Goal: Information Seeking & Learning: Learn about a topic

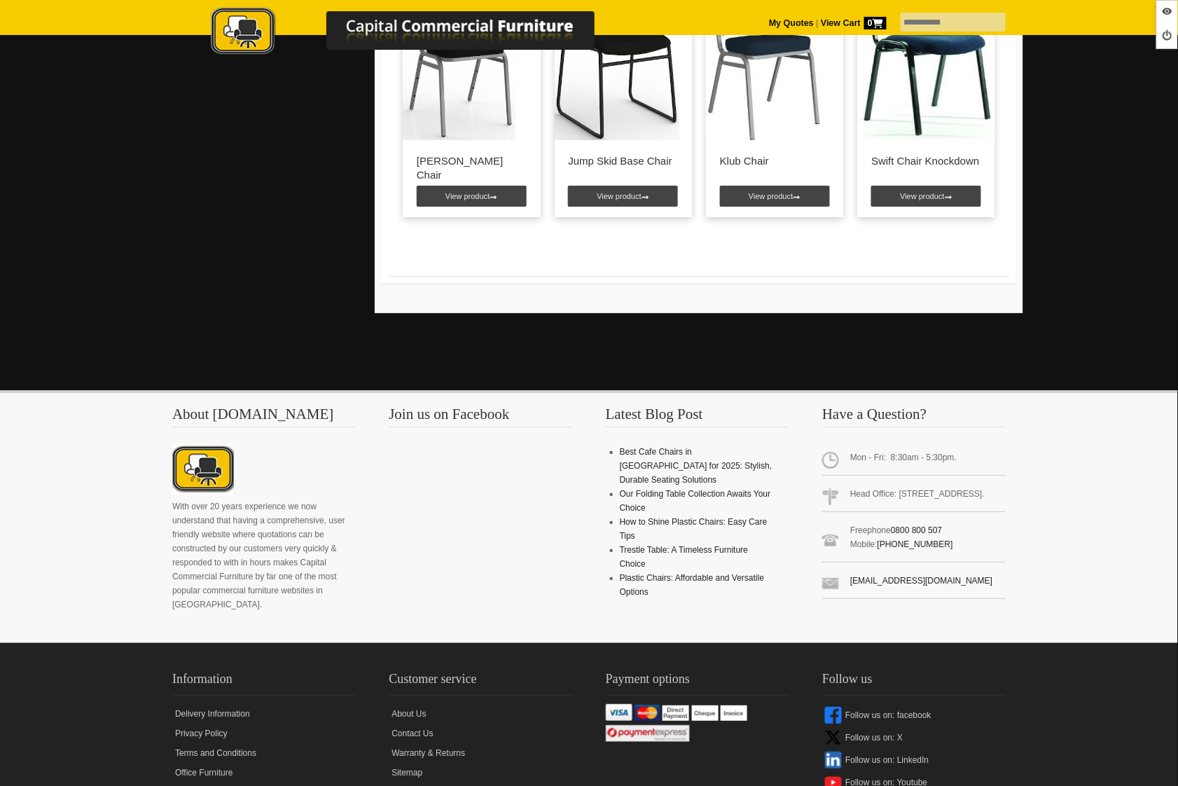
scroll to position [1342, 0]
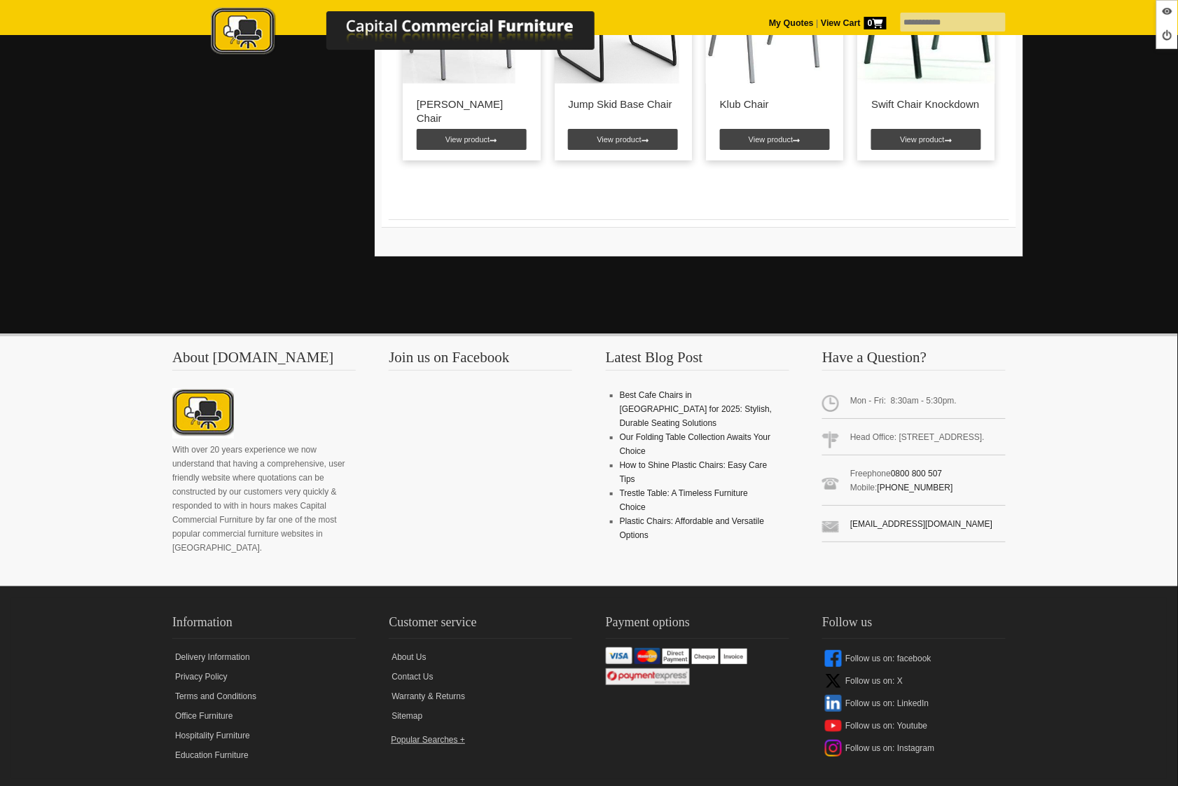
click at [417, 733] on label at bounding box center [480, 733] width 183 height 0
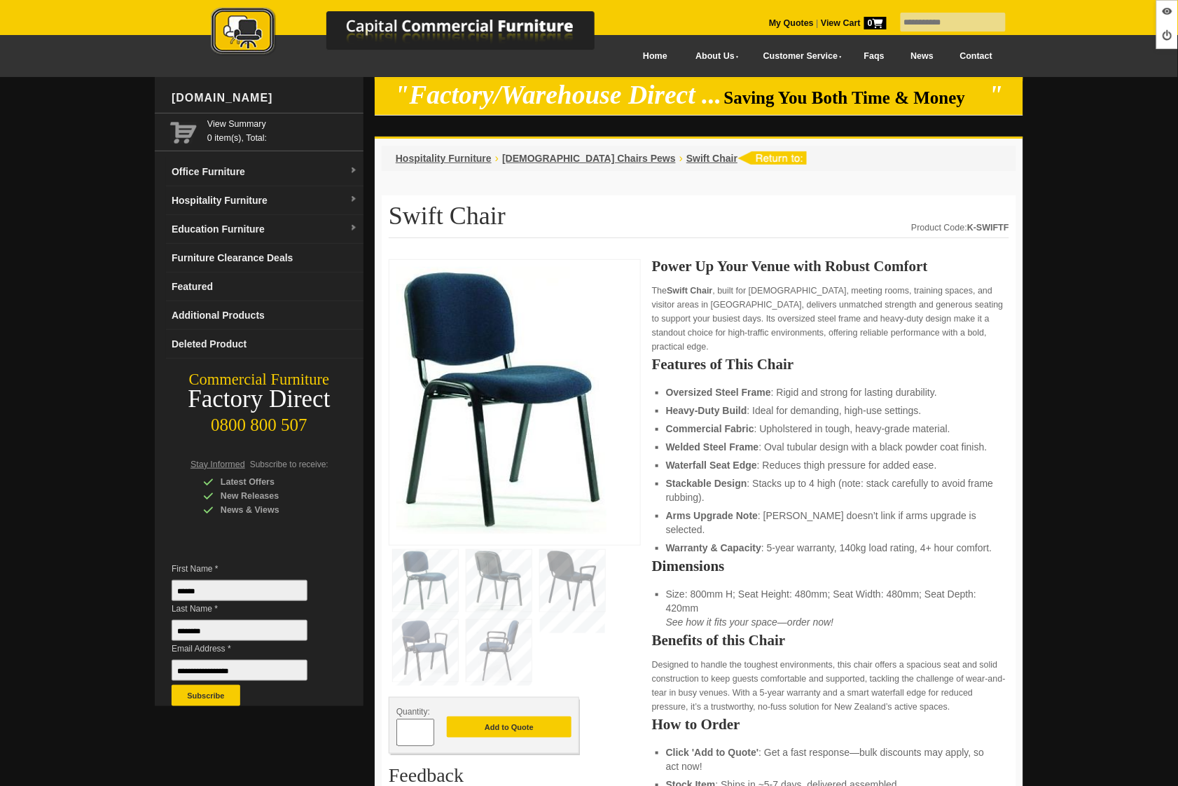
scroll to position [0, 0]
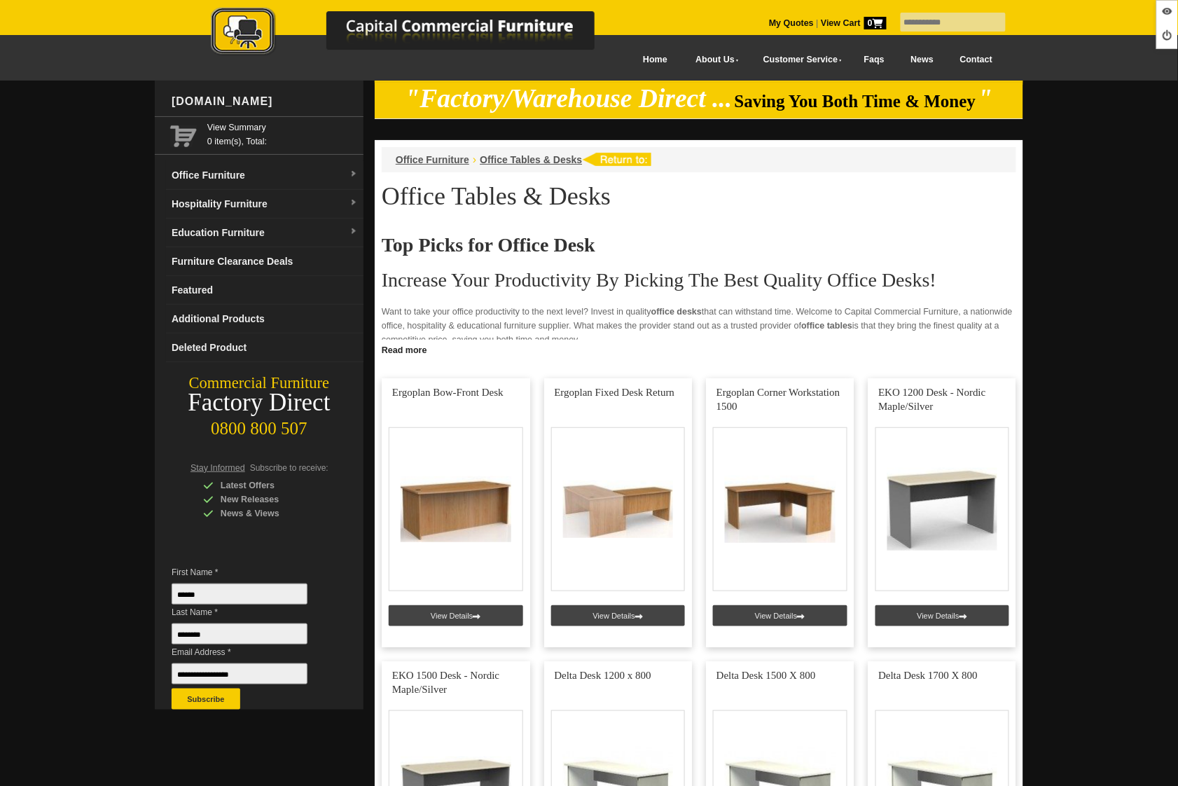
click at [240, 40] on img at bounding box center [417, 32] width 490 height 51
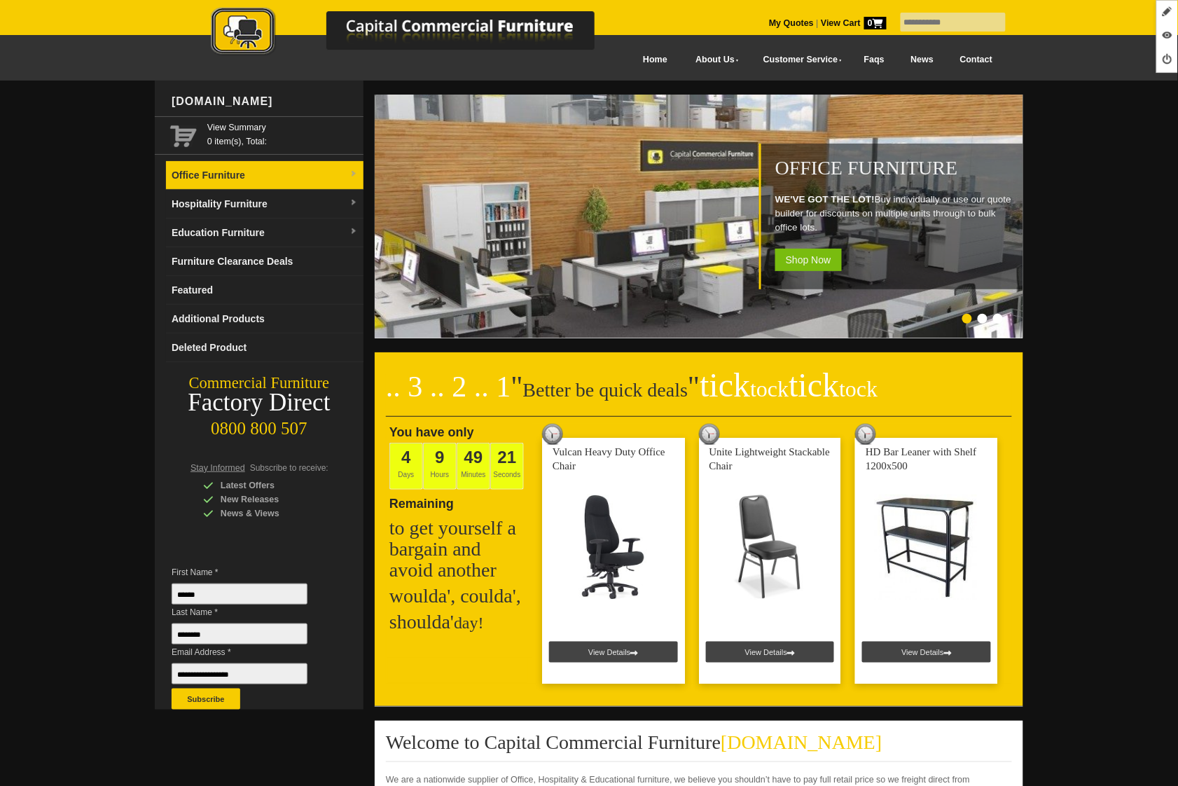
click at [254, 171] on link "Office Furniture" at bounding box center [265, 175] width 198 height 29
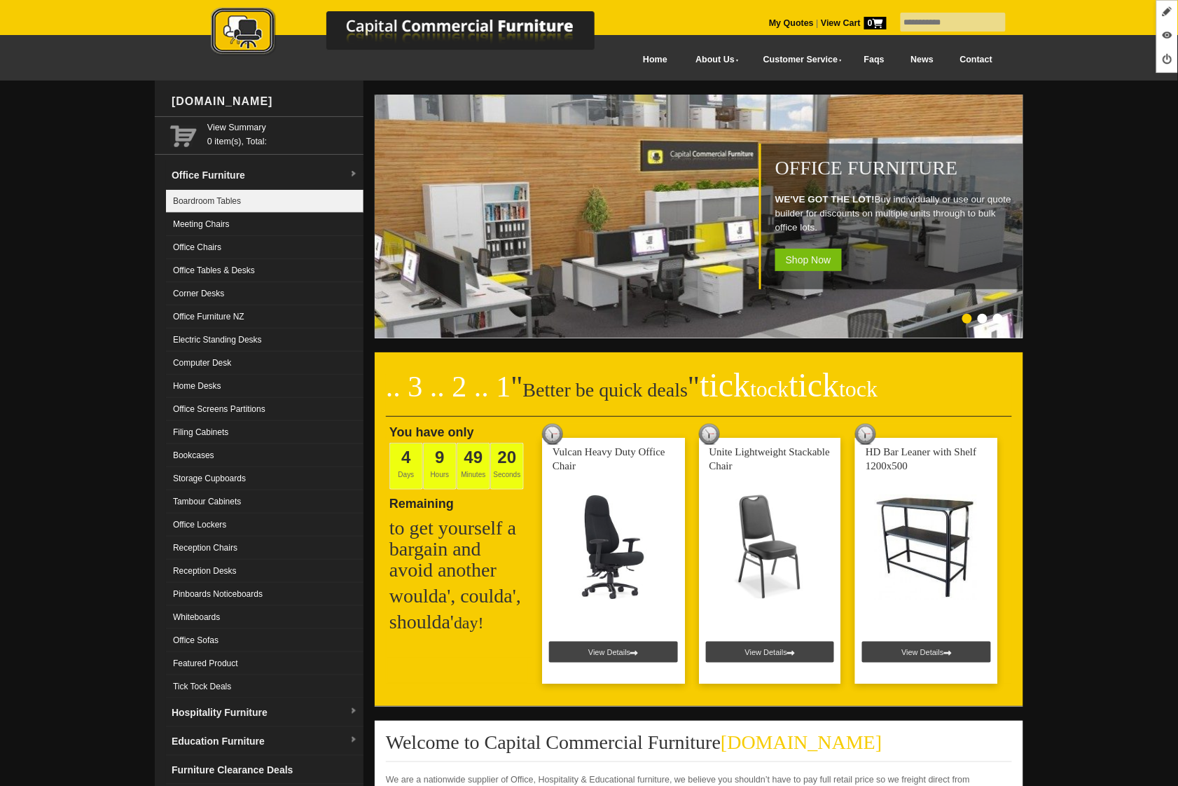
click at [233, 195] on link "Boardroom Tables" at bounding box center [265, 201] width 198 height 23
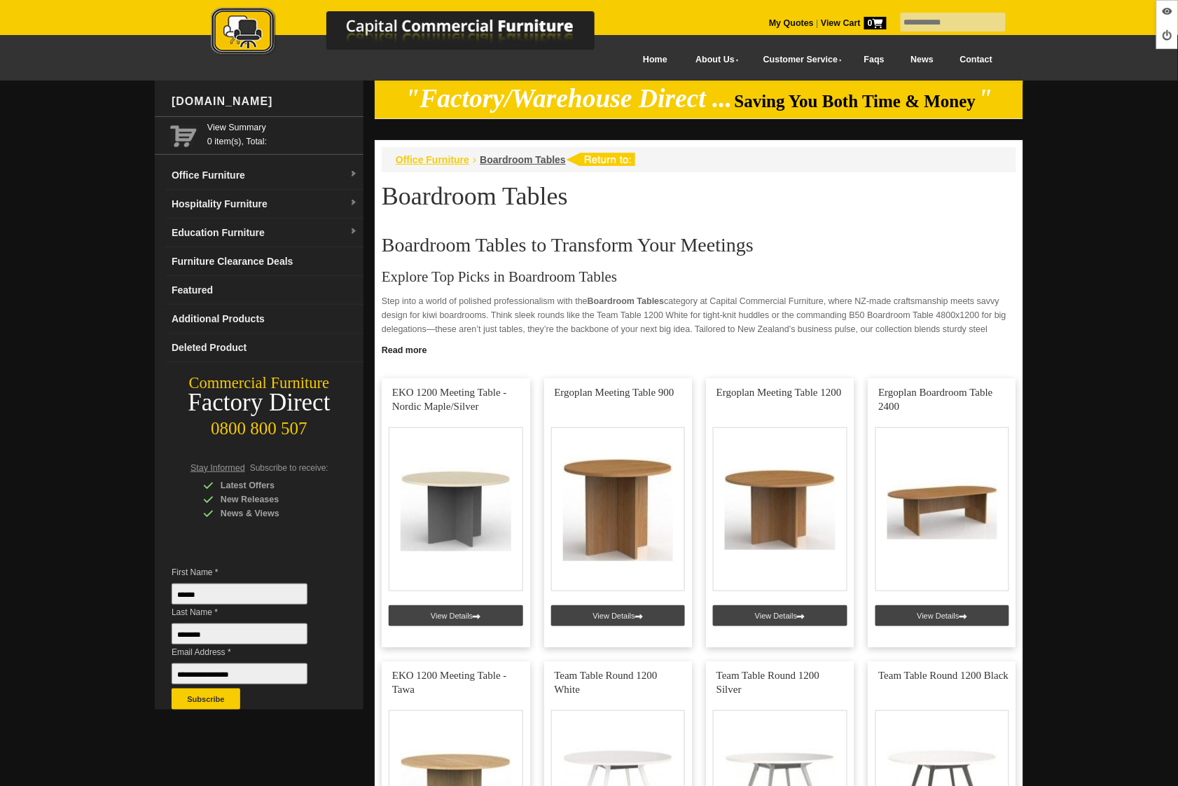
click at [446, 159] on span "Office Furniture" at bounding box center [433, 159] width 74 height 11
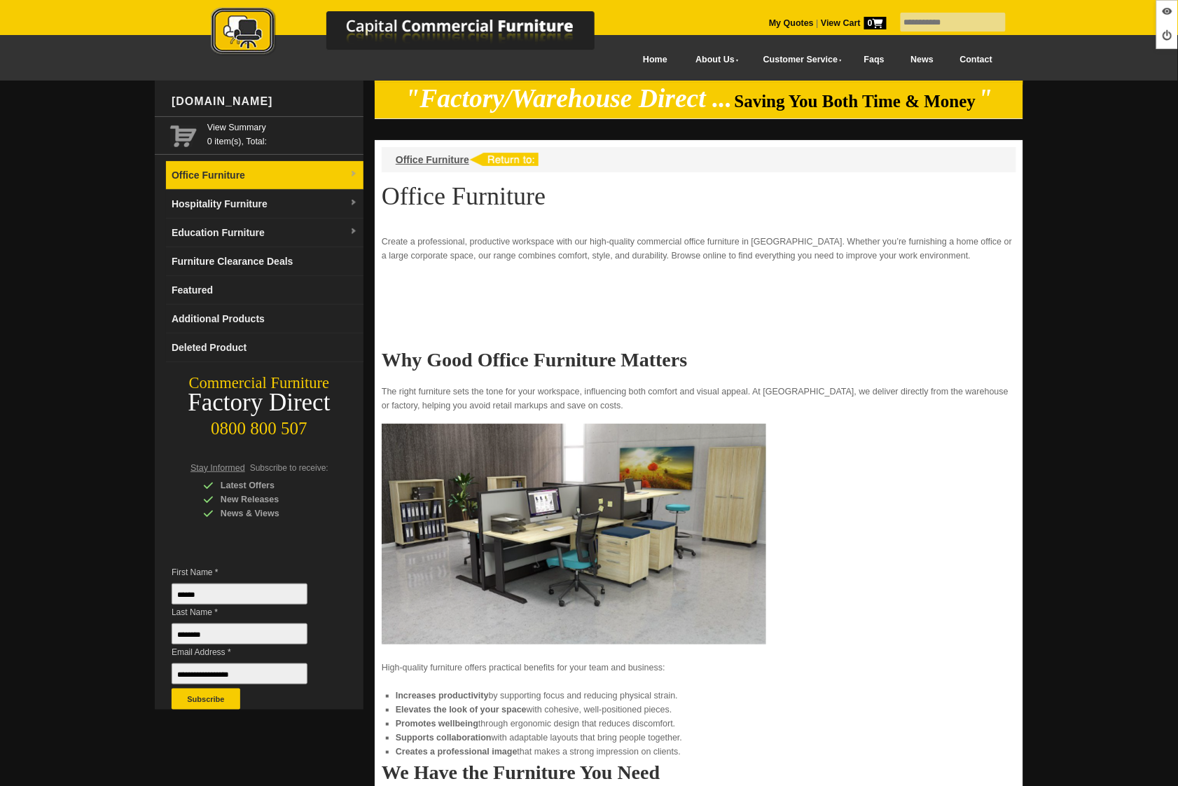
click at [258, 177] on link "Office Furniture" at bounding box center [265, 175] width 198 height 29
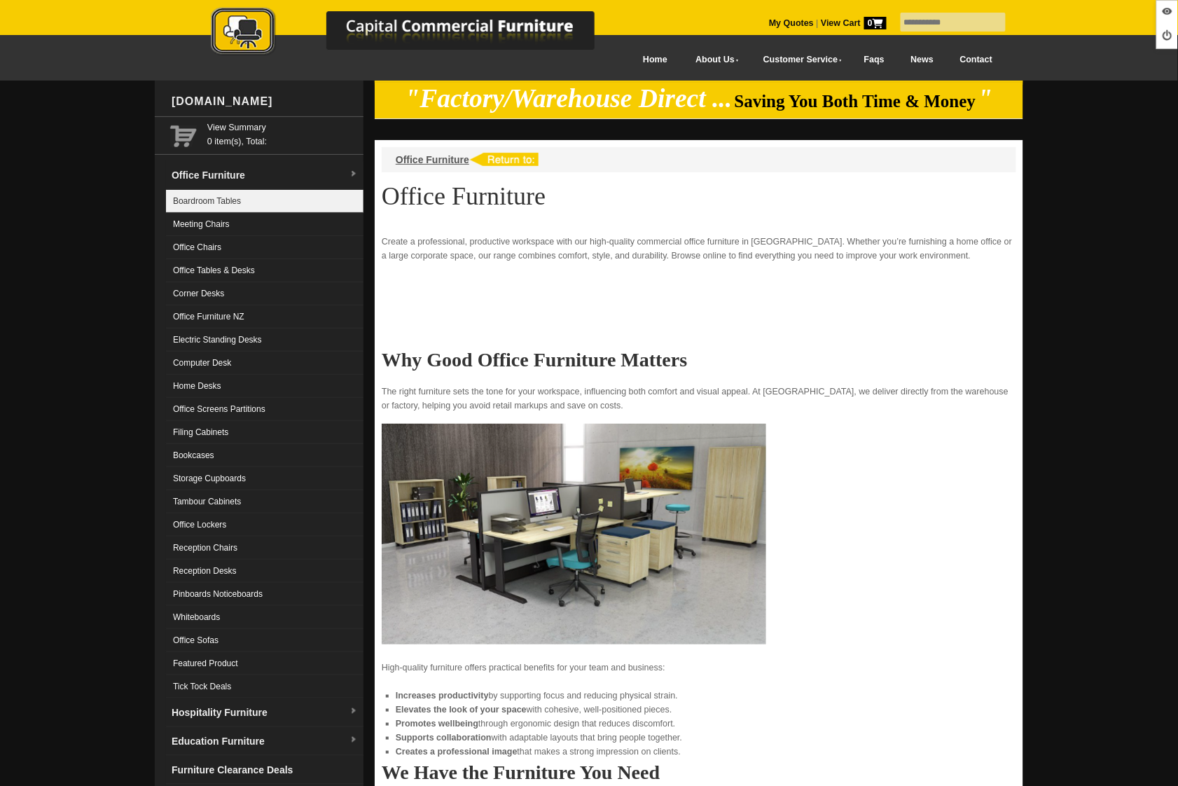
click at [245, 198] on link "Boardroom Tables" at bounding box center [265, 201] width 198 height 23
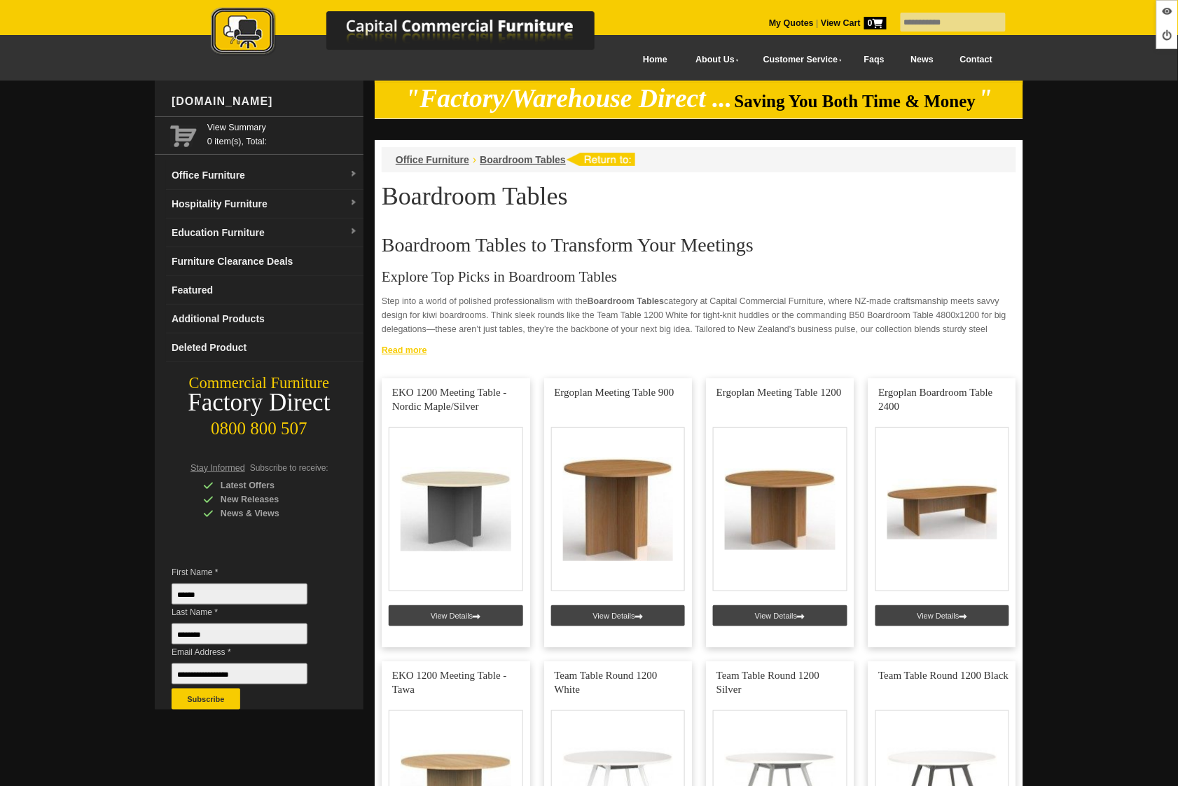
click at [404, 346] on link "Read more" at bounding box center [699, 349] width 649 height 18
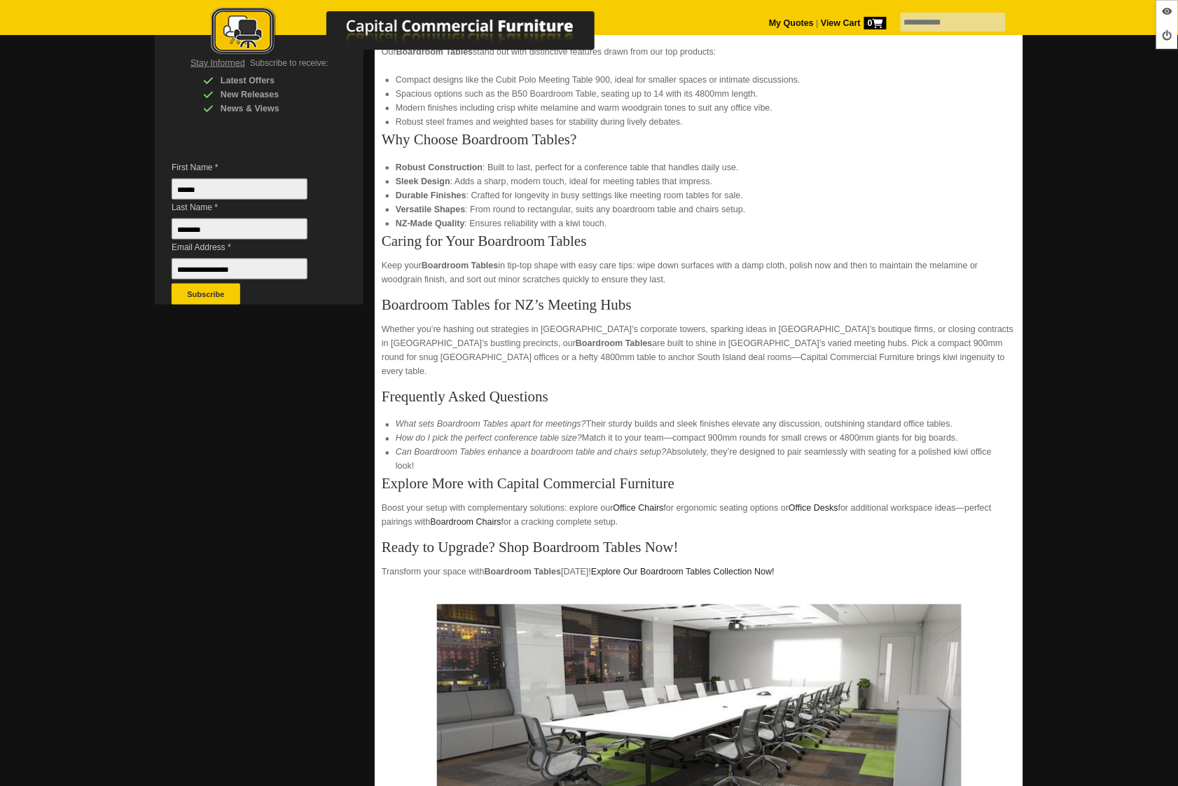
scroll to position [296, 0]
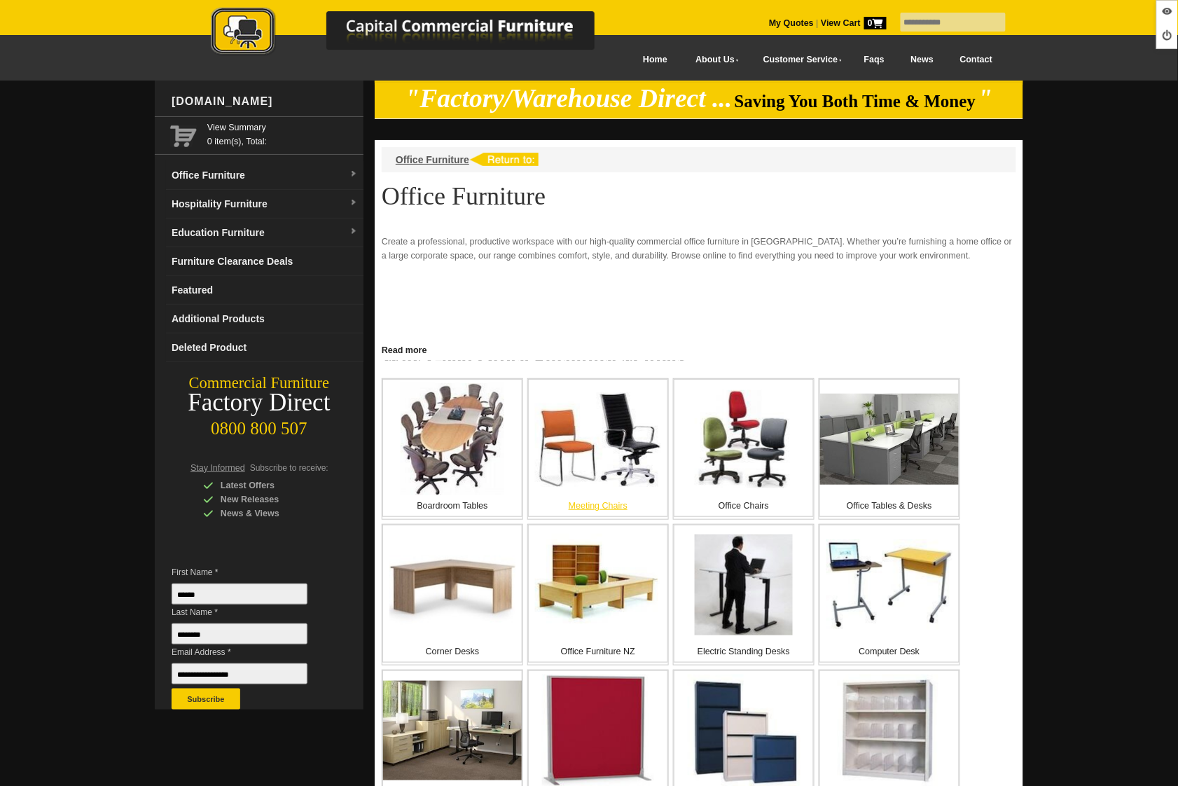
click at [579, 452] on img at bounding box center [598, 439] width 126 height 95
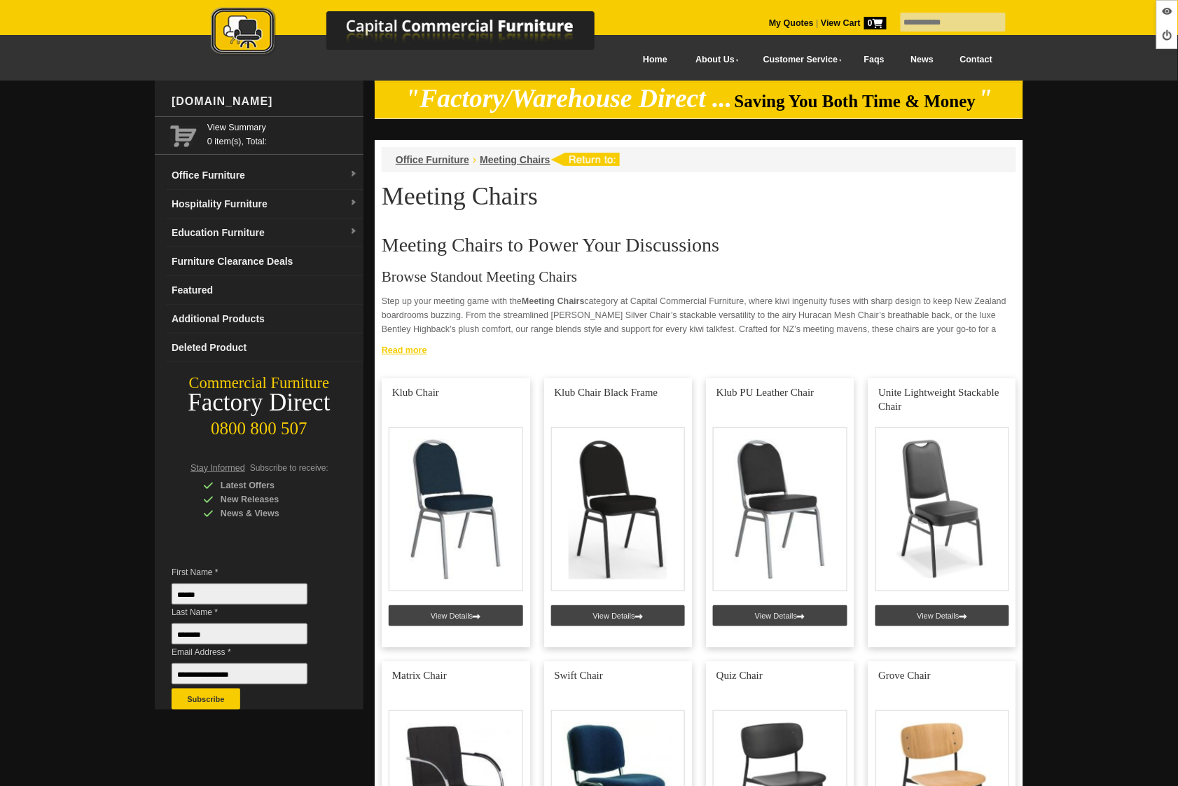
click at [401, 342] on link "Read more" at bounding box center [699, 349] width 649 height 18
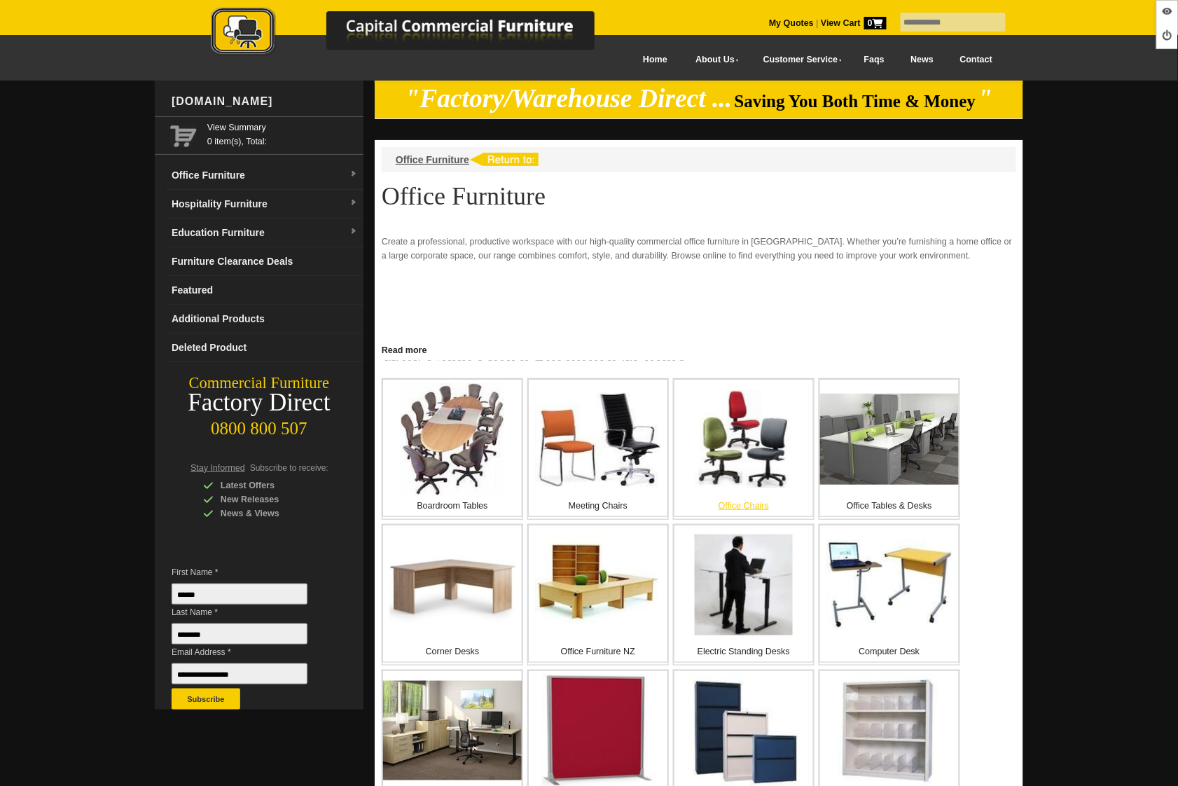
click at [726, 449] on img at bounding box center [744, 439] width 98 height 98
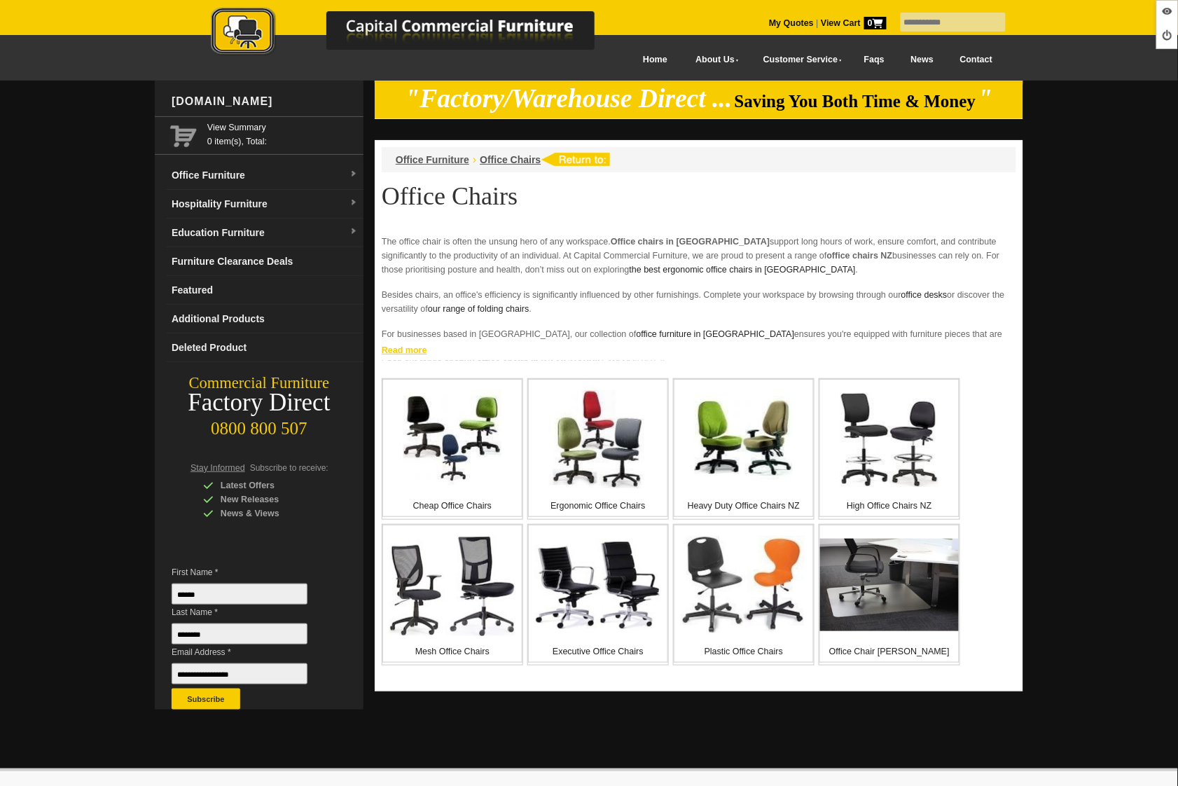
click at [398, 355] on link "Read more" at bounding box center [699, 349] width 649 height 18
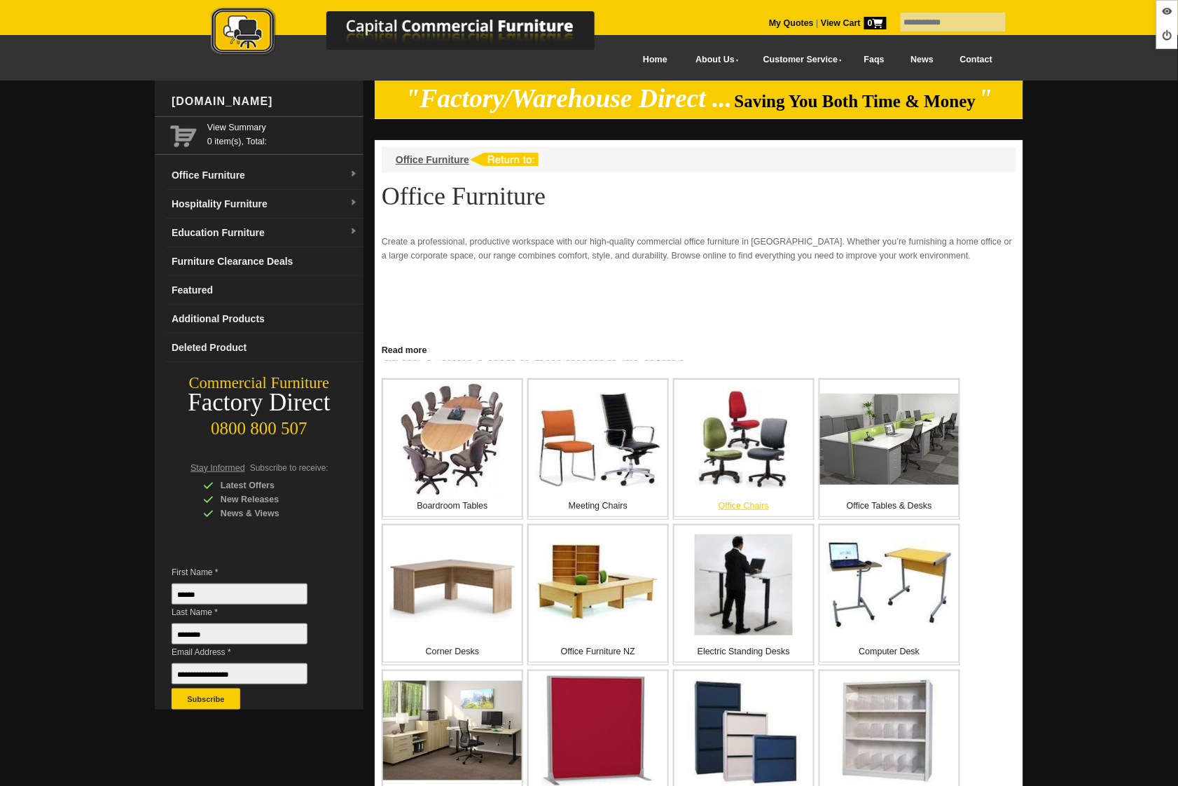
click at [732, 452] on img at bounding box center [744, 439] width 98 height 98
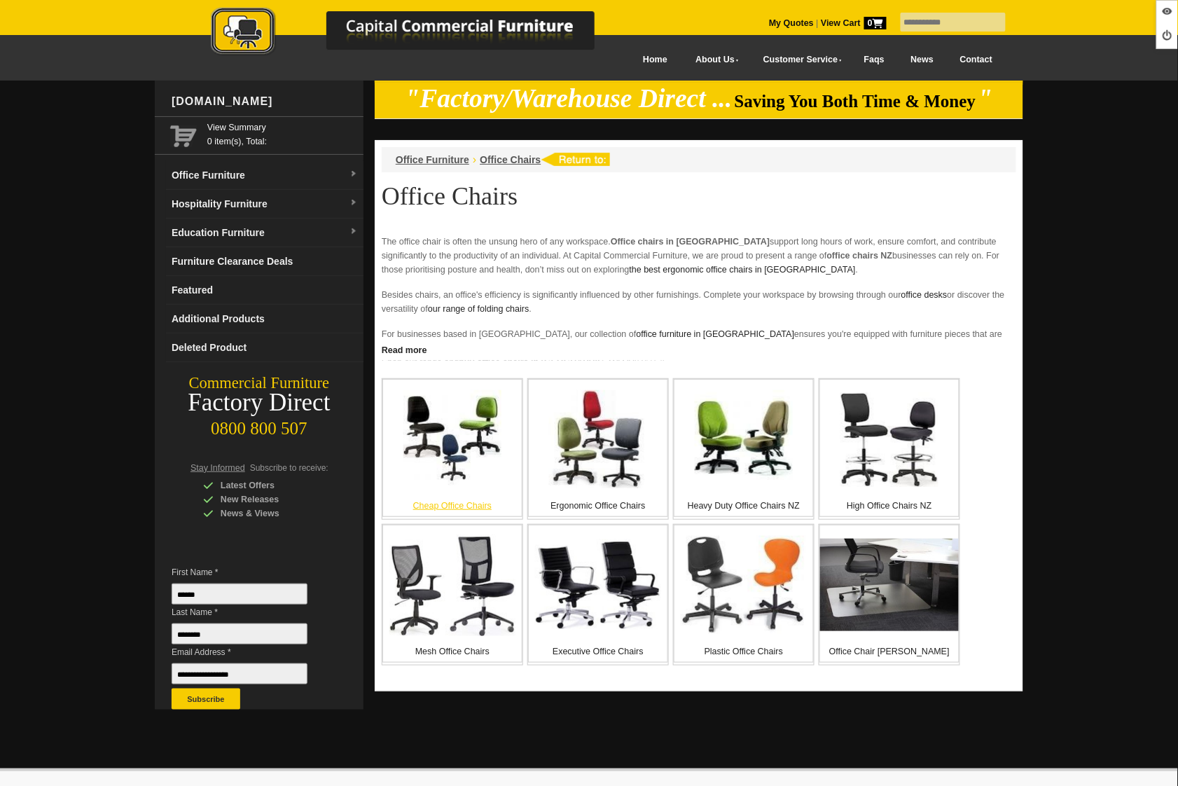
click at [442, 476] on img at bounding box center [452, 439] width 98 height 98
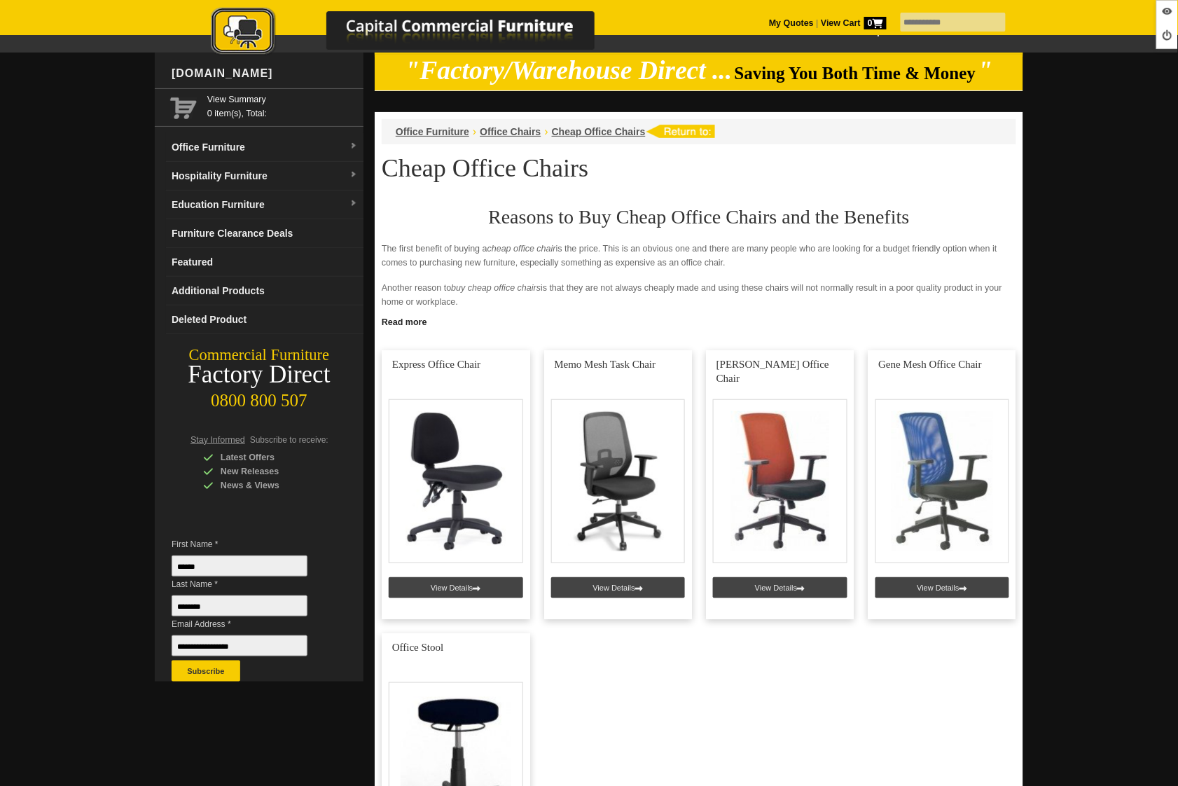
scroll to position [205, 0]
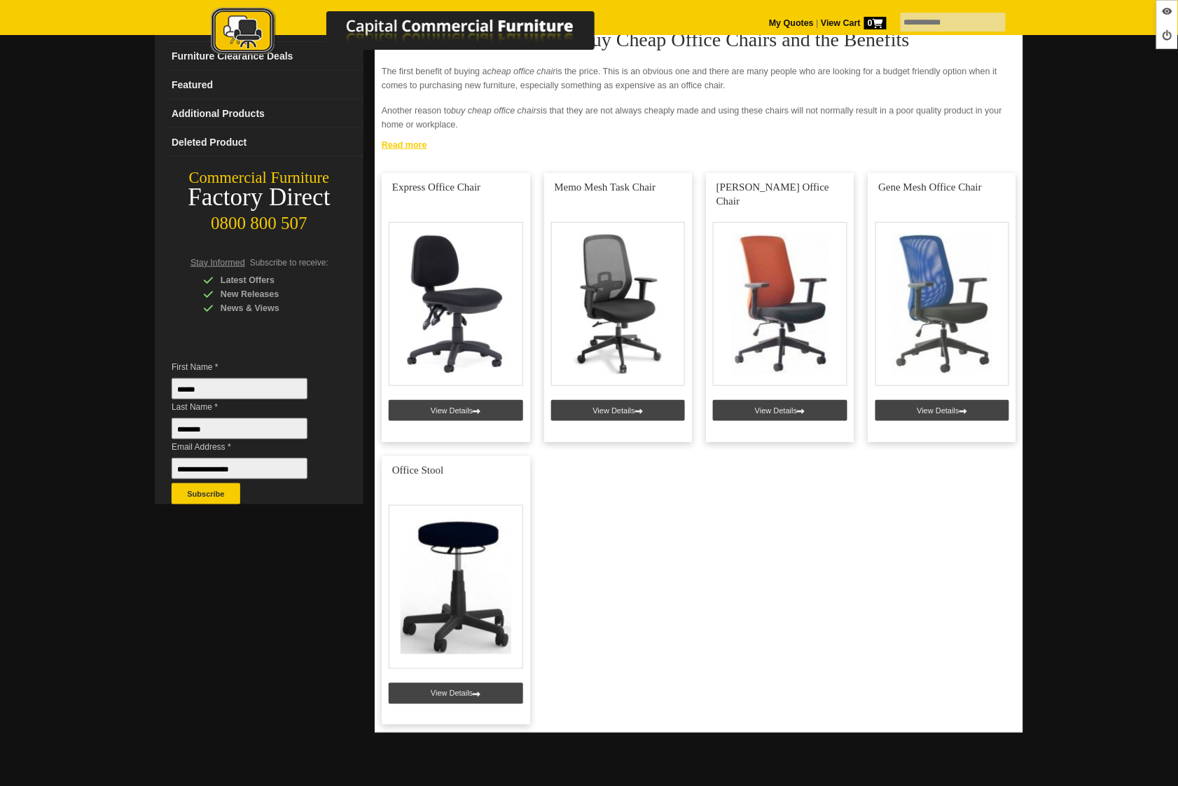
click at [410, 148] on link "Read more" at bounding box center [699, 143] width 649 height 18
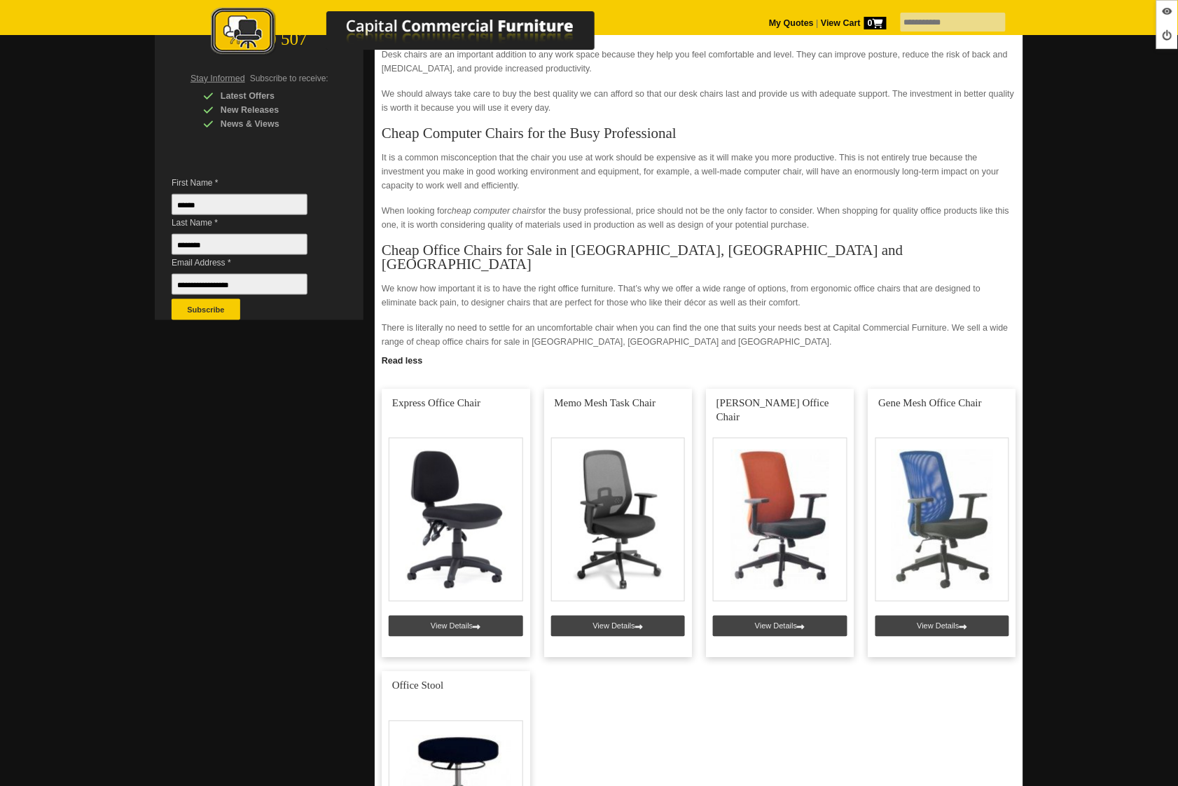
scroll to position [0, 0]
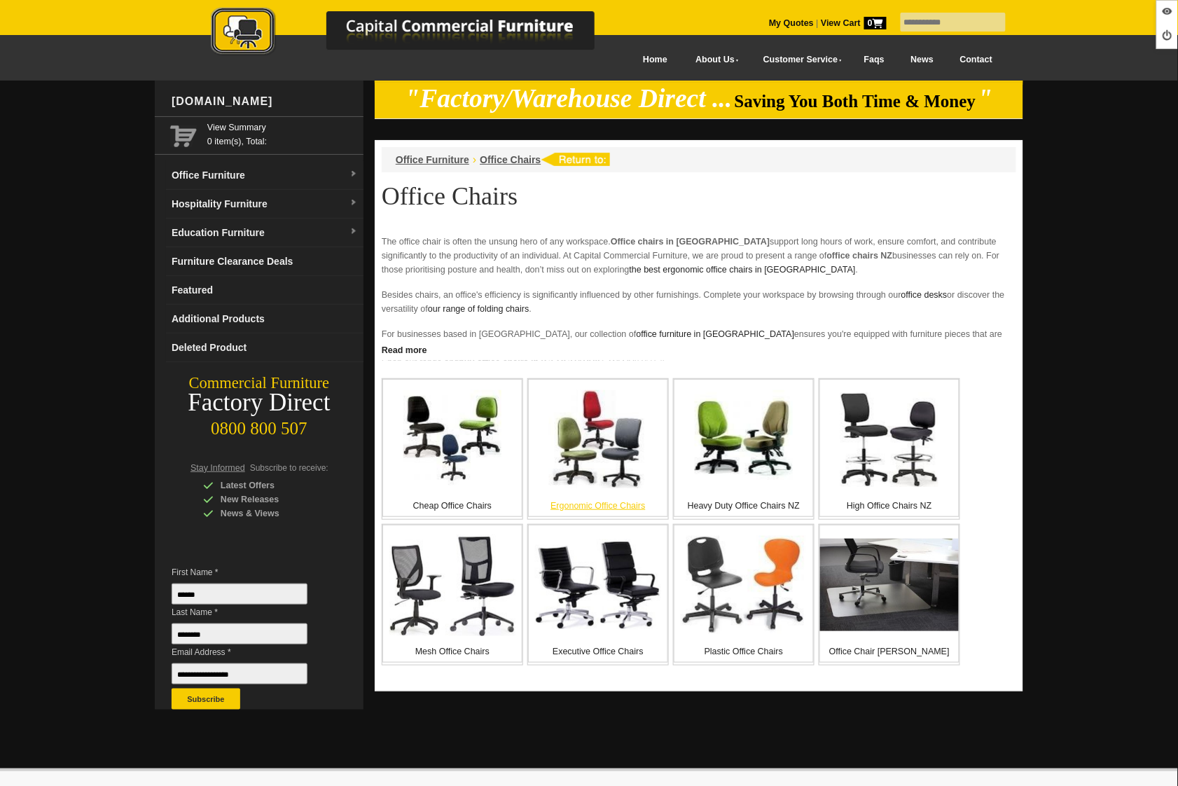
click at [593, 452] on img at bounding box center [598, 439] width 98 height 98
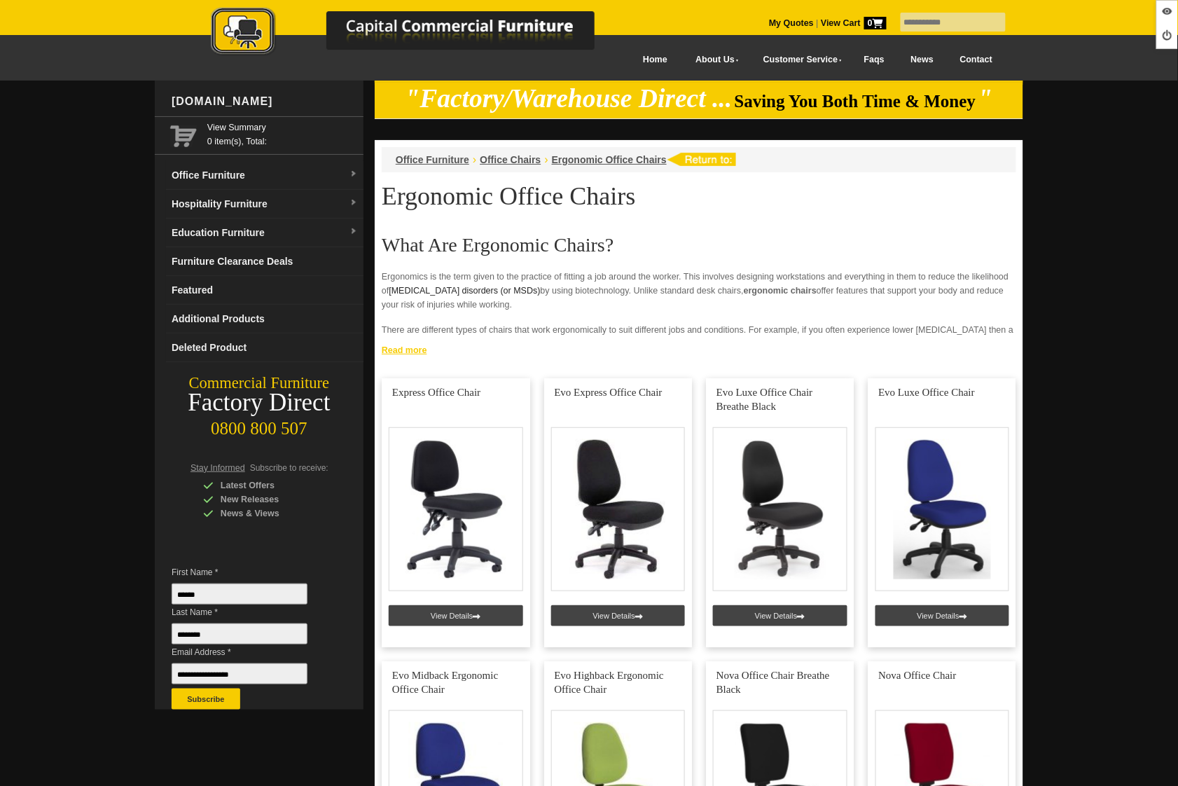
click at [420, 352] on link "Read more" at bounding box center [699, 349] width 649 height 18
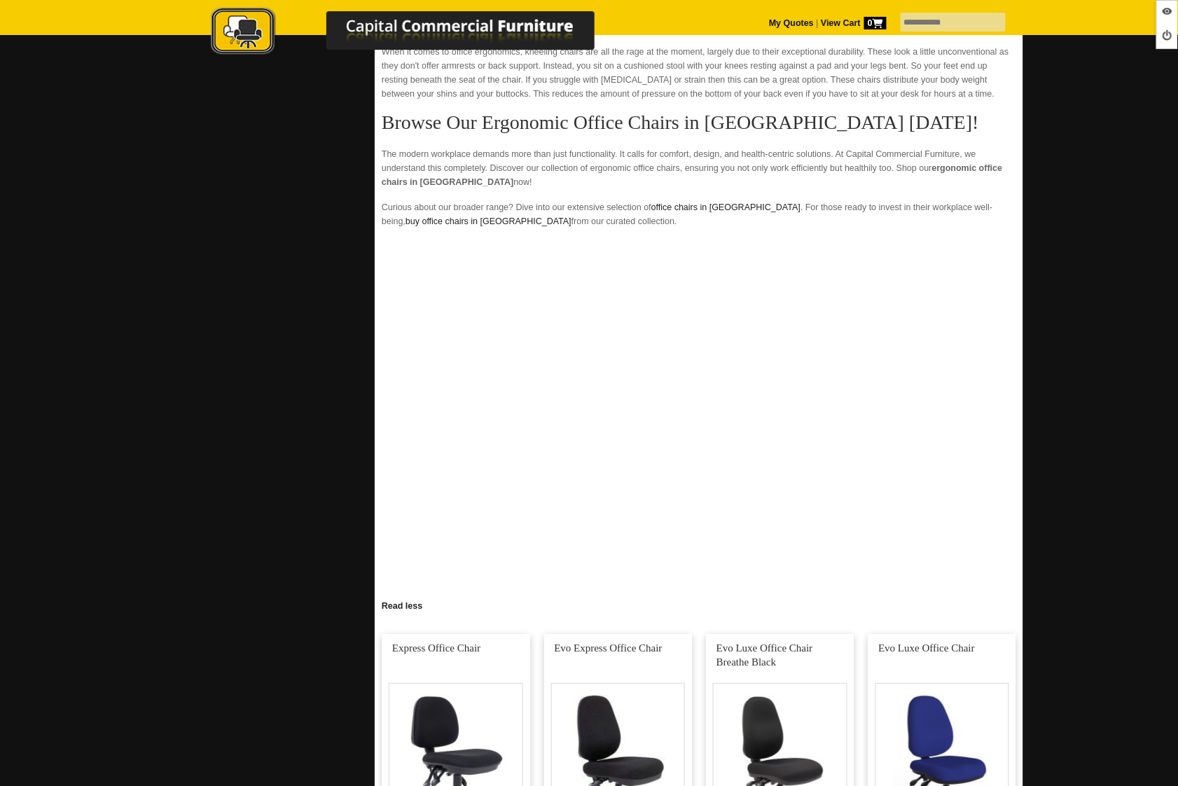
scroll to position [1247, 0]
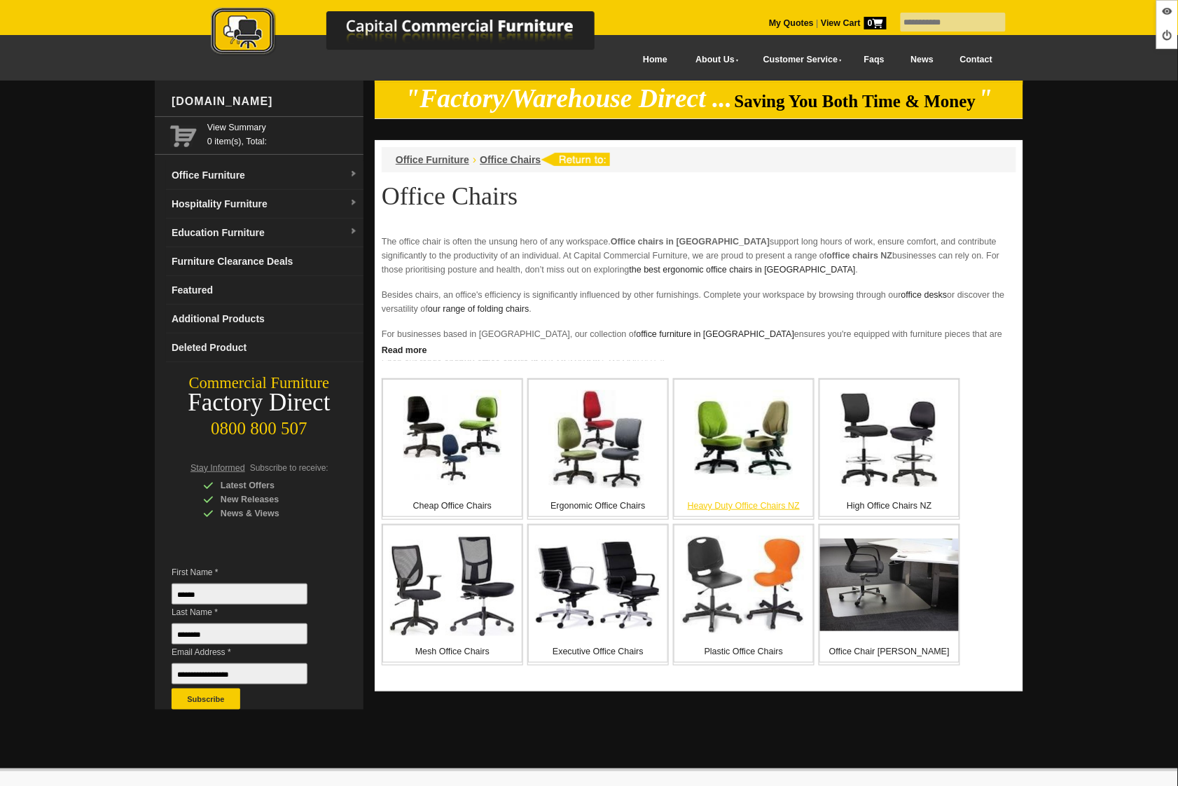
click at [761, 464] on img at bounding box center [744, 439] width 98 height 98
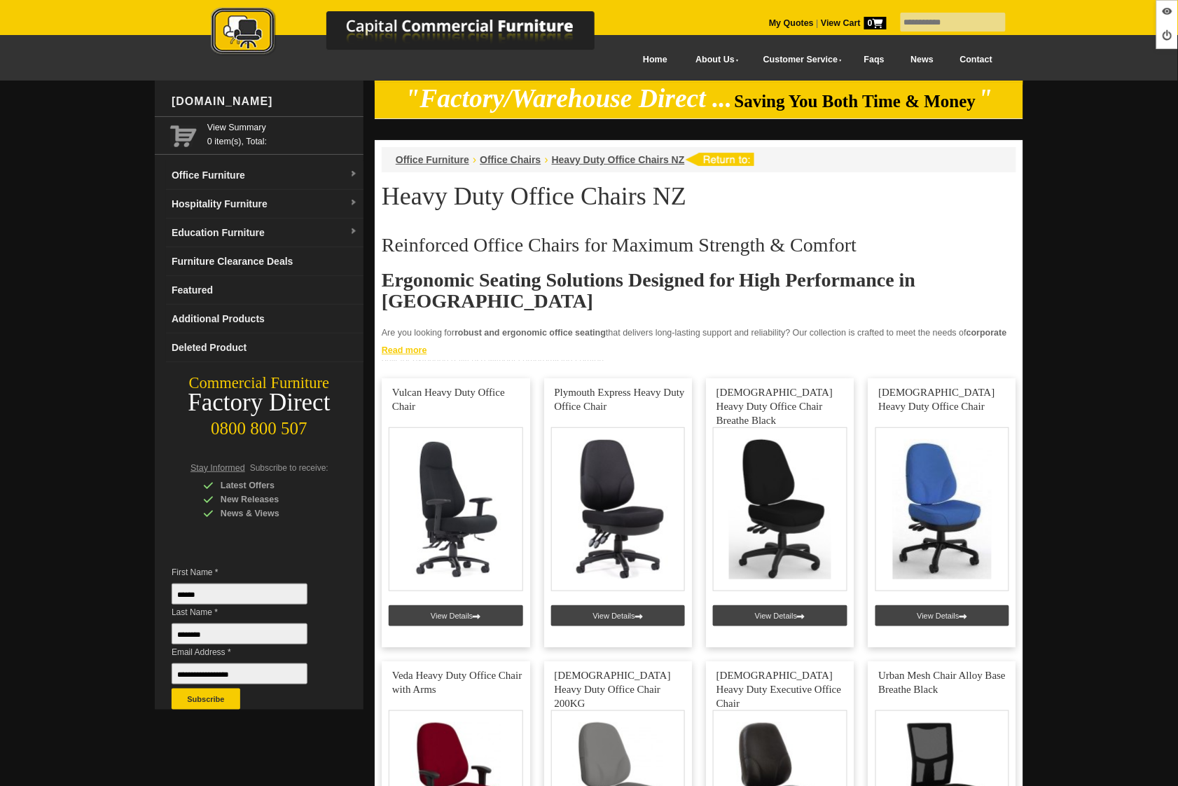
click at [426, 352] on link "Read more" at bounding box center [699, 349] width 649 height 18
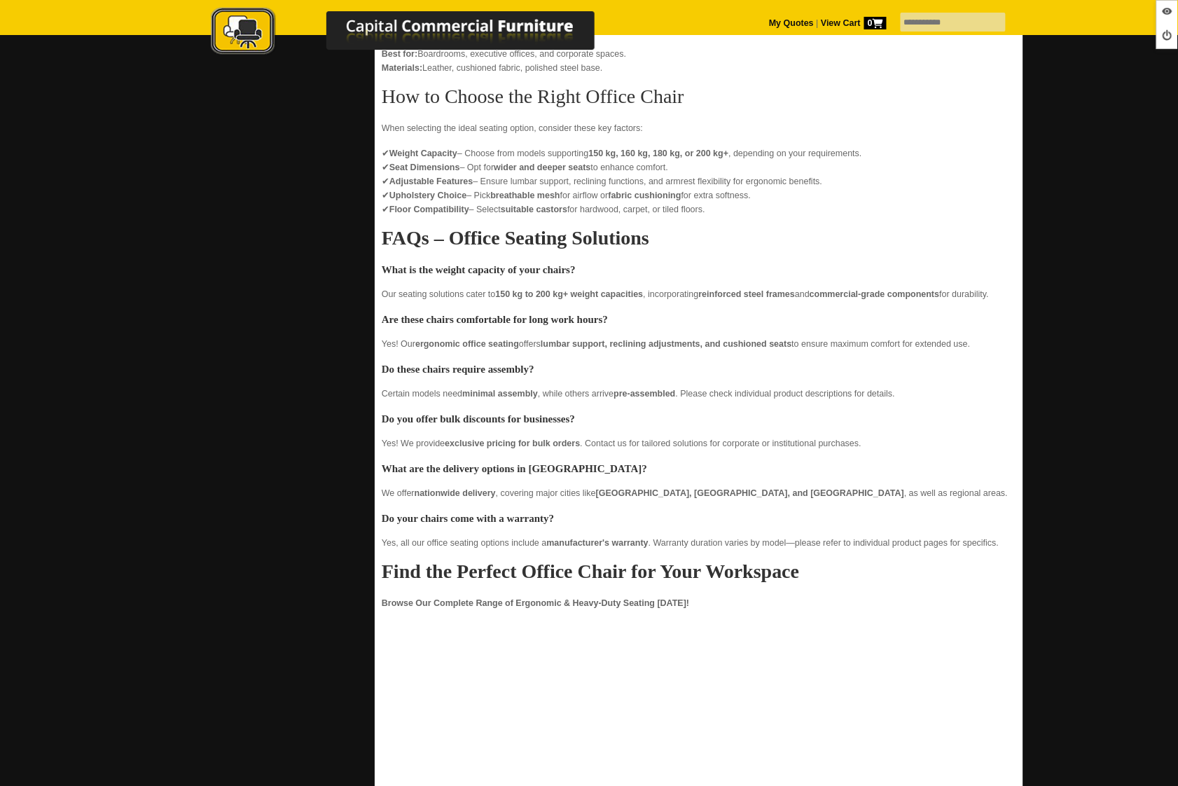
scroll to position [875, 0]
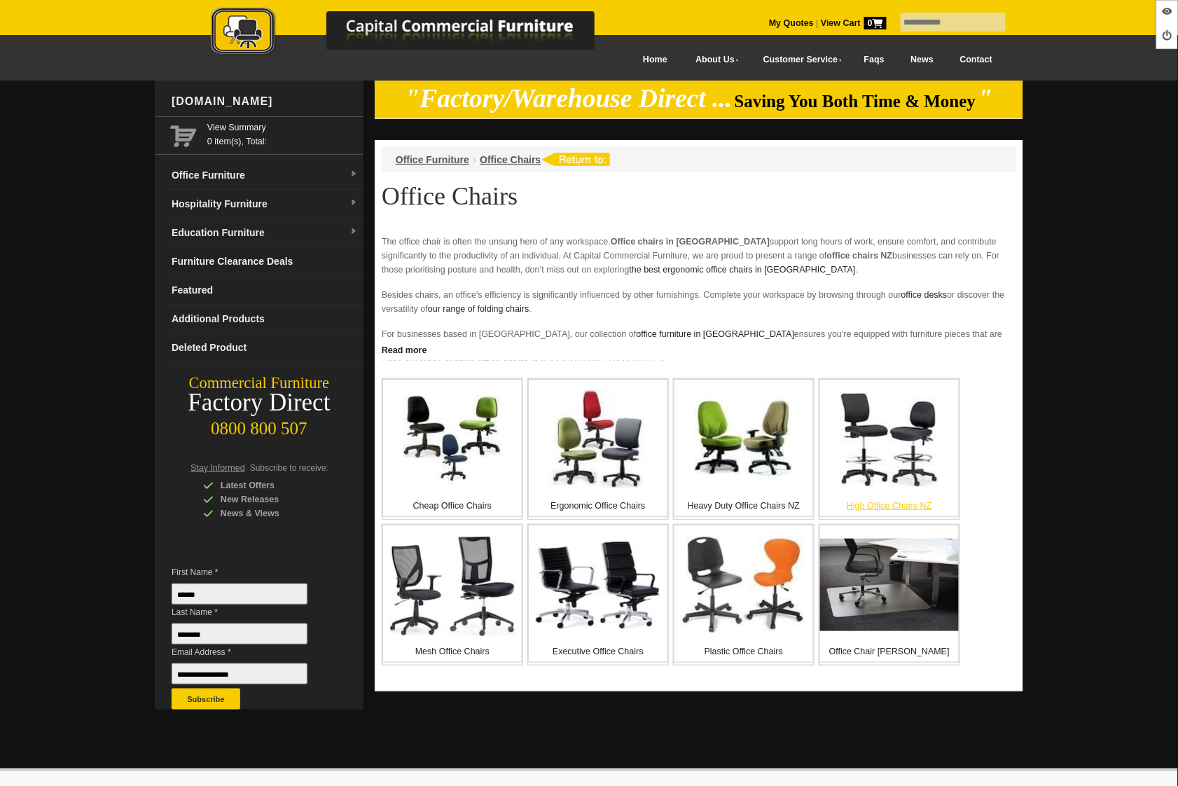
click at [875, 455] on img at bounding box center [889, 439] width 98 height 95
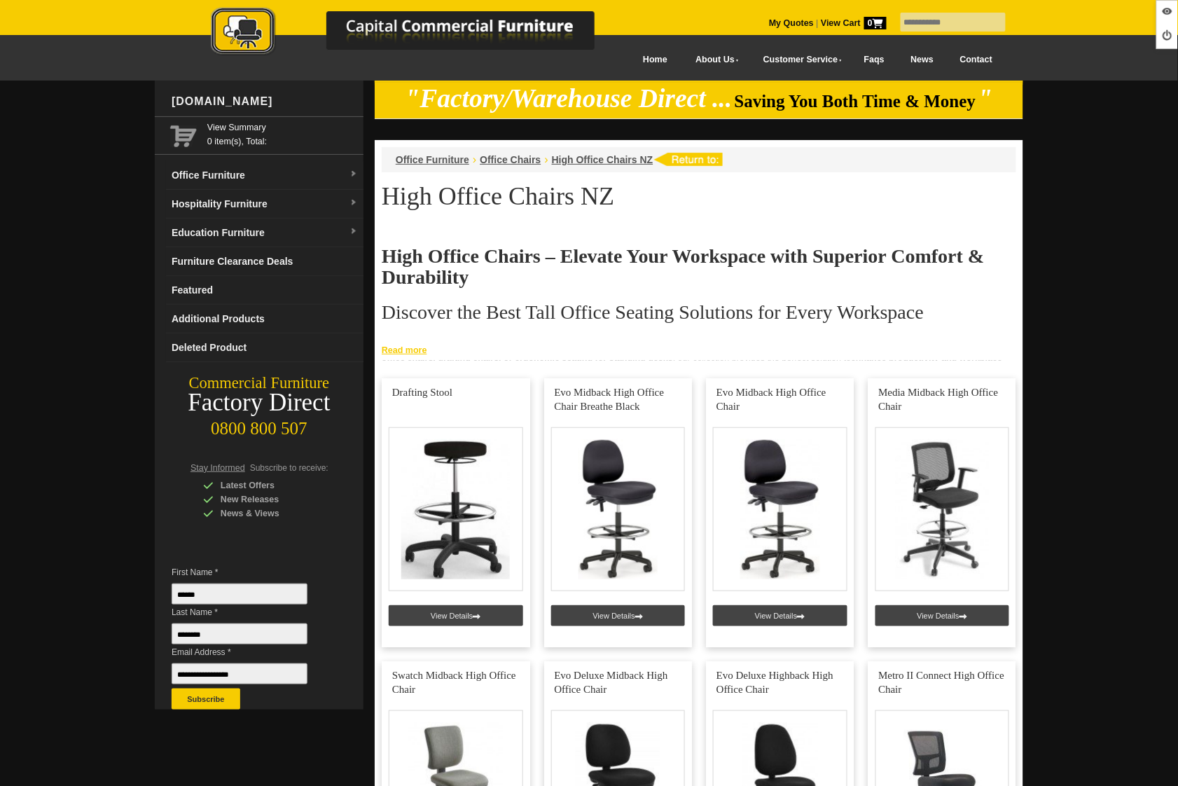
click at [413, 352] on link "Read more" at bounding box center [699, 349] width 649 height 18
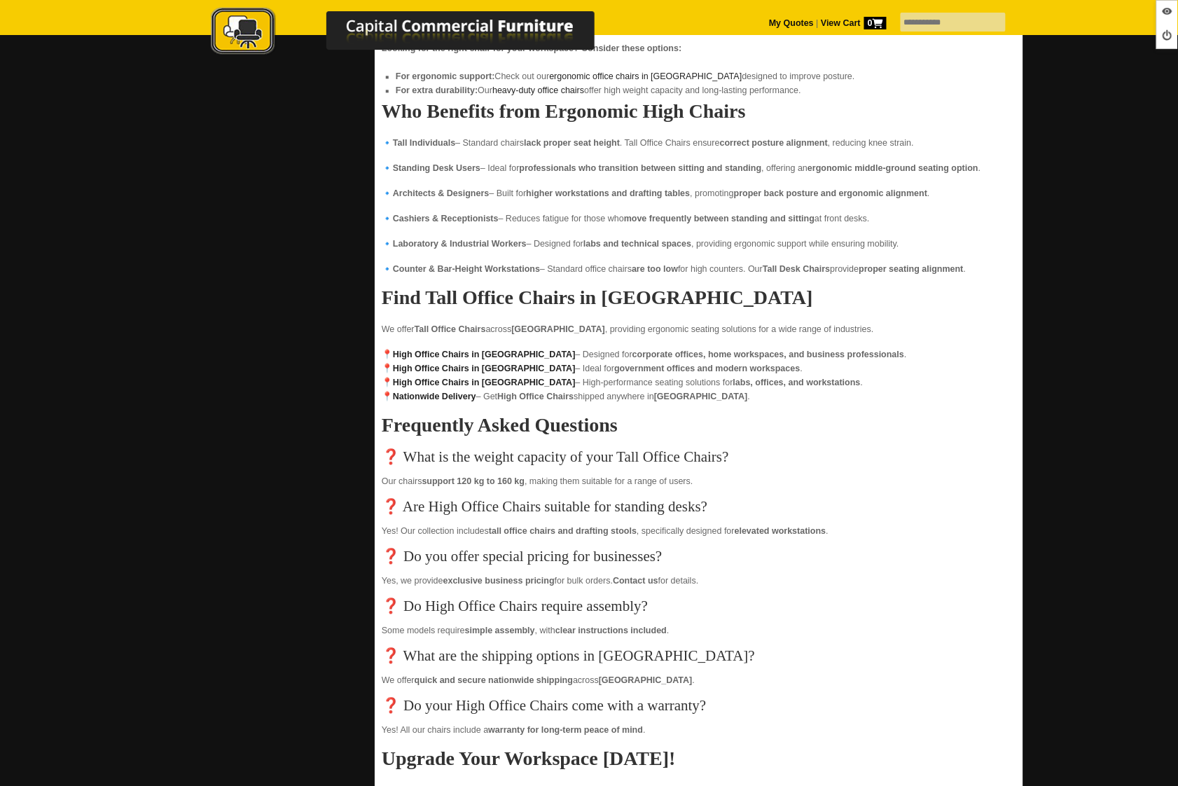
scroll to position [972, 0]
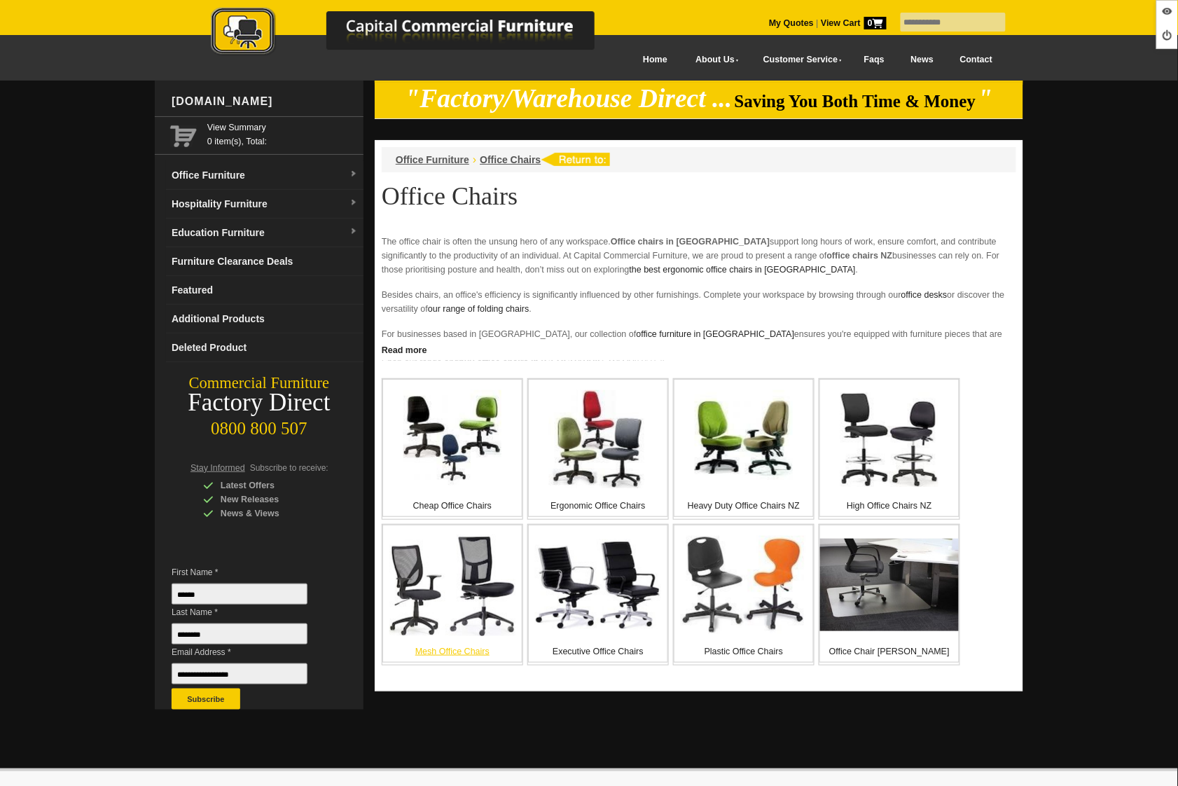
click at [418, 618] on img at bounding box center [452, 585] width 126 height 102
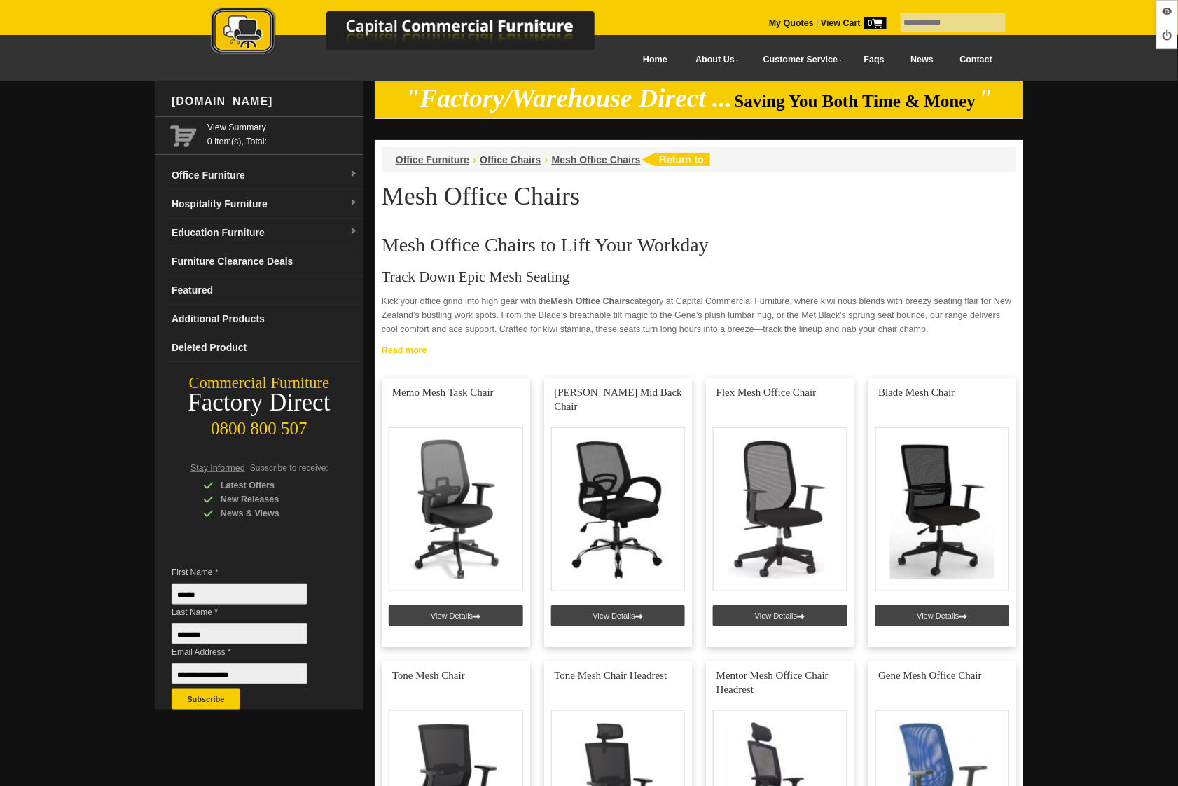
click at [413, 350] on link "Read more" at bounding box center [699, 349] width 649 height 18
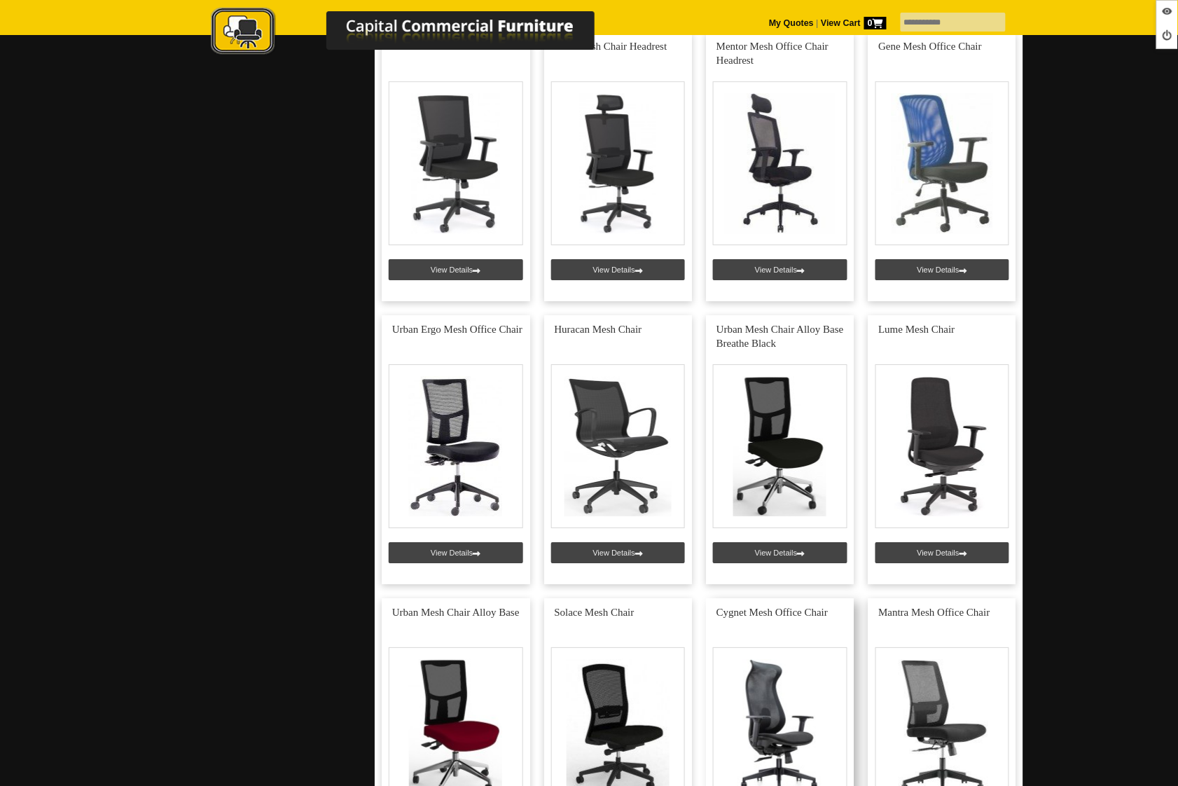
scroll to position [168, 0]
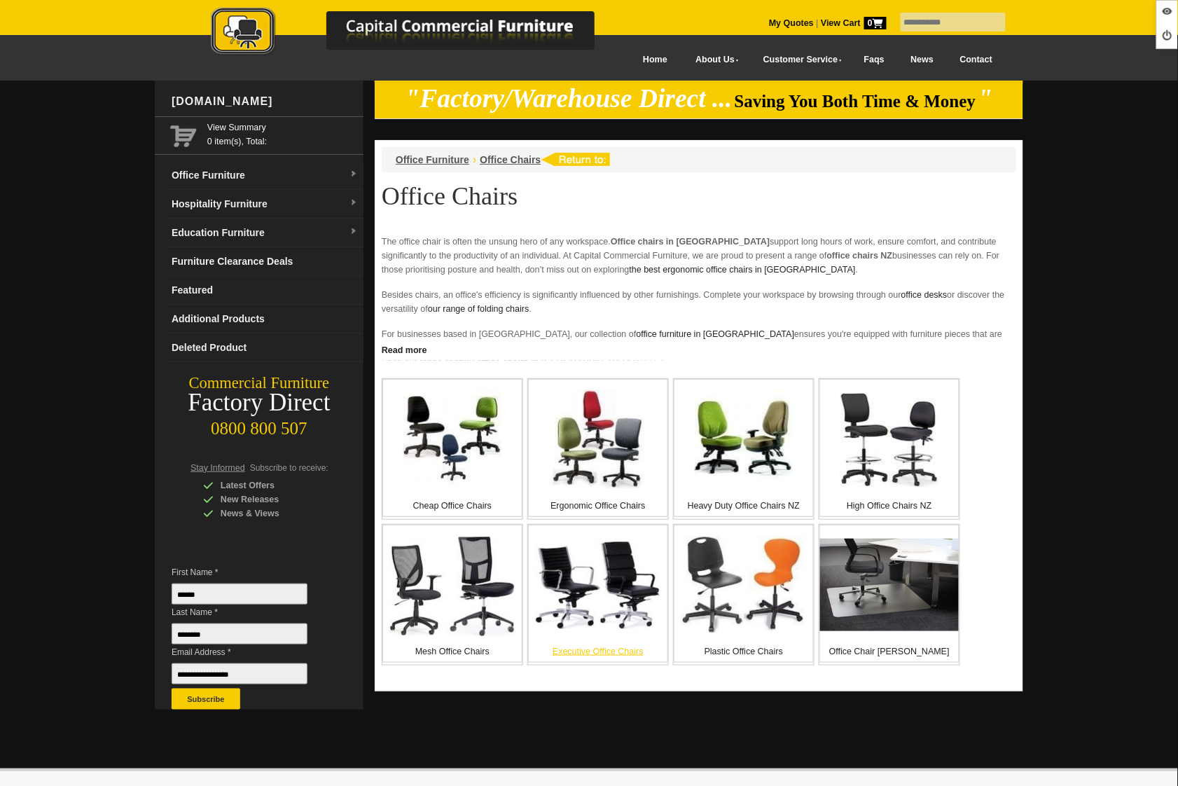
click at [595, 590] on img at bounding box center [598, 584] width 126 height 91
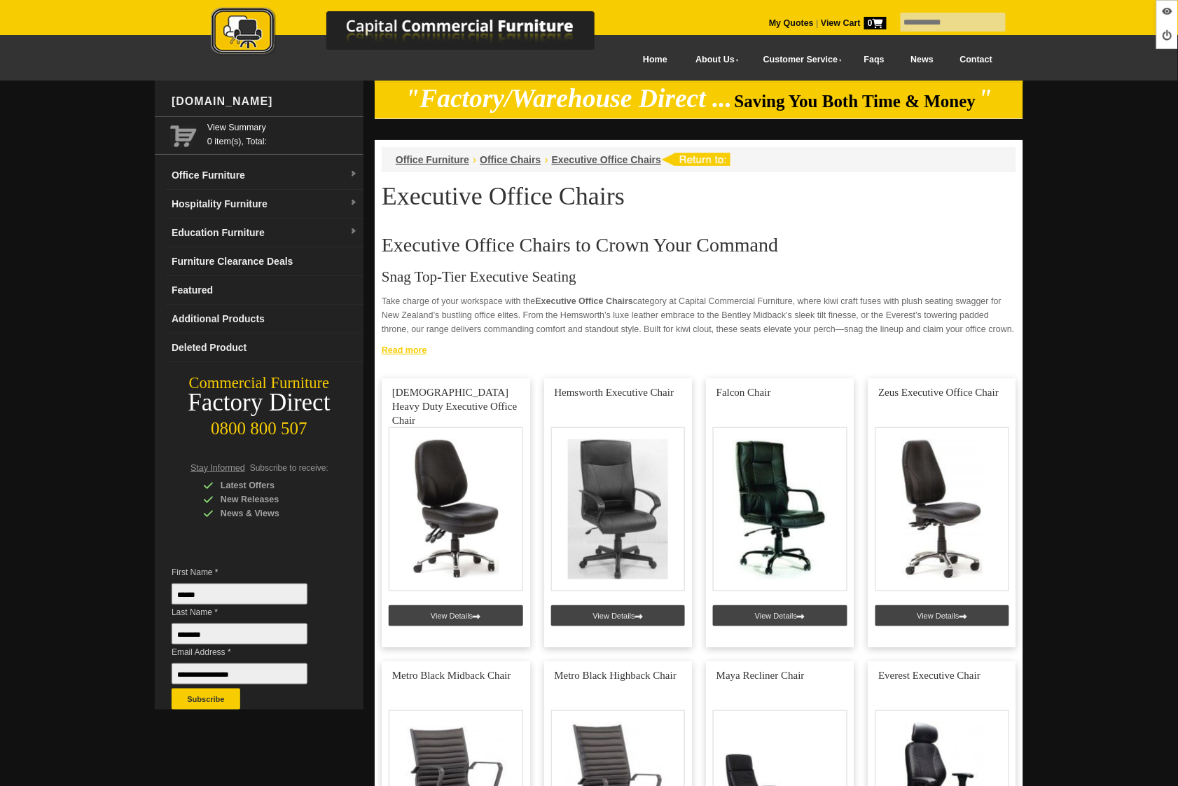
click at [414, 346] on link "Read more" at bounding box center [699, 349] width 649 height 18
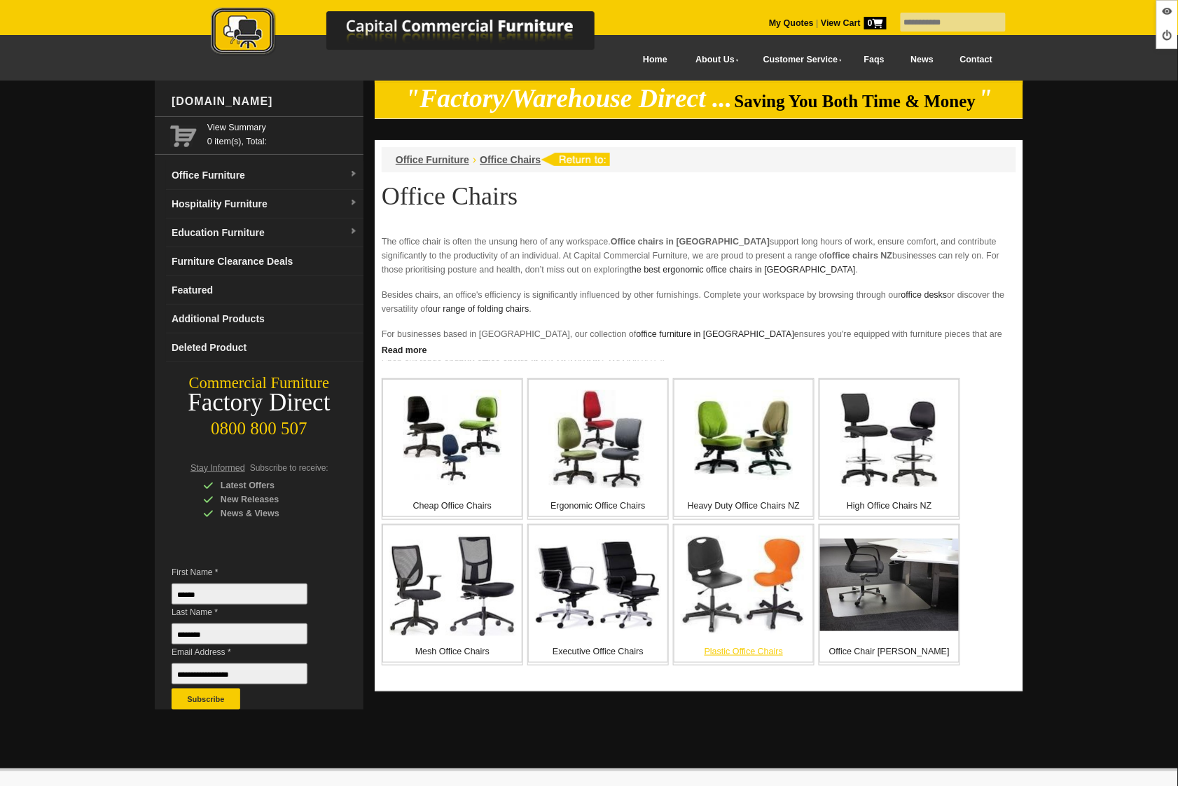
click at [721, 608] on img at bounding box center [744, 585] width 126 height 98
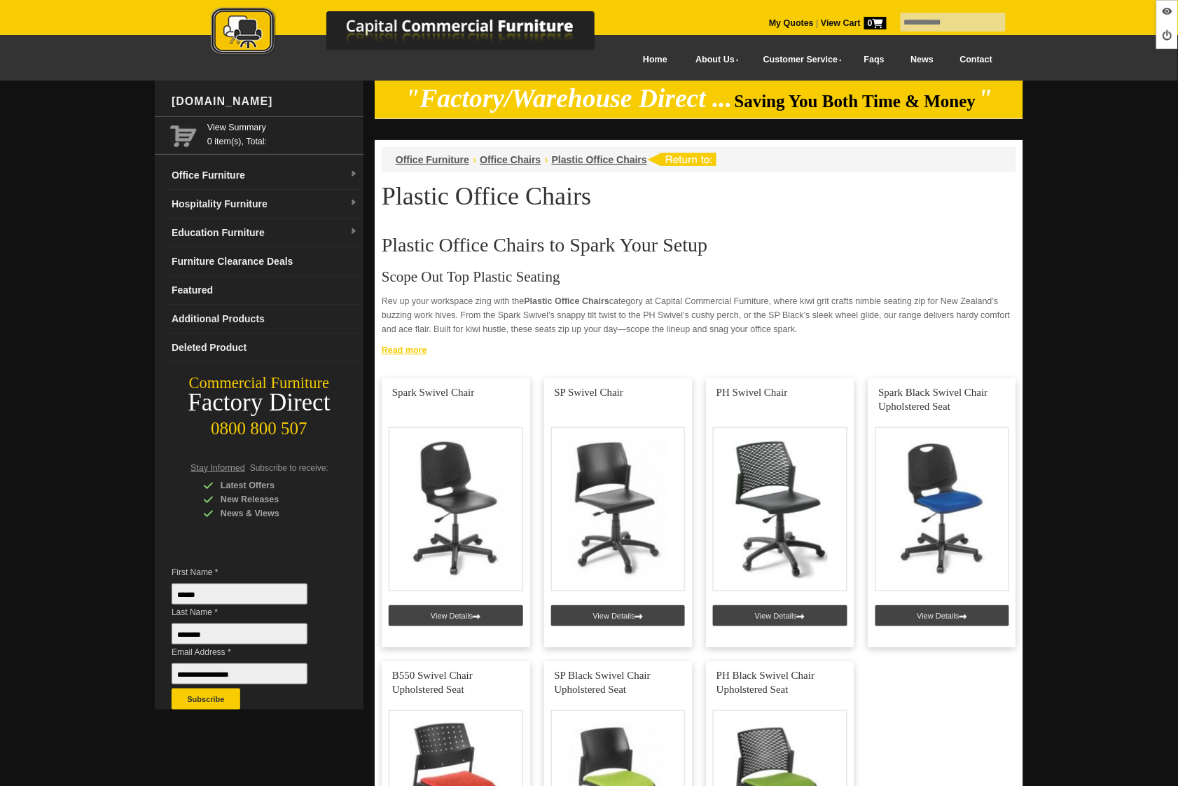
click at [406, 353] on link "Read more" at bounding box center [699, 349] width 649 height 18
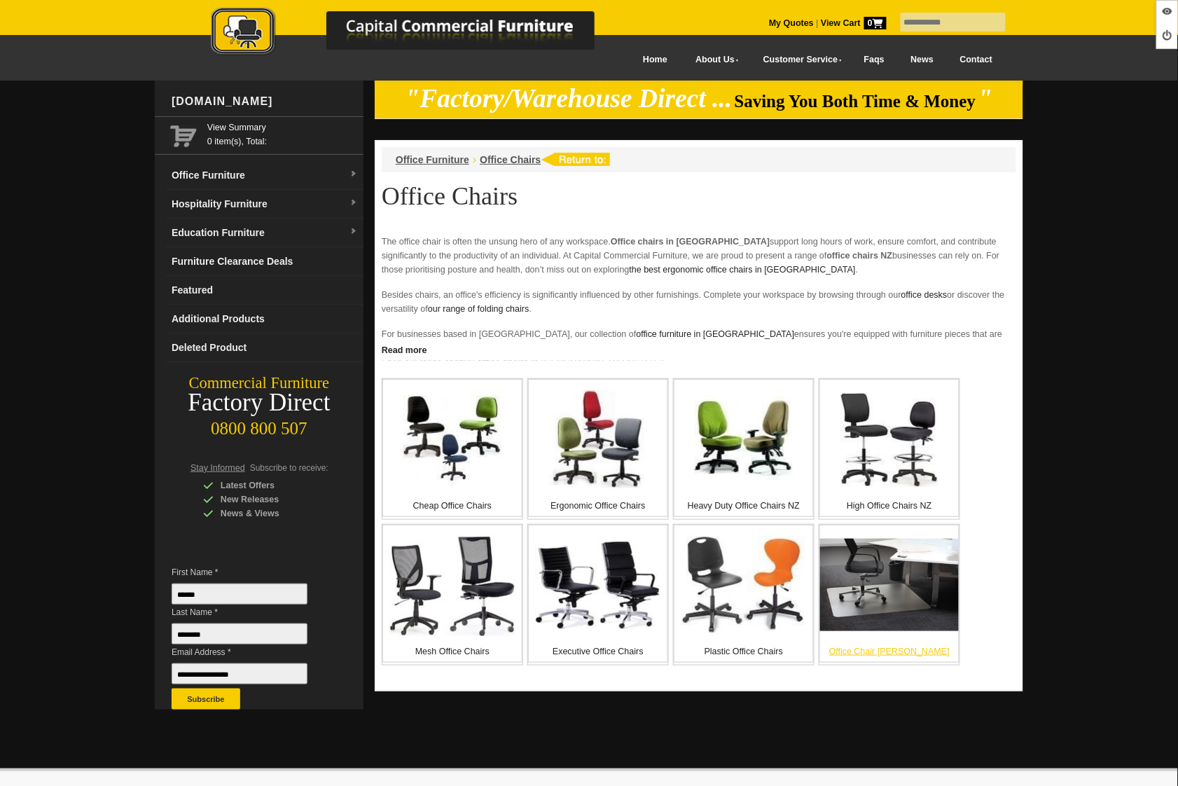
click at [892, 592] on img at bounding box center [889, 585] width 139 height 92
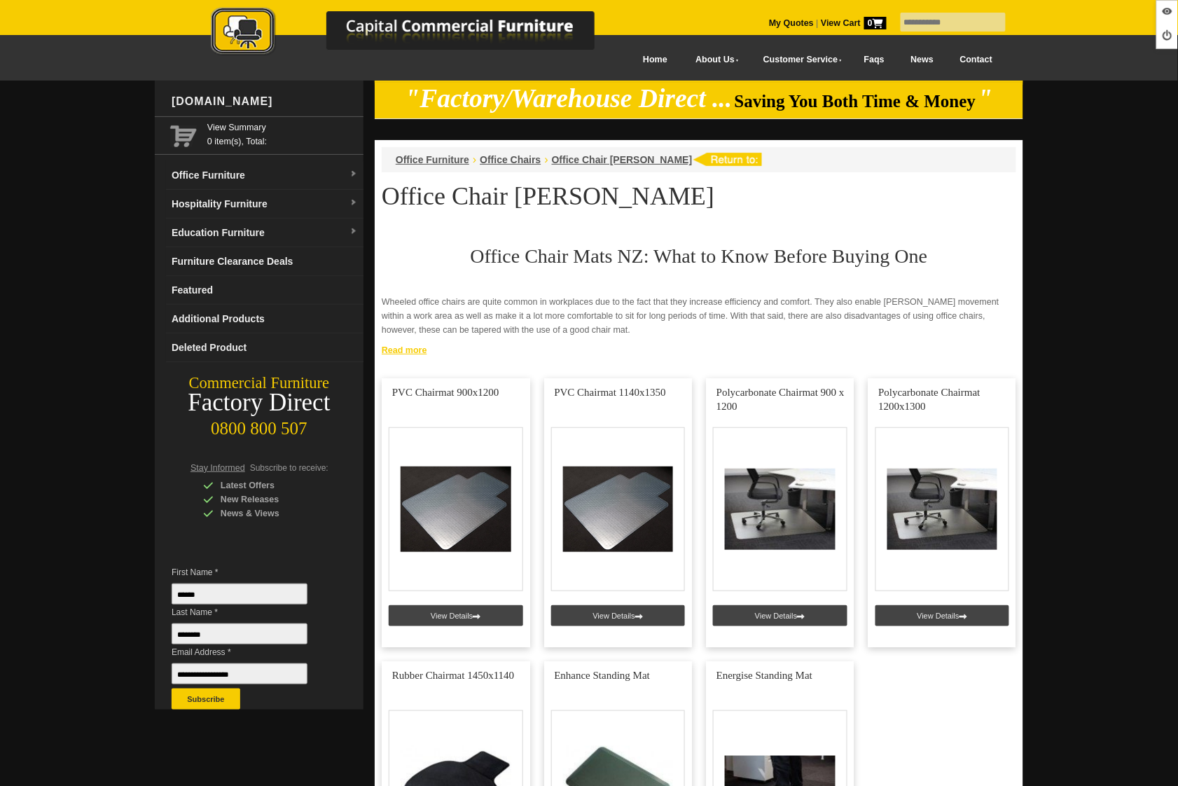
click at [399, 349] on link "Read more" at bounding box center [699, 349] width 649 height 18
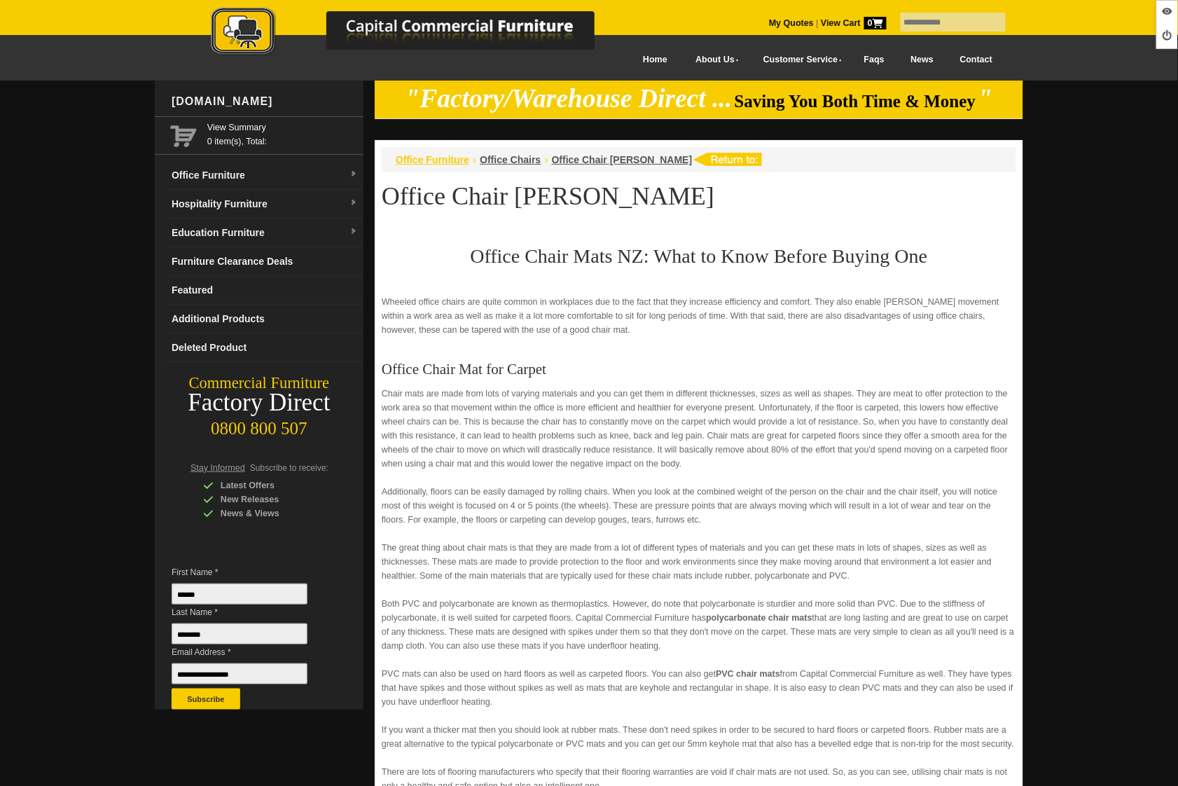
click at [430, 162] on span "Office Furniture" at bounding box center [433, 159] width 74 height 11
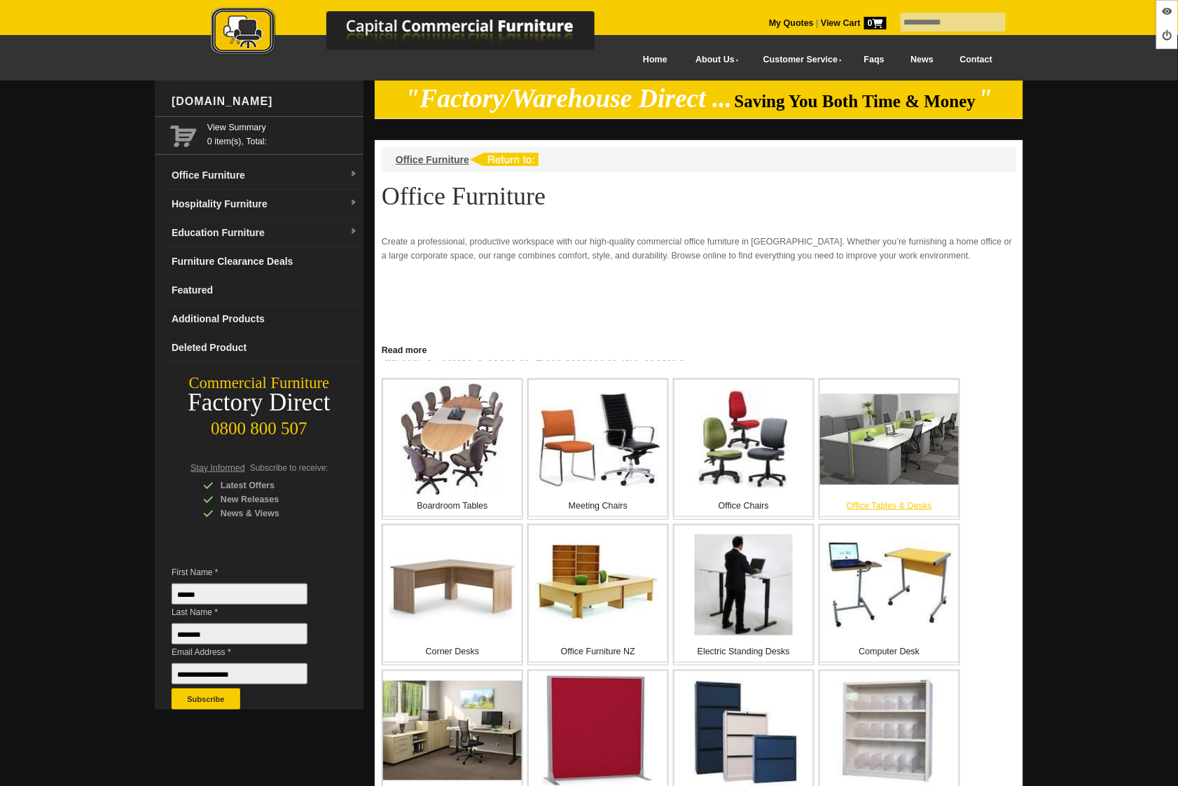
click at [856, 453] on img at bounding box center [889, 440] width 139 height 92
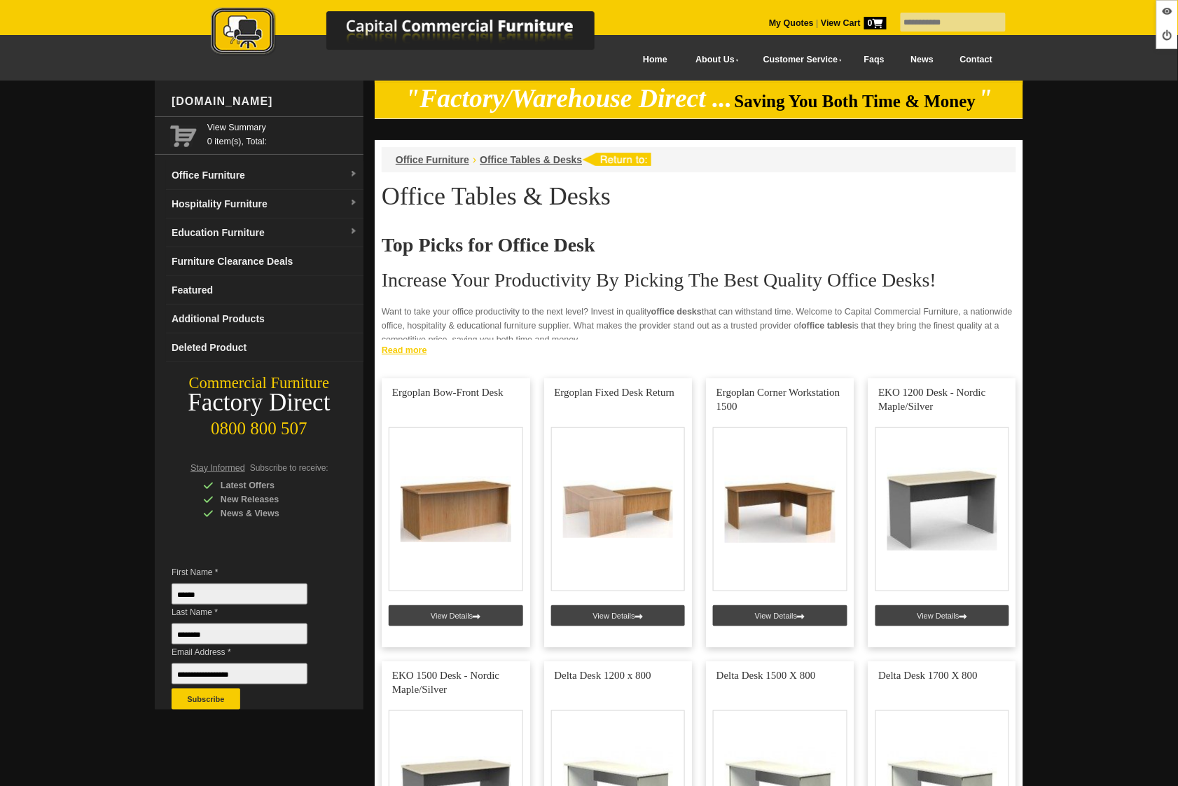
click at [406, 352] on link "Read more" at bounding box center [699, 349] width 649 height 18
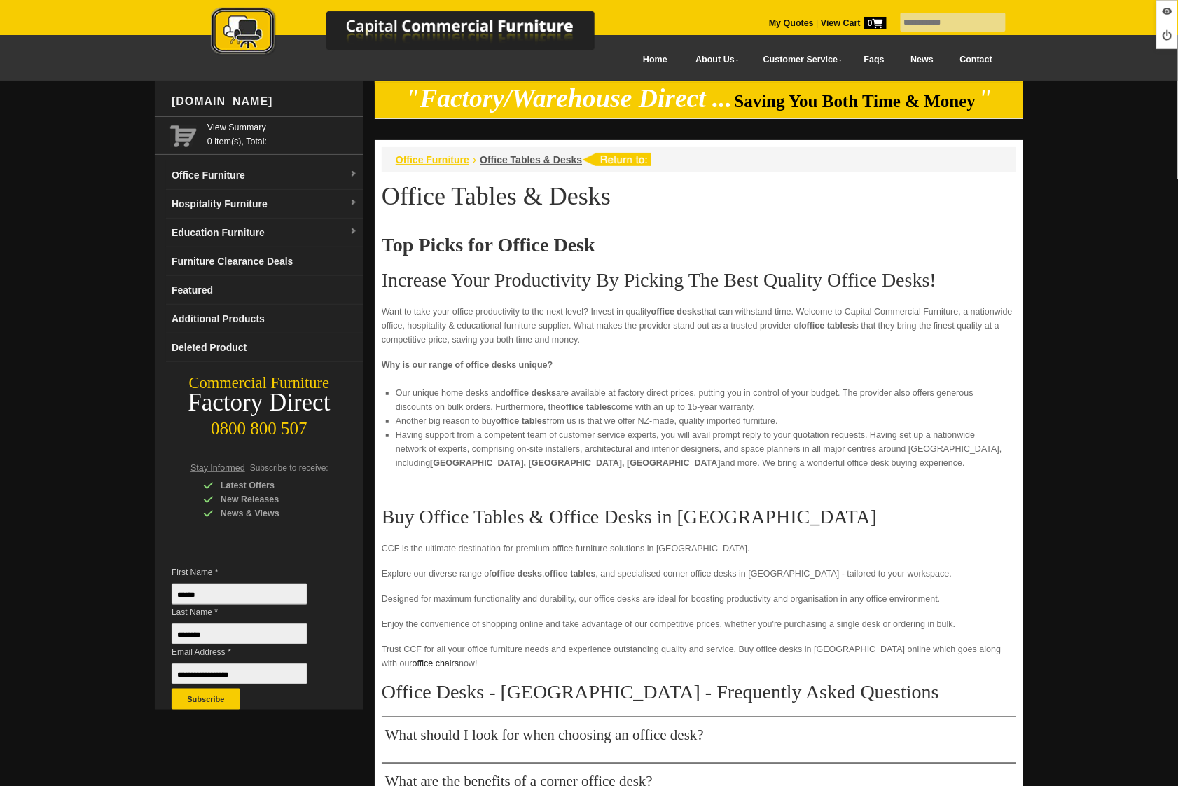
click at [413, 164] on span "Office Furniture" at bounding box center [433, 159] width 74 height 11
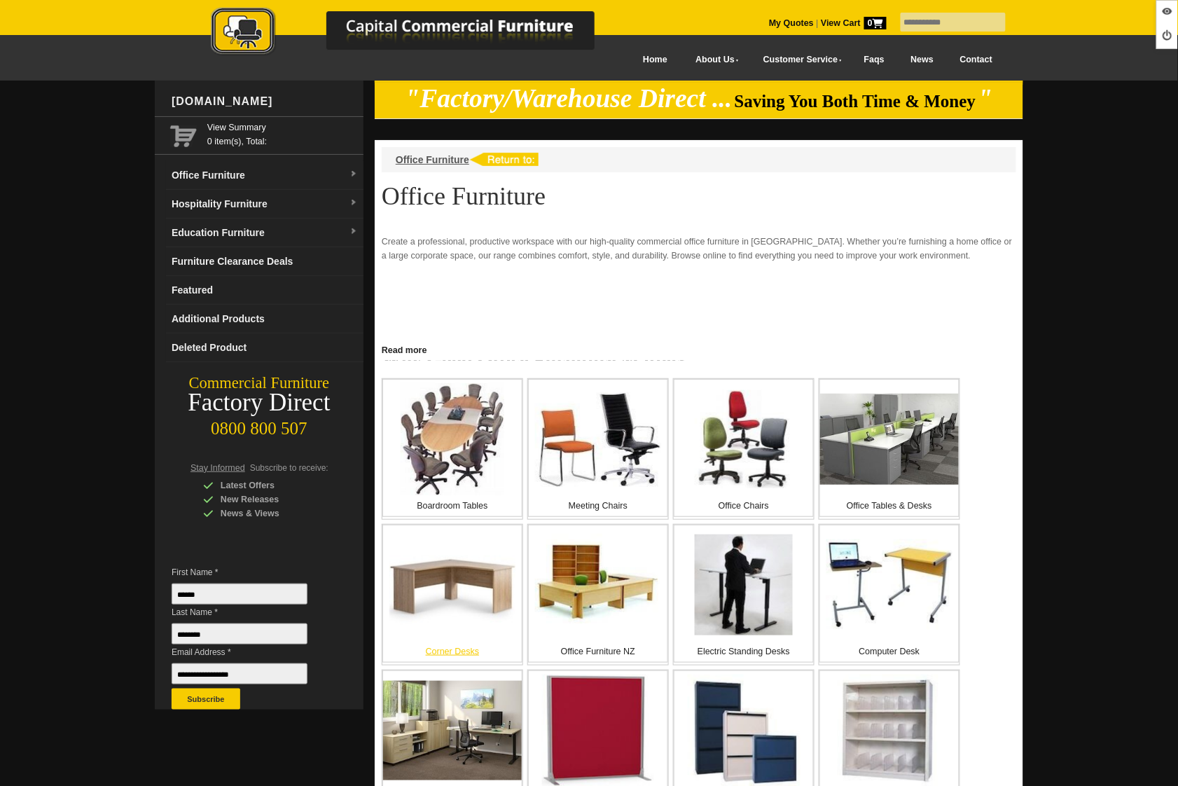
click at [480, 607] on img at bounding box center [452, 584] width 126 height 81
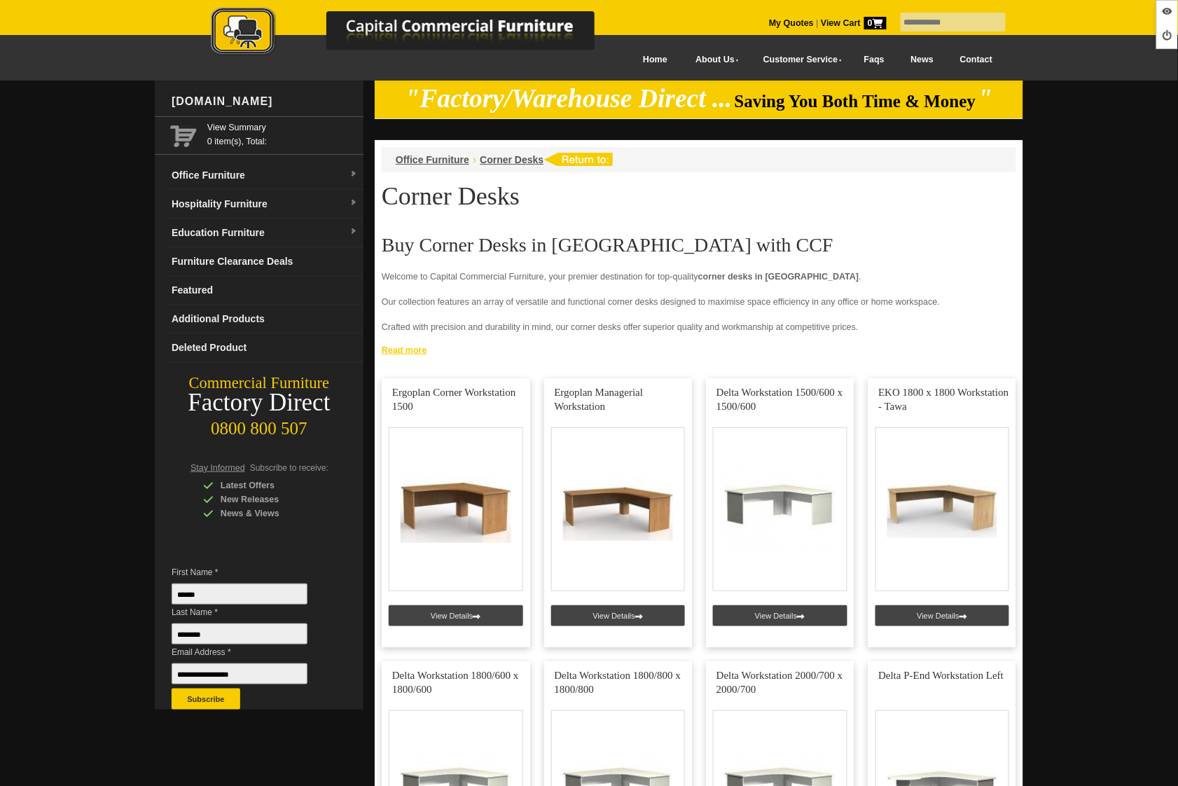
click at [409, 352] on link "Read more" at bounding box center [699, 349] width 649 height 18
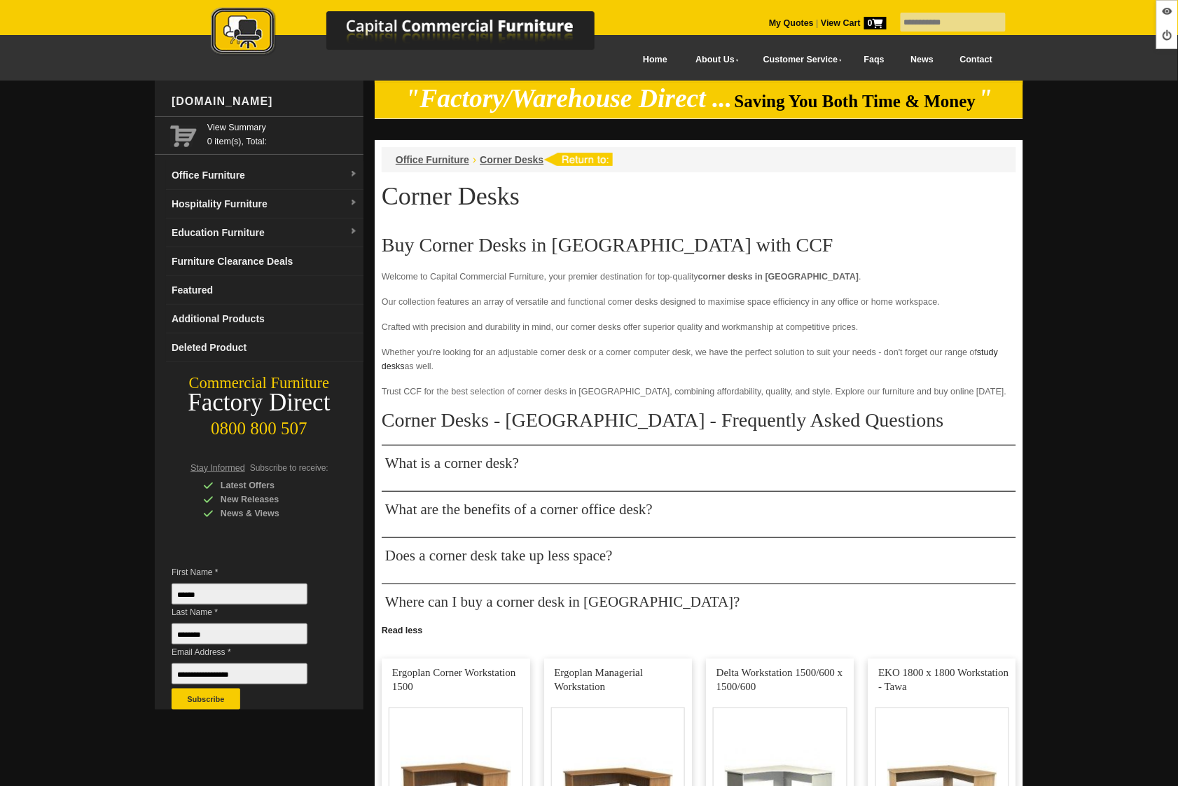
click at [491, 462] on h3 "What is a corner desk?" at bounding box center [452, 463] width 134 height 14
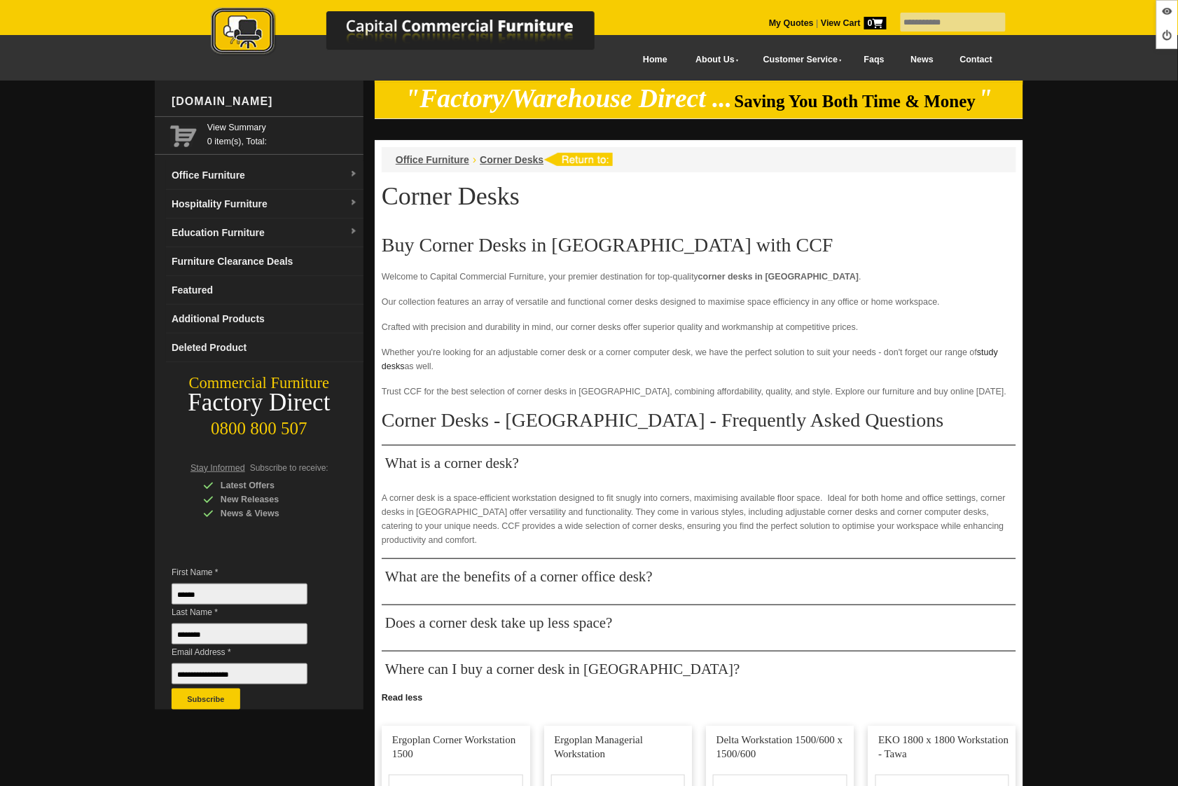
click at [491, 462] on h3 "What is a corner desk?" at bounding box center [452, 463] width 134 height 14
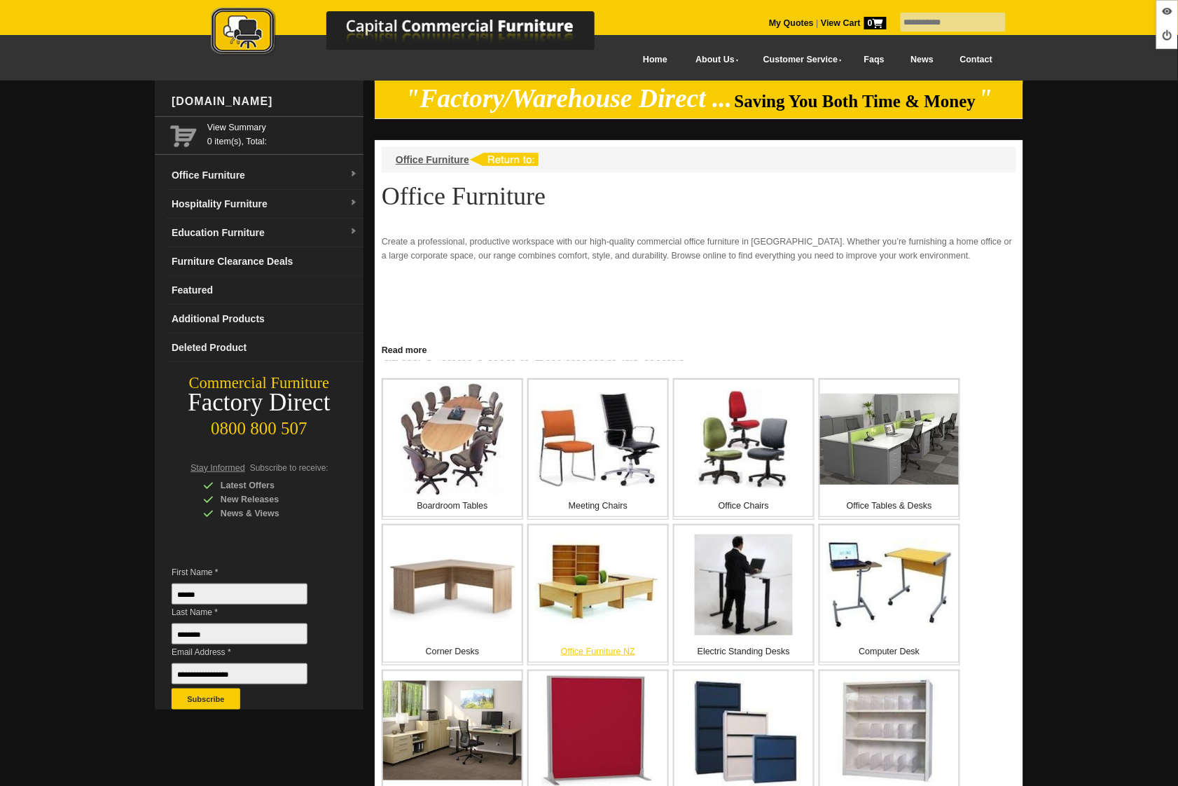
click at [602, 610] on img at bounding box center [598, 585] width 126 height 102
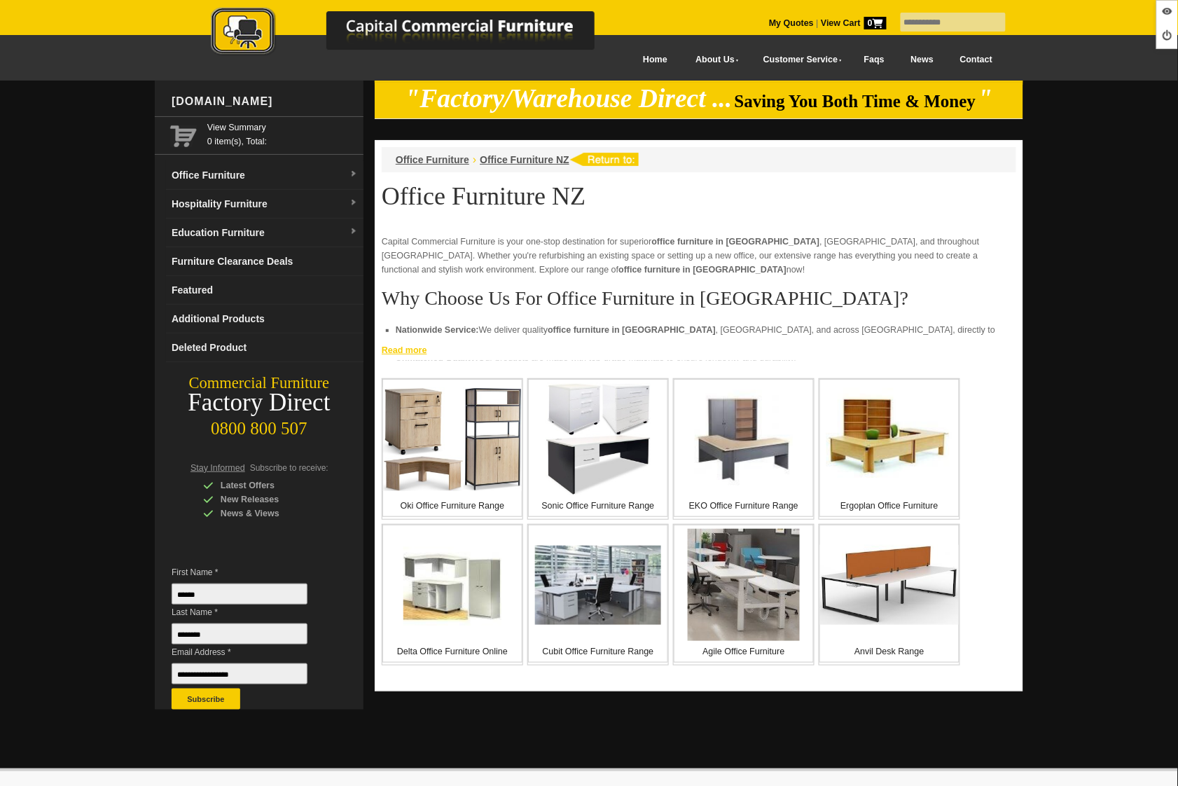
click at [420, 352] on link "Read more" at bounding box center [699, 349] width 649 height 18
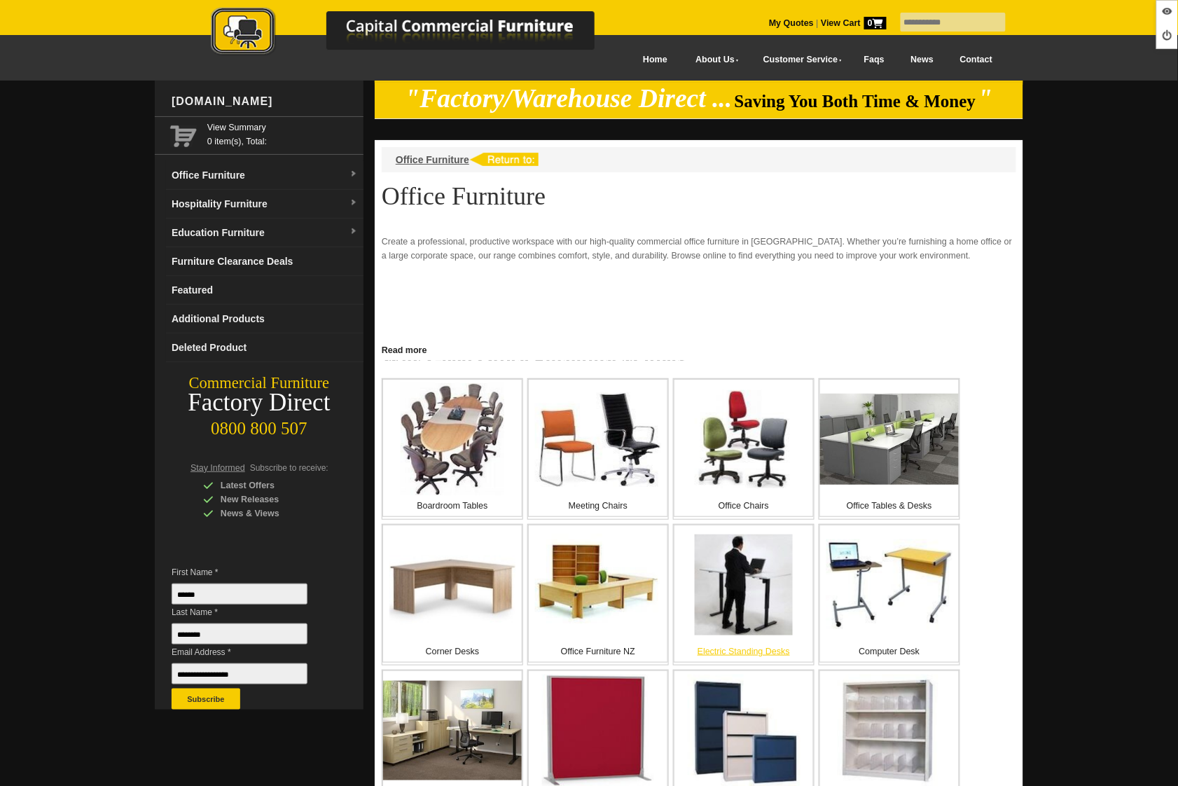
click at [711, 594] on img at bounding box center [744, 584] width 98 height 101
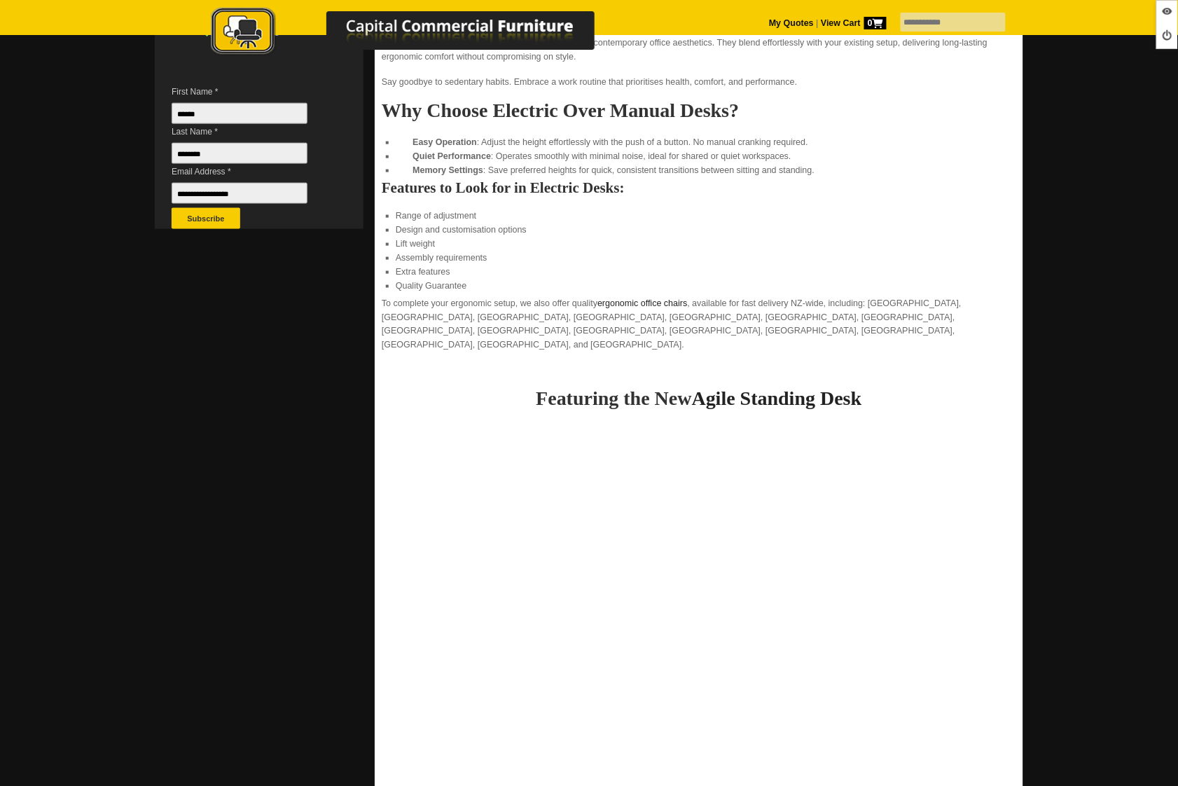
scroll to position [417, 0]
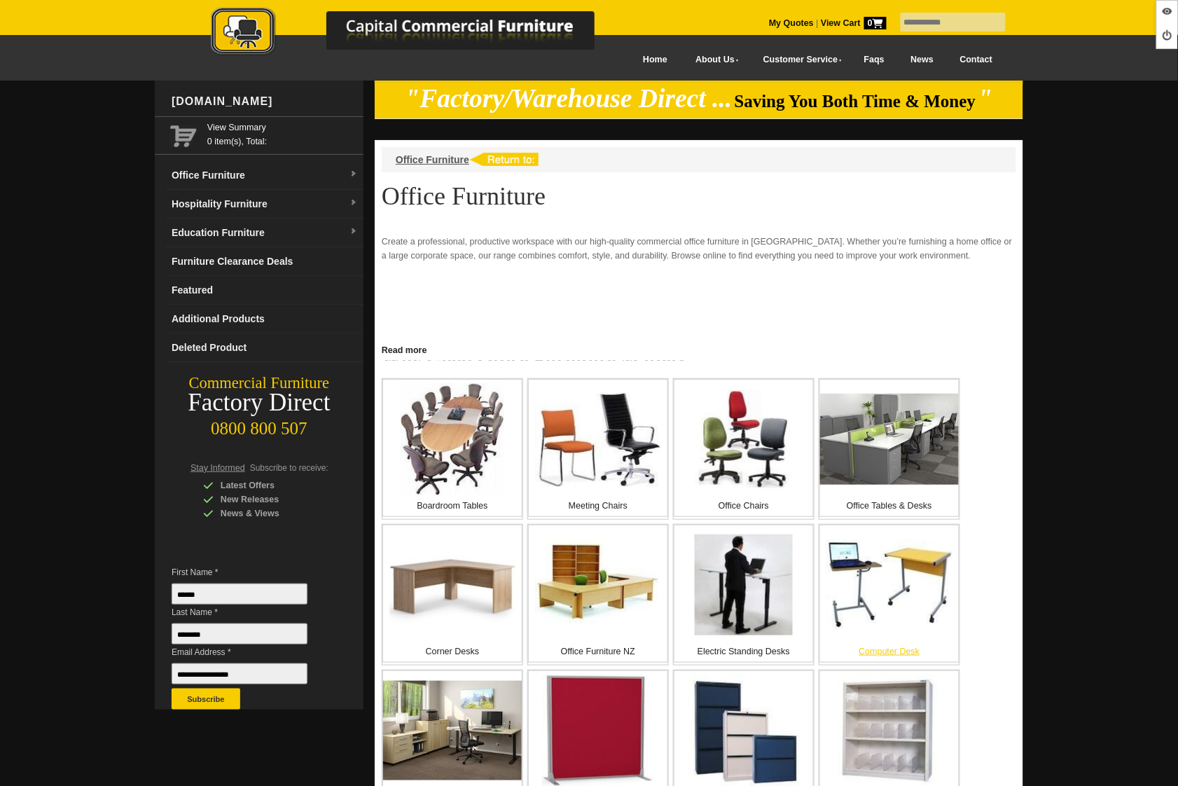
click at [861, 632] on div "Computer Desk" at bounding box center [889, 594] width 140 height 138
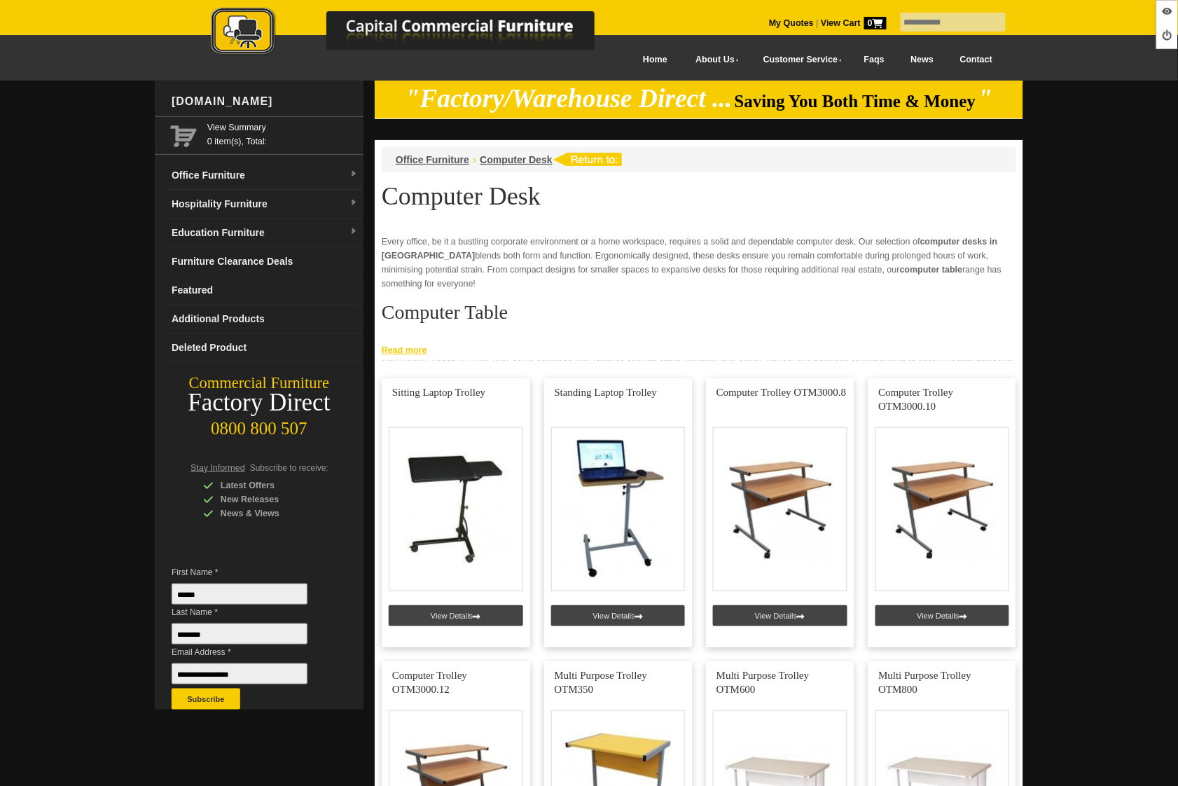
click at [403, 354] on link "Read more" at bounding box center [699, 349] width 649 height 18
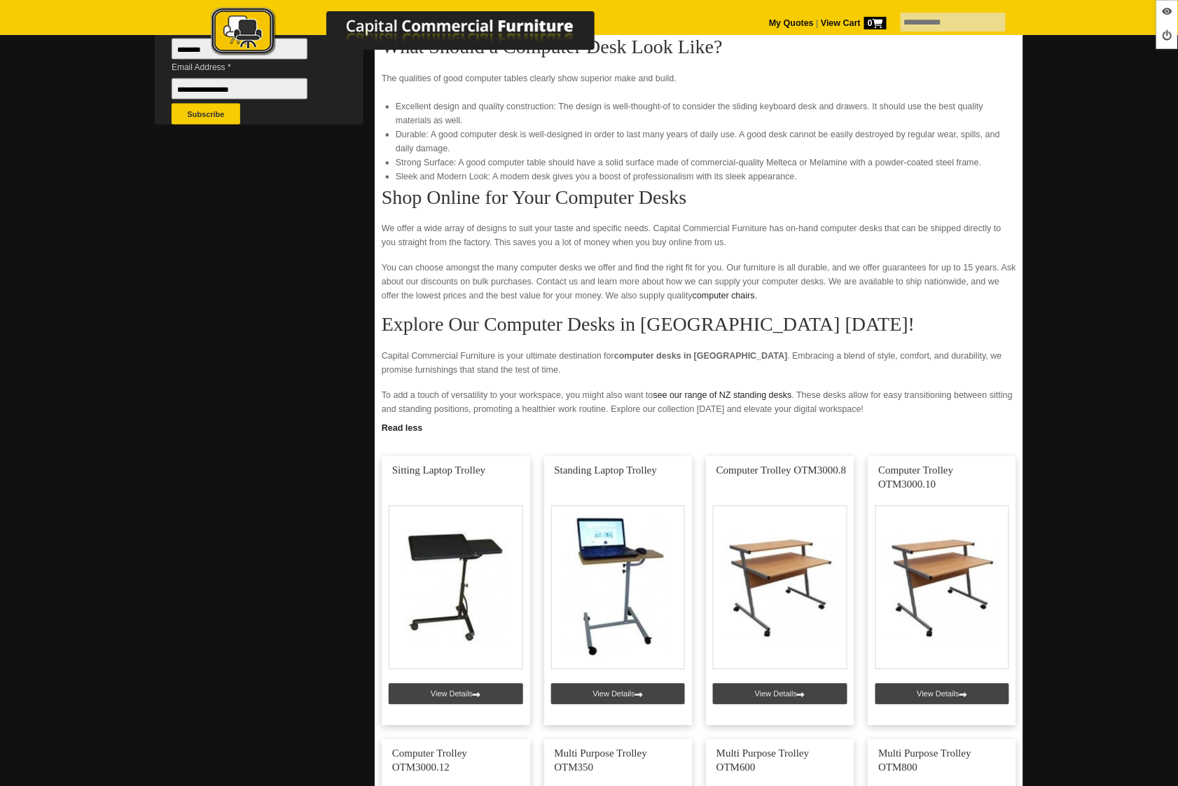
scroll to position [688, 0]
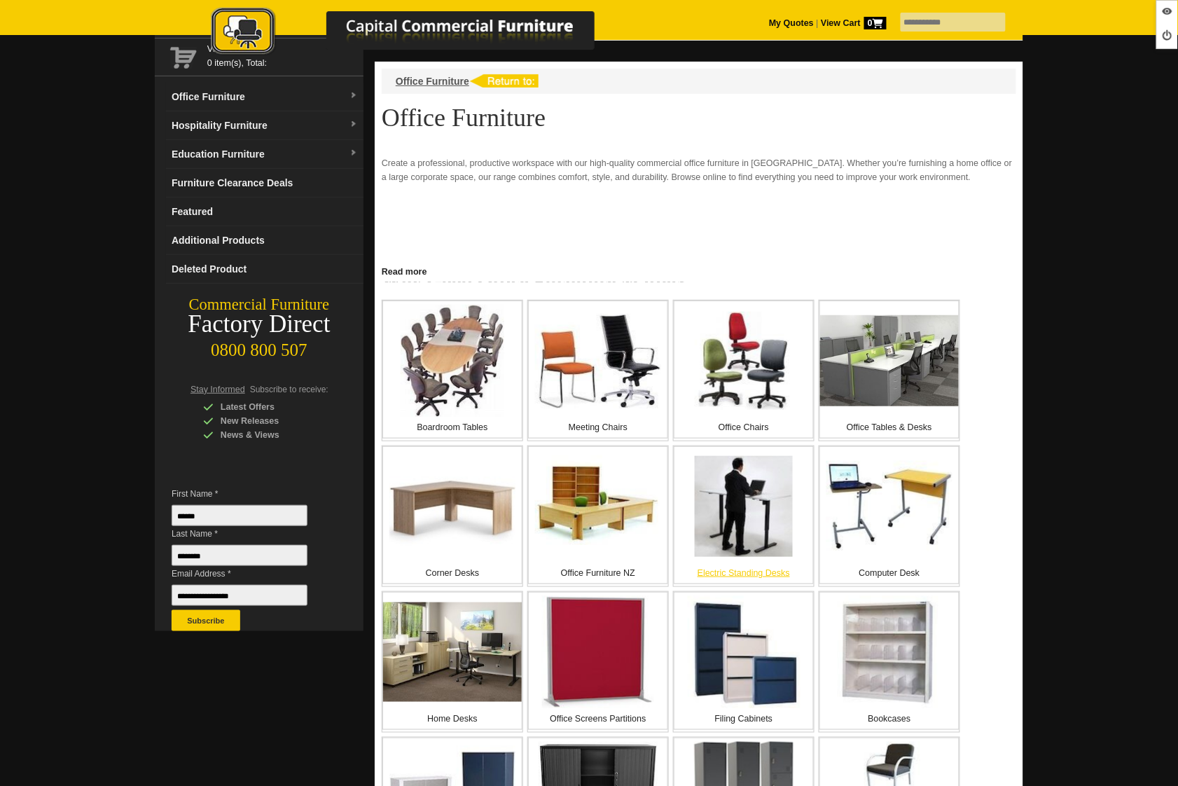
scroll to position [112, 0]
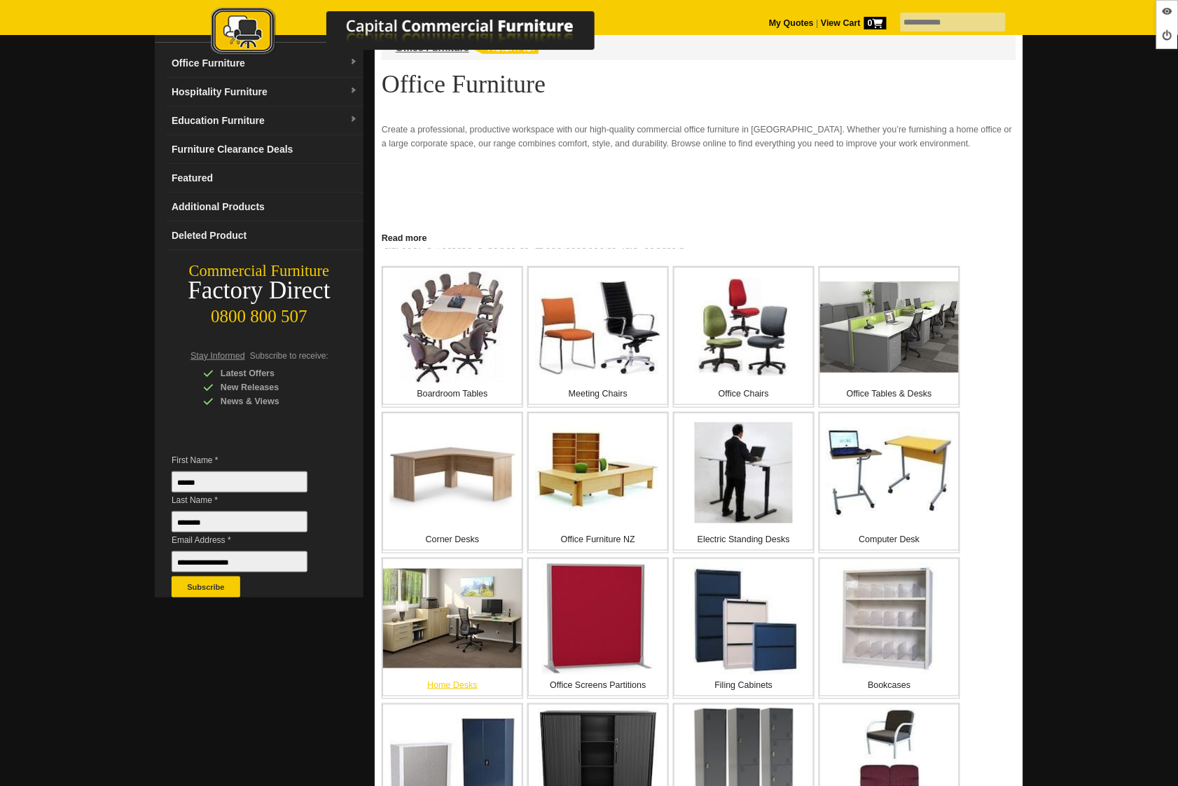
click at [466, 632] on img at bounding box center [452, 618] width 139 height 99
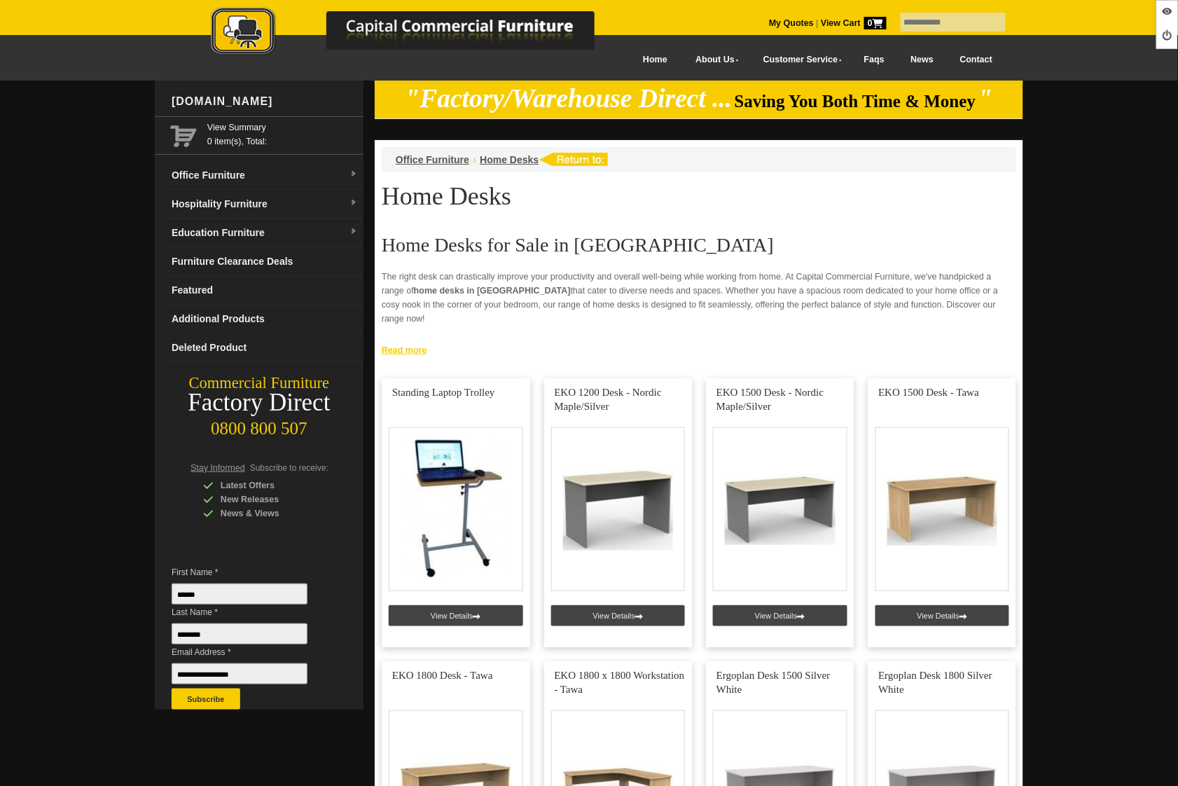
click at [398, 352] on link "Read more" at bounding box center [699, 349] width 649 height 18
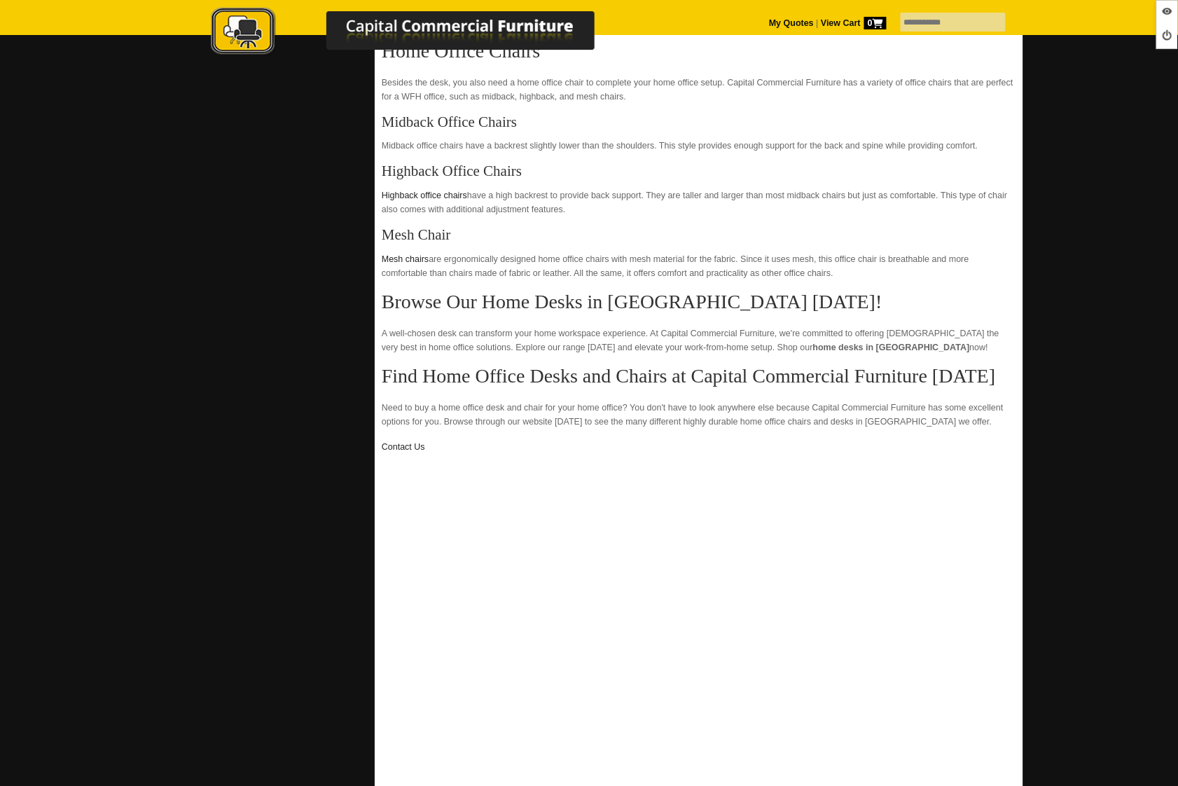
scroll to position [665, 0]
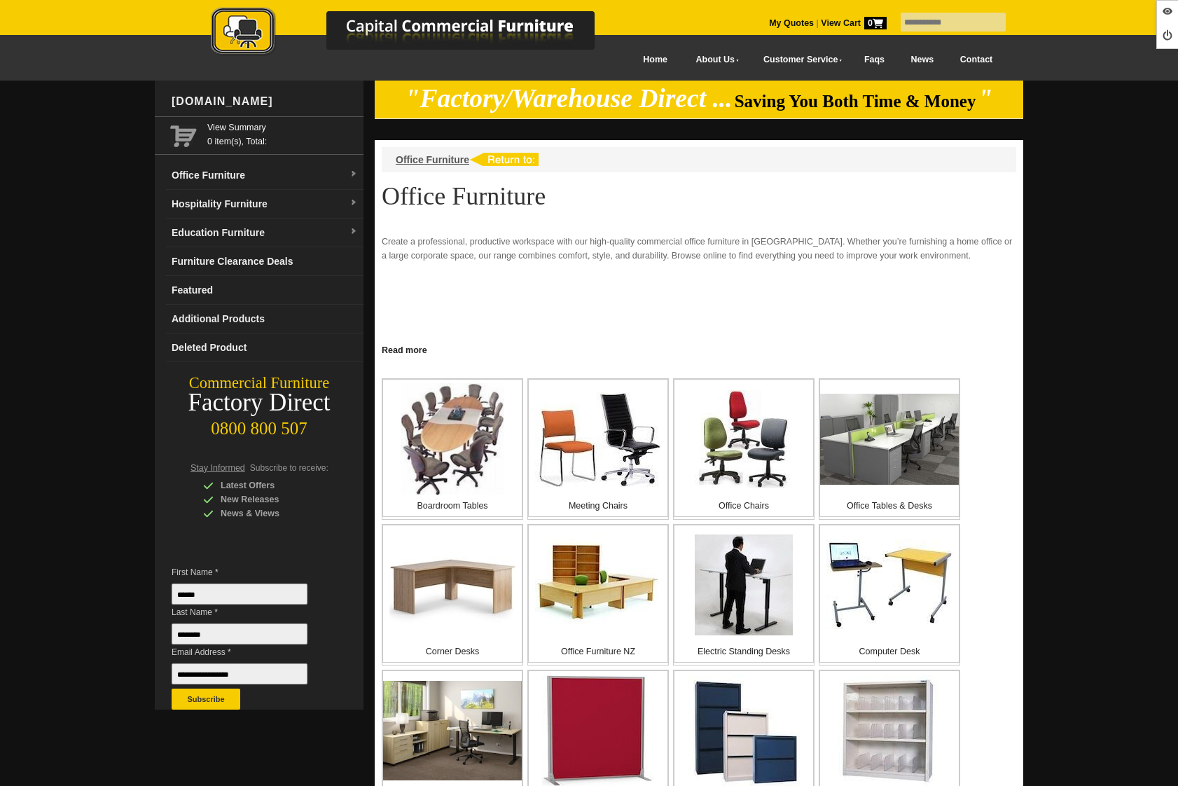
scroll to position [112, 0]
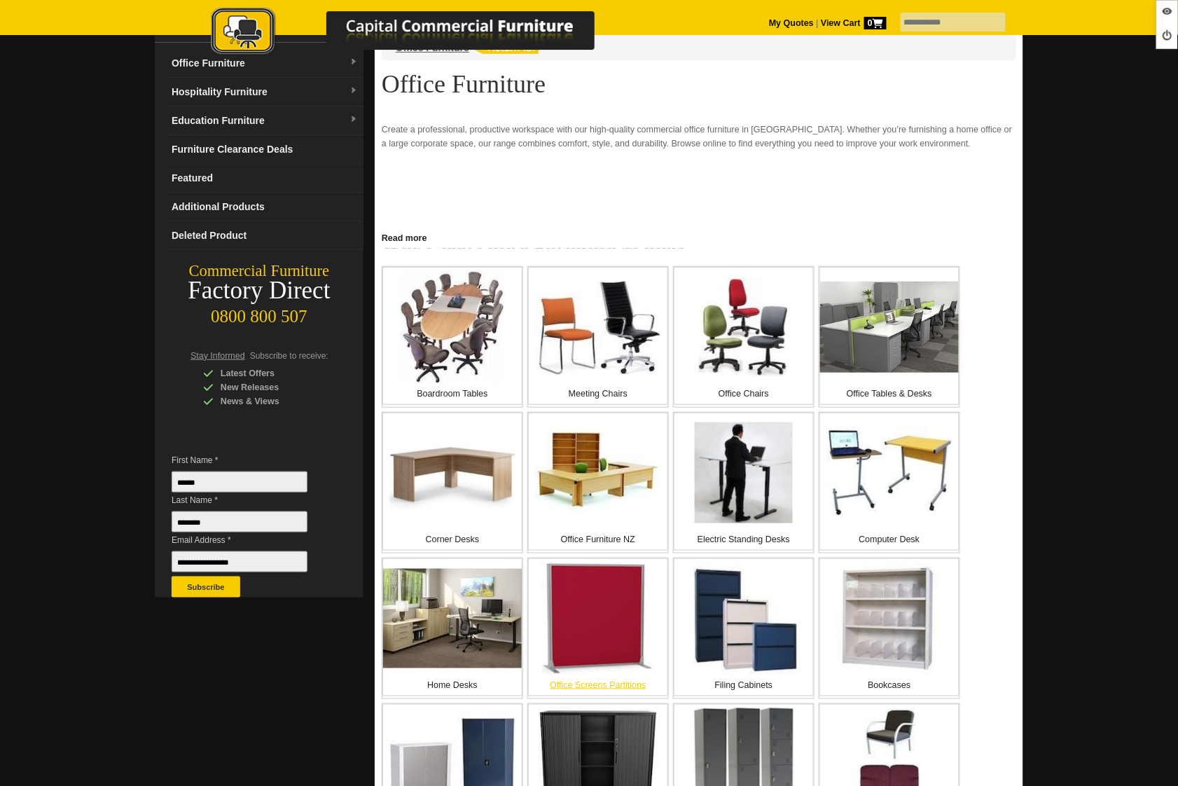
click at [632, 637] on img at bounding box center [598, 618] width 112 height 112
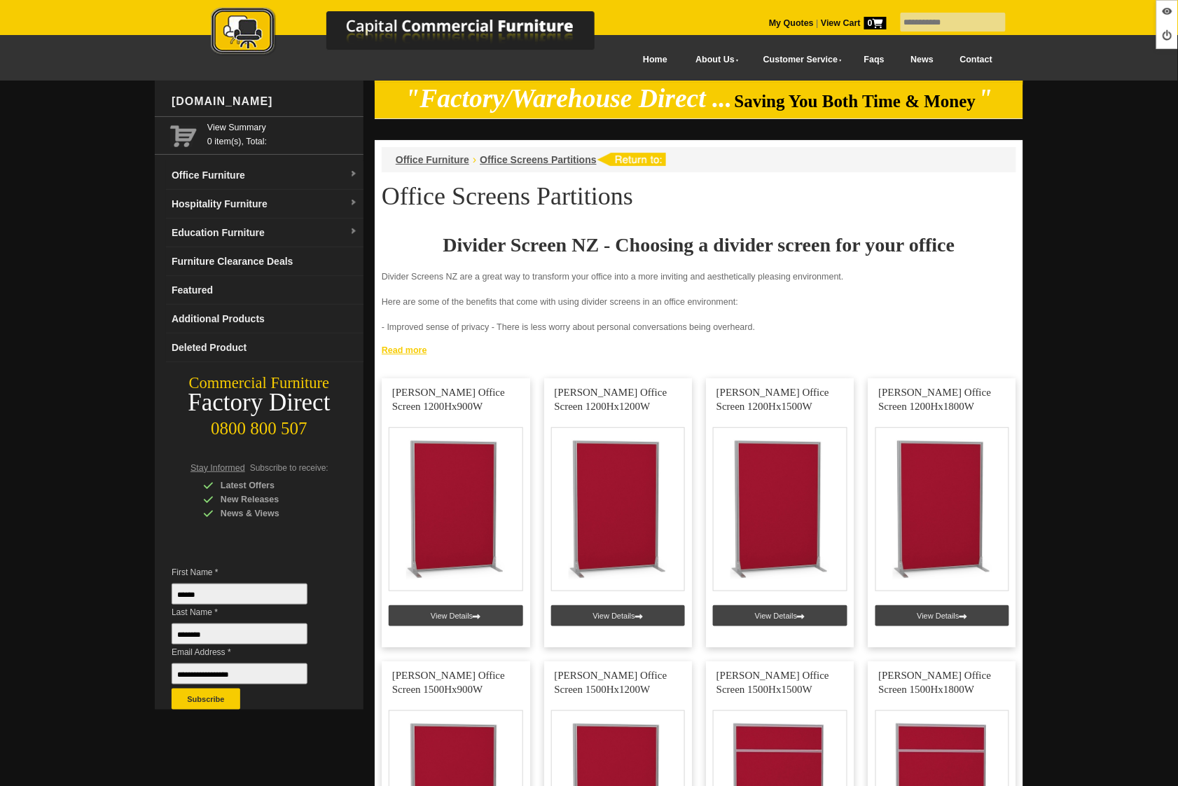
click at [400, 348] on link "Read more" at bounding box center [699, 349] width 649 height 18
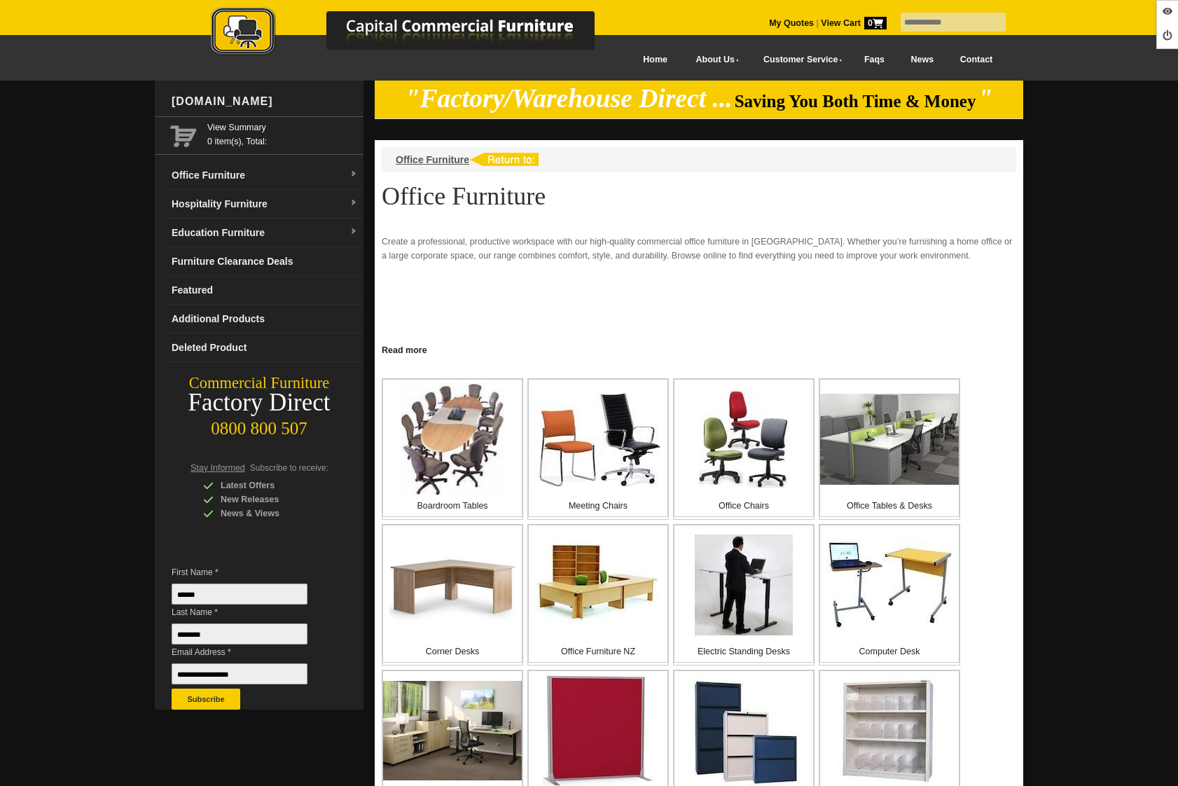
scroll to position [112, 0]
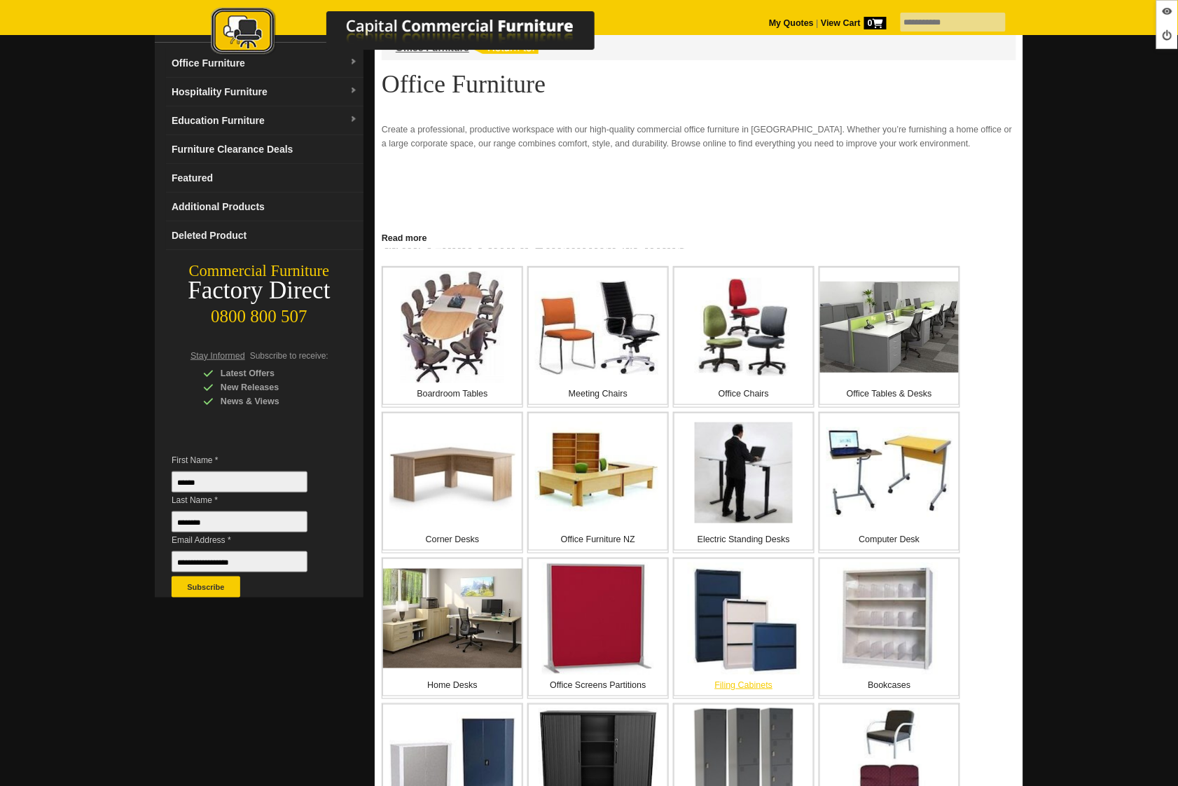
click at [747, 626] on img at bounding box center [744, 618] width 113 height 112
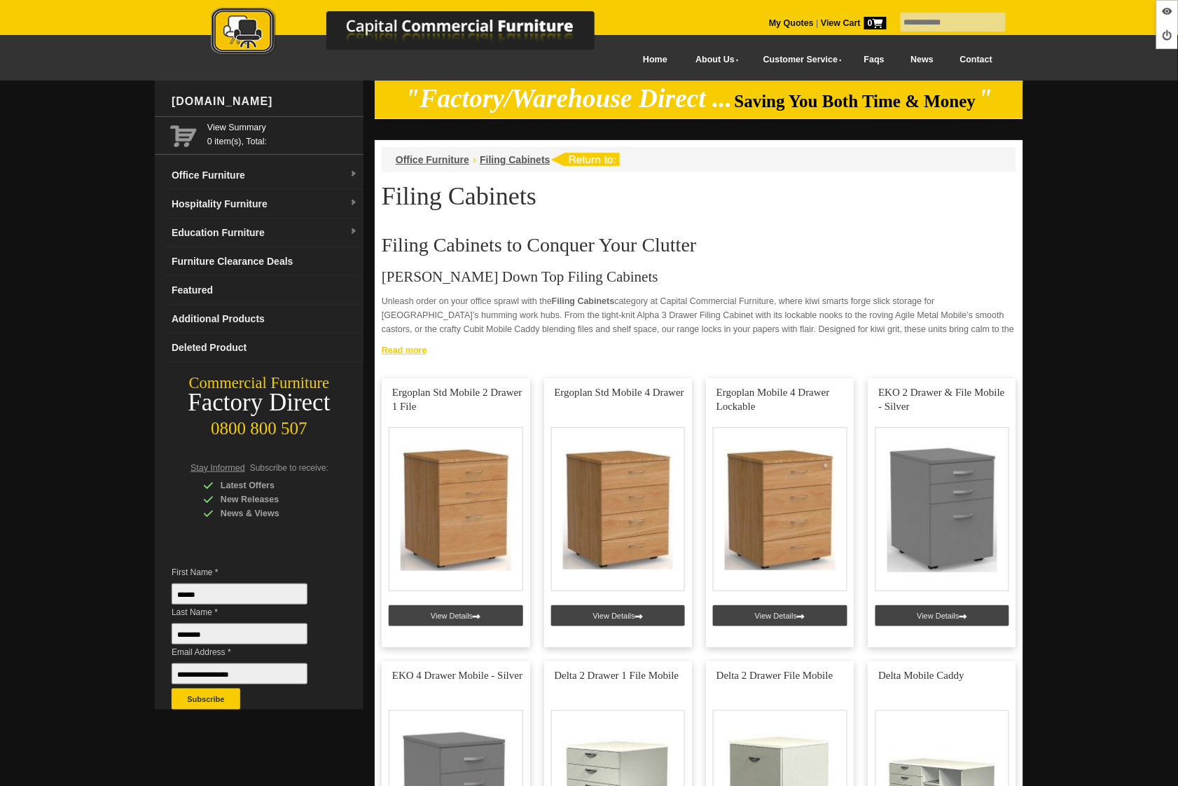
click at [421, 353] on link "Read more" at bounding box center [699, 349] width 649 height 18
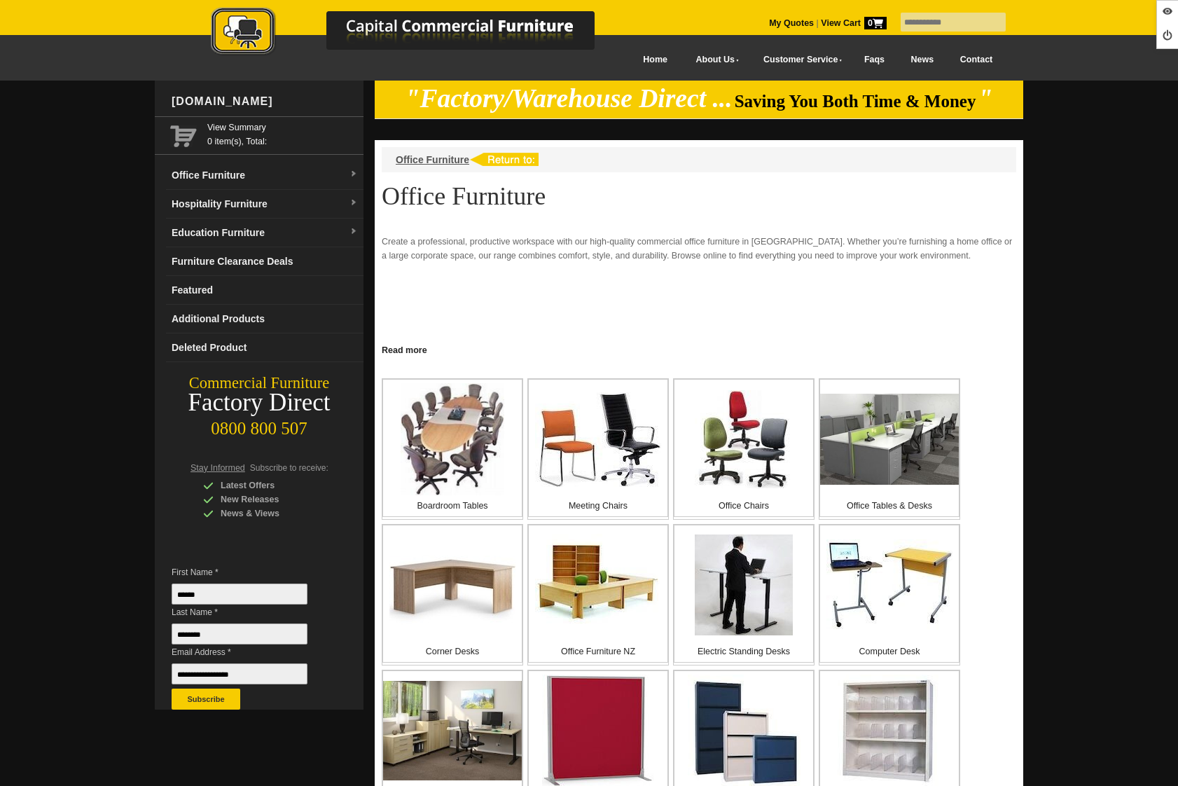
scroll to position [112, 0]
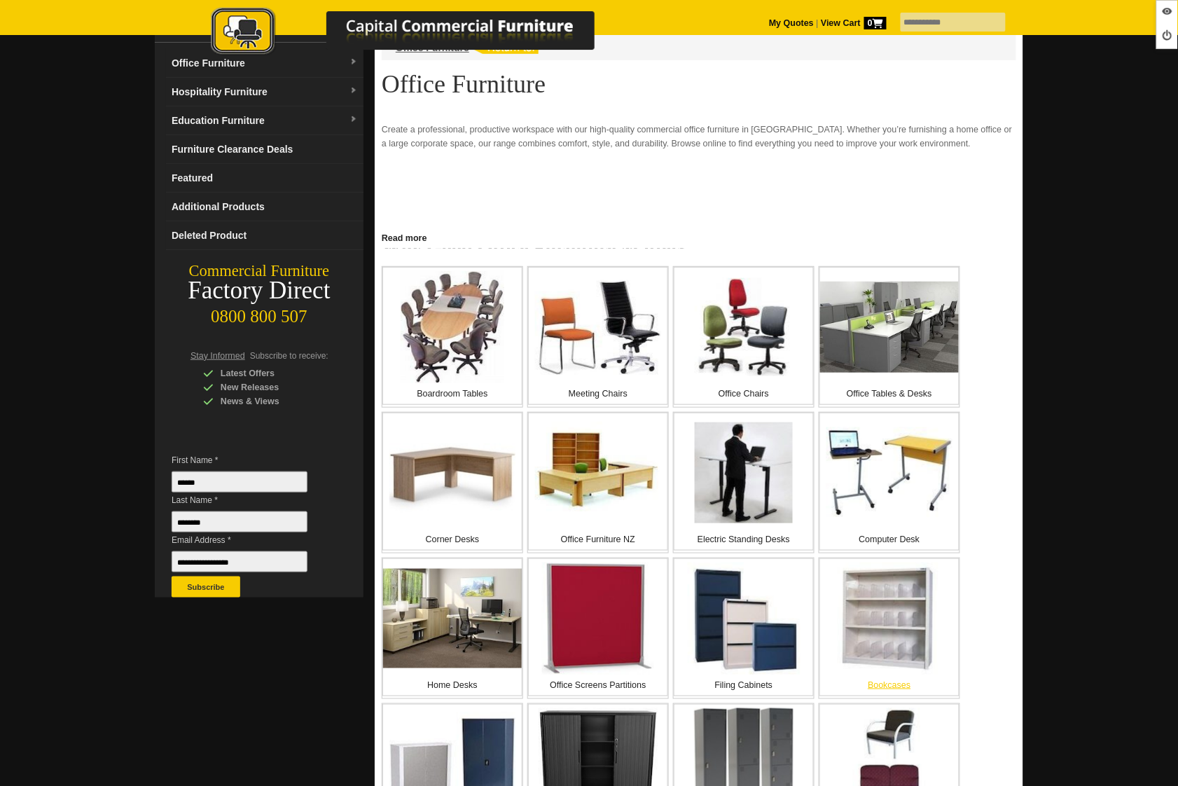
click at [859, 632] on img at bounding box center [890, 618] width 104 height 112
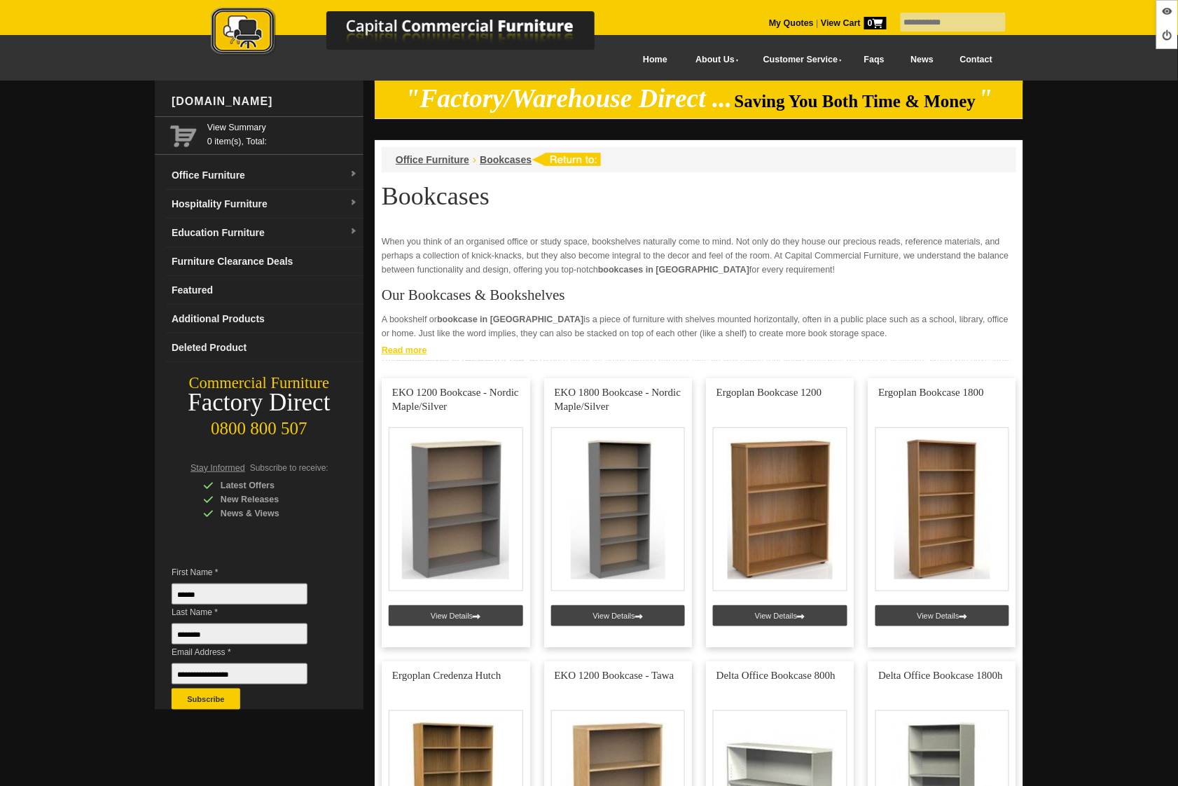
click at [394, 351] on link "Read more" at bounding box center [699, 349] width 649 height 18
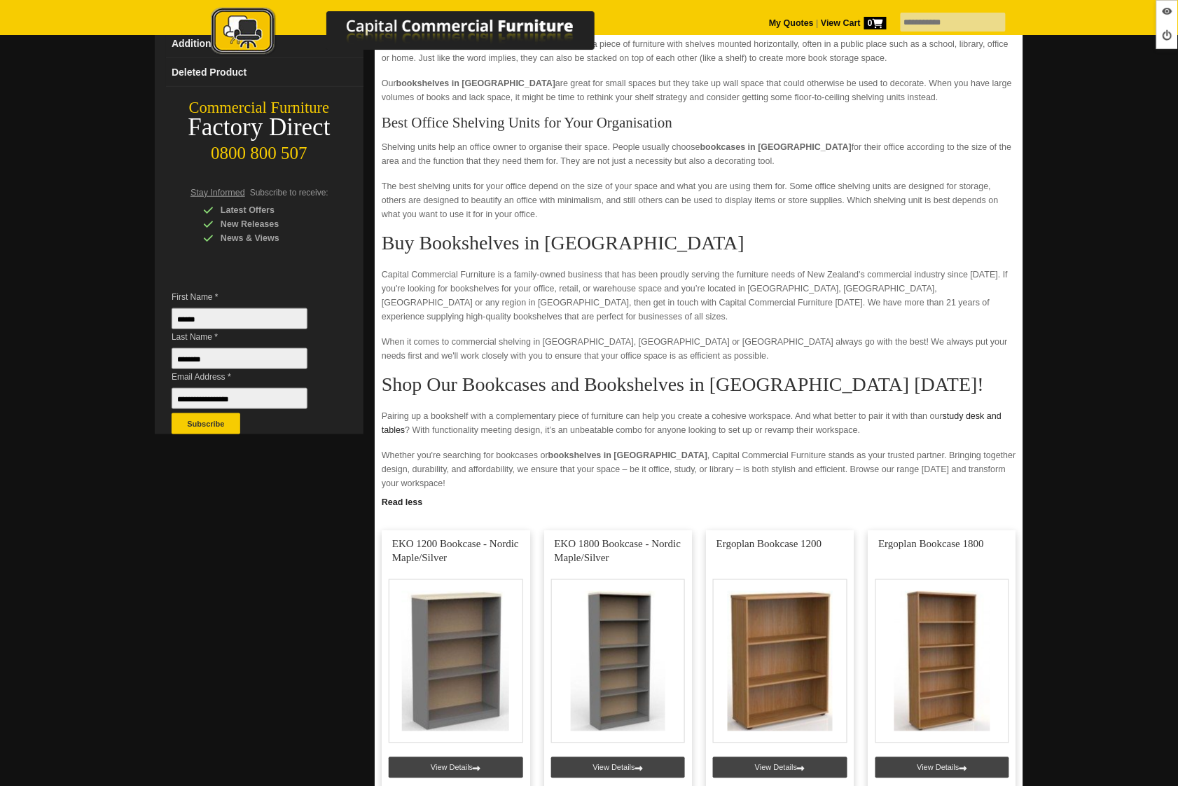
scroll to position [308, 0]
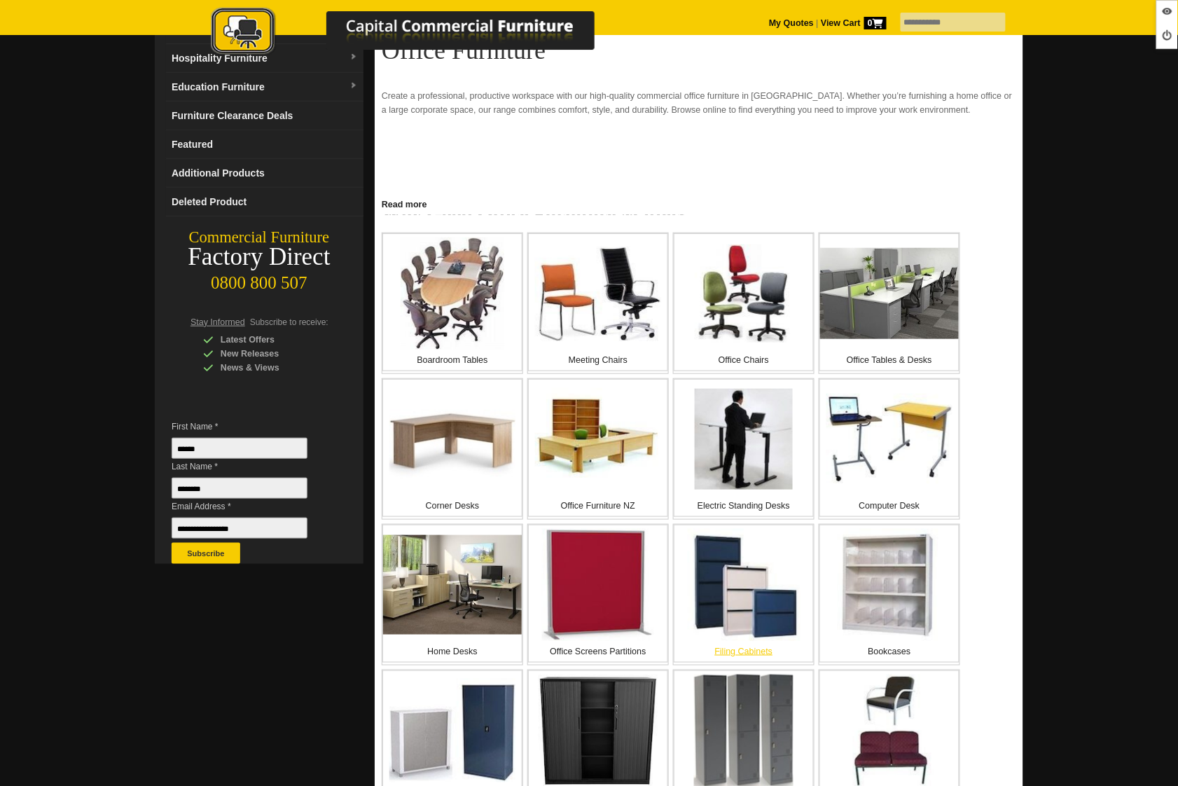
scroll to position [212, 0]
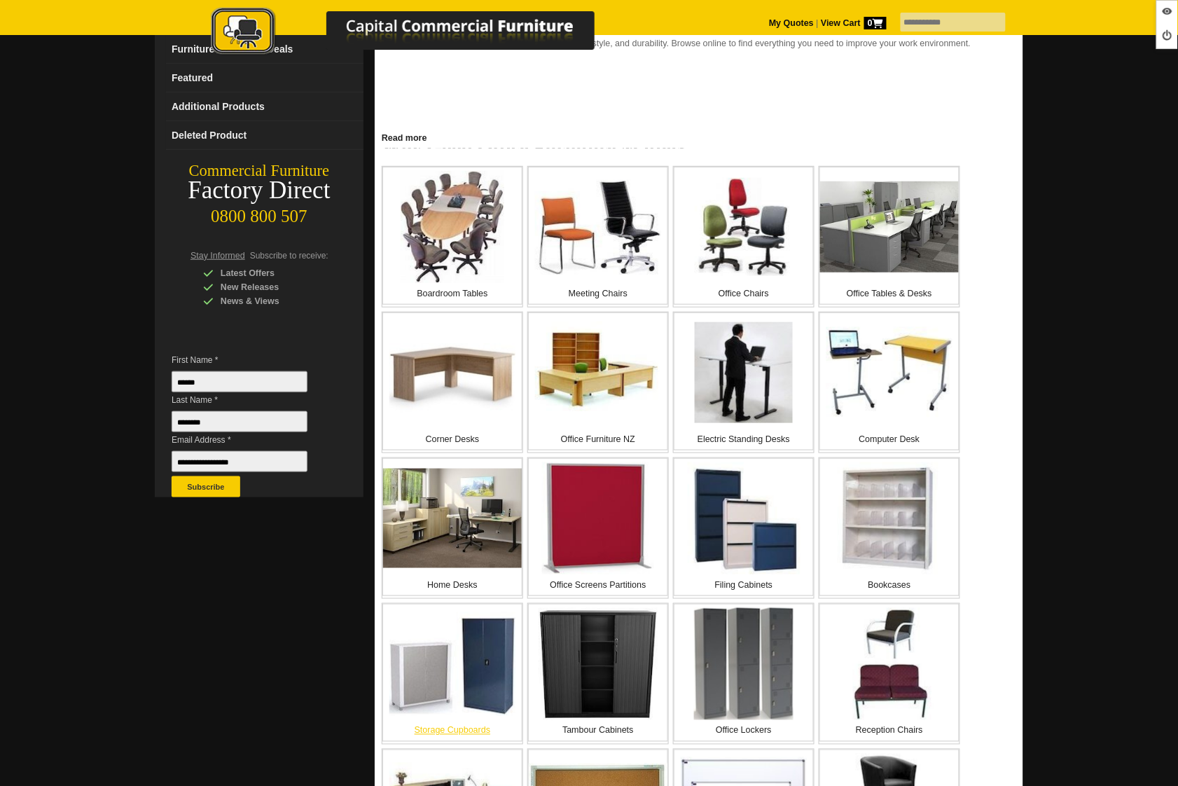
click at [487, 682] on img at bounding box center [452, 664] width 126 height 104
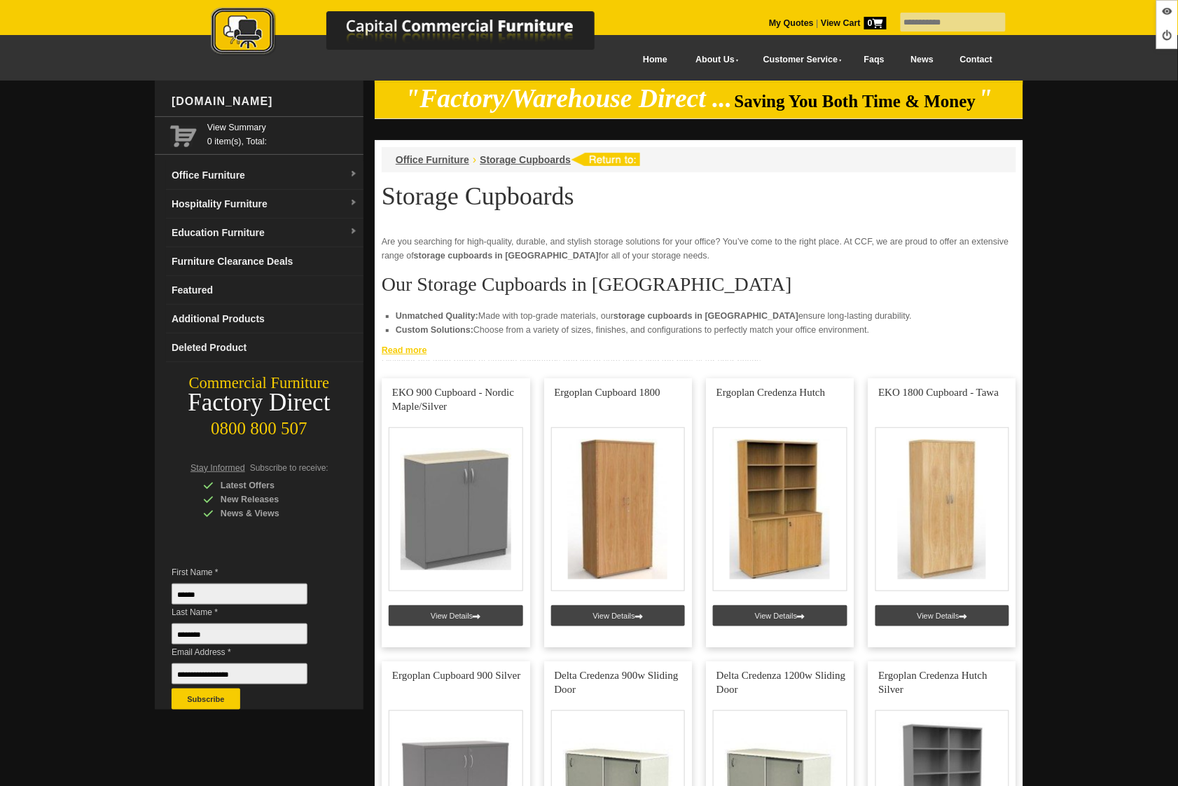
click at [413, 349] on link "Read more" at bounding box center [699, 349] width 649 height 18
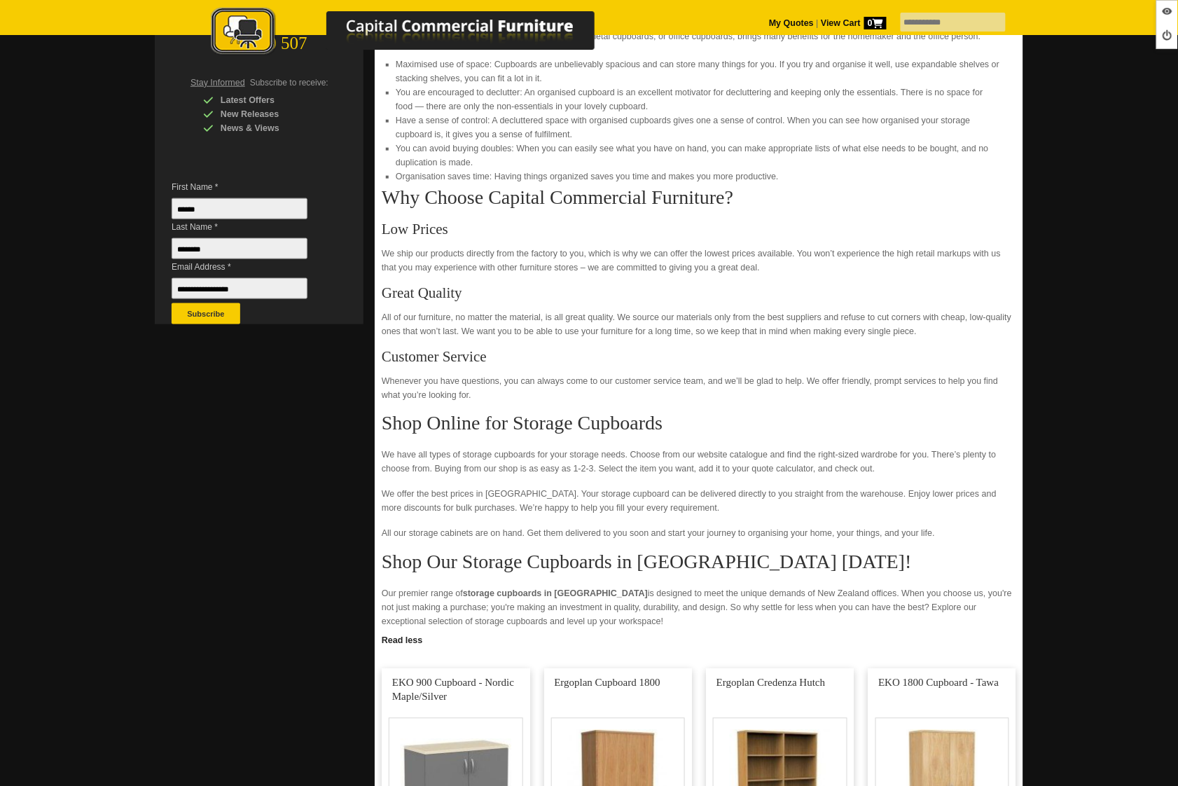
scroll to position [498, 0]
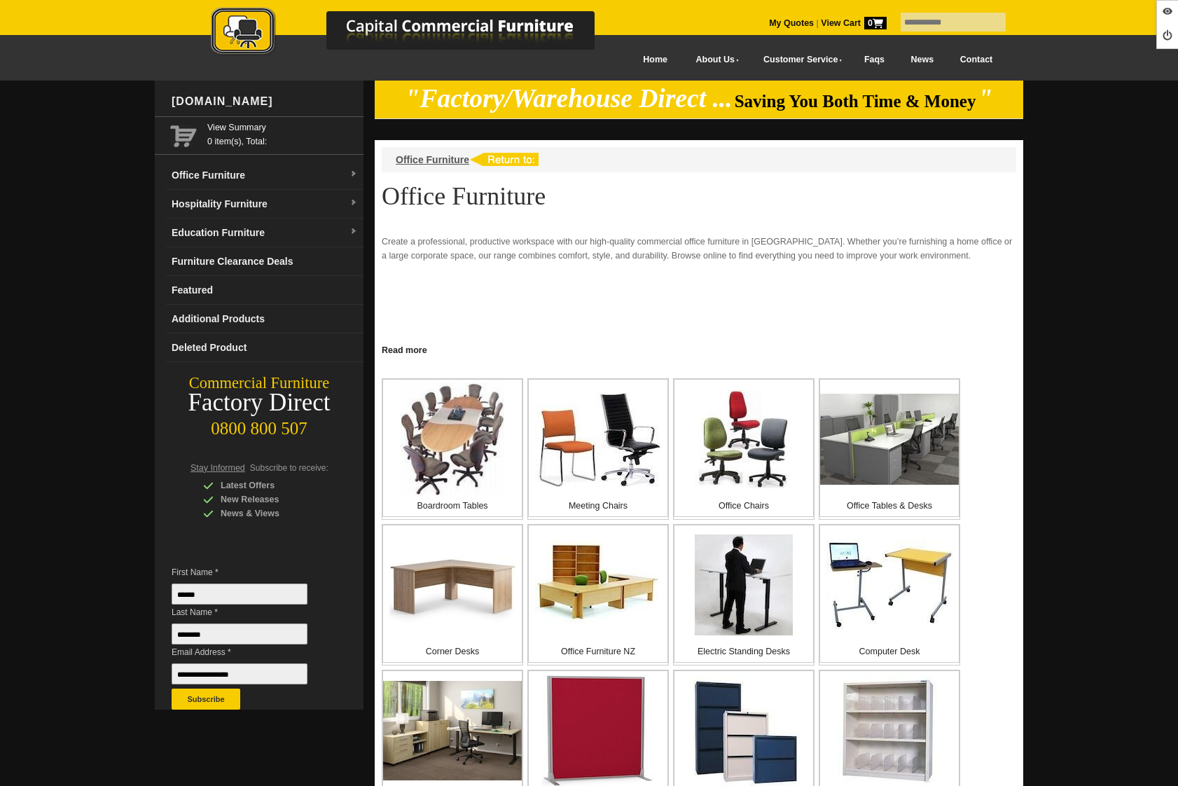
scroll to position [212, 0]
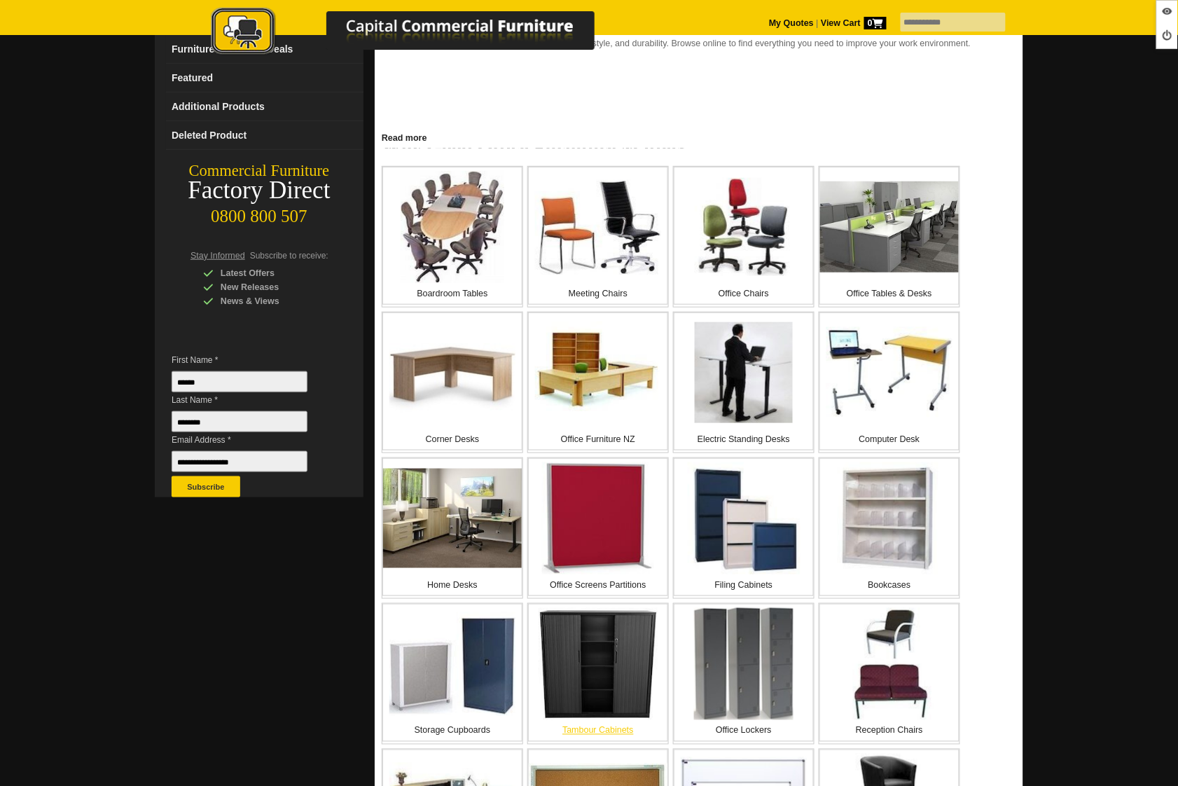
click at [549, 663] on img at bounding box center [598, 664] width 118 height 112
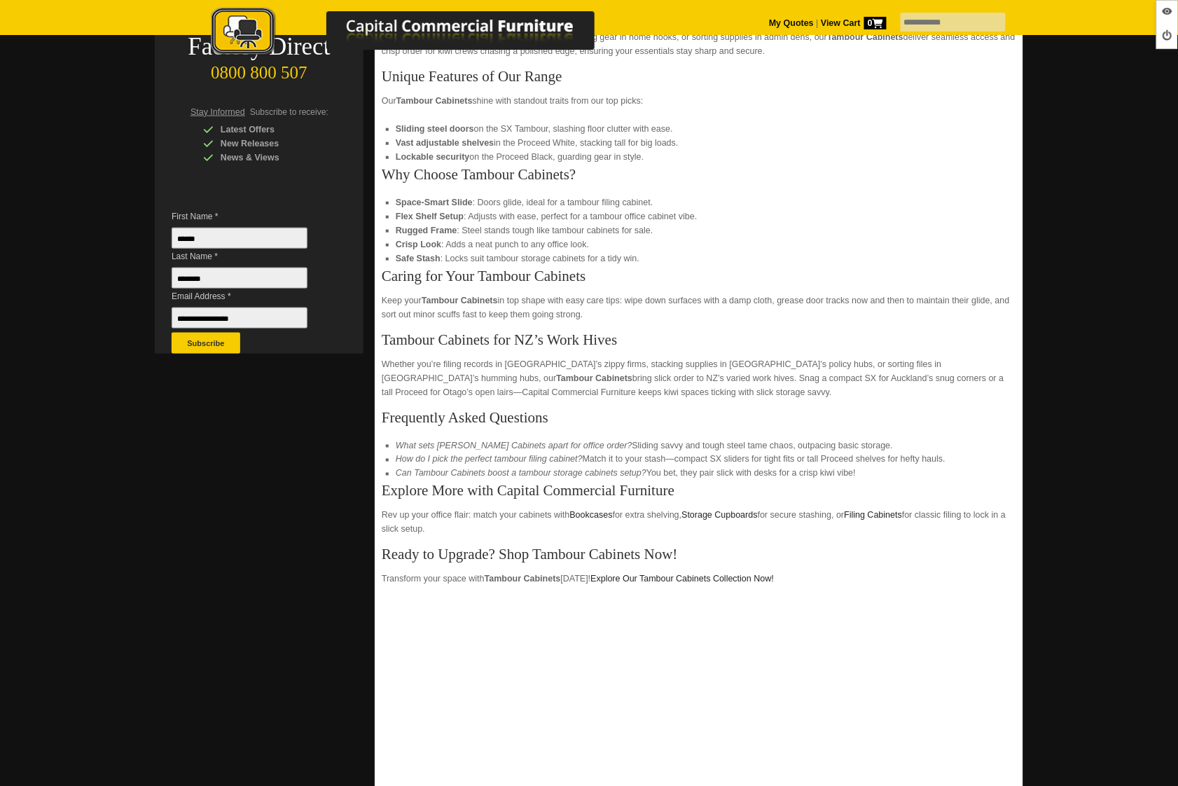
scroll to position [418, 0]
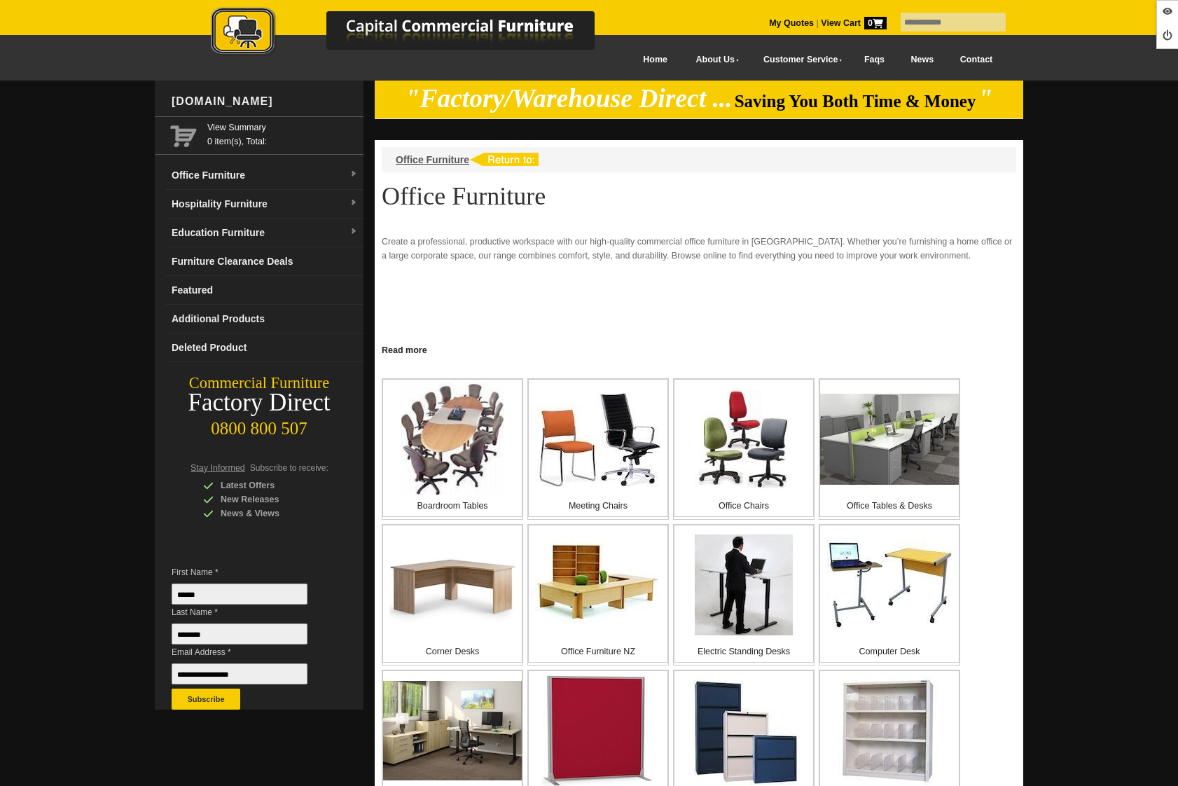
scroll to position [212, 0]
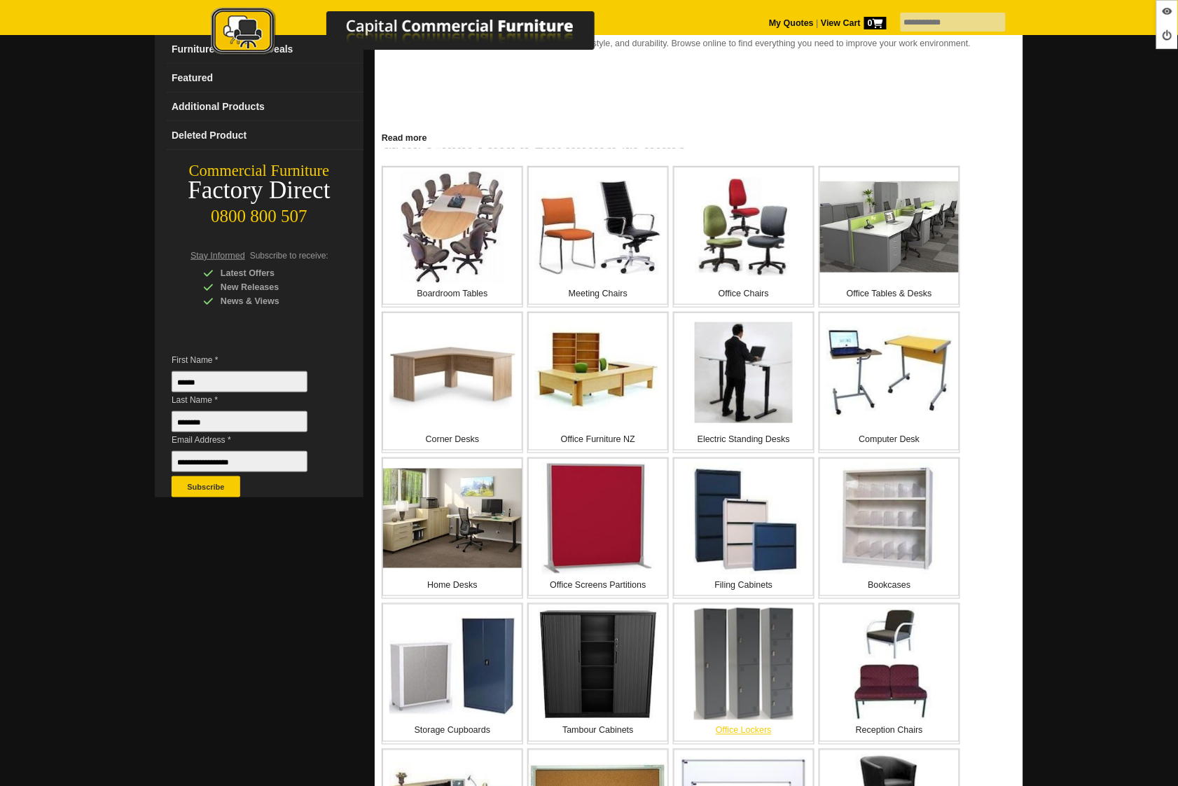
click at [737, 658] on img at bounding box center [743, 664] width 99 height 112
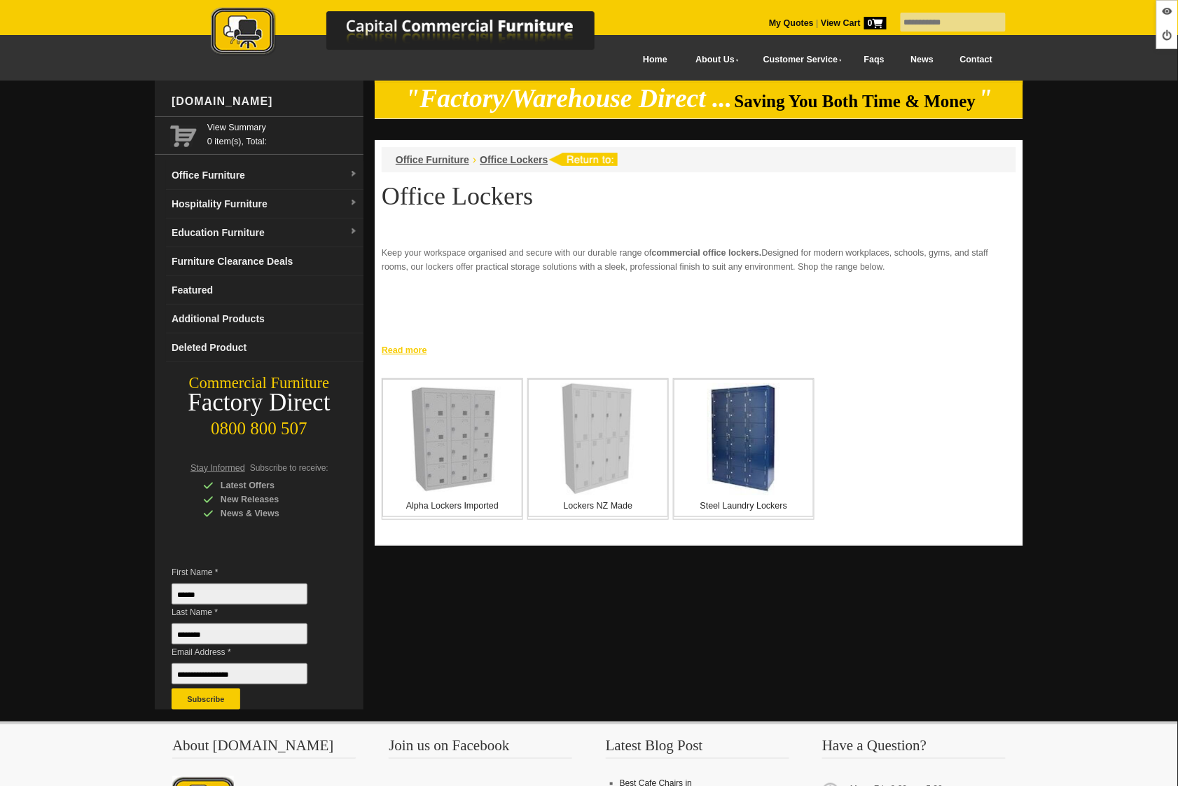
click at [415, 350] on link "Read more" at bounding box center [699, 349] width 649 height 18
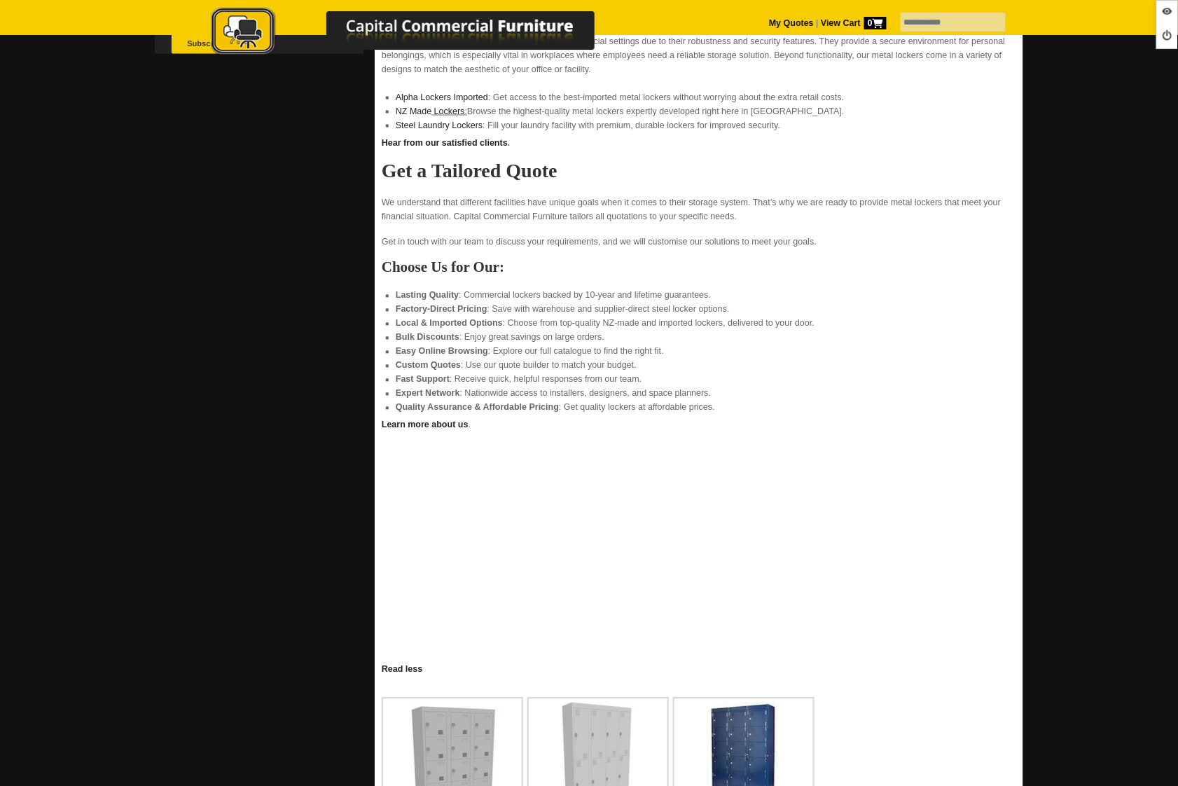
scroll to position [447, 0]
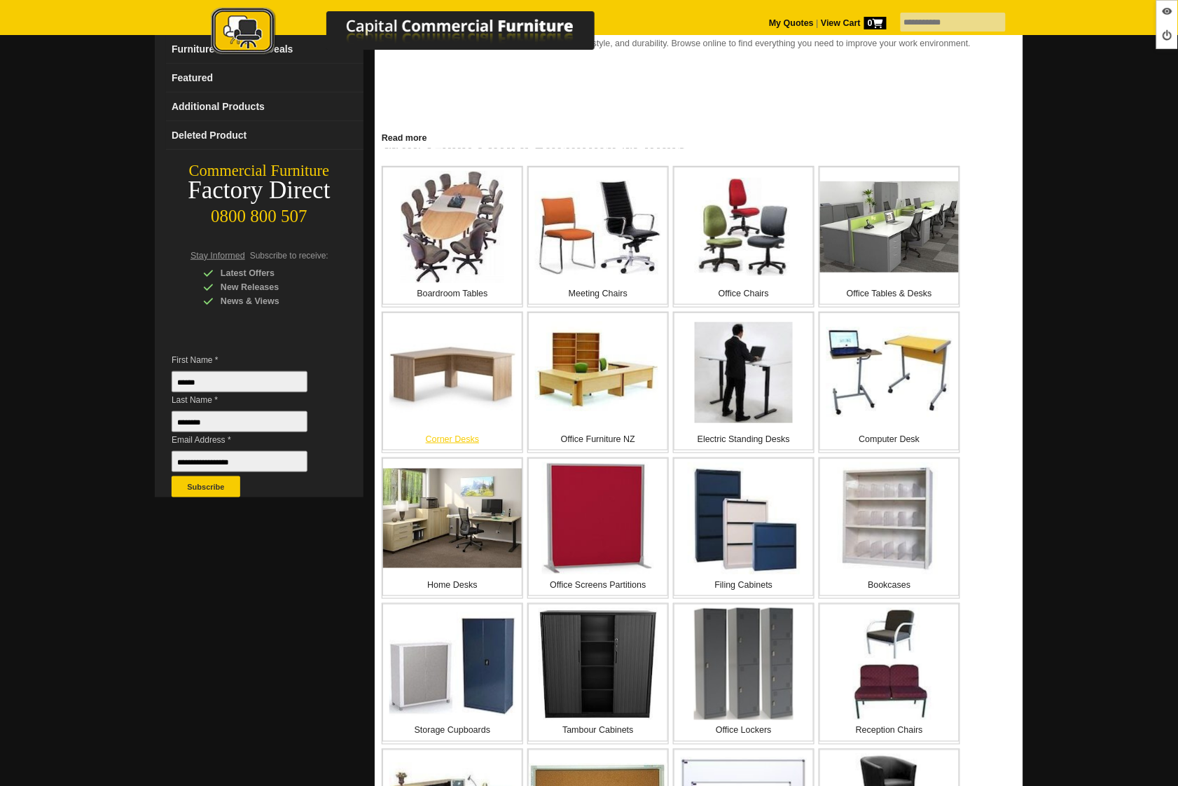
scroll to position [424, 0]
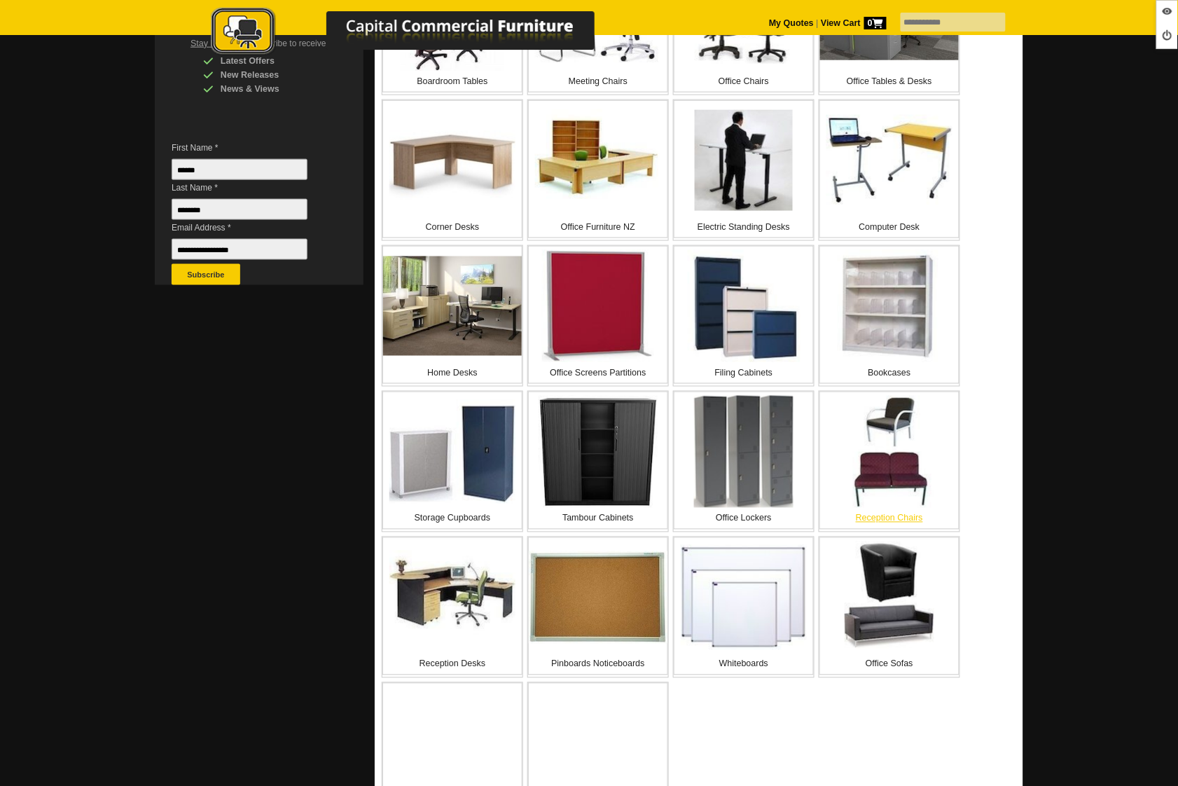
click at [913, 459] on img at bounding box center [889, 452] width 95 height 112
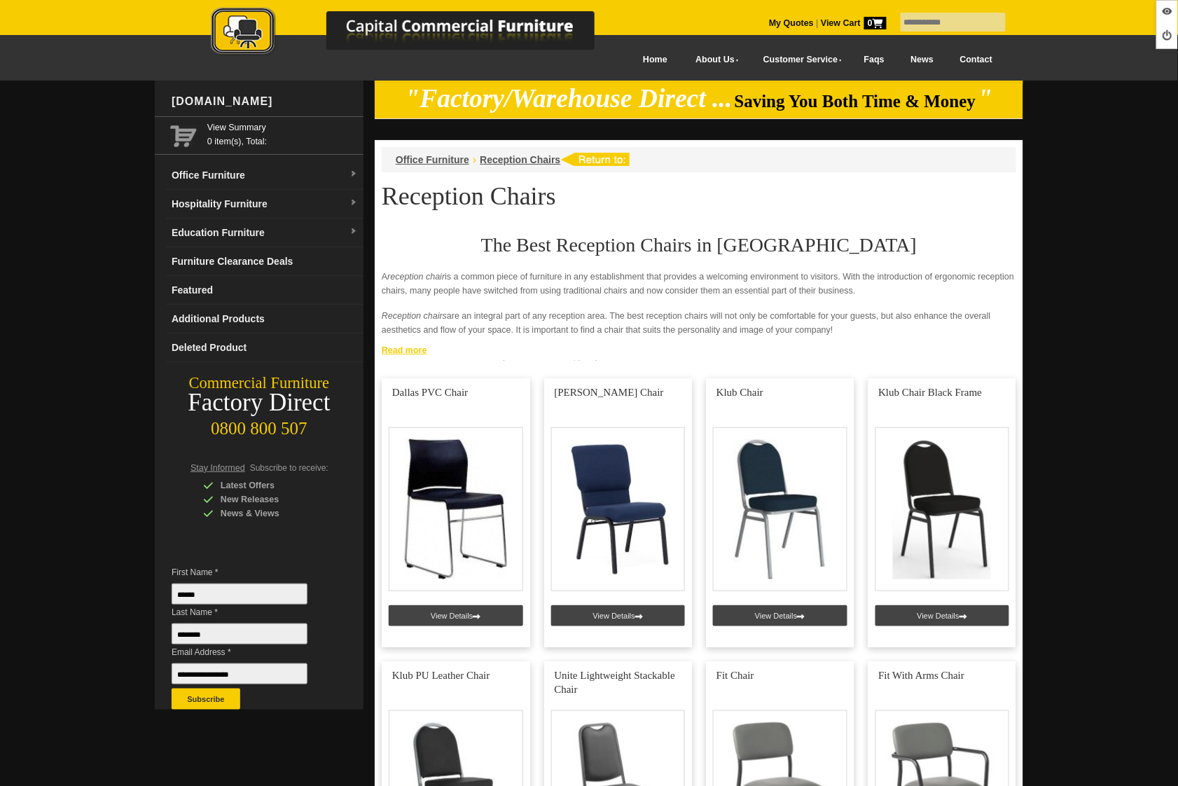
click at [396, 352] on link "Read more" at bounding box center [699, 349] width 649 height 18
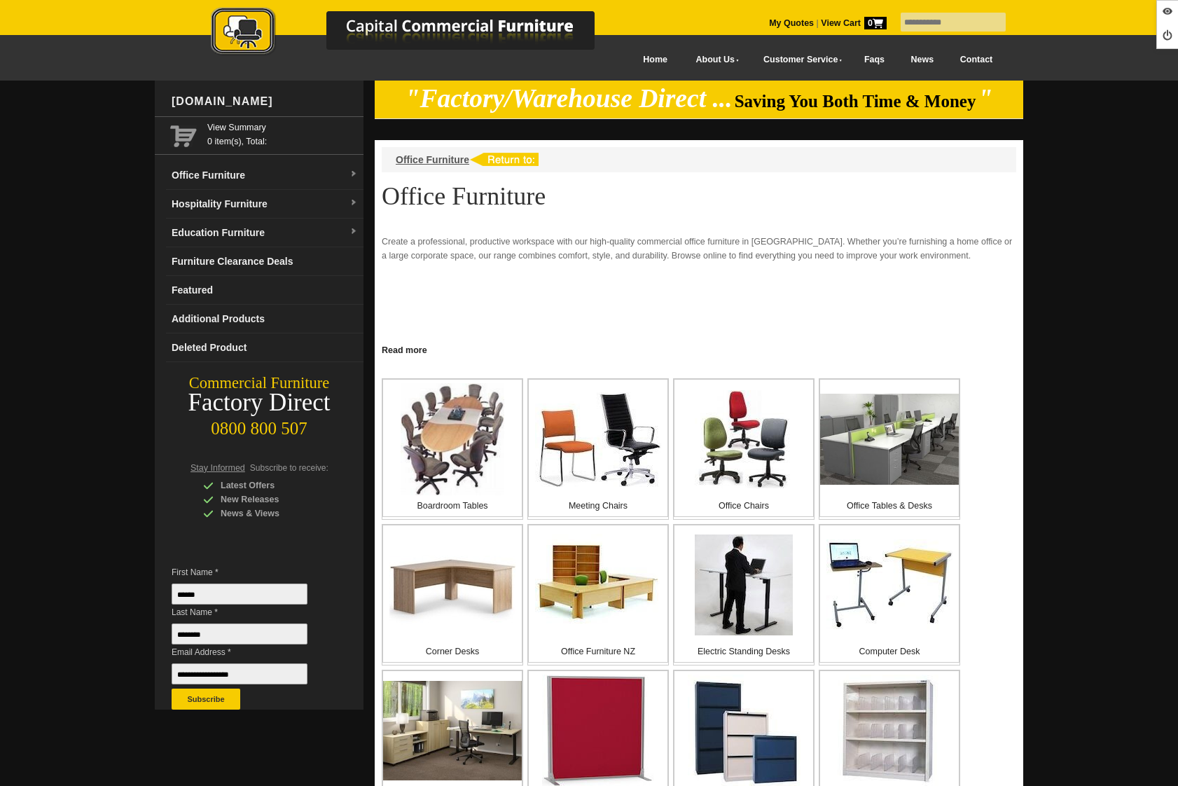
scroll to position [424, 0]
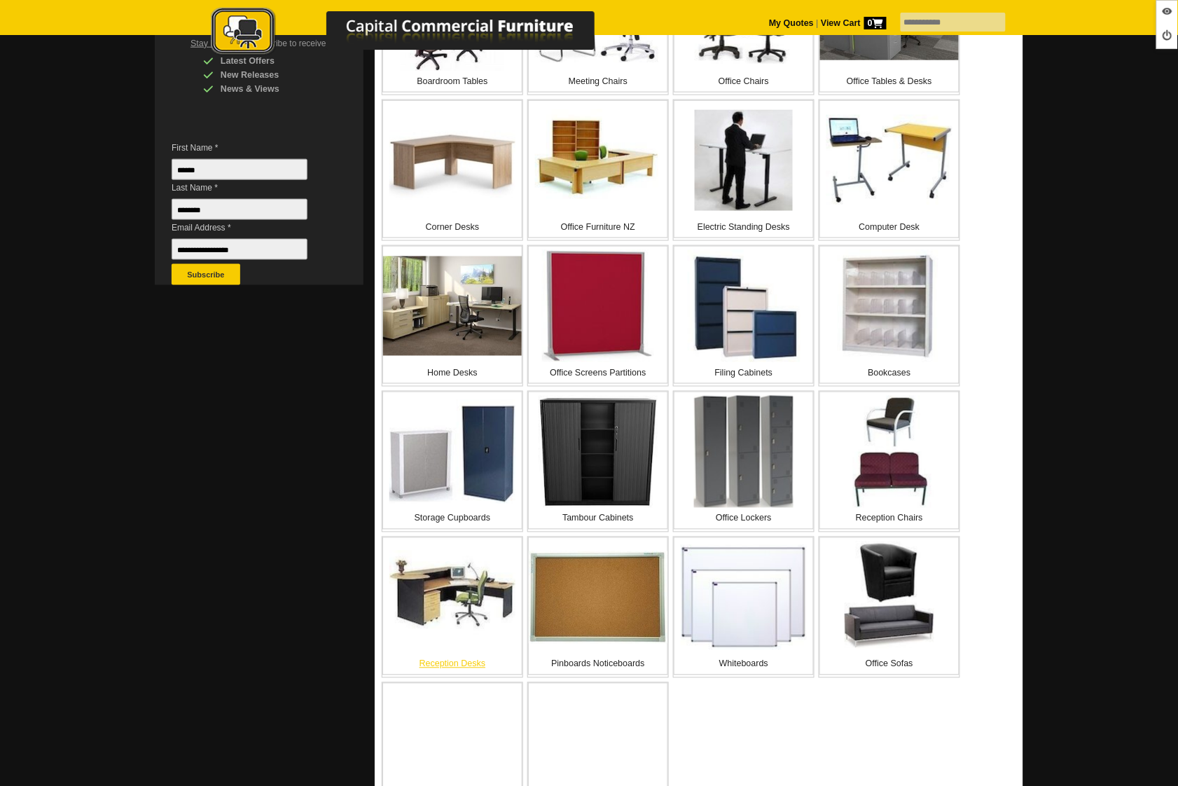
click at [455, 626] on img at bounding box center [452, 597] width 126 height 95
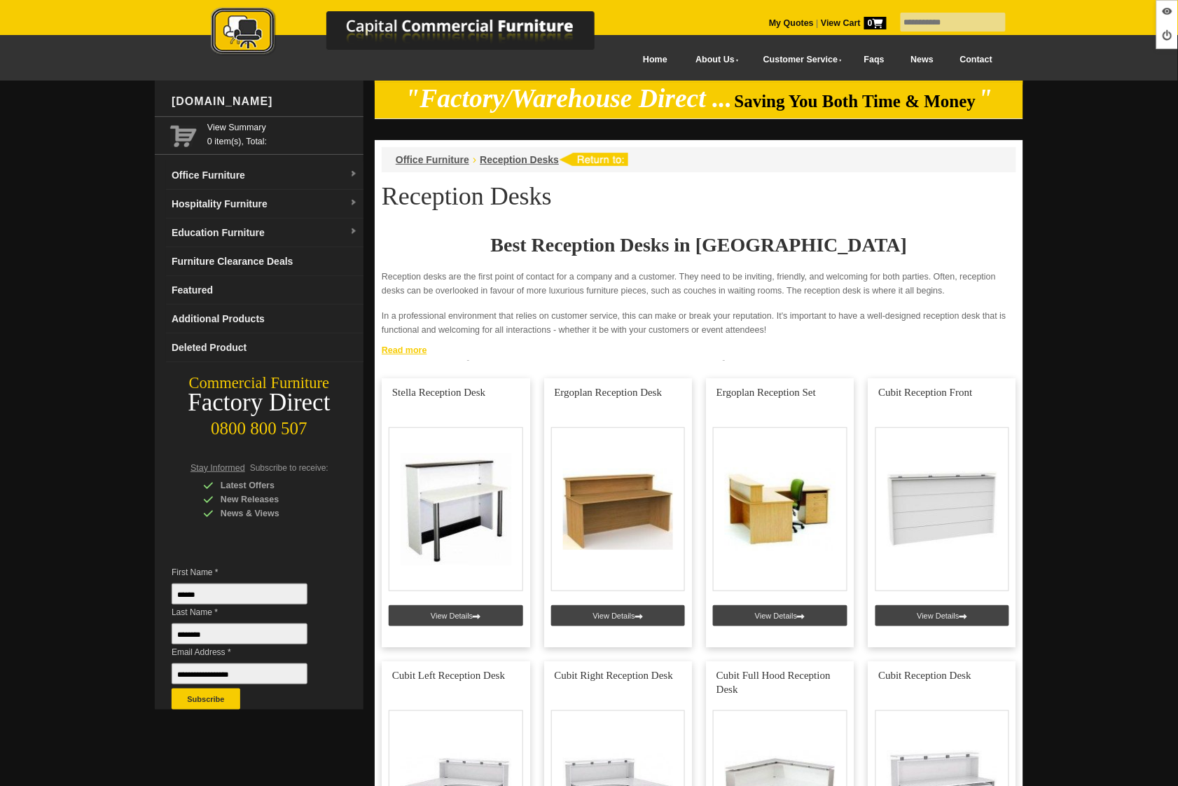
click at [406, 353] on link "Read more" at bounding box center [699, 349] width 649 height 18
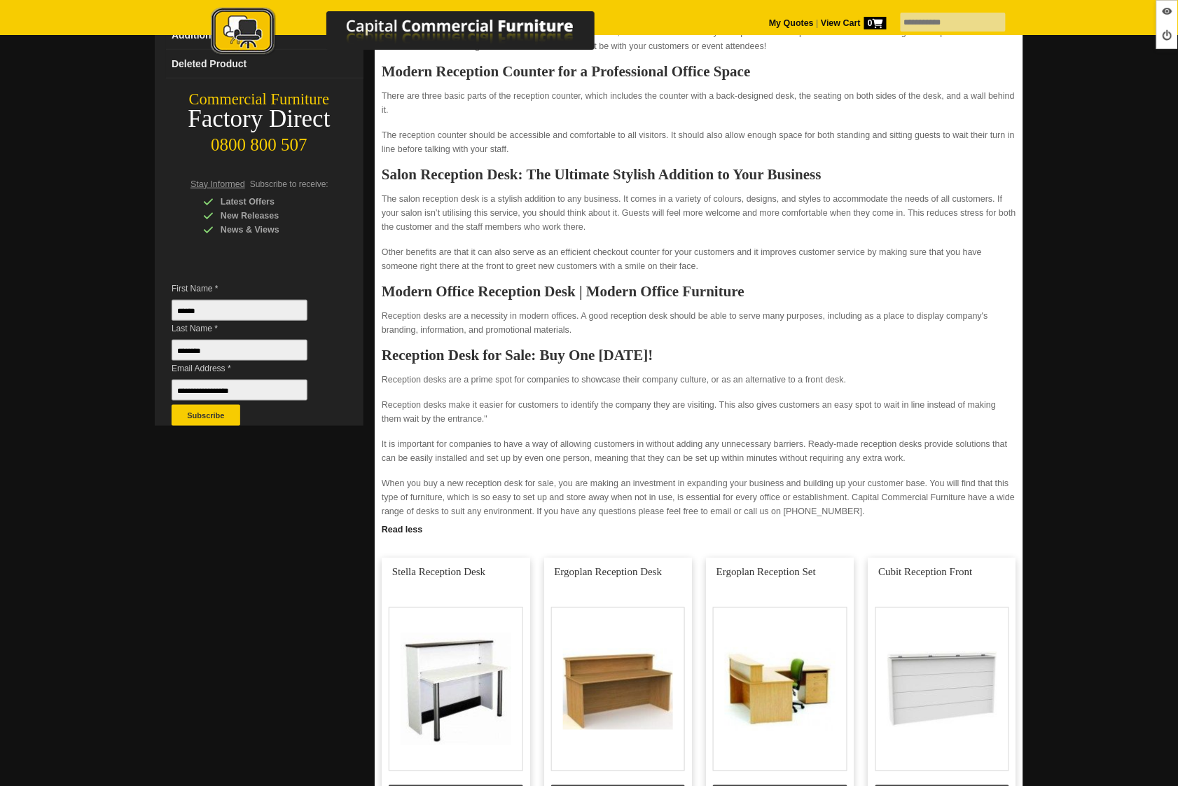
scroll to position [444, 0]
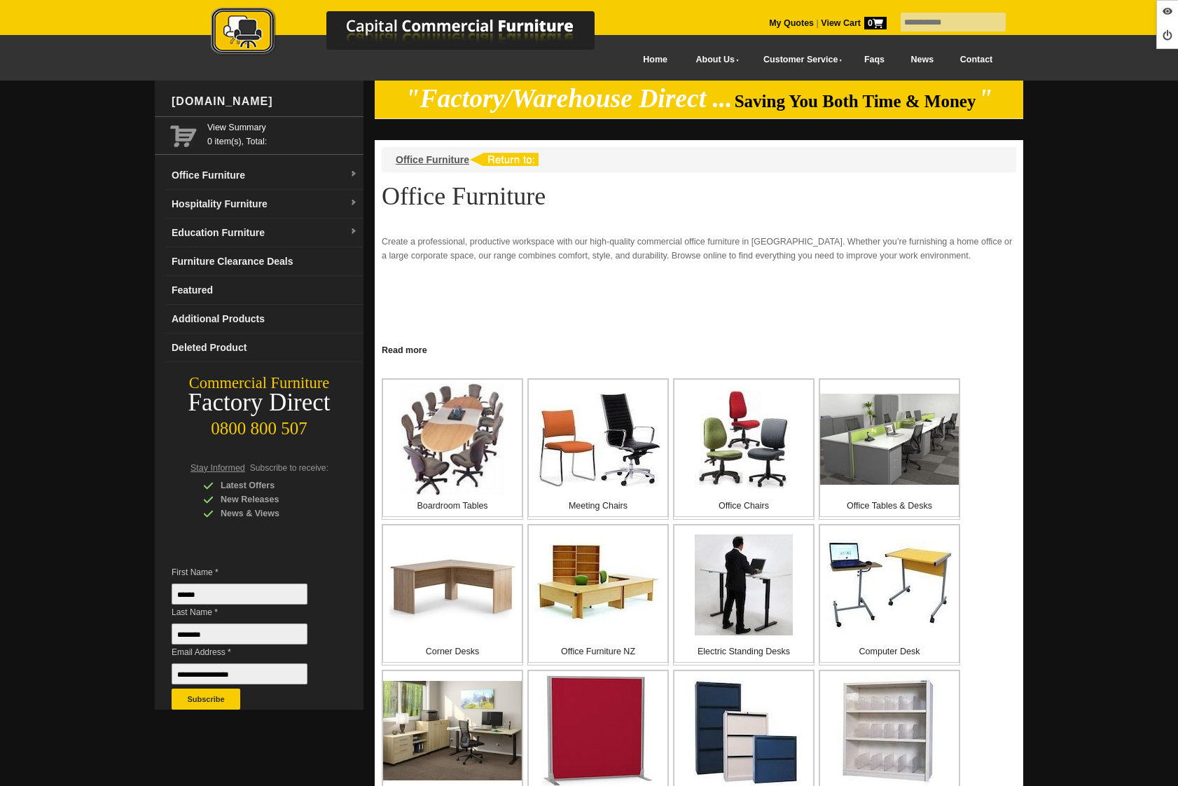
scroll to position [424, 0]
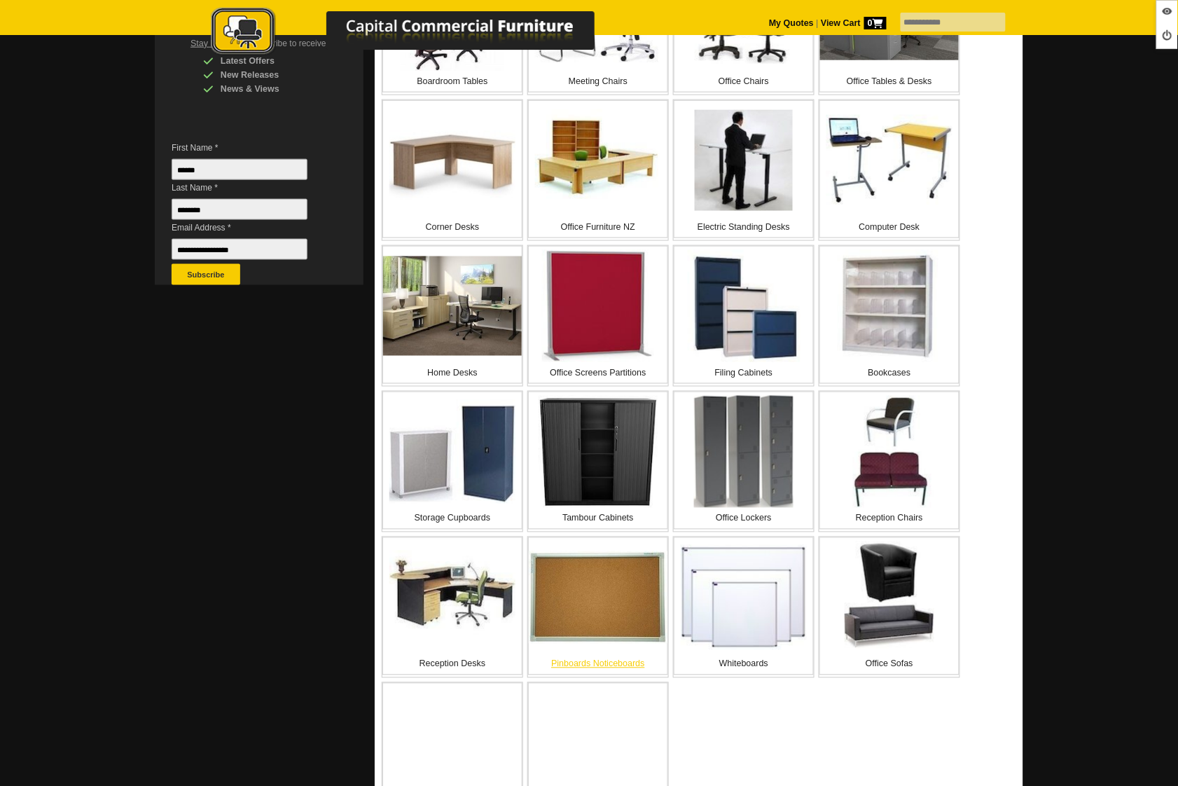
click at [591, 609] on img at bounding box center [598, 597] width 139 height 92
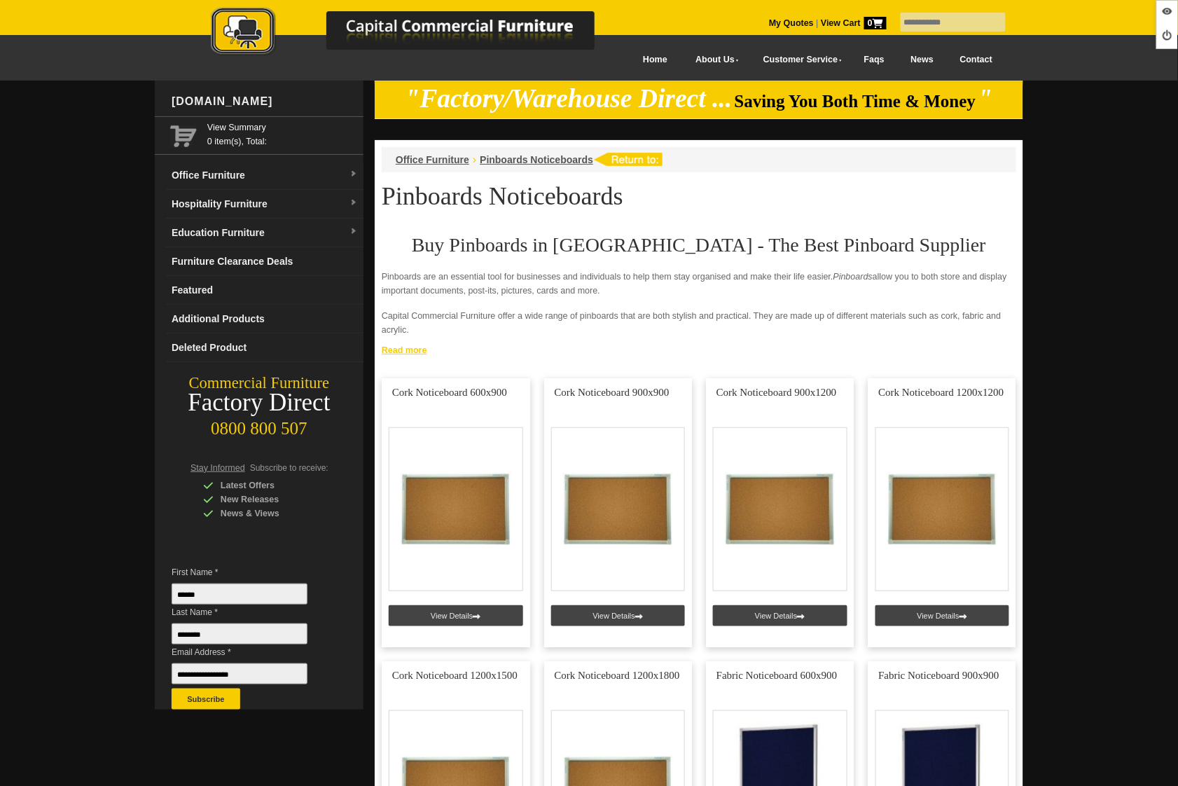
click at [409, 349] on link "Read more" at bounding box center [699, 349] width 649 height 18
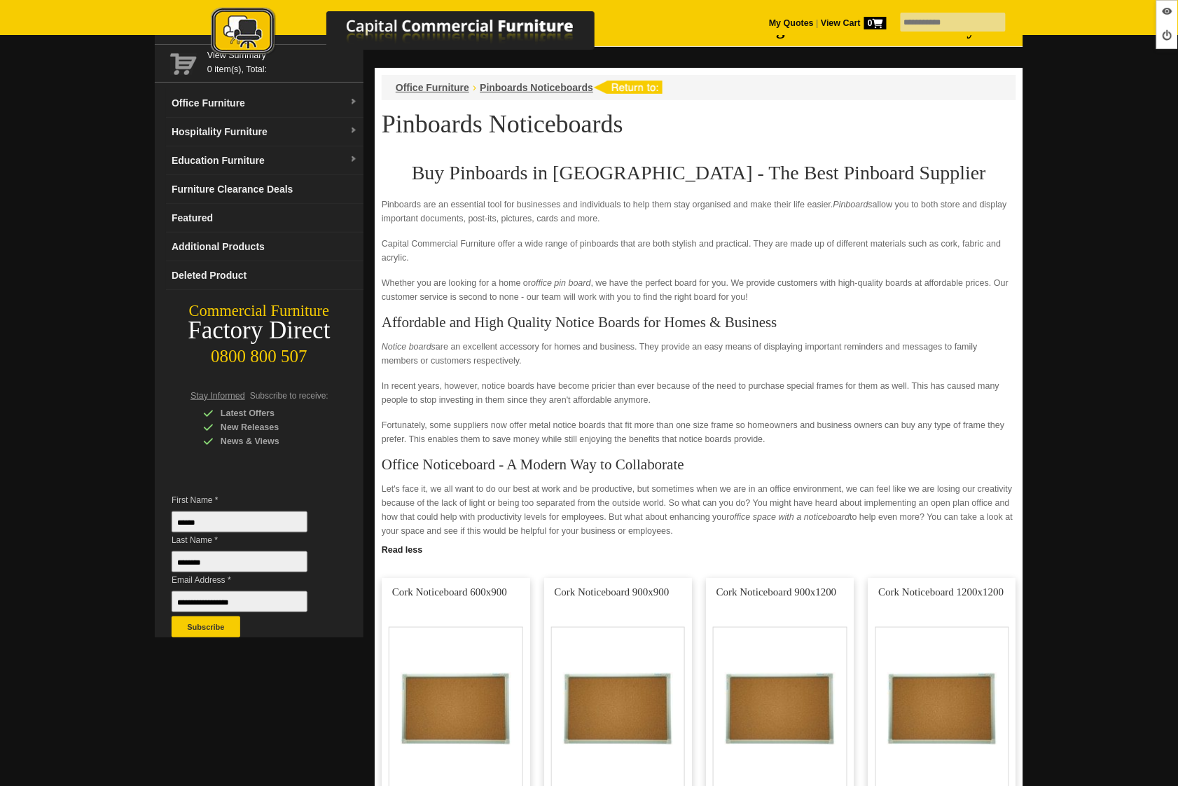
scroll to position [389, 0]
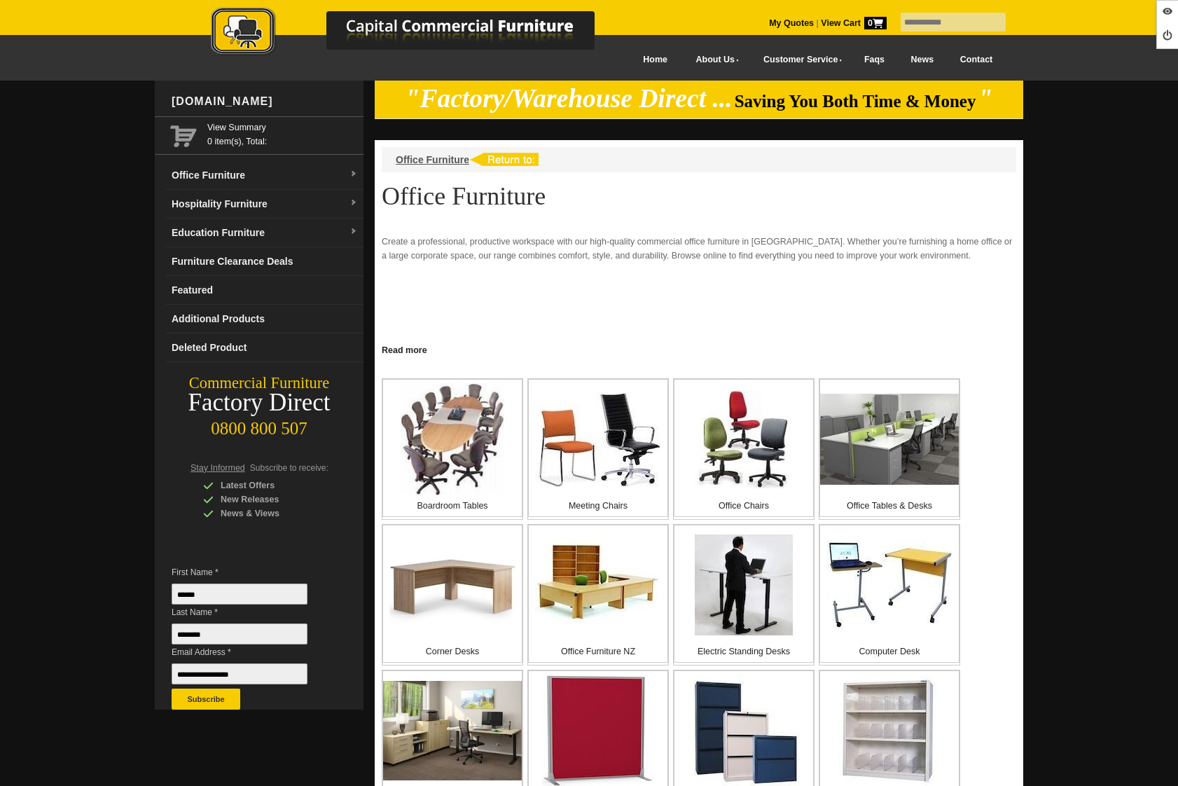
scroll to position [424, 0]
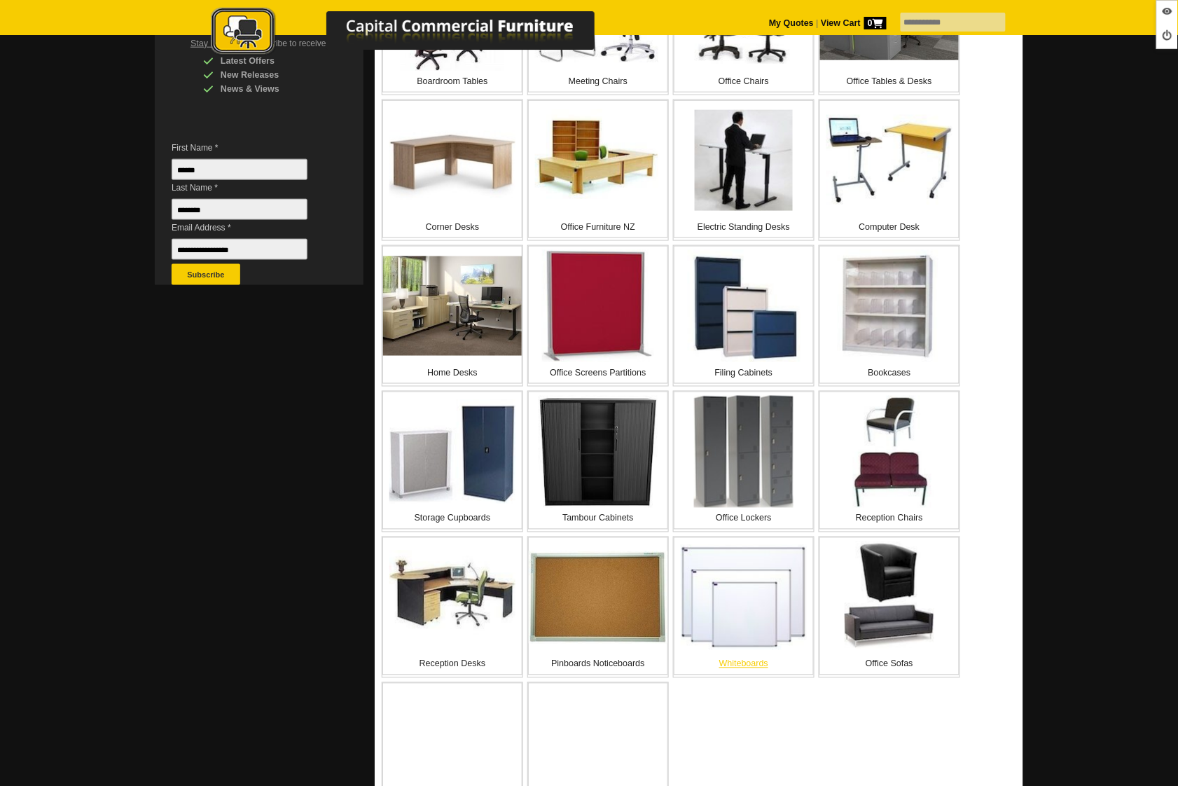
click at [752, 631] on img at bounding box center [744, 597] width 126 height 105
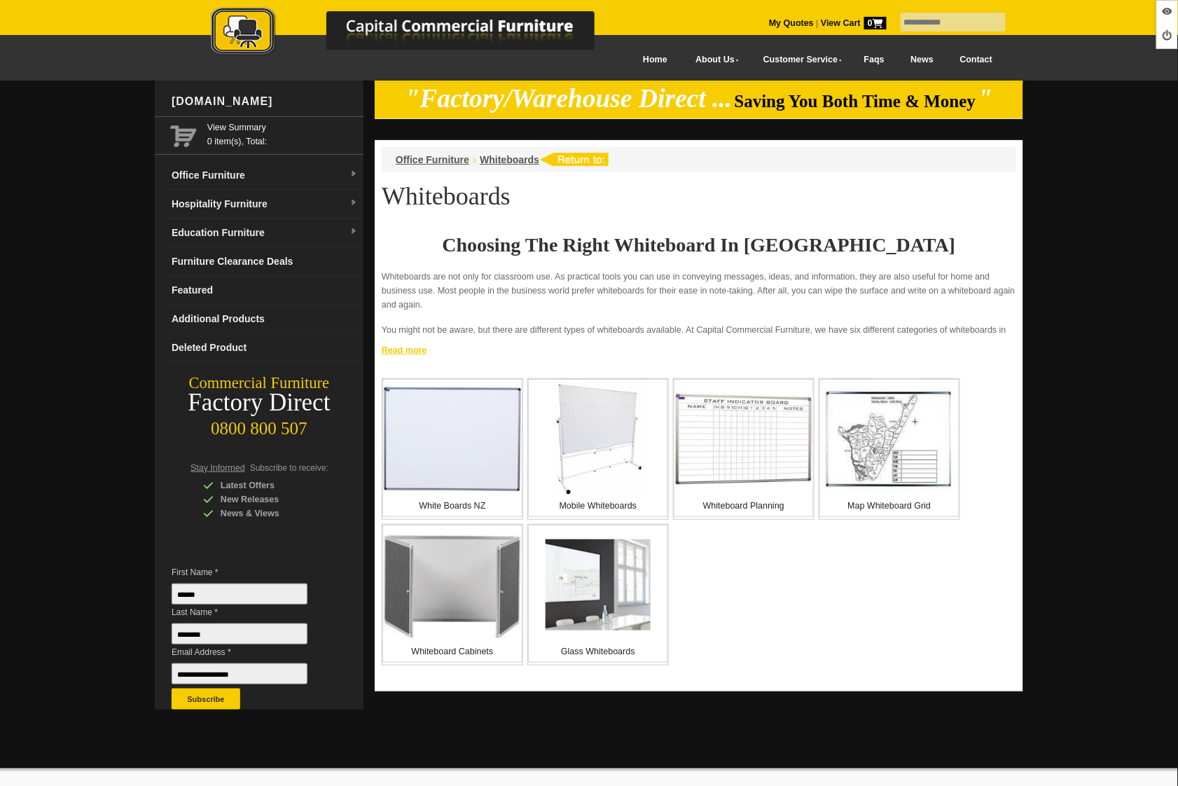
click at [415, 350] on link "Read more" at bounding box center [699, 349] width 649 height 18
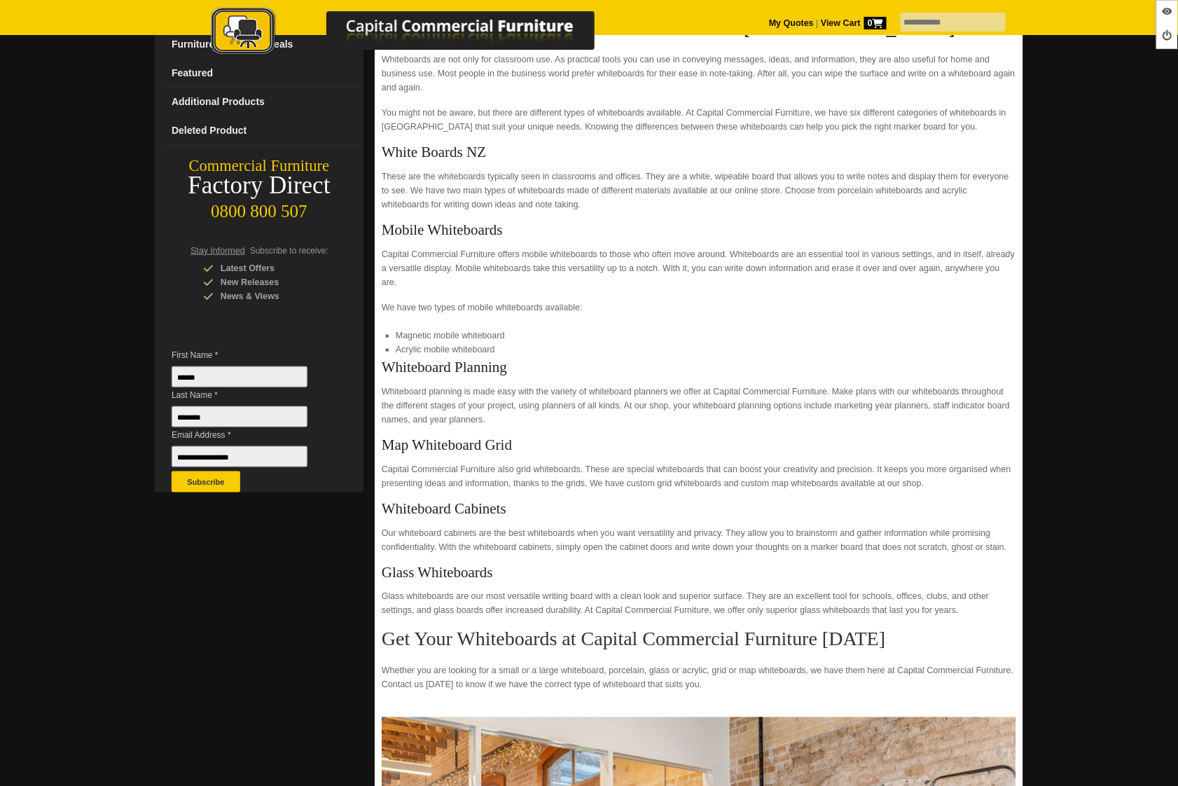
scroll to position [117, 0]
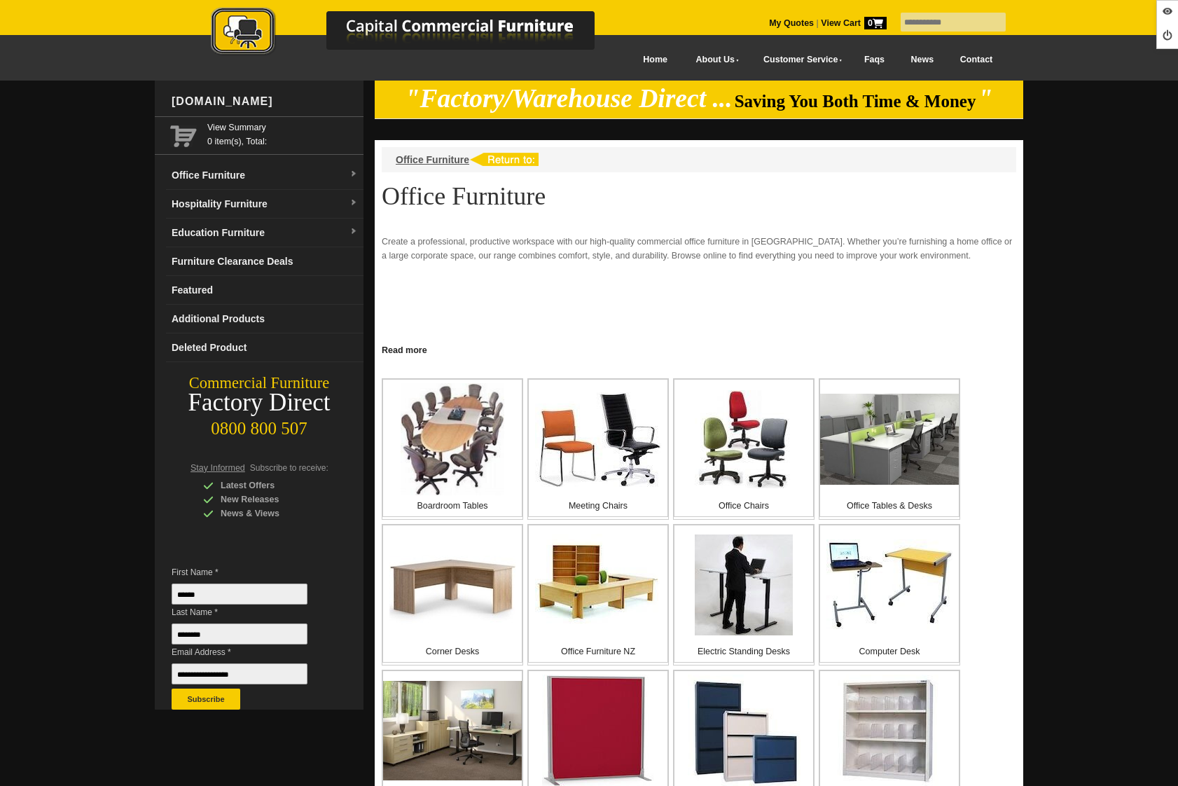
scroll to position [424, 0]
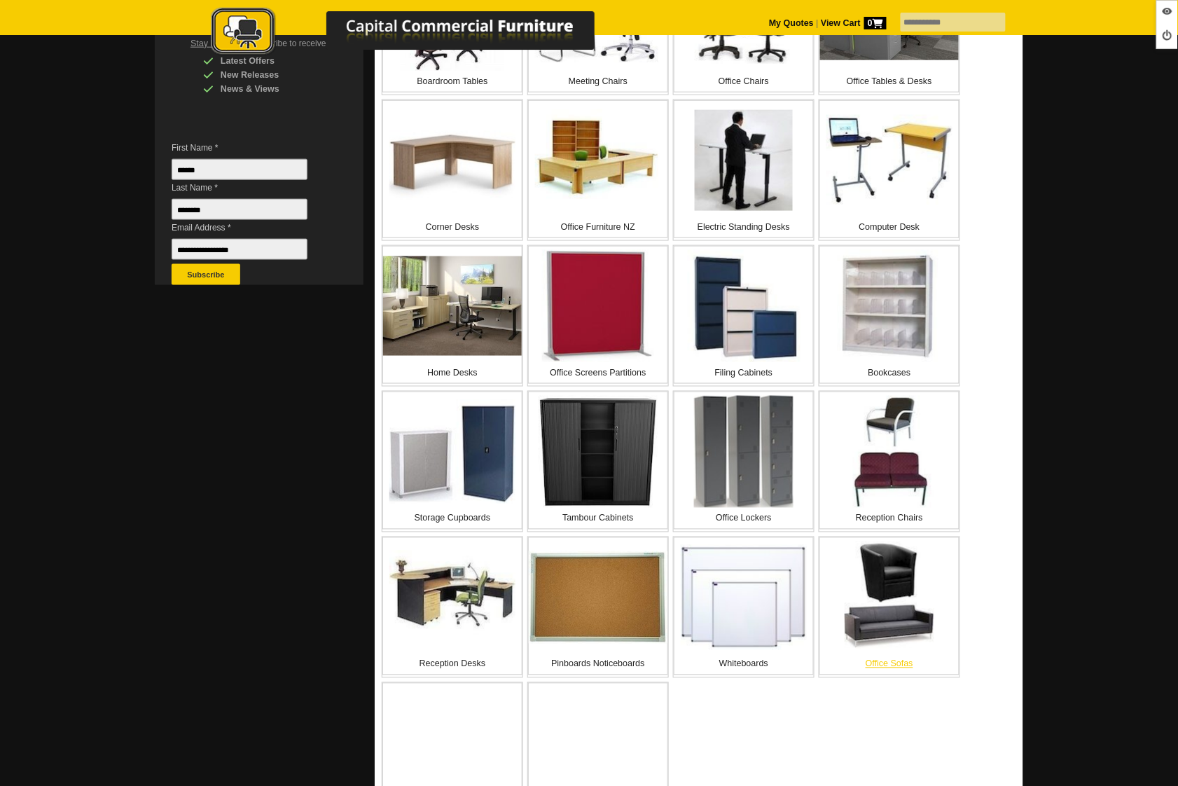
click at [920, 621] on img at bounding box center [889, 597] width 112 height 112
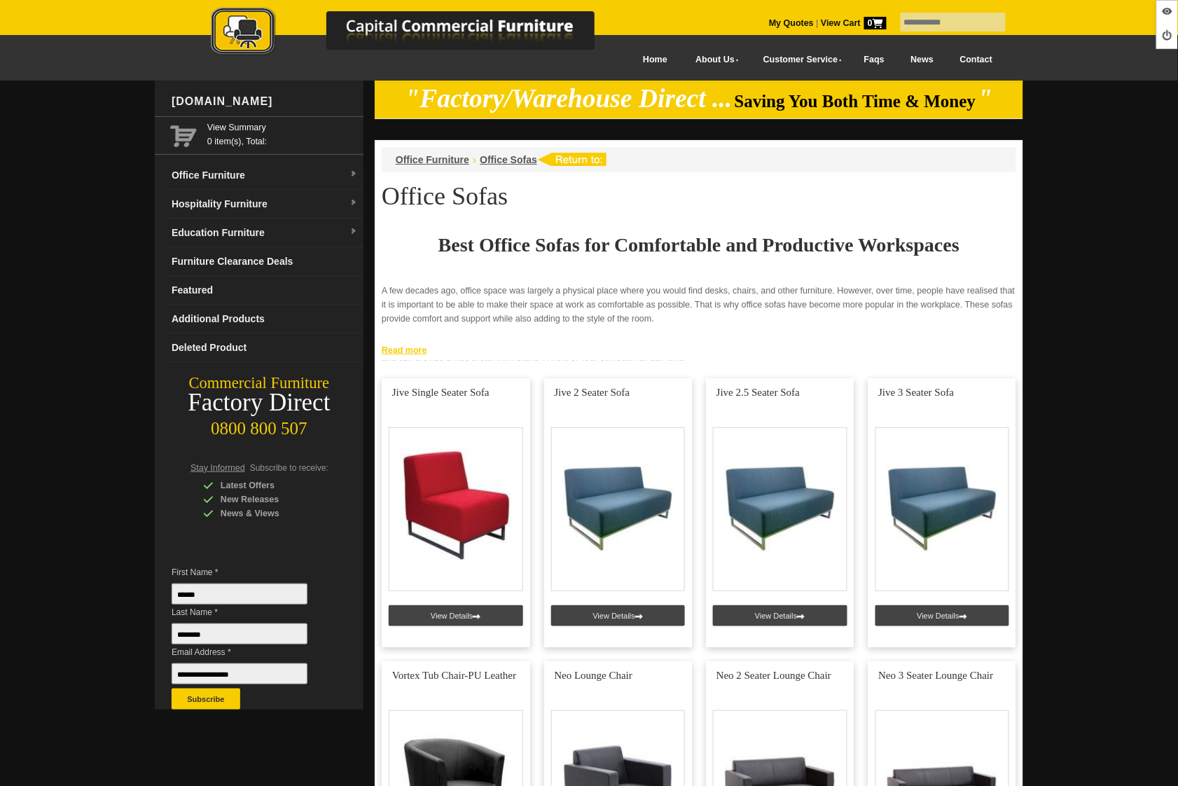
click at [410, 349] on link "Read more" at bounding box center [699, 349] width 649 height 18
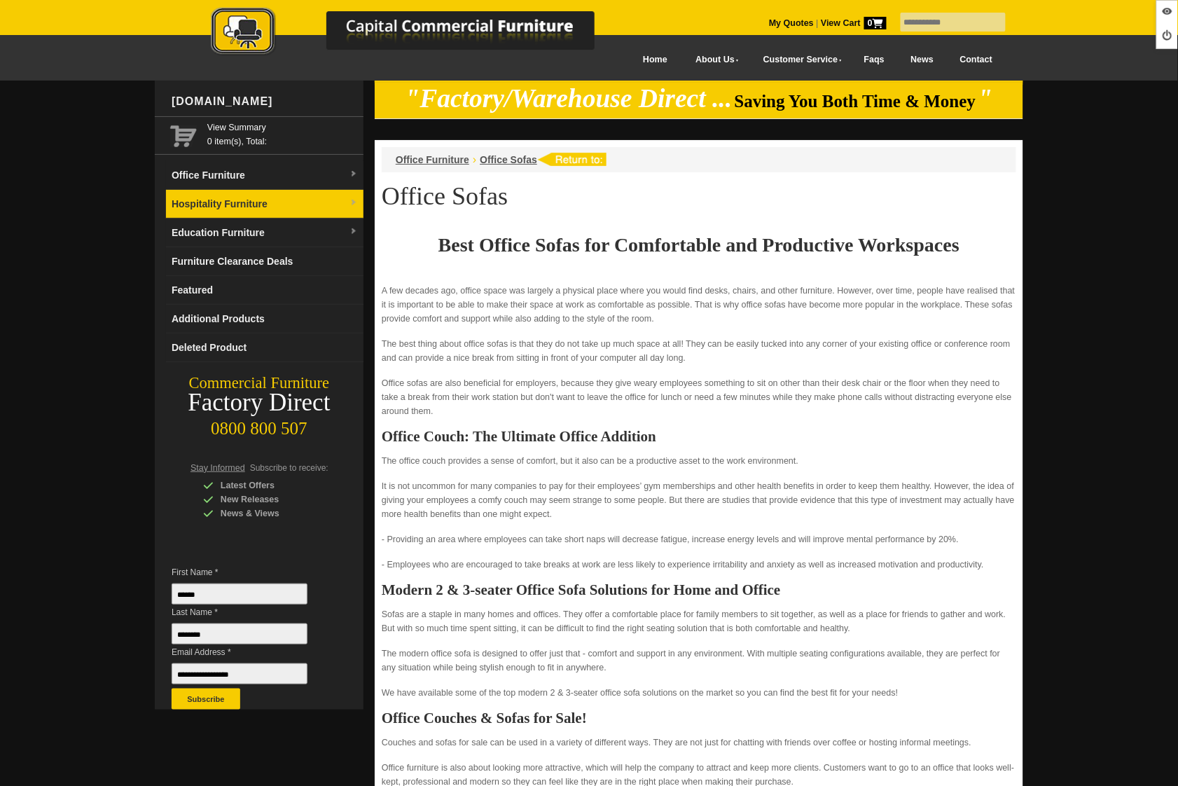
click at [228, 201] on link "Hospitality Furniture" at bounding box center [265, 204] width 198 height 29
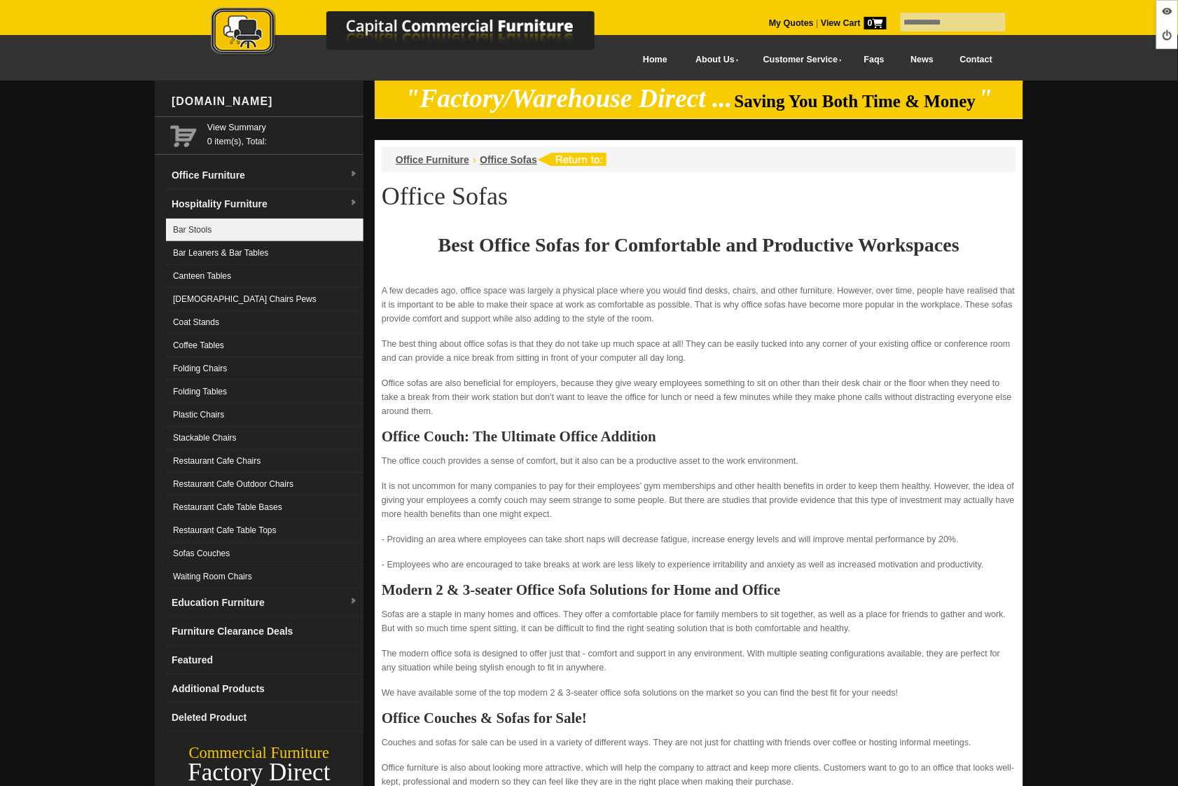
click at [196, 226] on link "Bar Stools" at bounding box center [265, 230] width 198 height 23
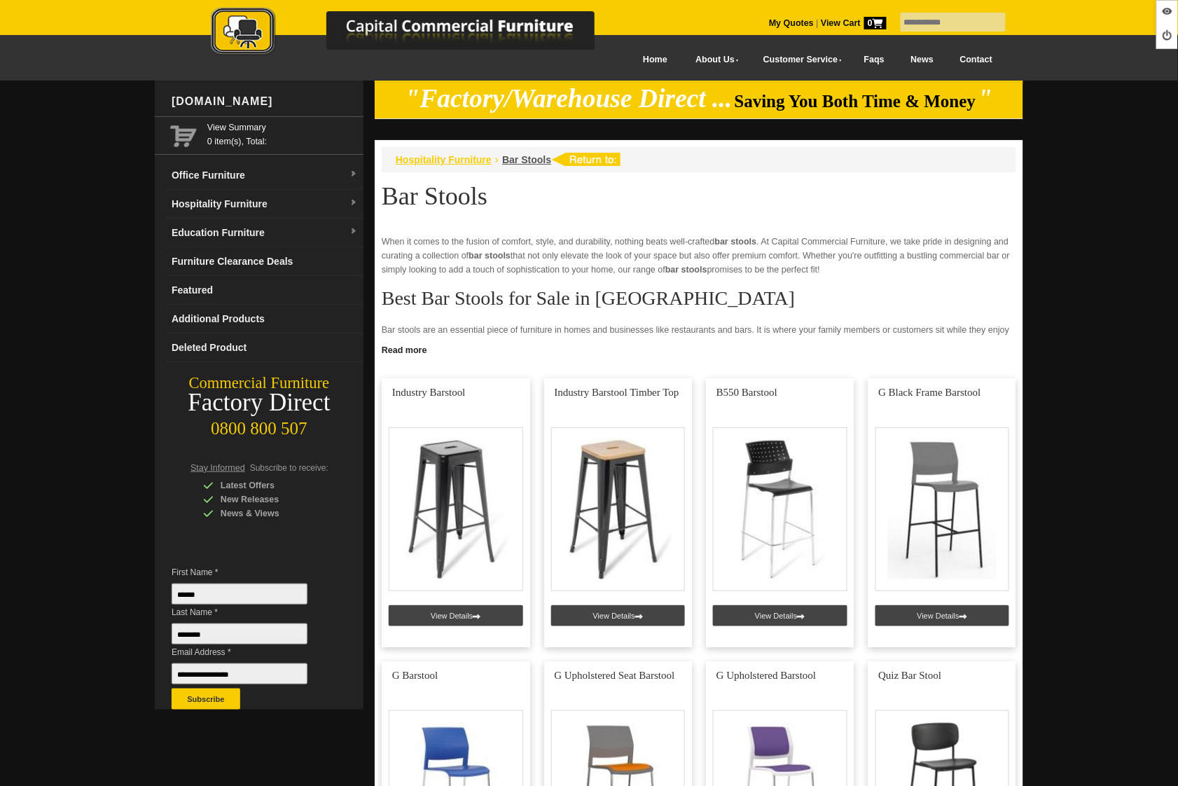
click at [442, 160] on span "Hospitality Furniture" at bounding box center [444, 159] width 96 height 11
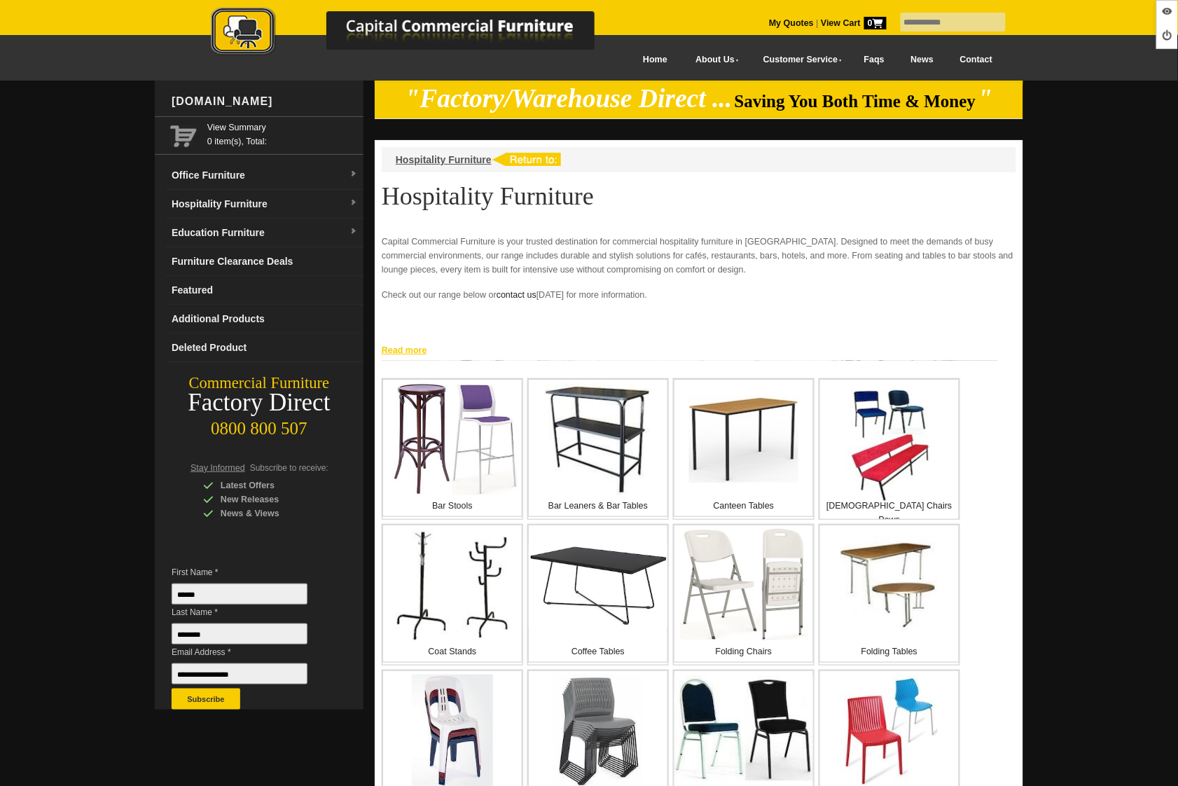
click at [410, 347] on link "Read more" at bounding box center [699, 349] width 649 height 18
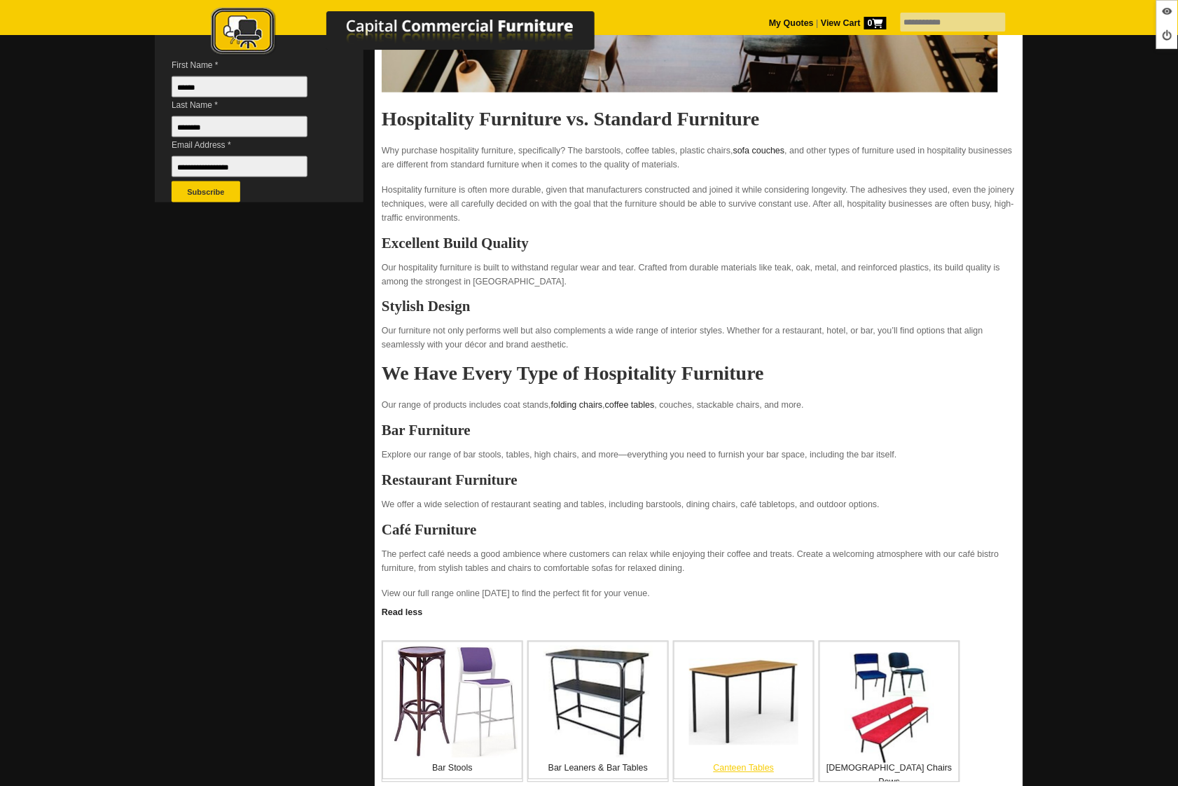
scroll to position [557, 0]
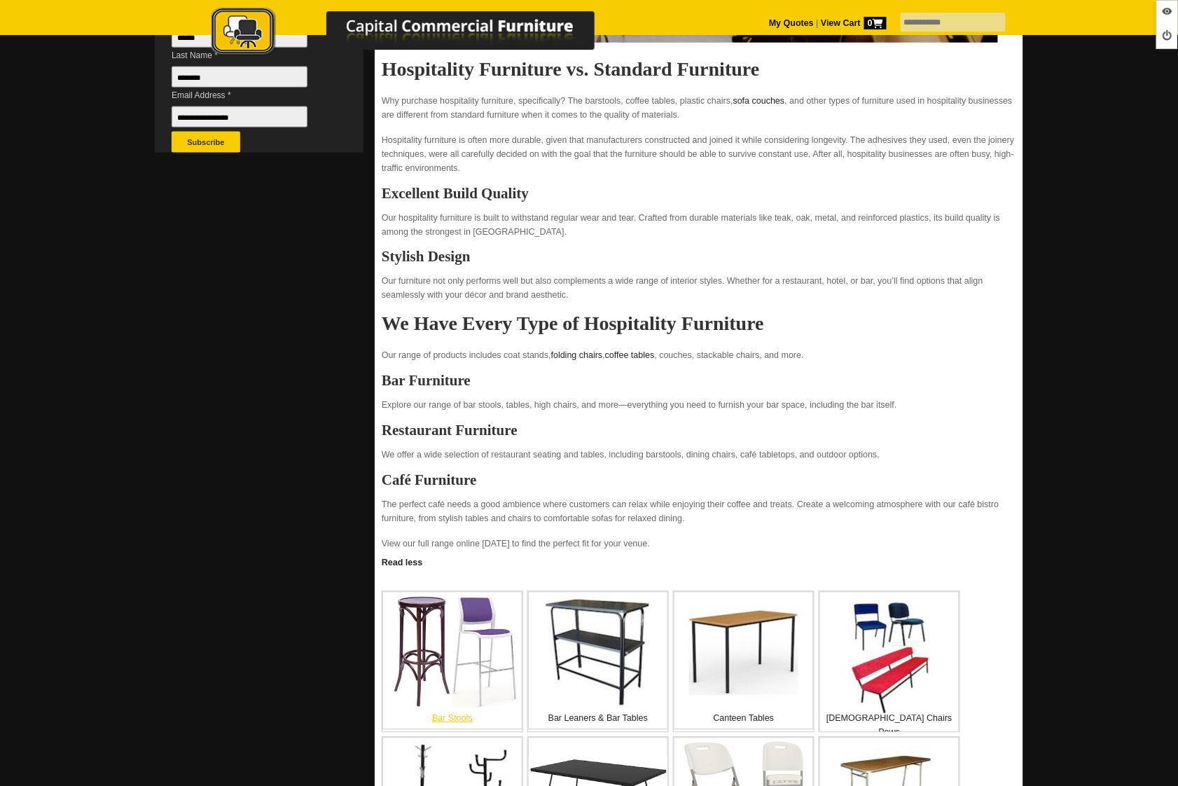
click at [440, 644] on img at bounding box center [452, 652] width 130 height 112
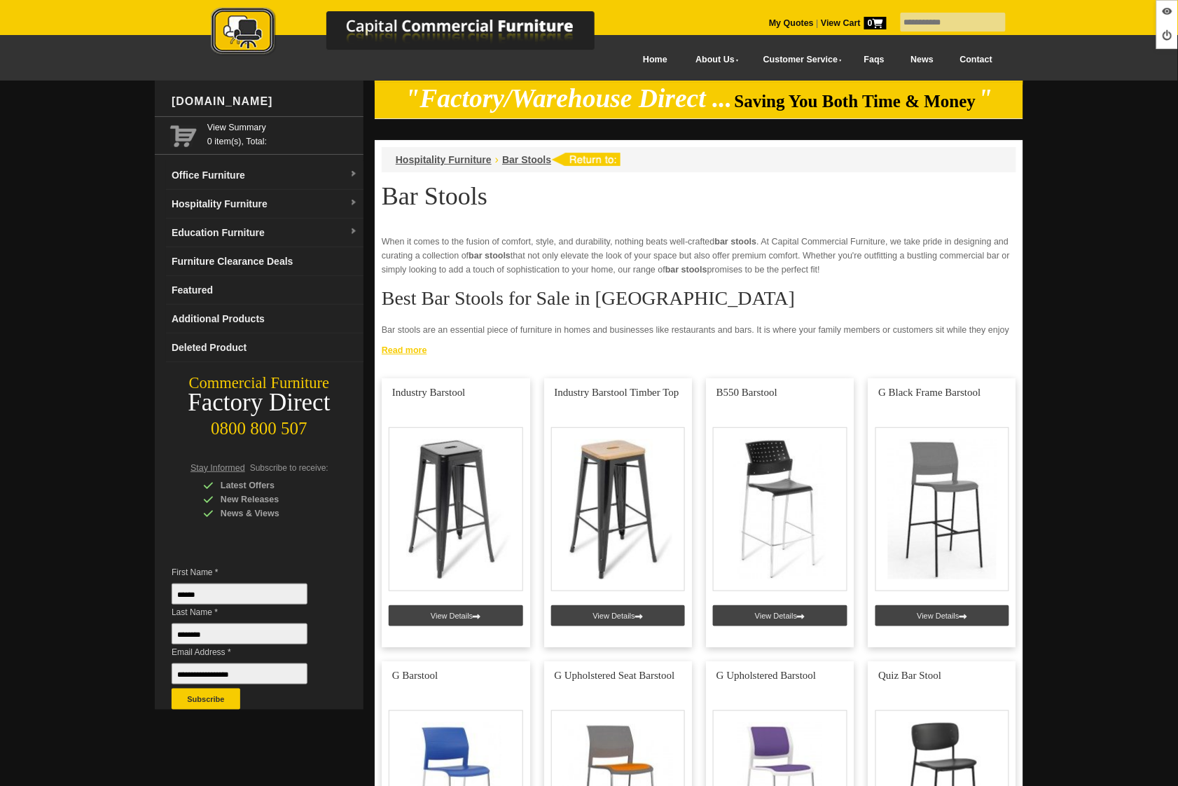
click at [408, 347] on link "Read more" at bounding box center [699, 349] width 649 height 18
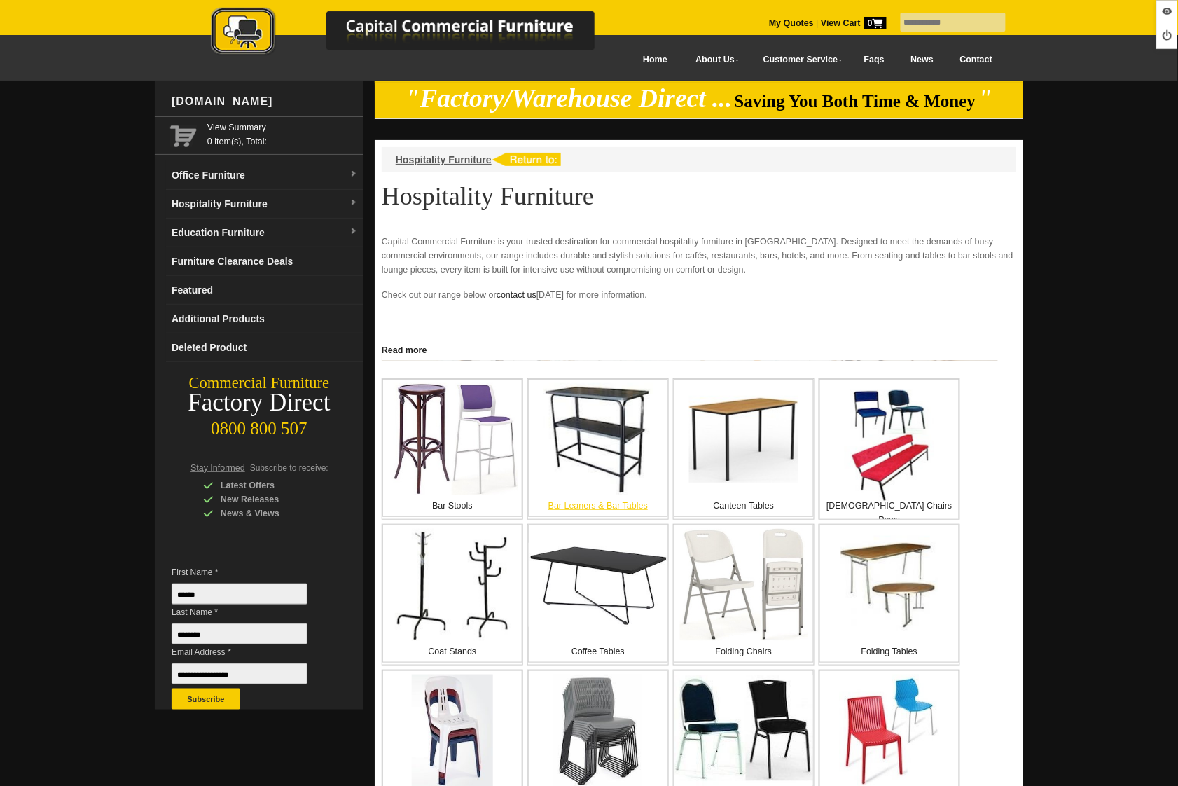
click at [602, 469] on img at bounding box center [597, 439] width 109 height 112
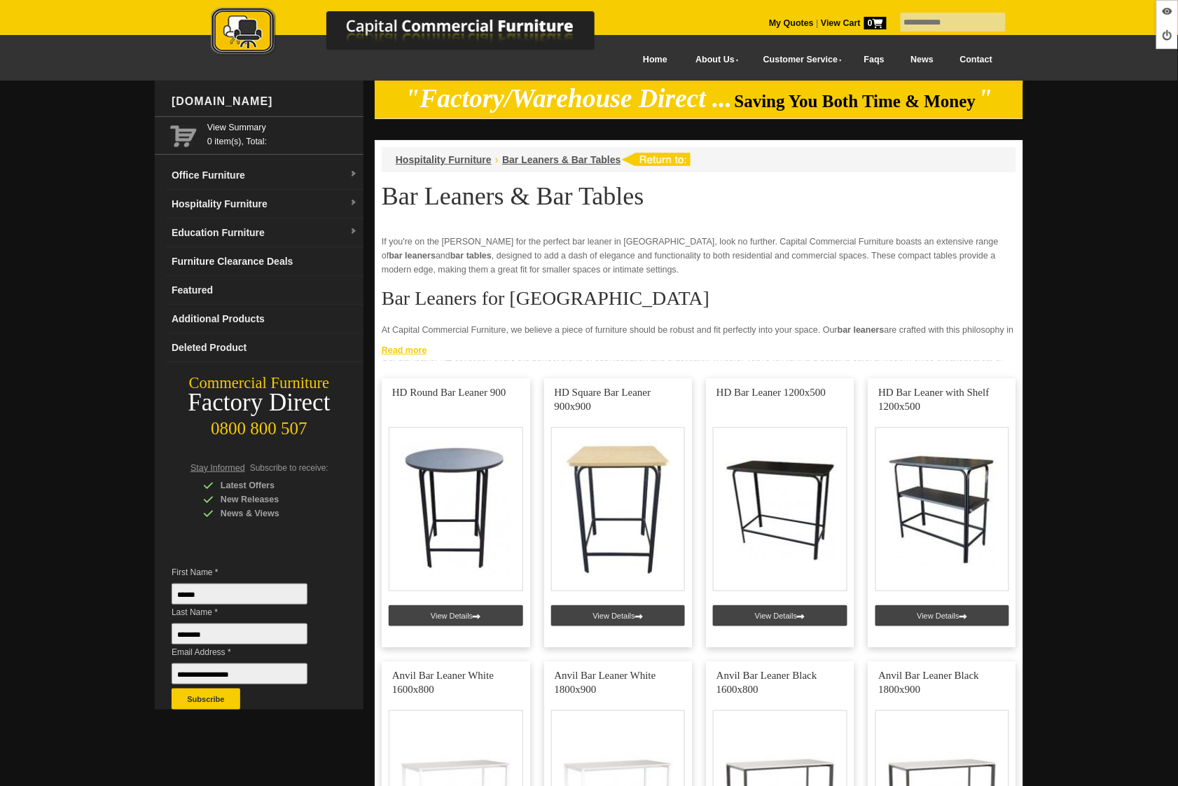
click at [412, 350] on link "Read more" at bounding box center [699, 349] width 649 height 18
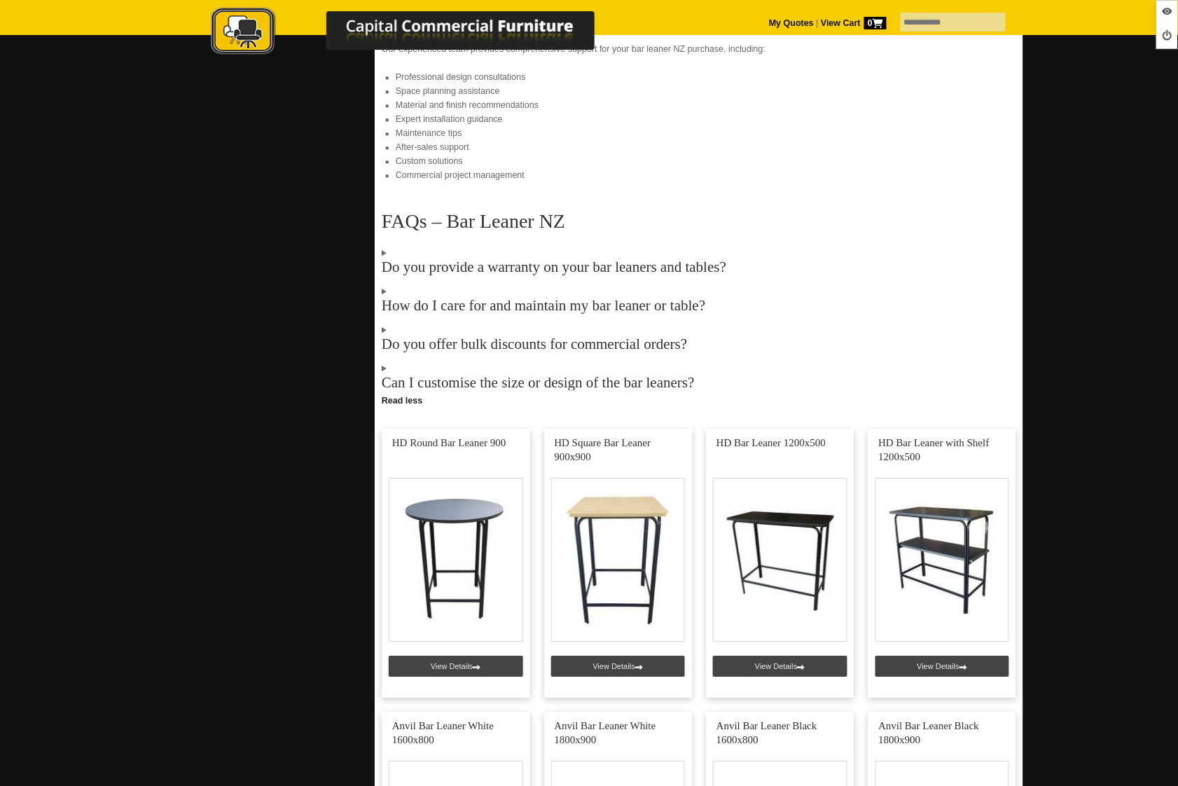
scroll to position [640, 0]
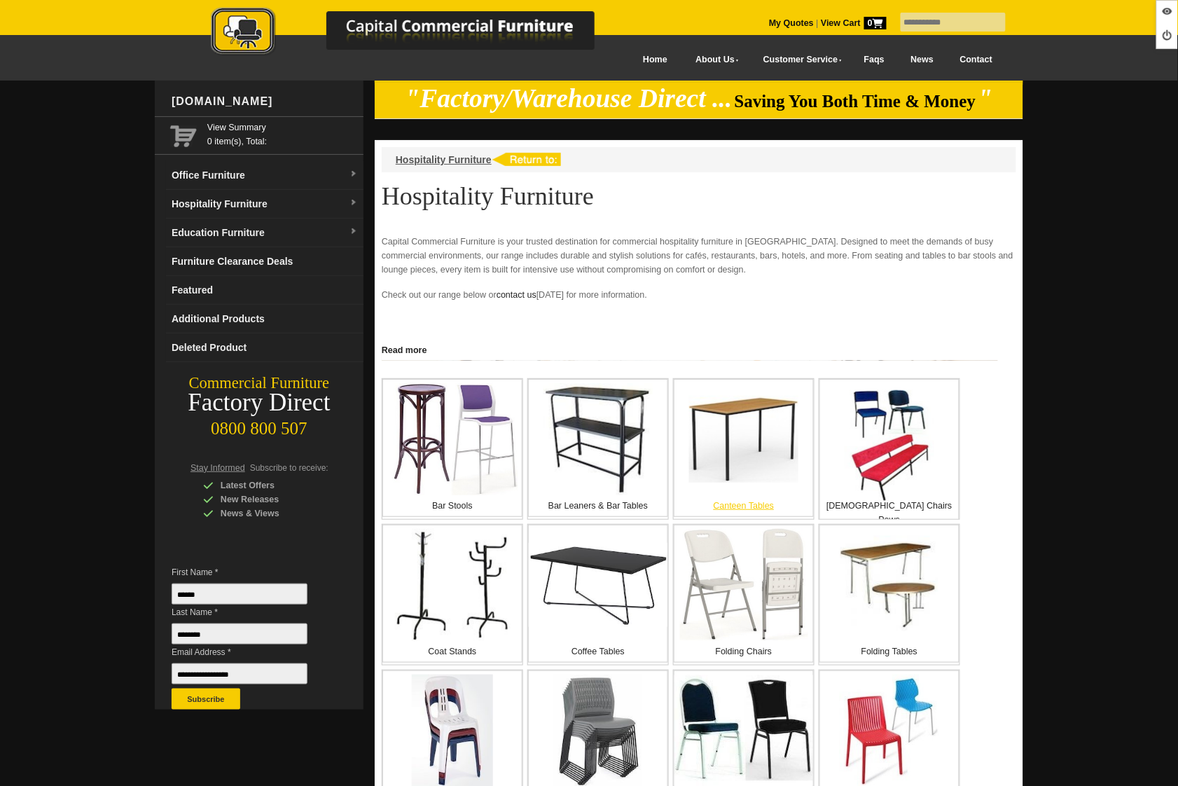
click at [780, 466] on img at bounding box center [743, 439] width 109 height 87
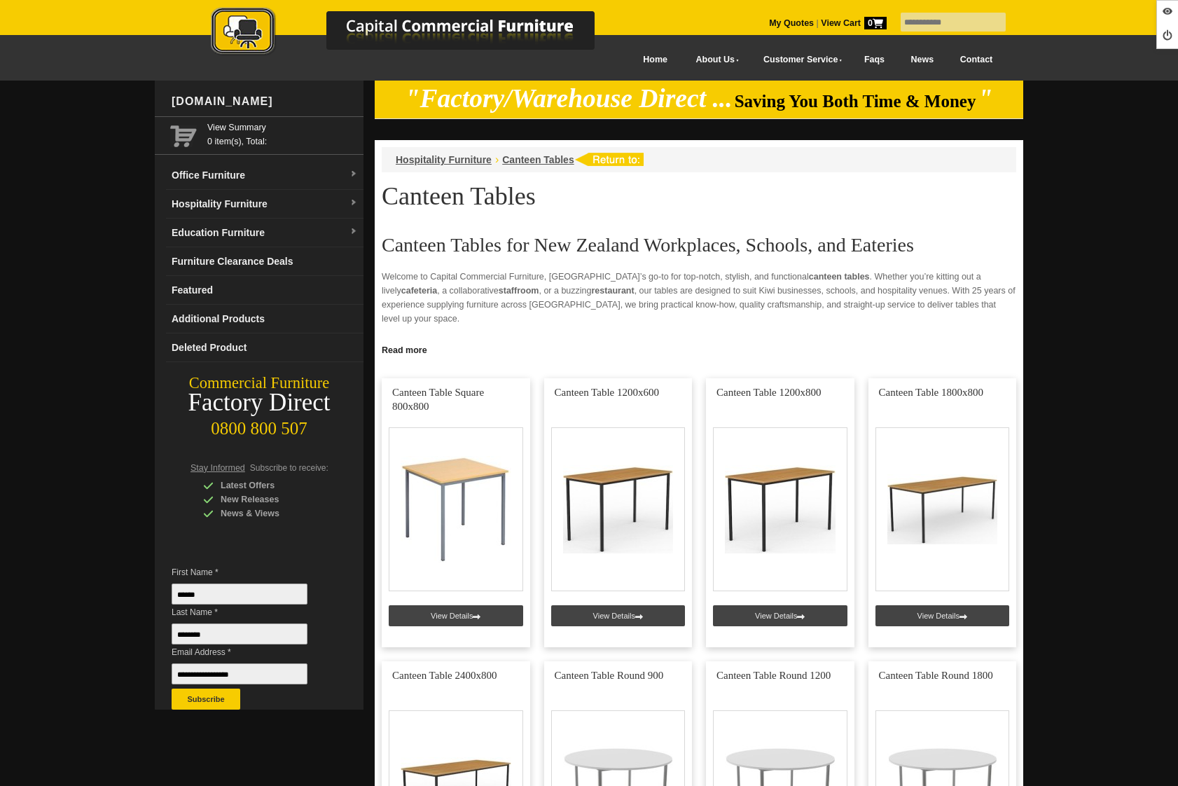
click at [396, 354] on link "Read more" at bounding box center [699, 349] width 649 height 18
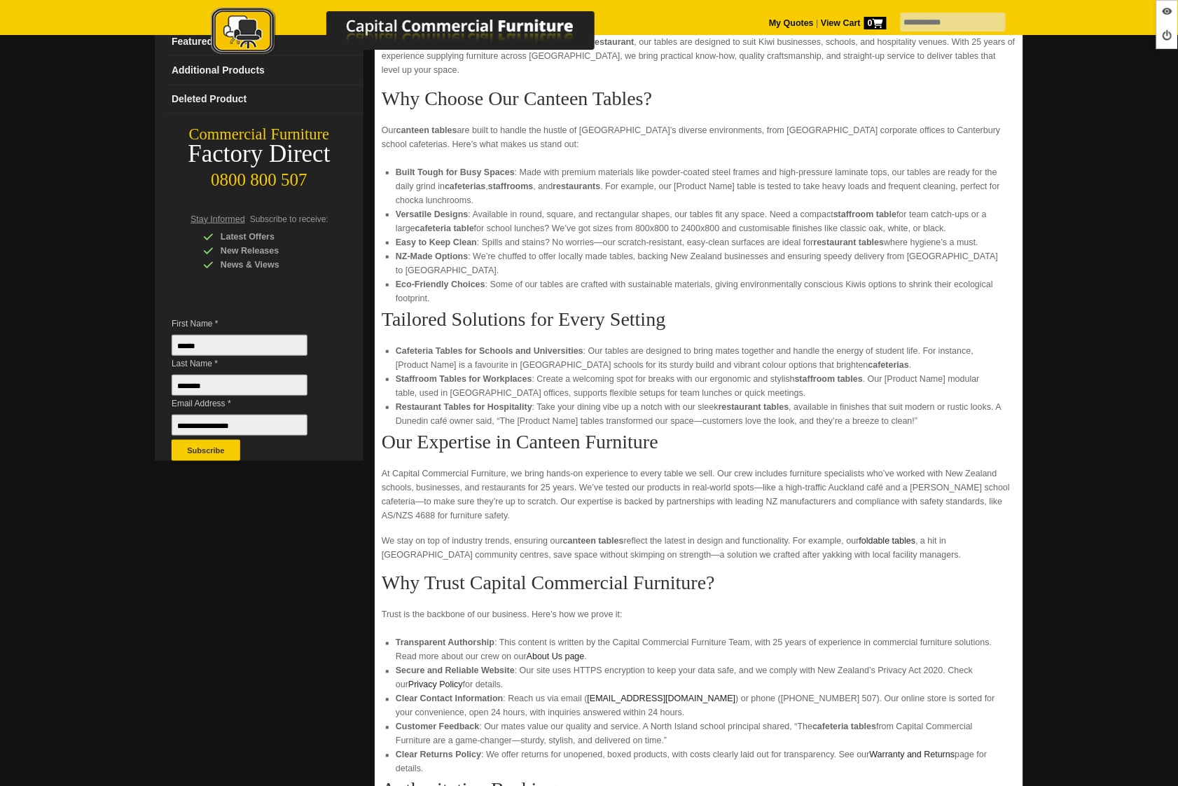
scroll to position [850, 0]
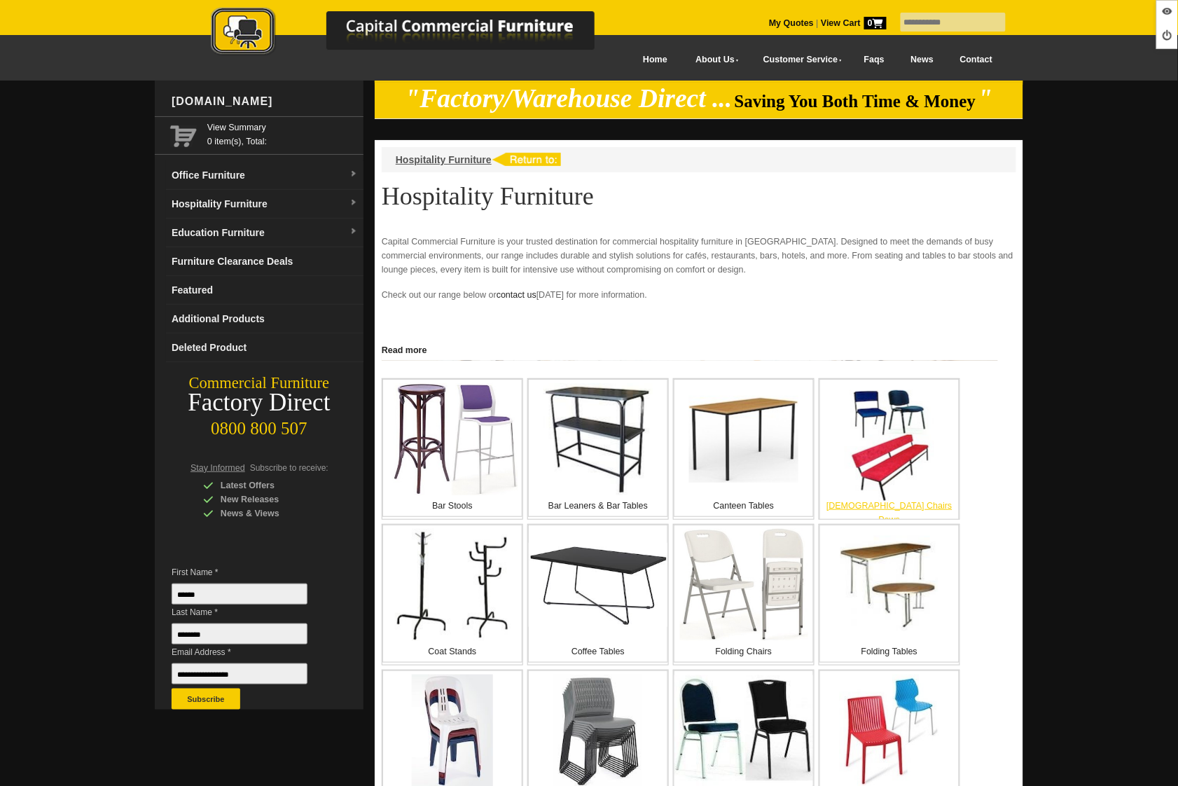
click at [921, 429] on img at bounding box center [889, 446] width 112 height 112
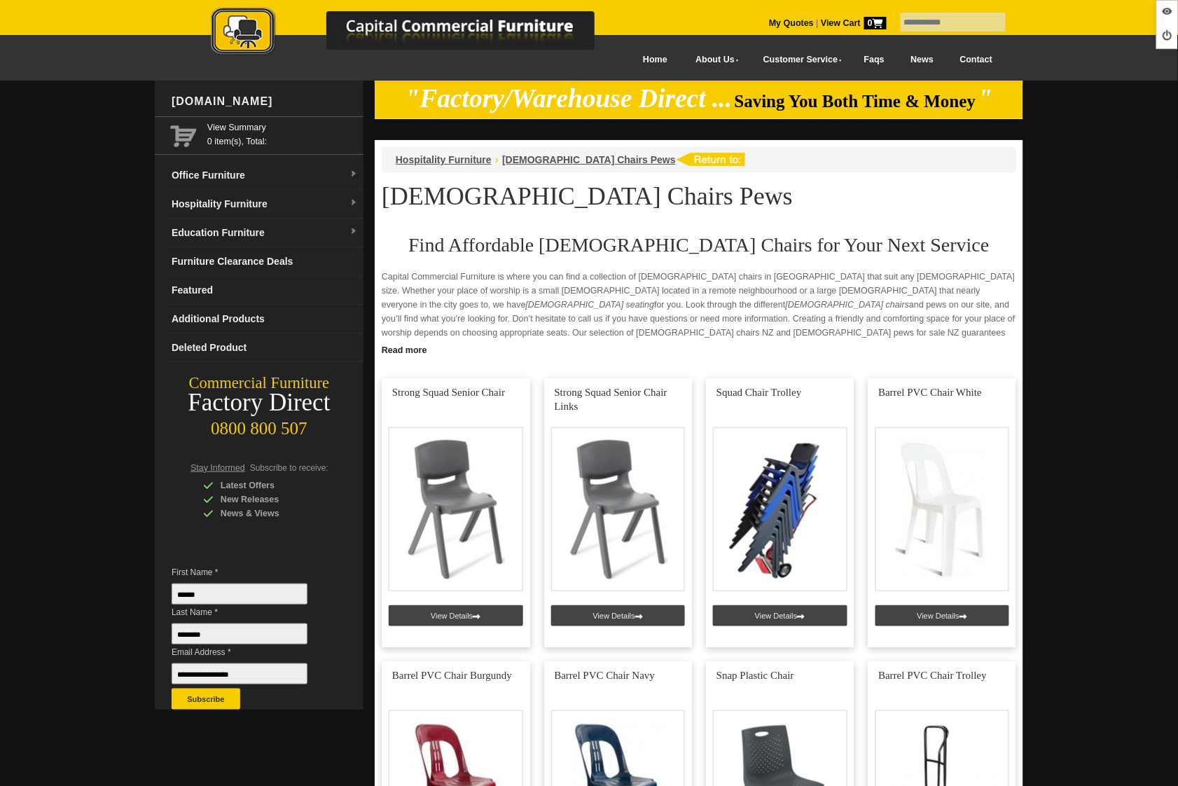
click at [401, 352] on link "Read more" at bounding box center [699, 349] width 649 height 18
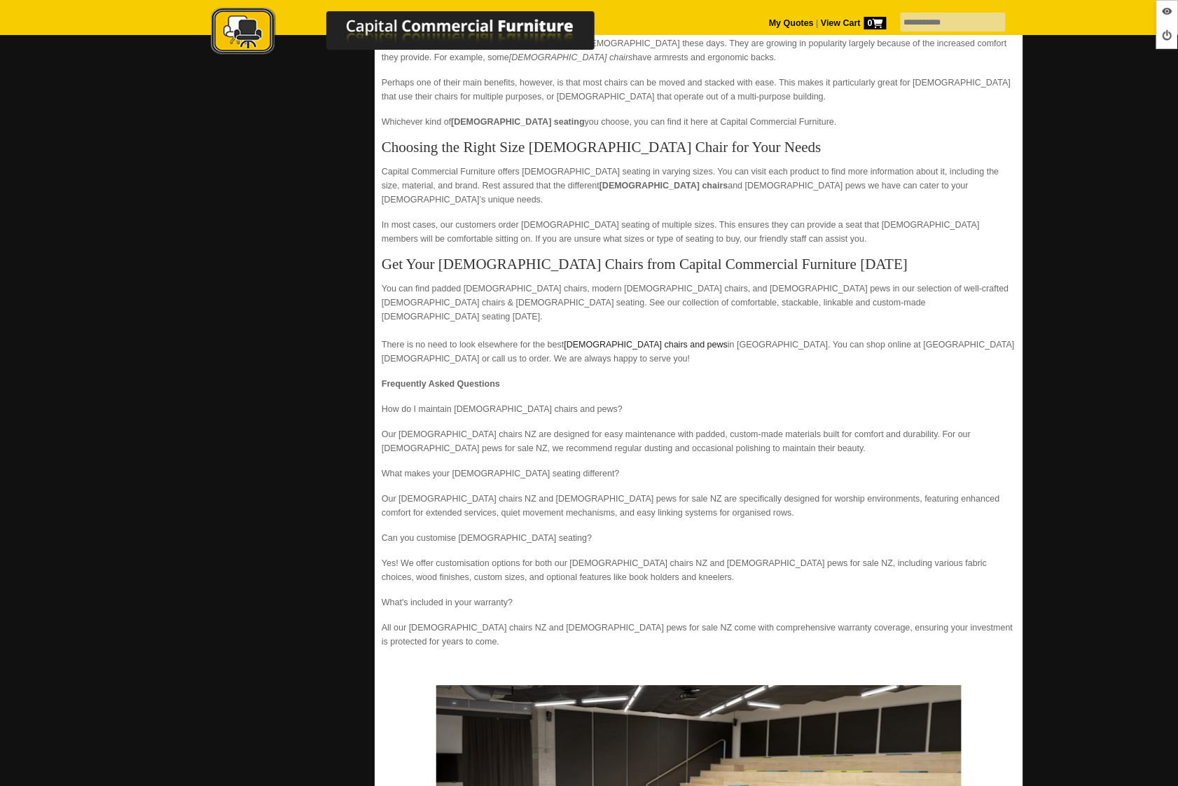
scroll to position [853, 0]
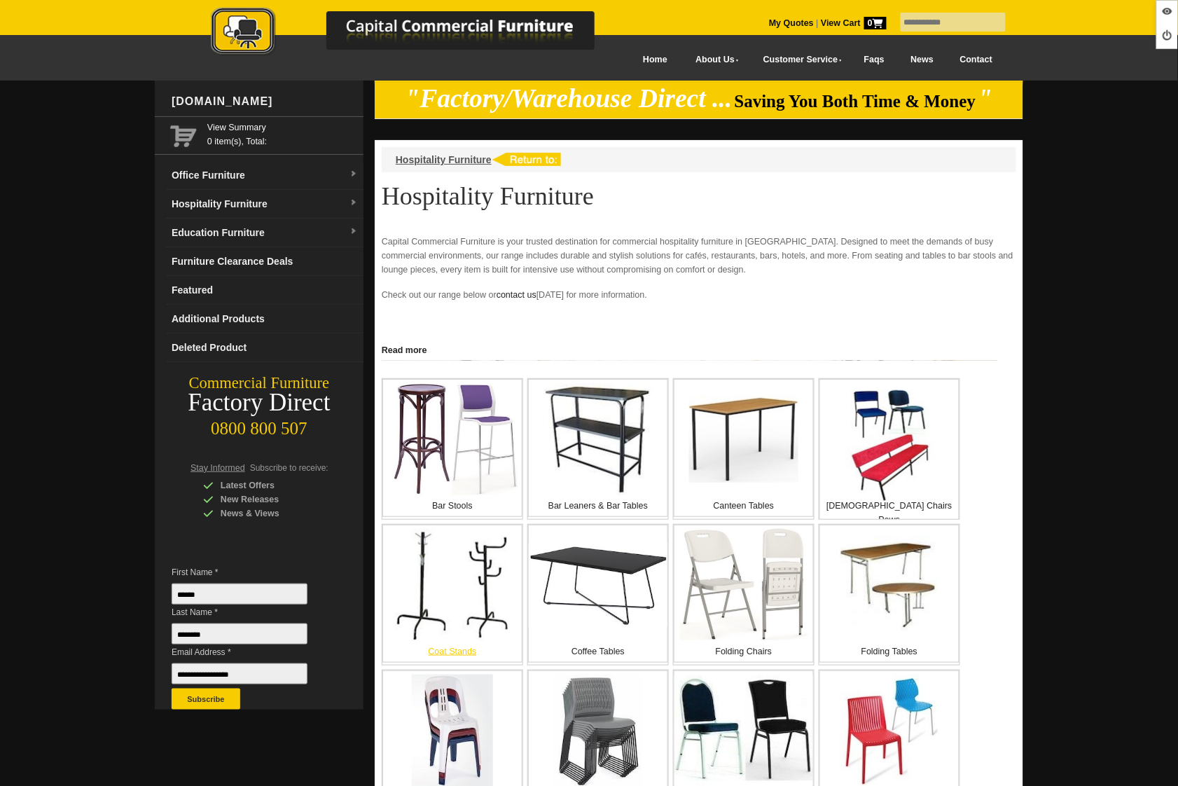
click at [445, 617] on img at bounding box center [453, 585] width 116 height 112
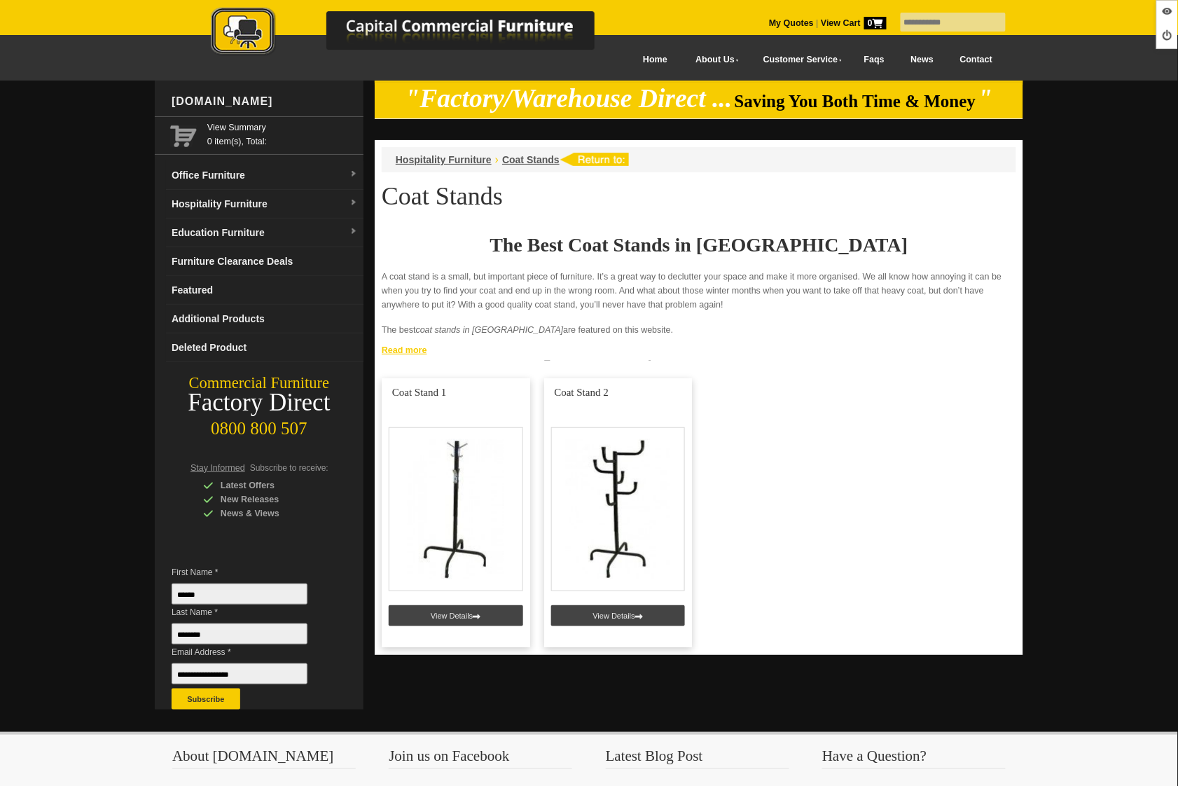
click at [409, 354] on link "Read more" at bounding box center [699, 349] width 649 height 18
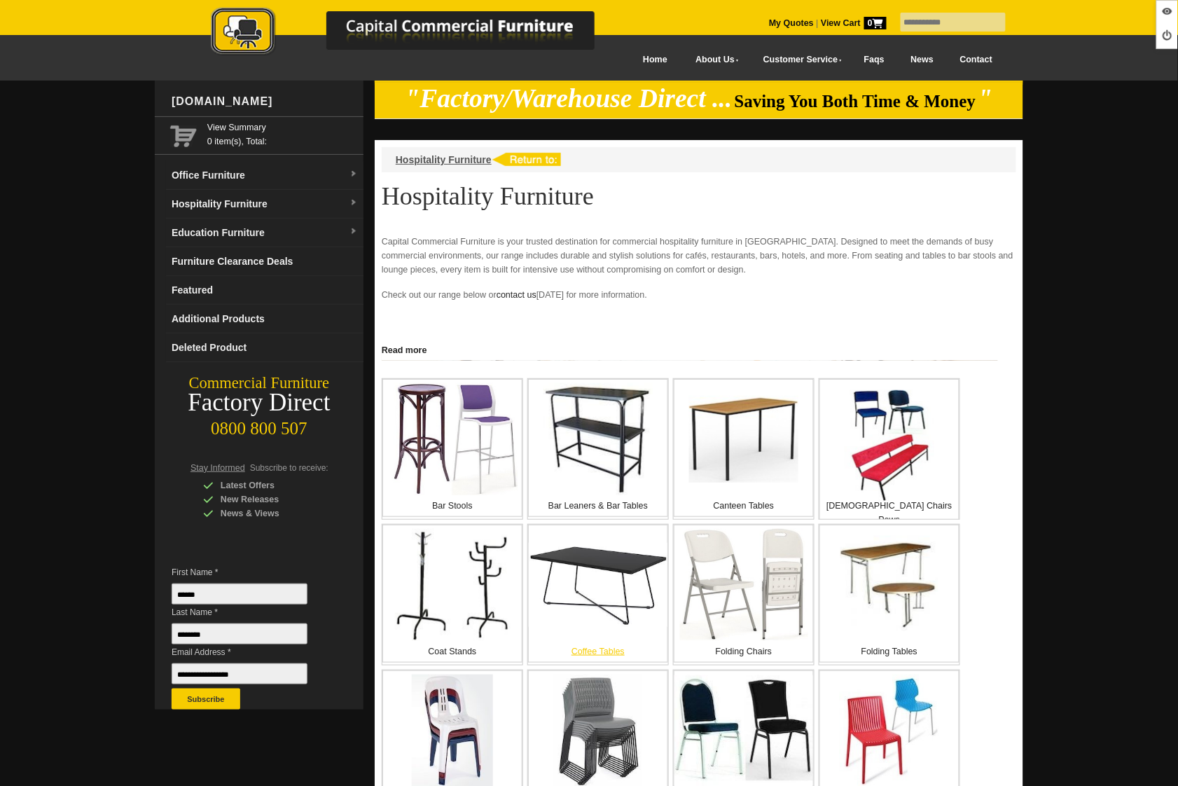
click at [590, 602] on img at bounding box center [598, 585] width 139 height 84
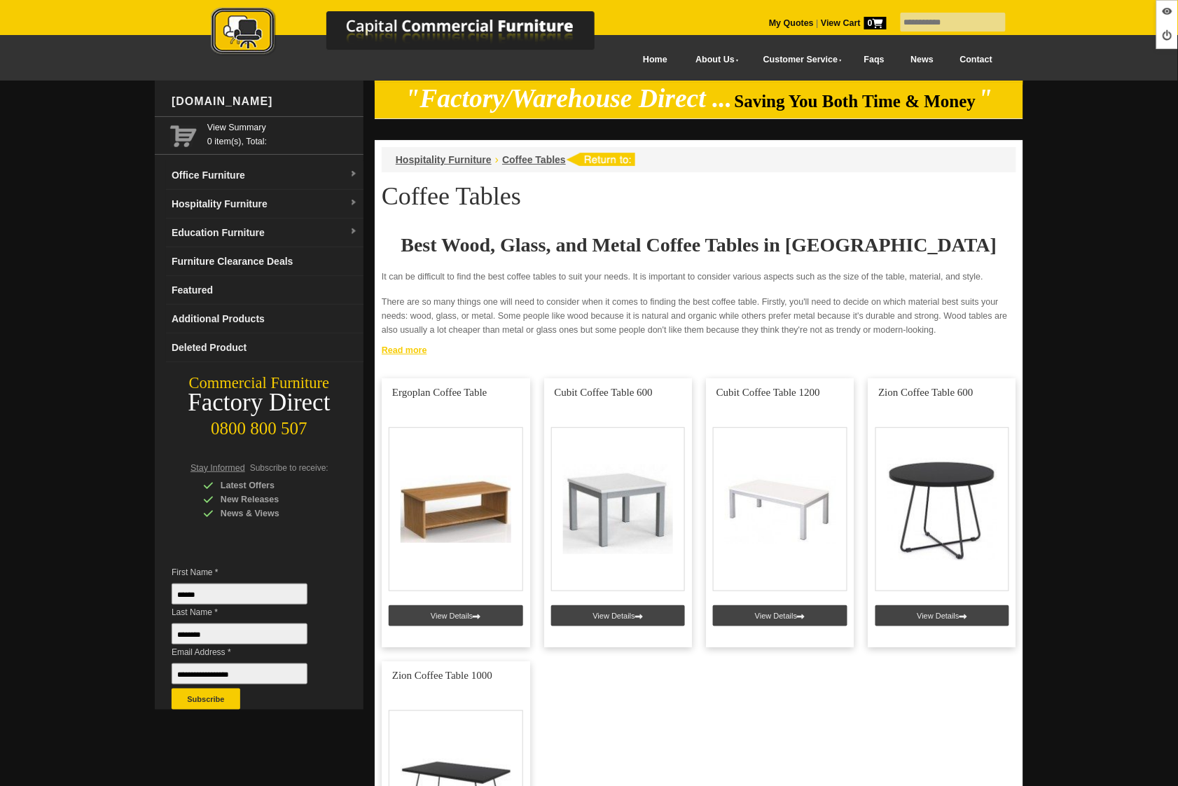
click at [400, 352] on link "Read more" at bounding box center [699, 349] width 649 height 18
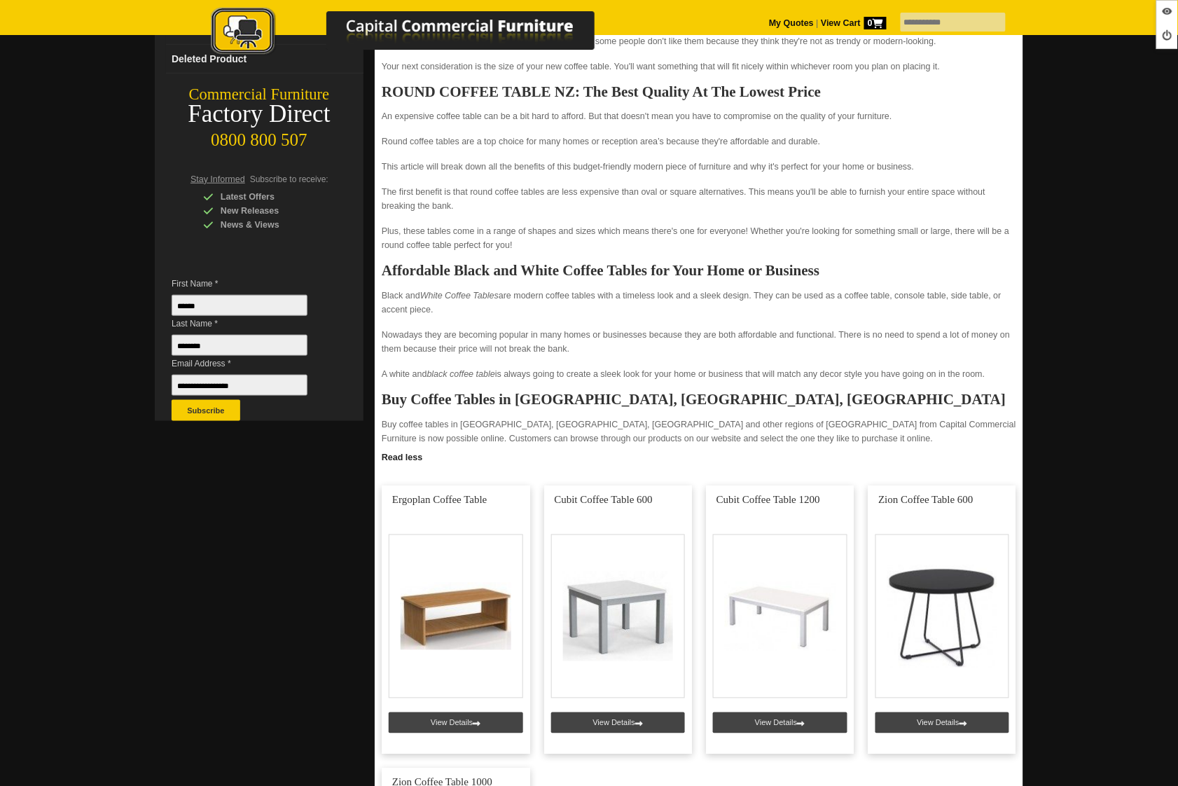
scroll to position [289, 0]
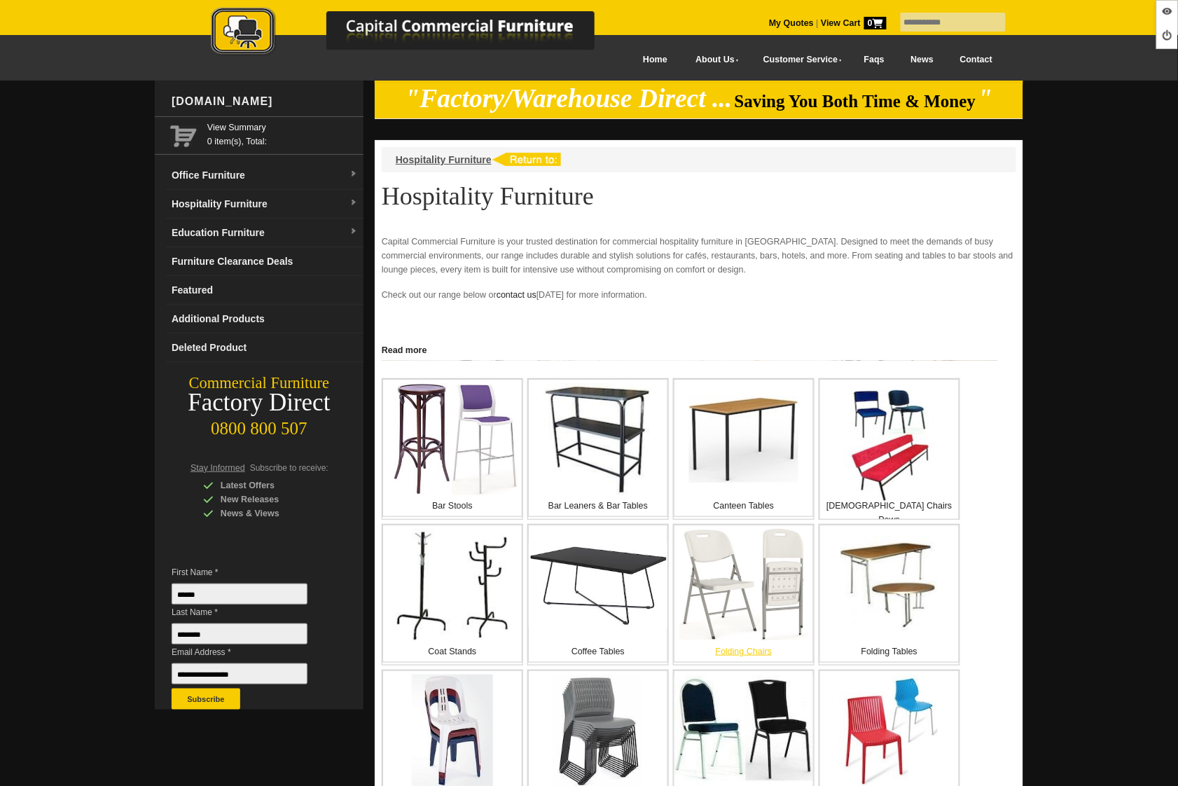
click at [749, 618] on img at bounding box center [744, 585] width 128 height 112
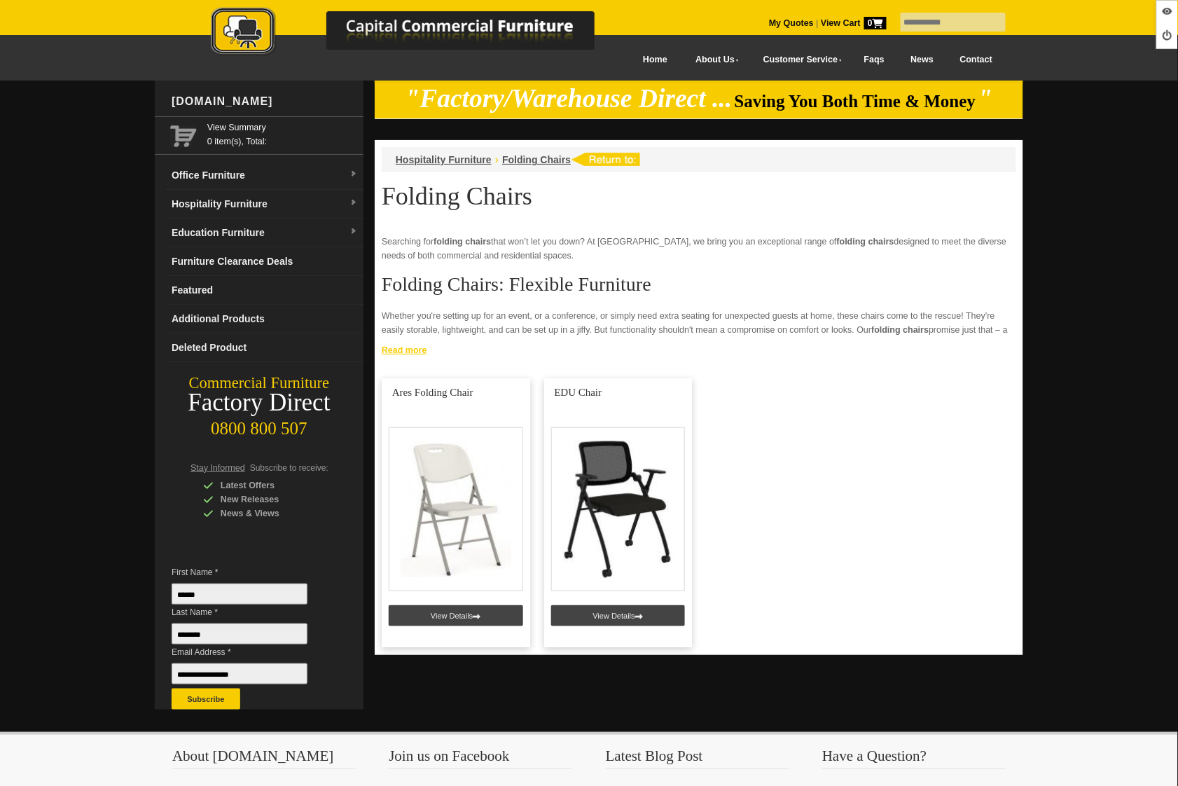
click at [418, 350] on link "Read more" at bounding box center [699, 349] width 649 height 18
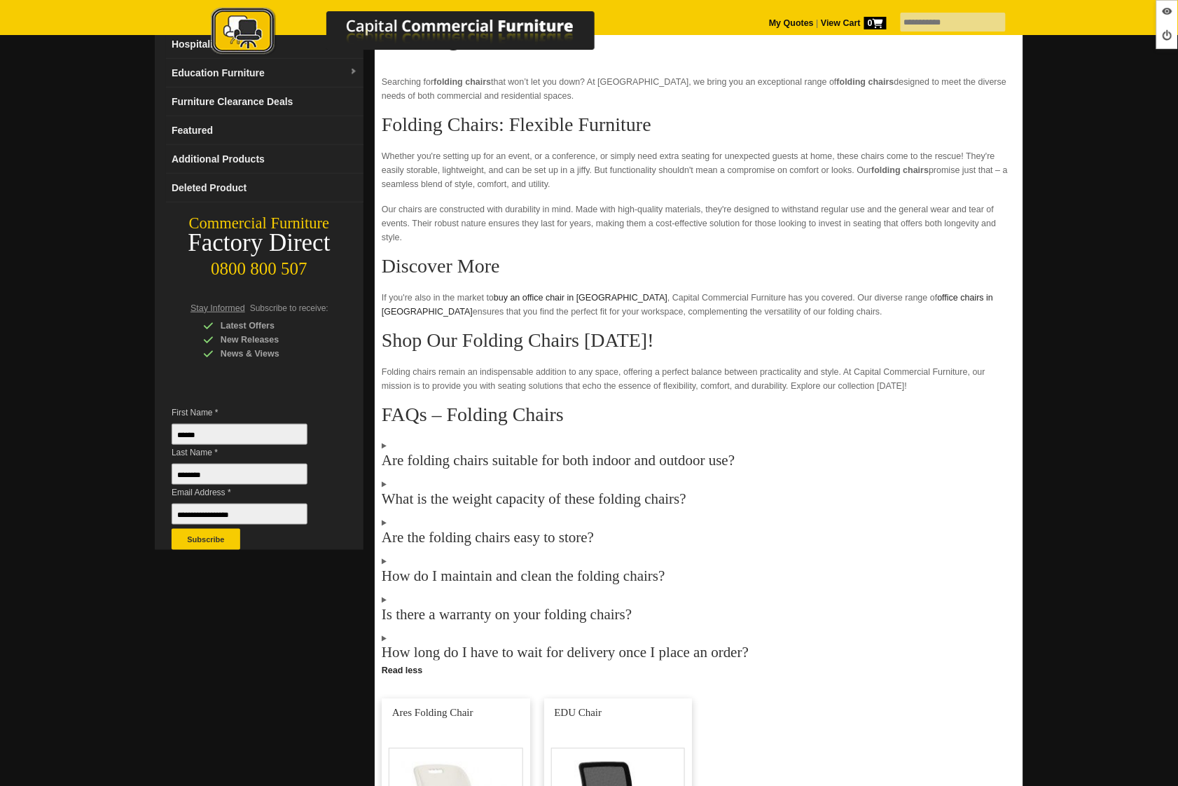
scroll to position [88, 0]
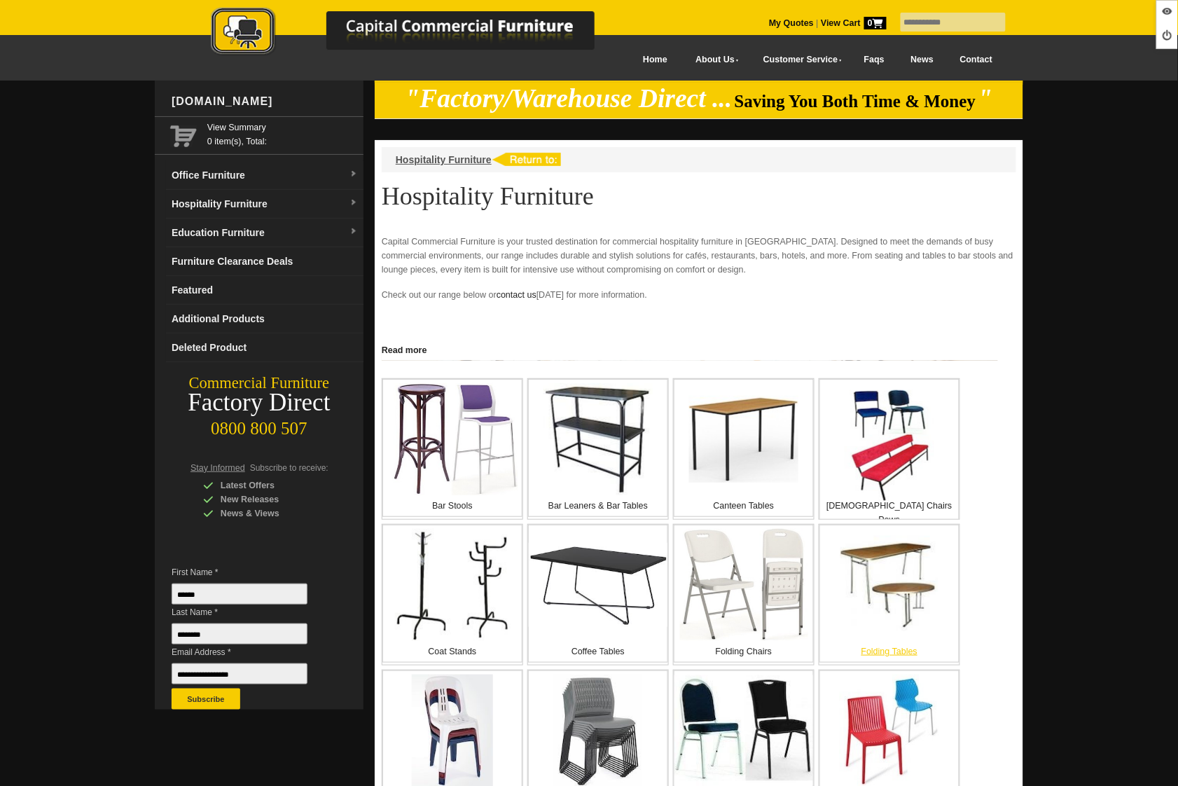
click at [902, 595] on img at bounding box center [889, 585] width 98 height 98
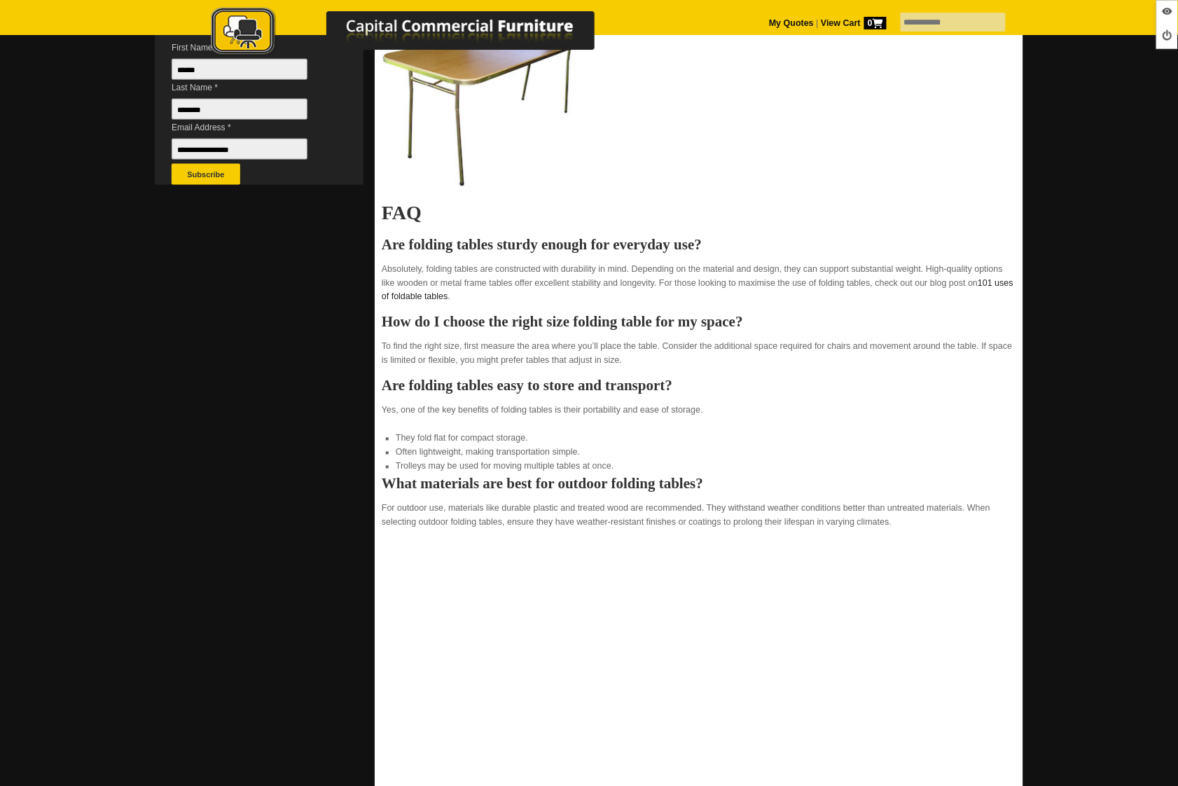
scroll to position [543, 0]
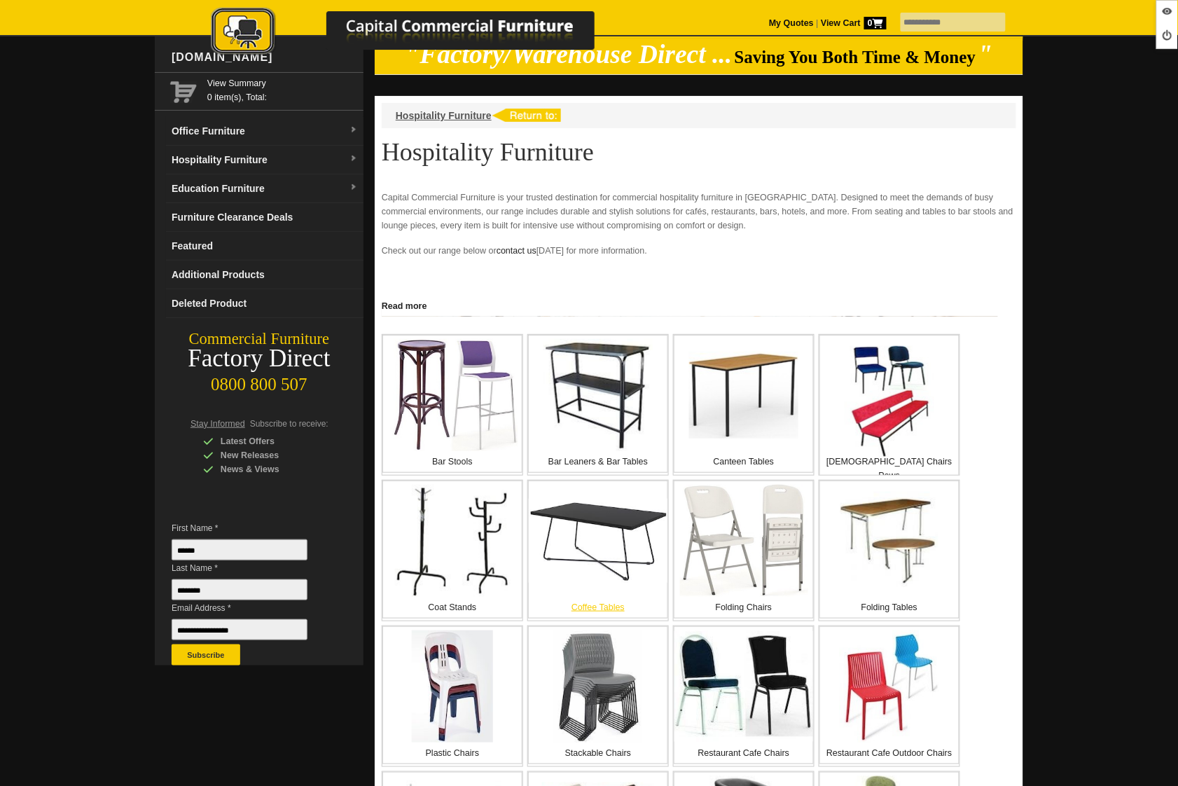
scroll to position [111, 0]
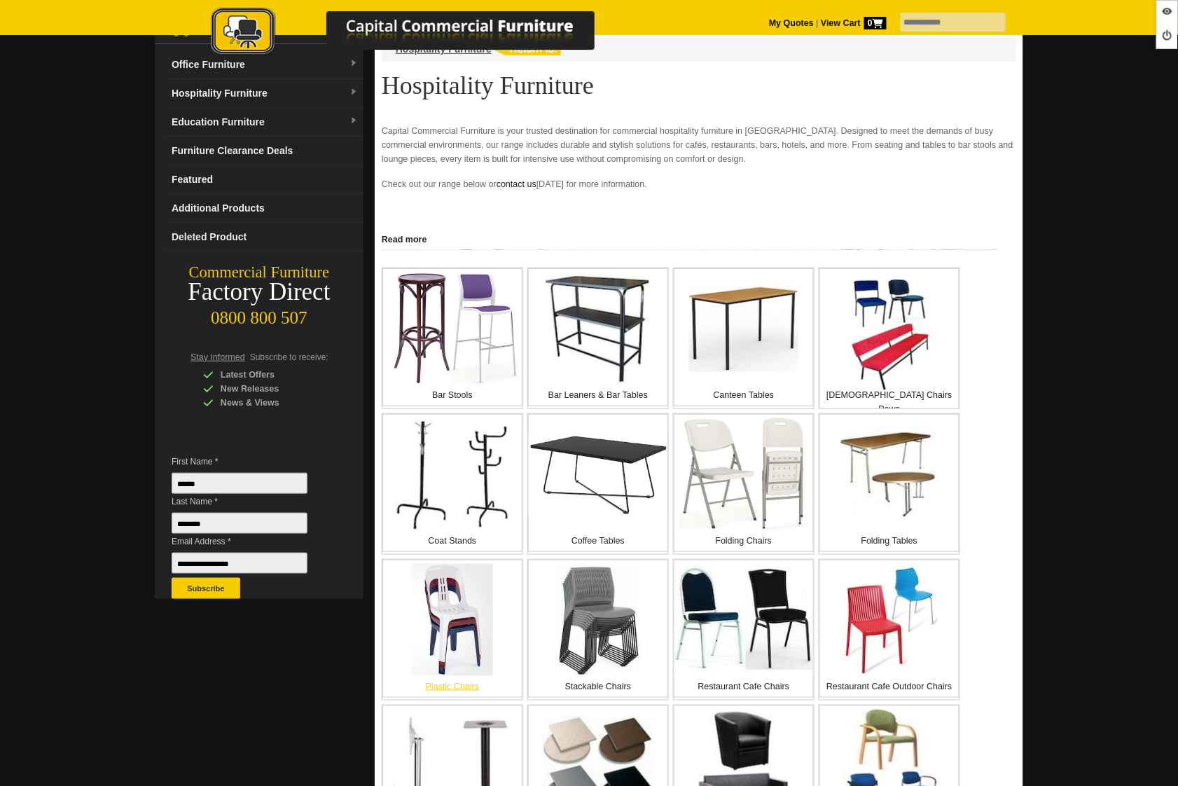
click at [460, 637] on img at bounding box center [452, 620] width 81 height 112
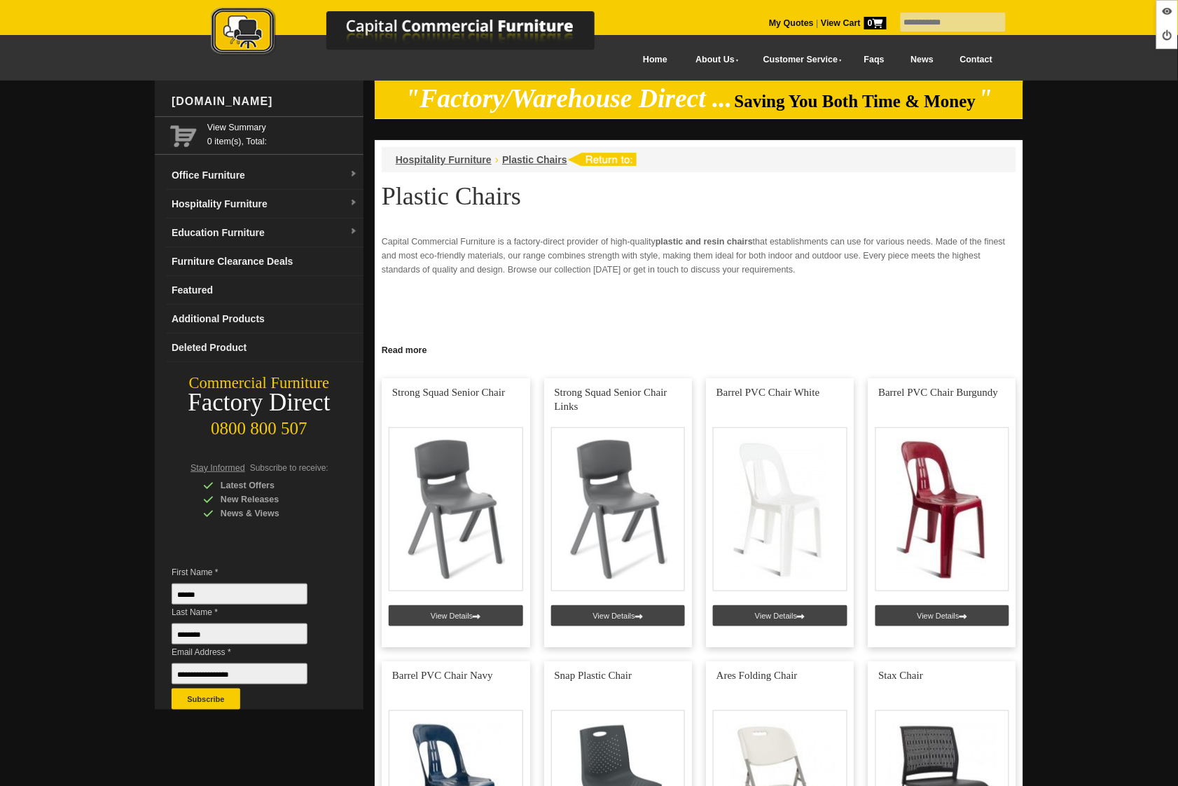
click at [415, 346] on link "Read more" at bounding box center [699, 349] width 649 height 18
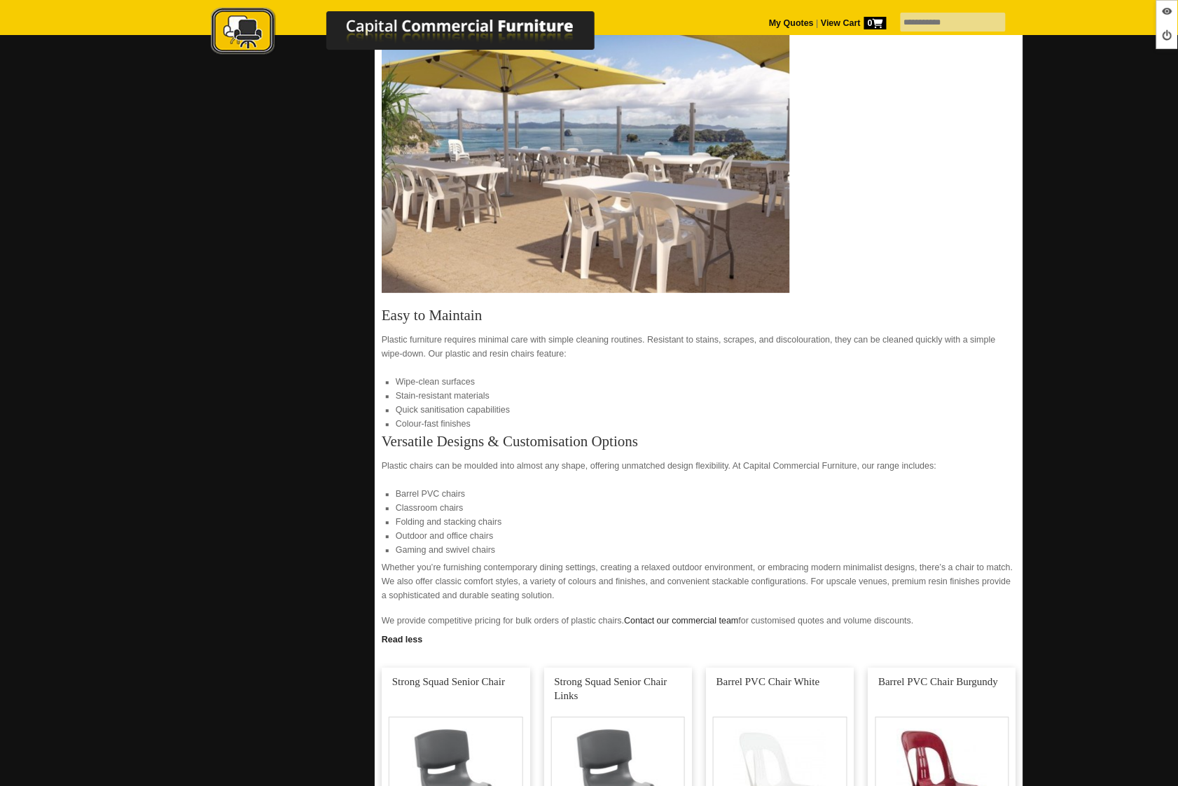
scroll to position [728, 0]
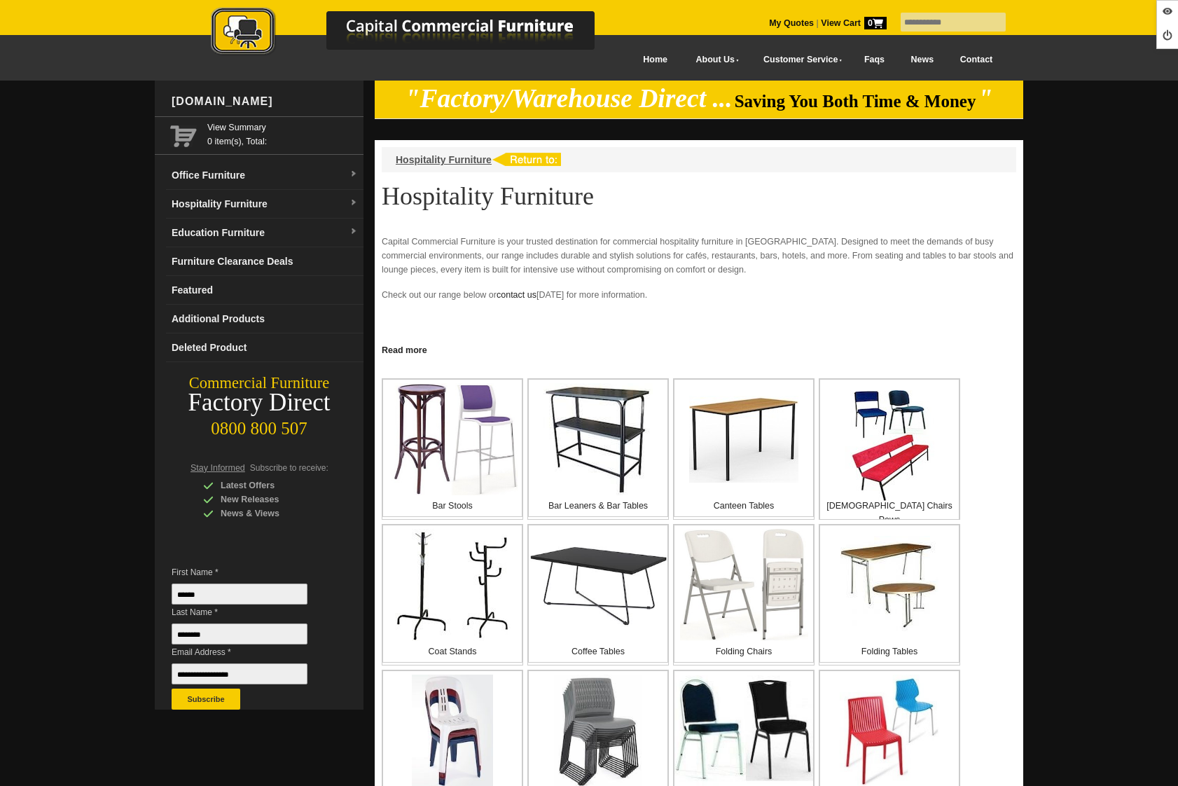
scroll to position [111, 0]
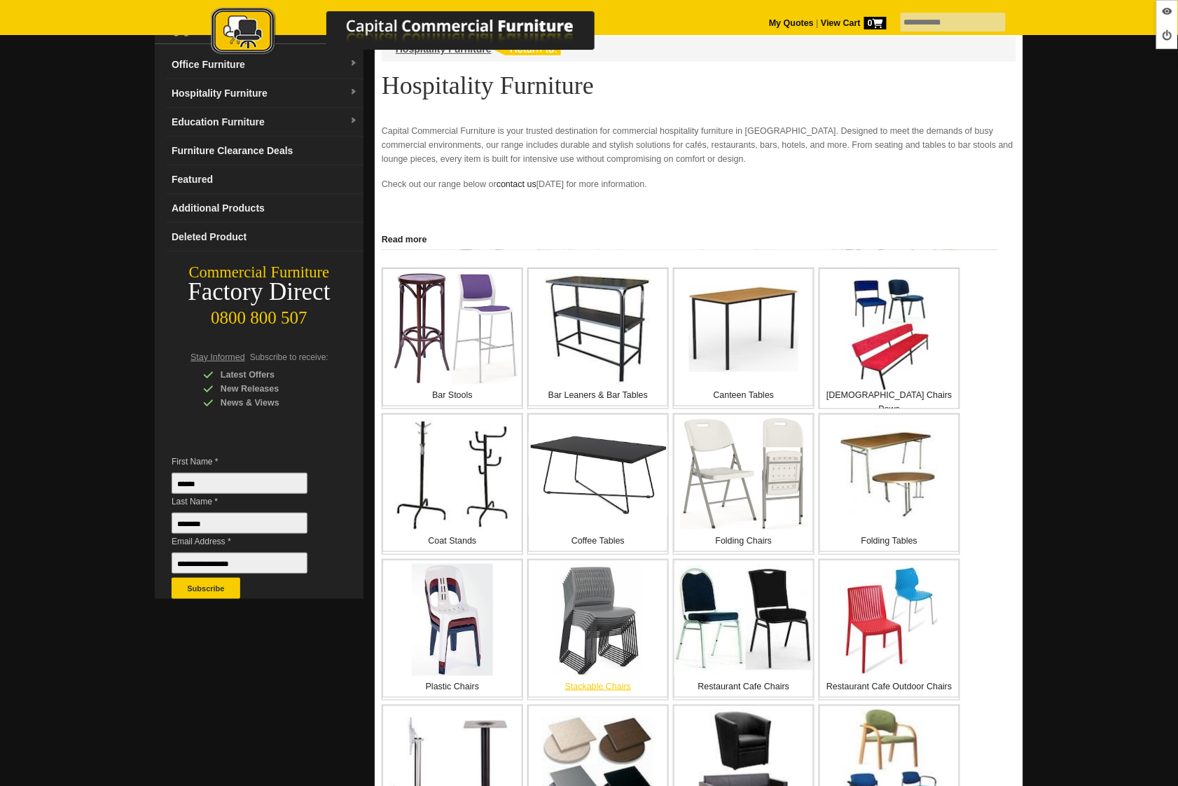
click at [586, 644] on img at bounding box center [598, 620] width 88 height 112
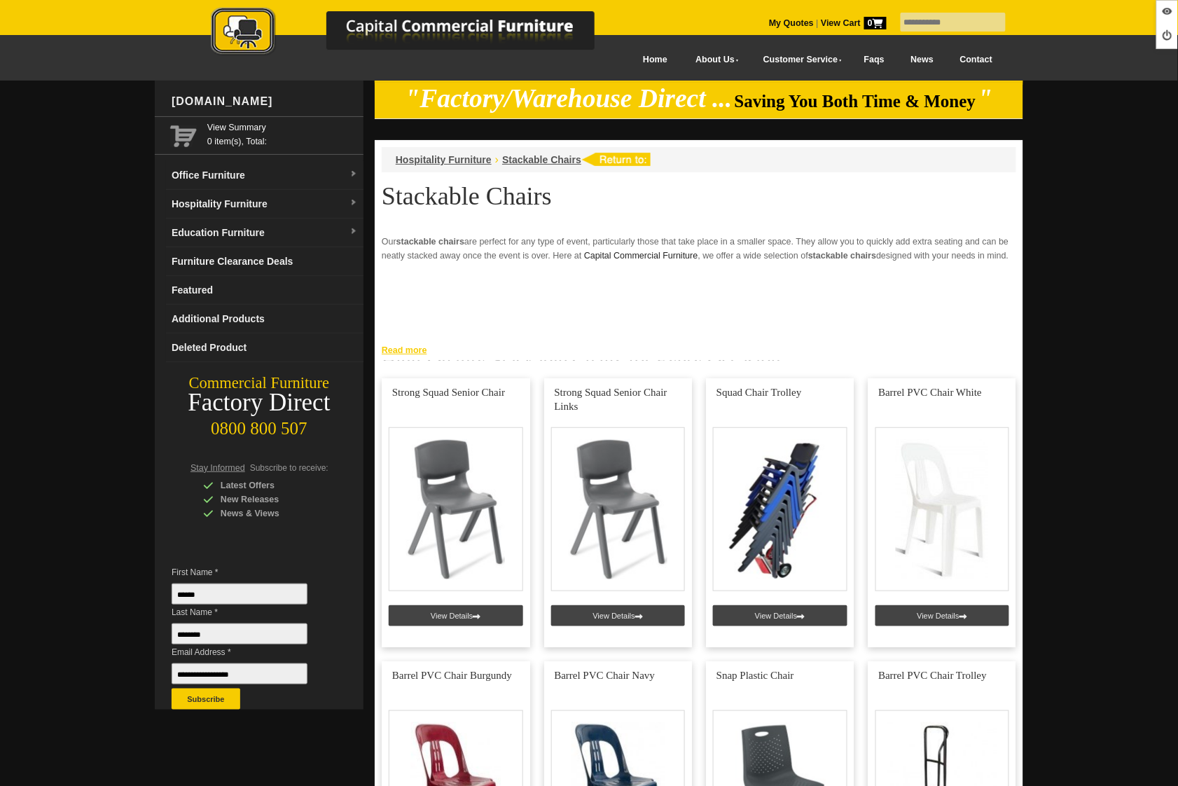
click at [401, 350] on link "Read more" at bounding box center [699, 349] width 649 height 18
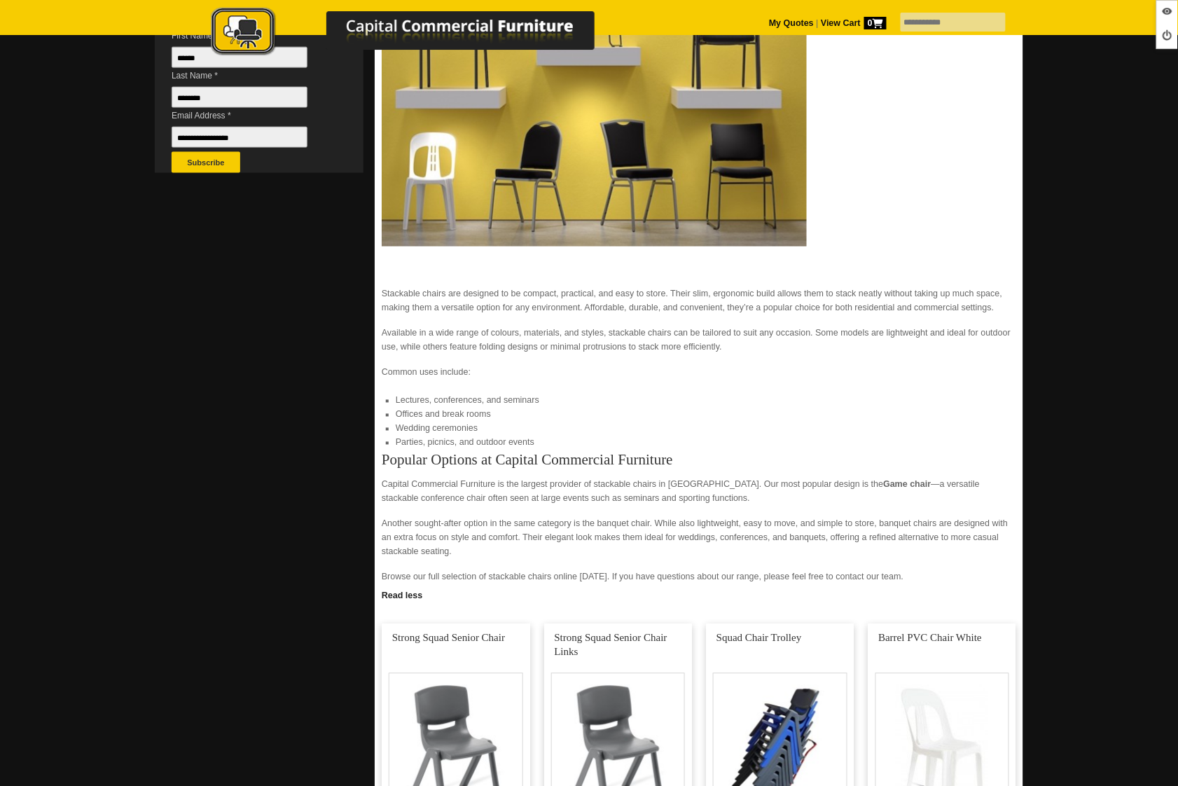
scroll to position [568, 0]
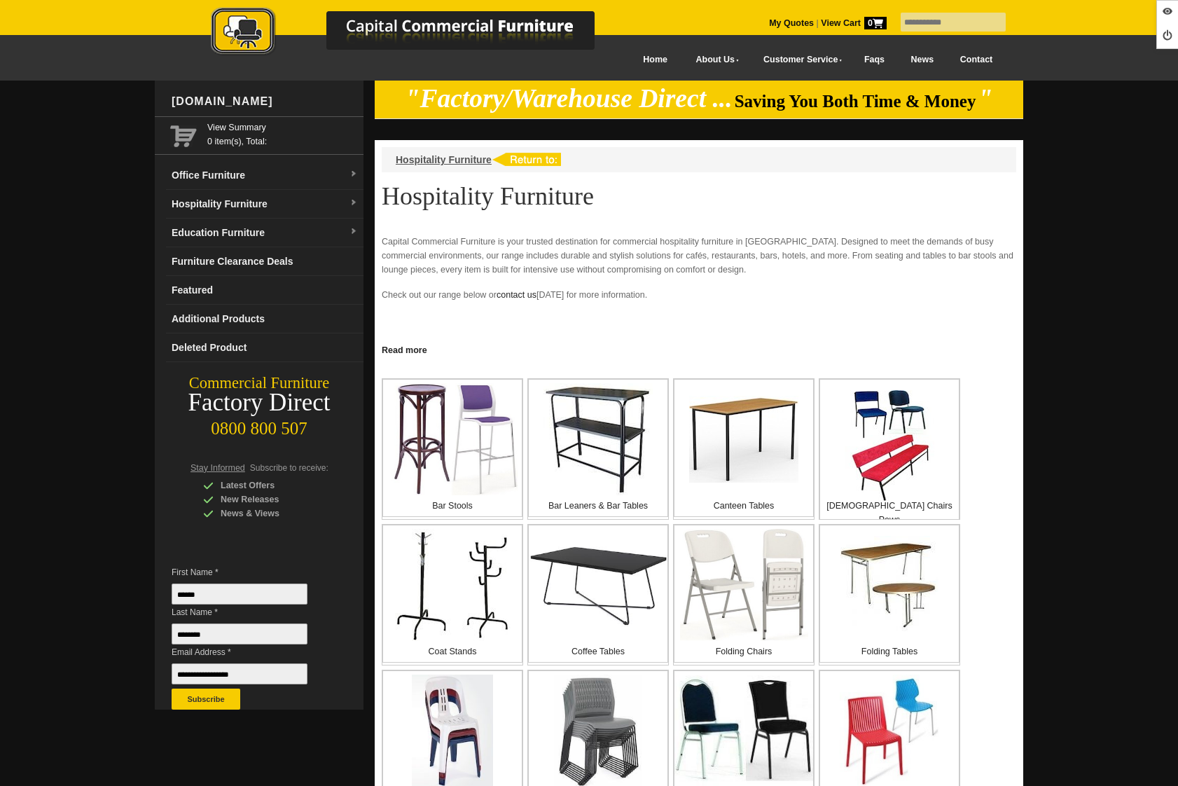
scroll to position [111, 0]
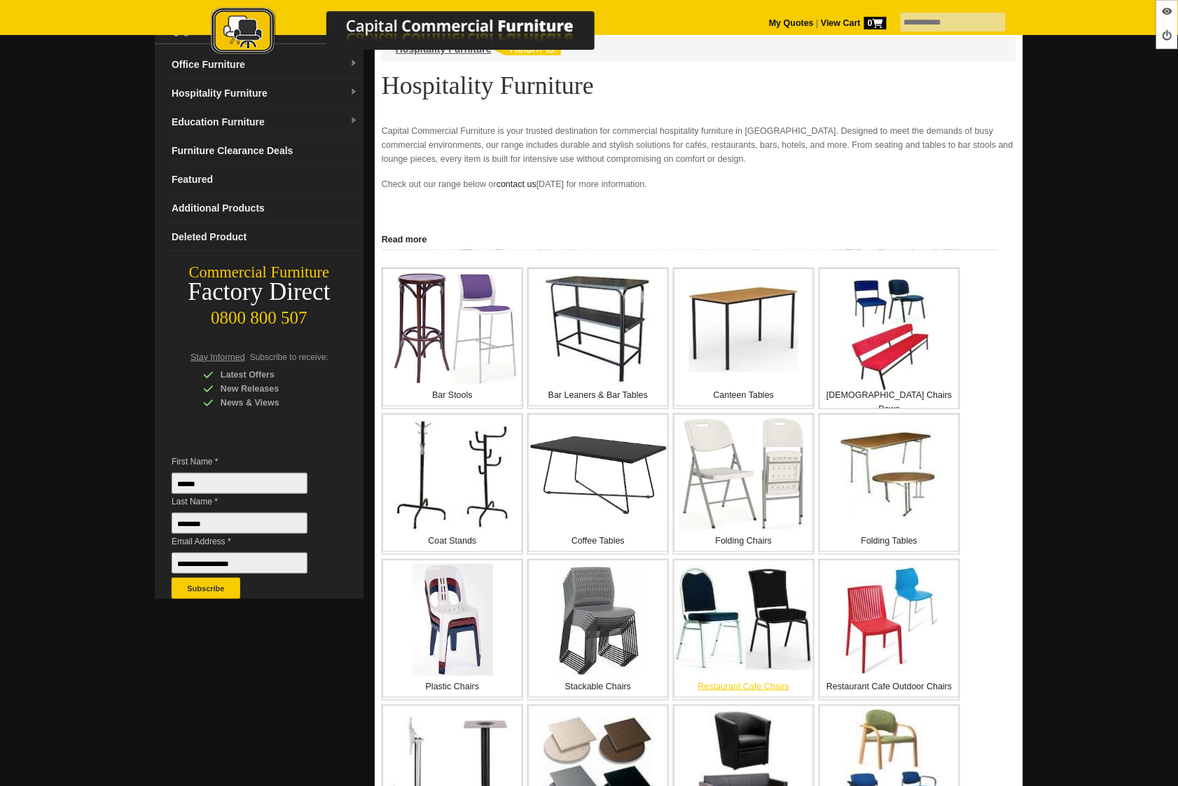
click at [717, 614] on img at bounding box center [743, 620] width 139 height 110
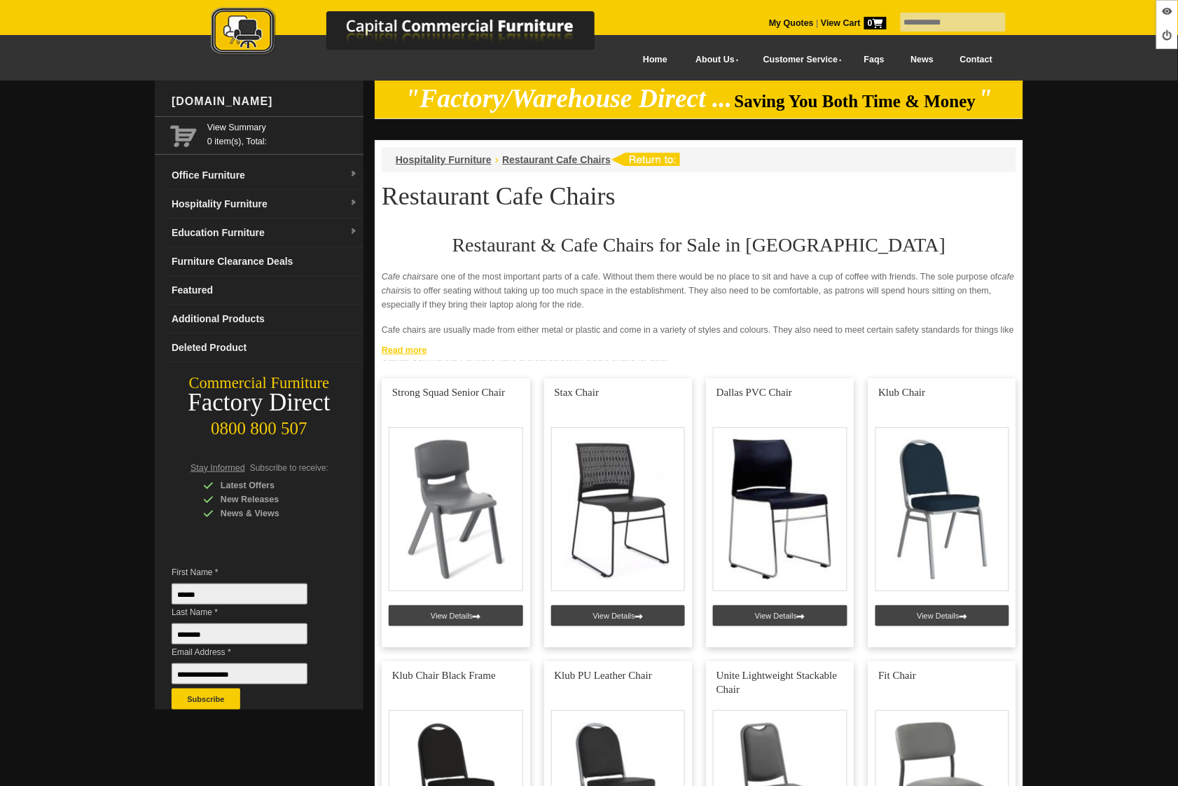
click at [406, 352] on link "Read more" at bounding box center [699, 349] width 649 height 18
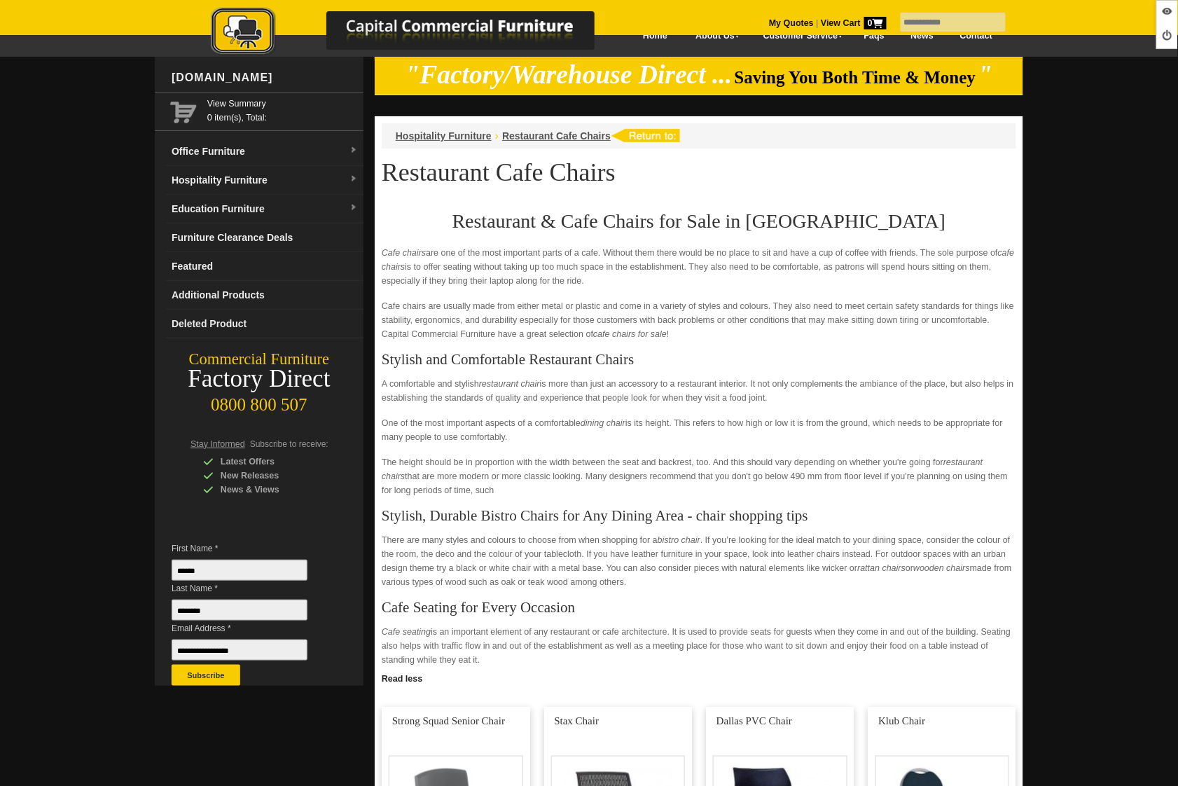
scroll to position [194, 0]
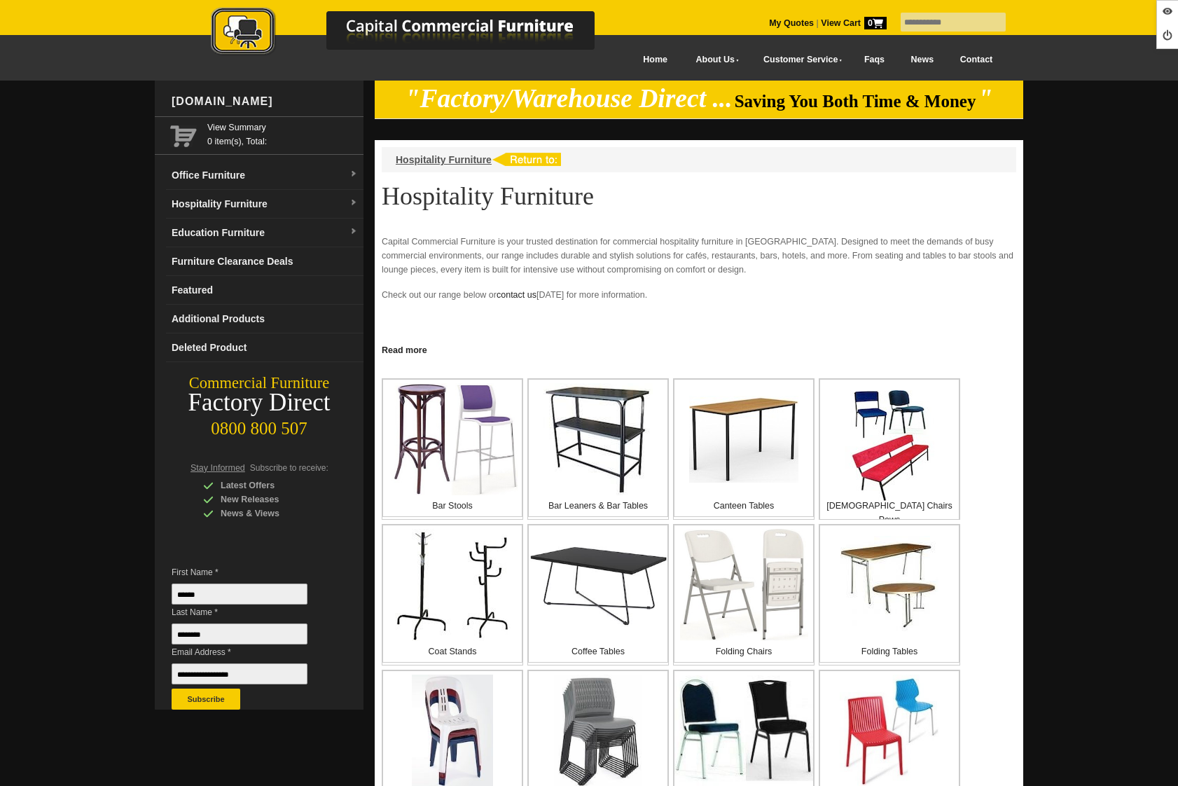
scroll to position [111, 0]
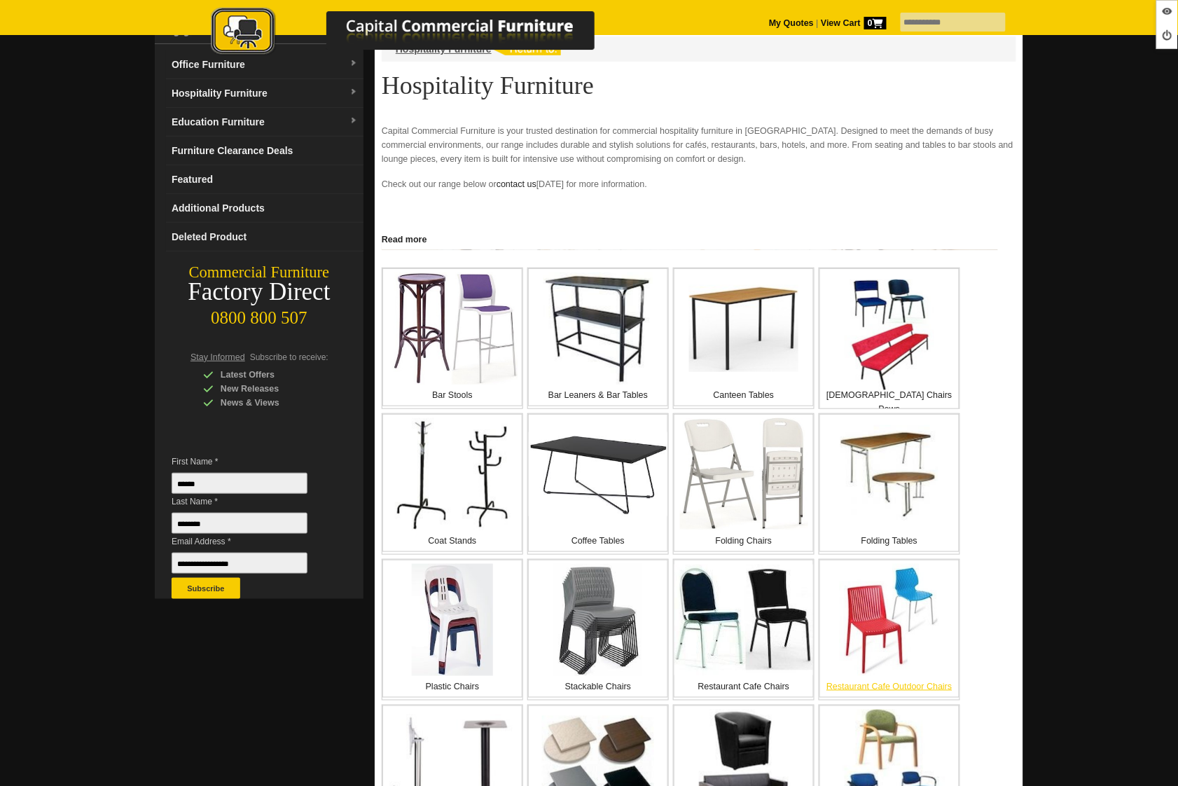
click at [889, 635] on img at bounding box center [889, 620] width 99 height 112
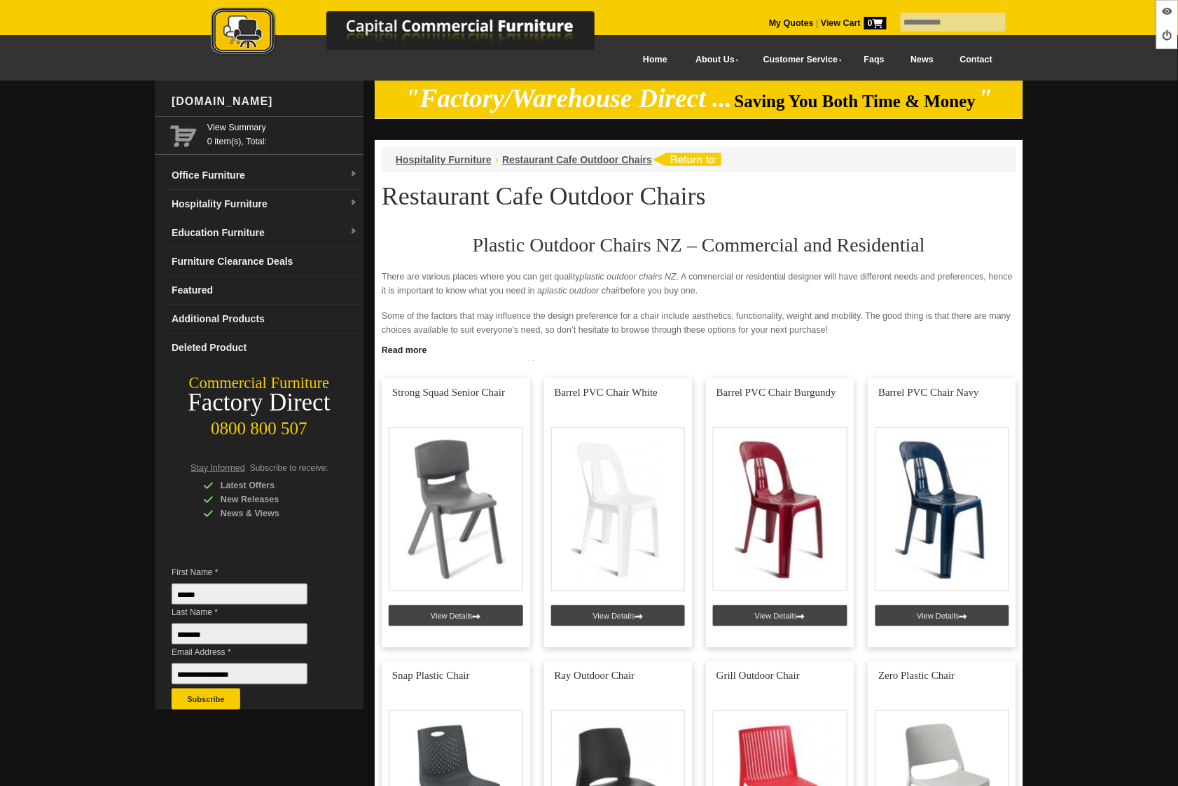
click at [397, 351] on link "Read more" at bounding box center [699, 349] width 649 height 18
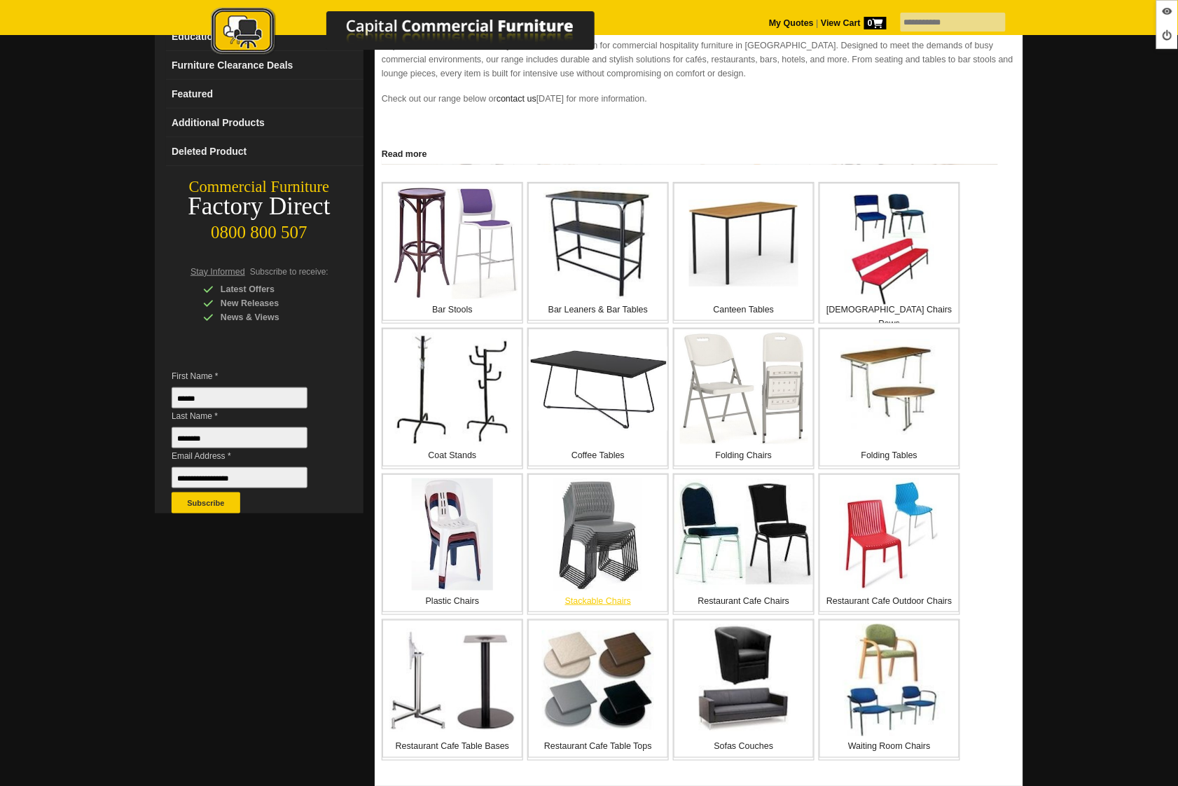
scroll to position [206, 0]
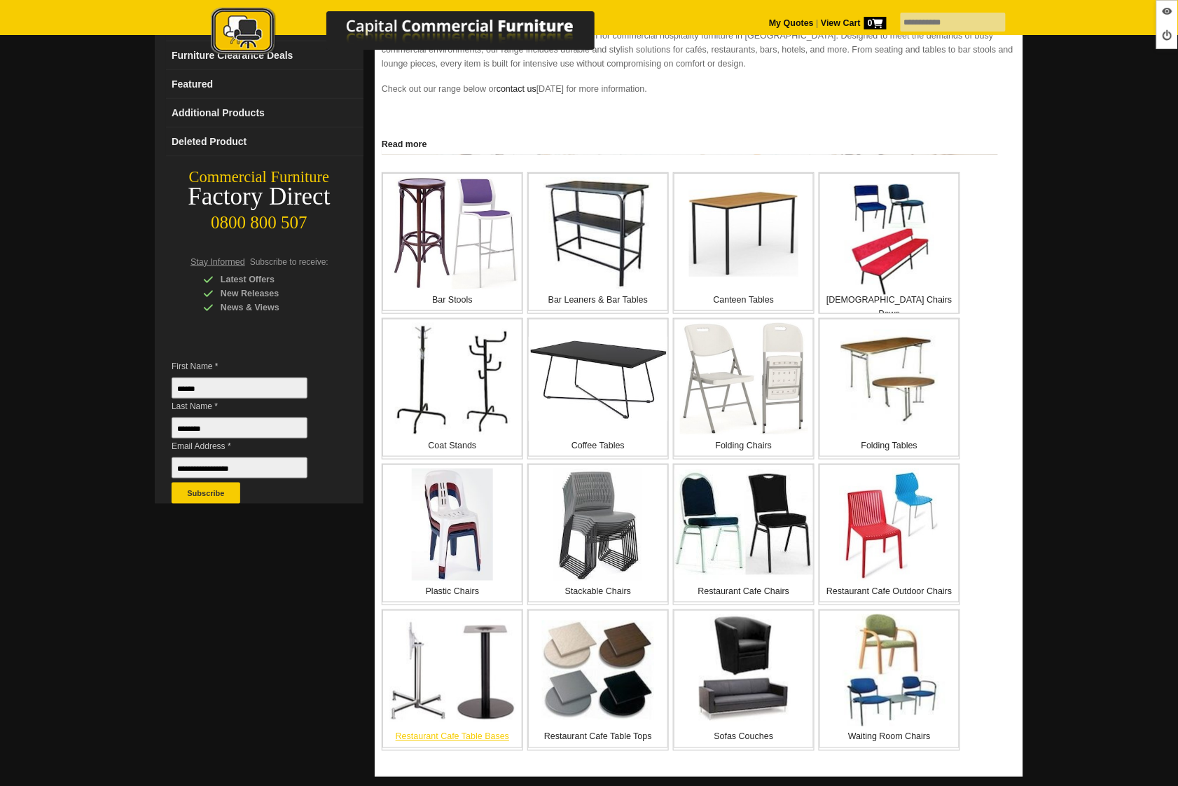
click at [471, 657] on img at bounding box center [452, 670] width 126 height 103
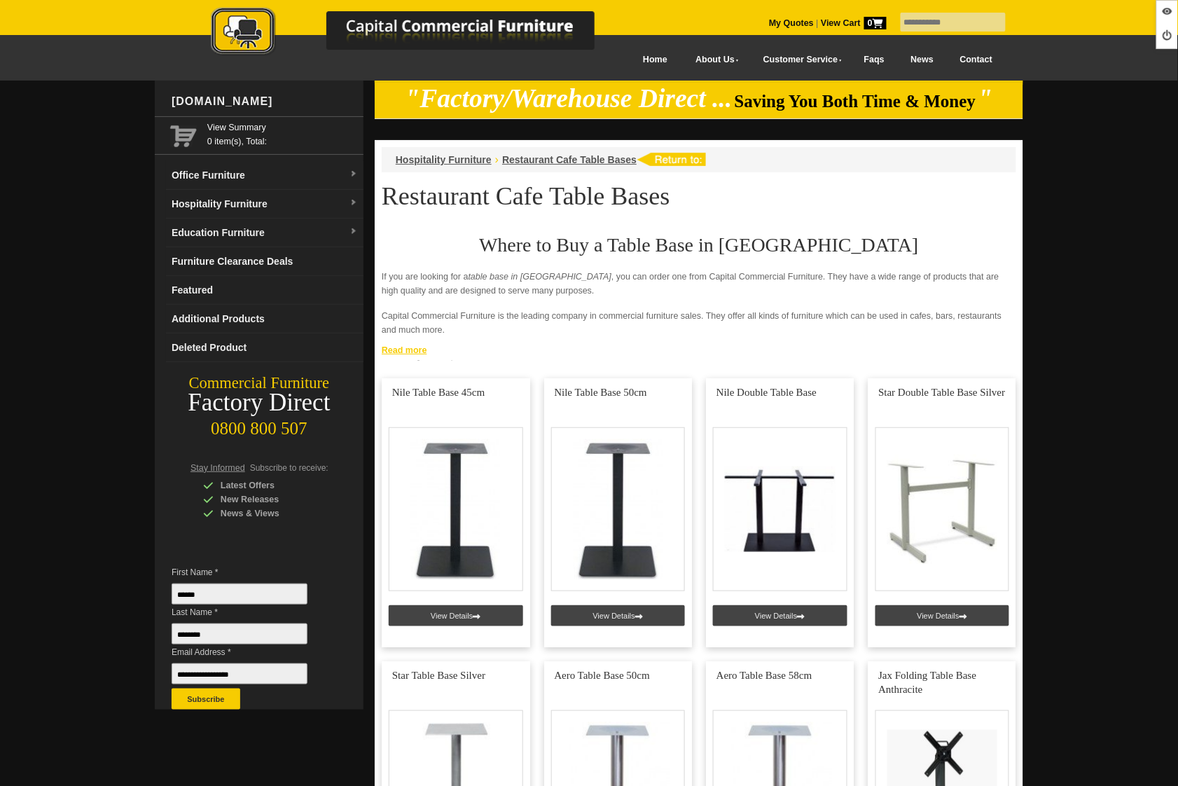
click at [410, 352] on link "Read more" at bounding box center [699, 349] width 649 height 18
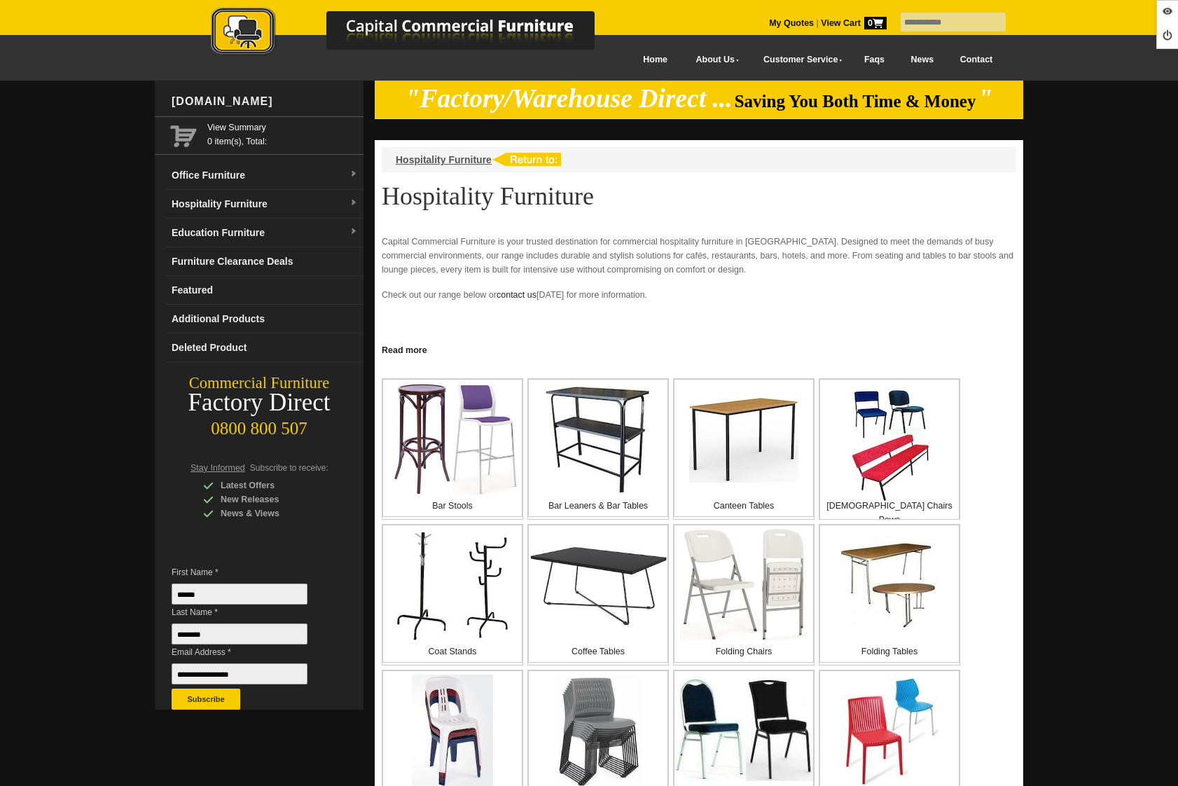
scroll to position [206, 0]
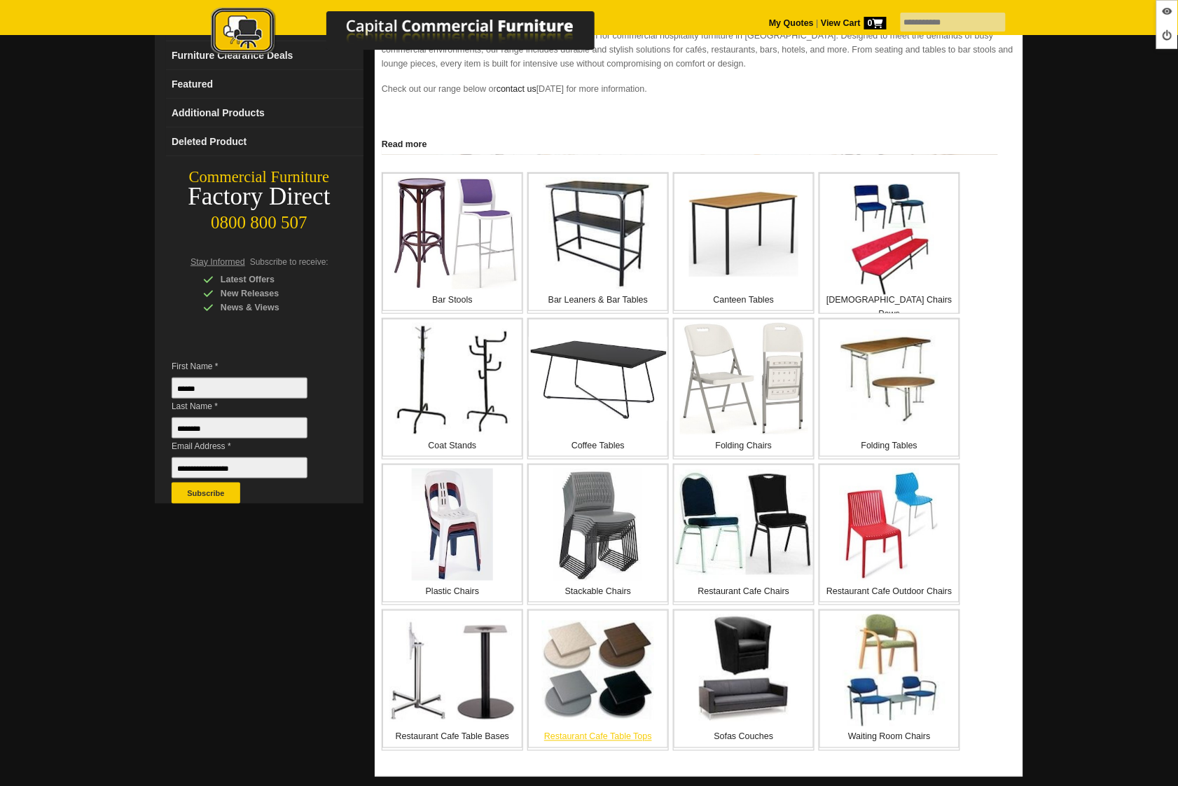
click at [604, 660] on img at bounding box center [598, 670] width 112 height 99
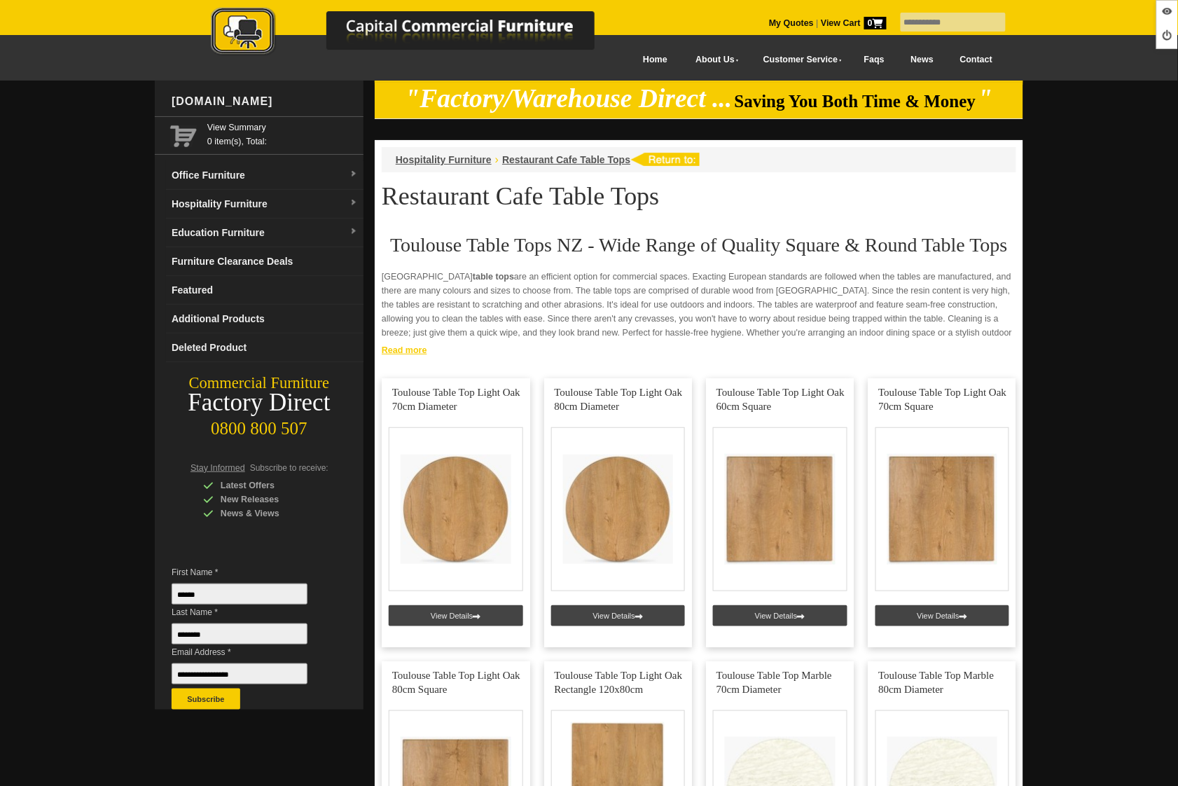
click at [407, 352] on link "Read more" at bounding box center [699, 349] width 649 height 18
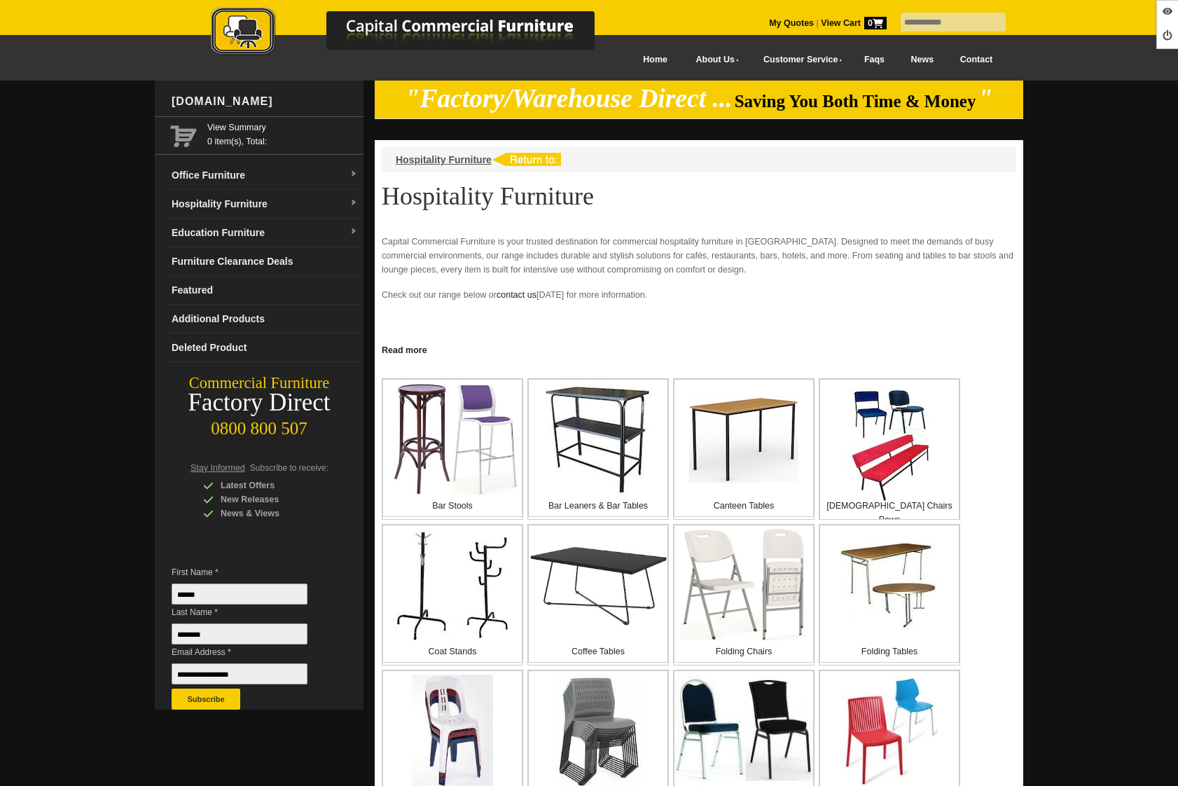
scroll to position [206, 0]
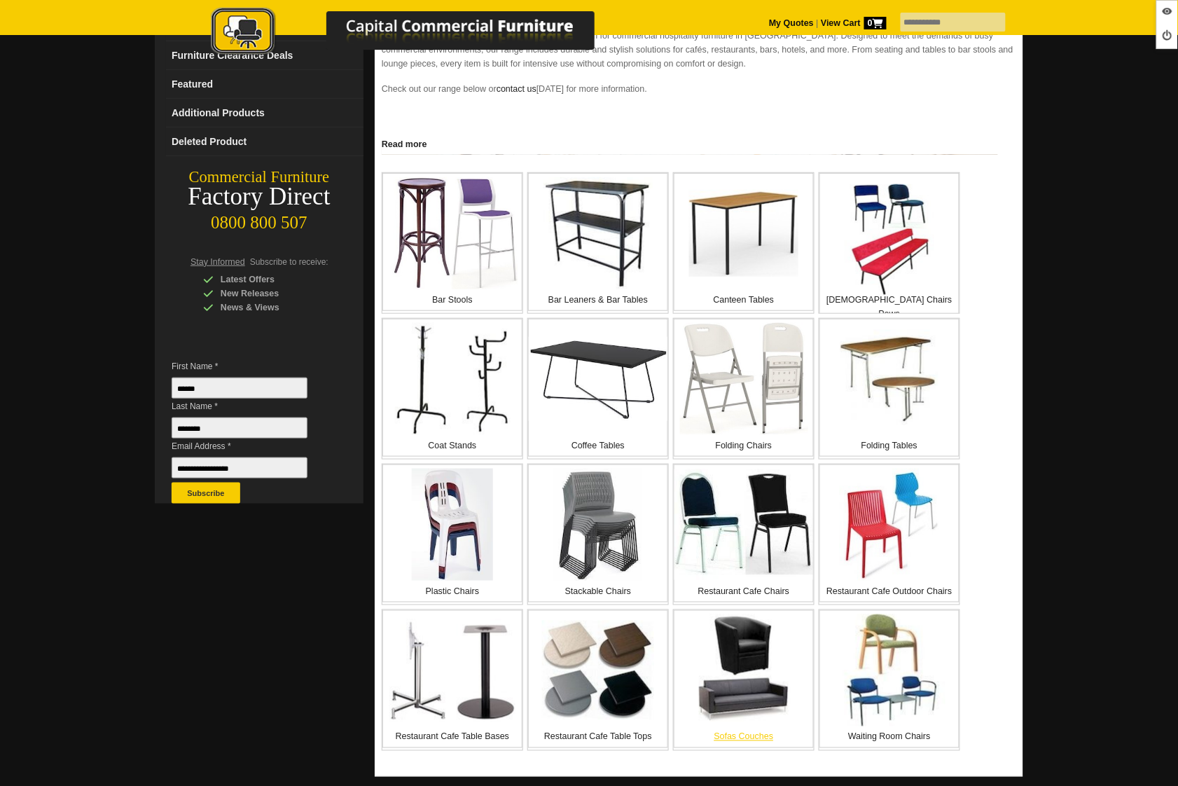
click at [742, 637] on img at bounding box center [744, 670] width 112 height 112
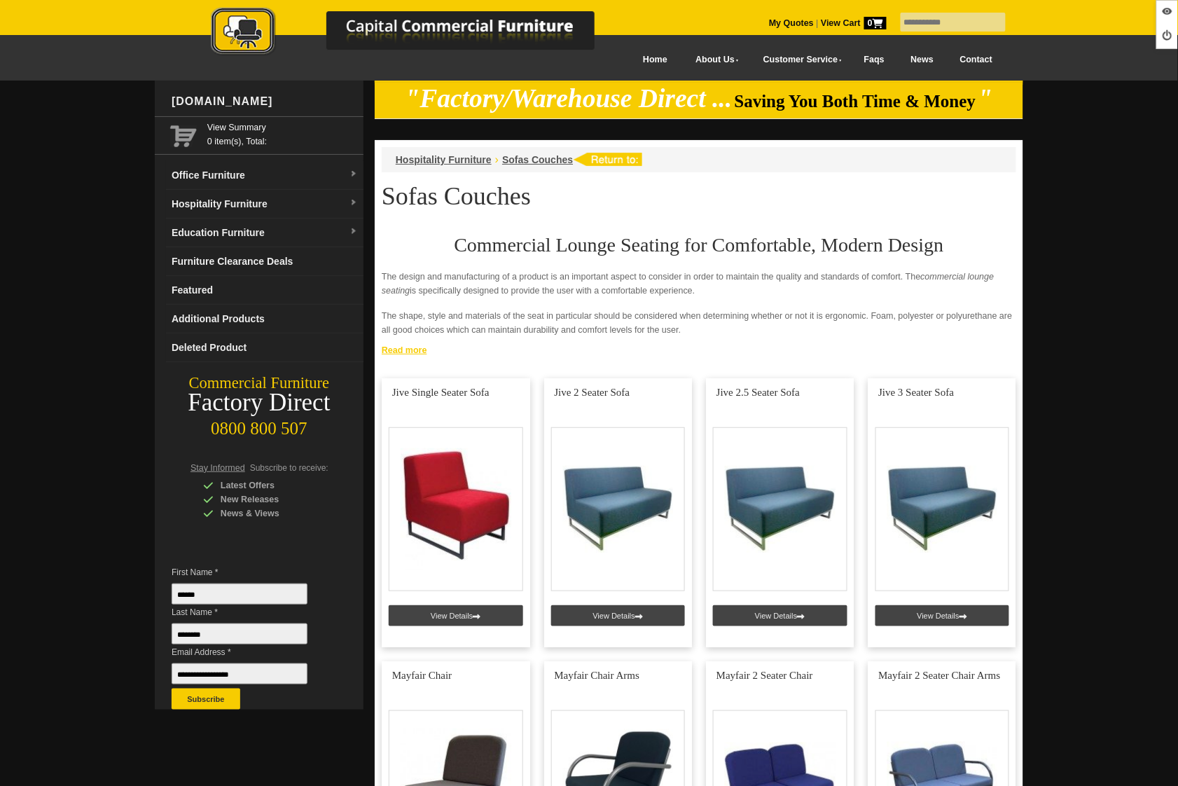
click at [415, 351] on link "Read more" at bounding box center [699, 349] width 649 height 18
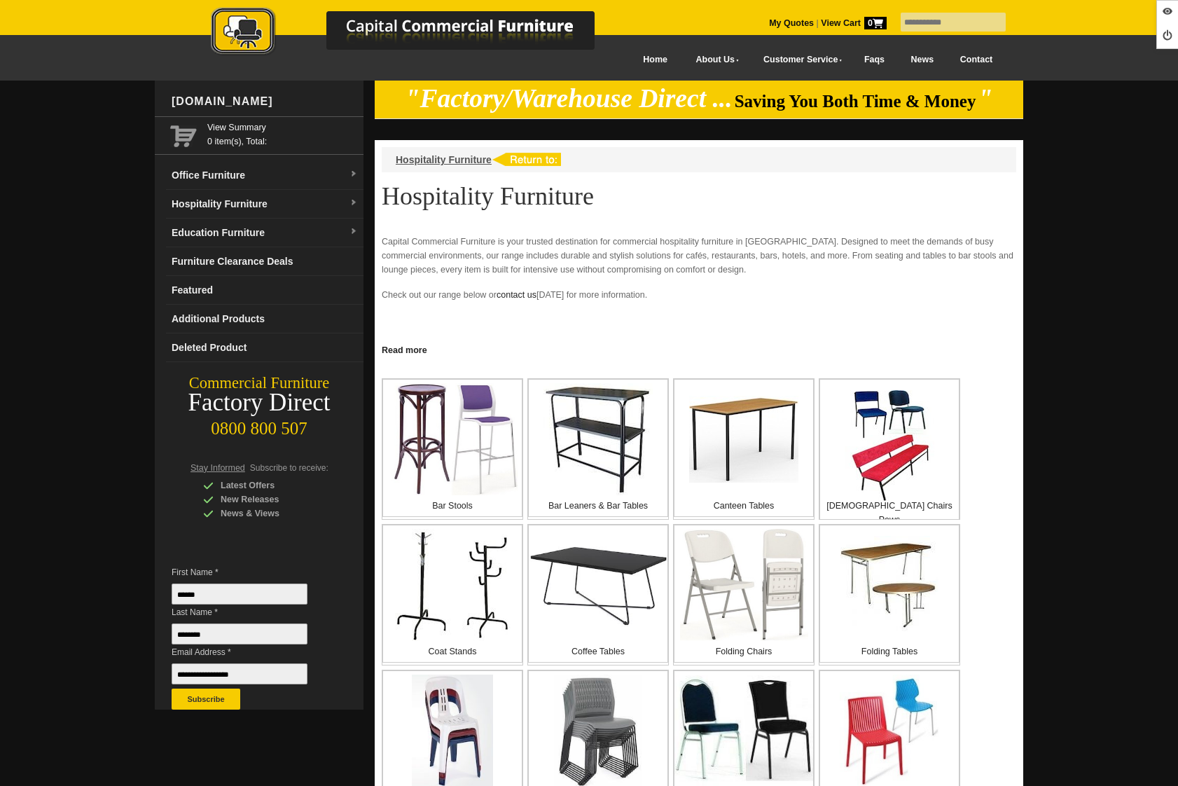
scroll to position [206, 0]
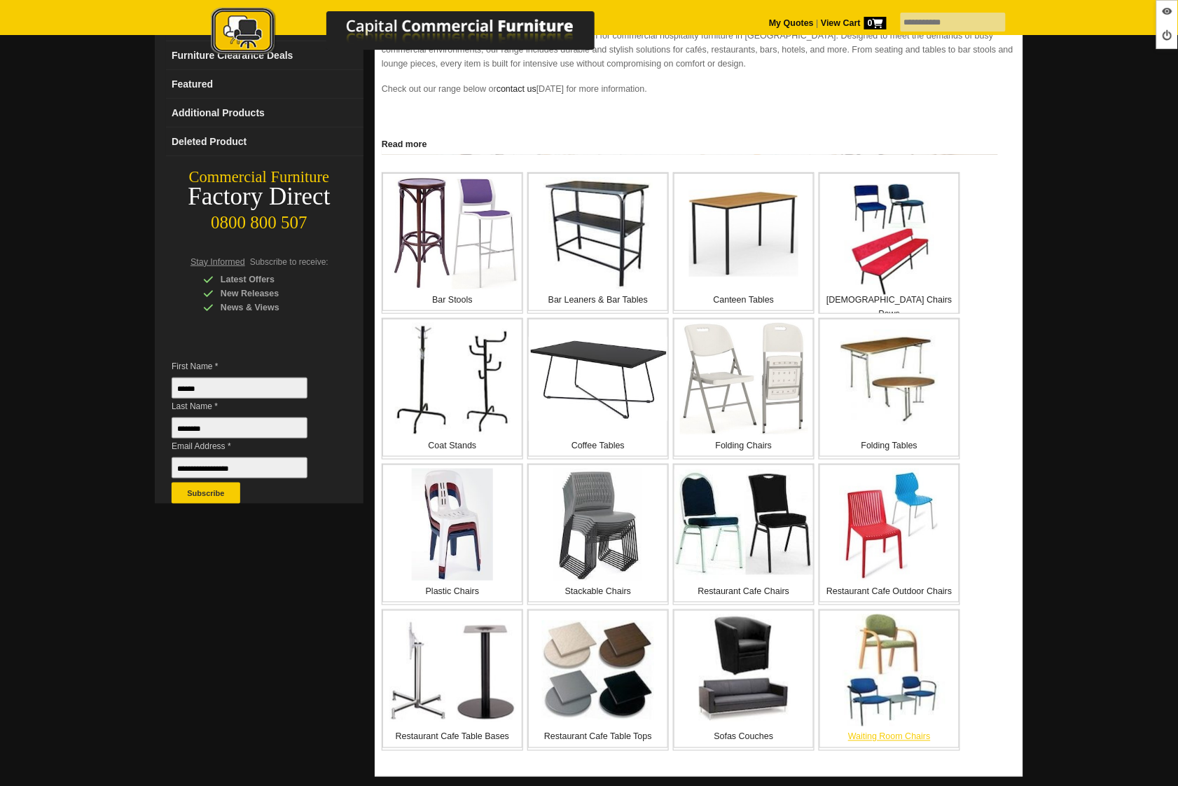
click at [892, 686] on img at bounding box center [889, 670] width 112 height 112
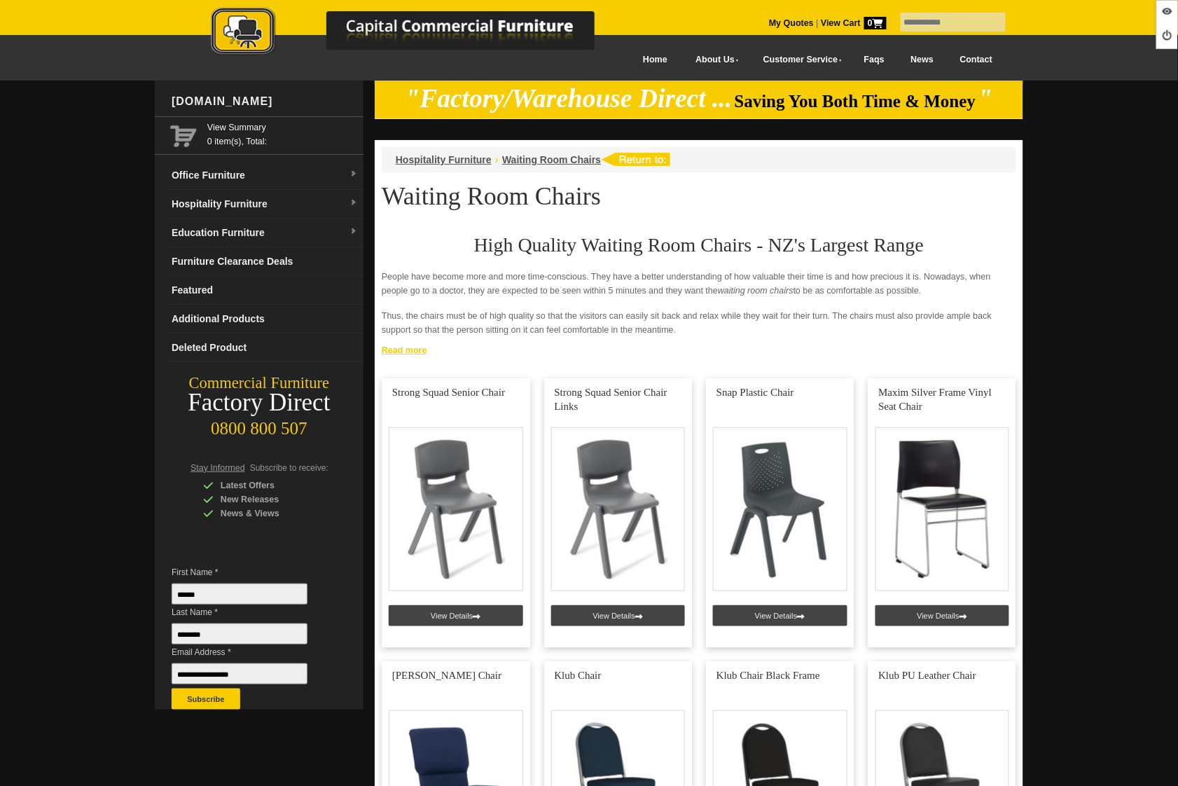
click at [396, 354] on link "Read more" at bounding box center [699, 349] width 649 height 18
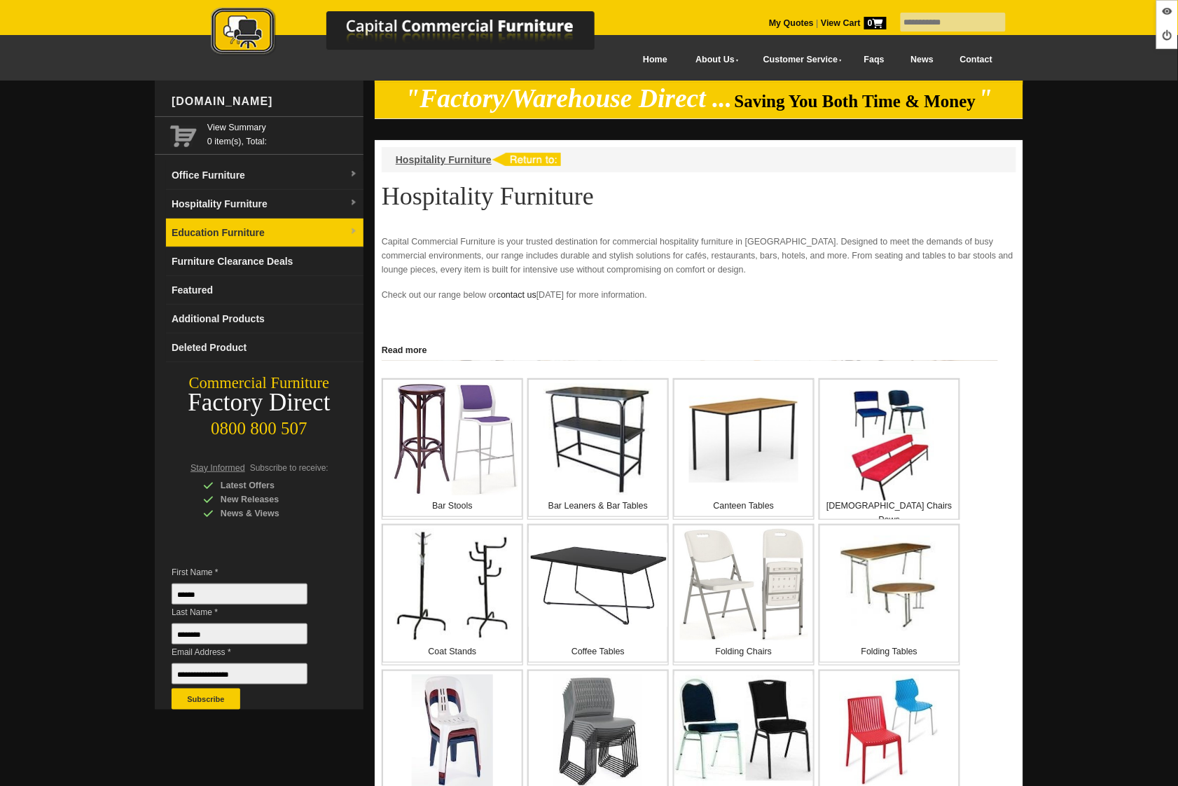
click at [258, 237] on link "Education Furniture" at bounding box center [265, 233] width 198 height 29
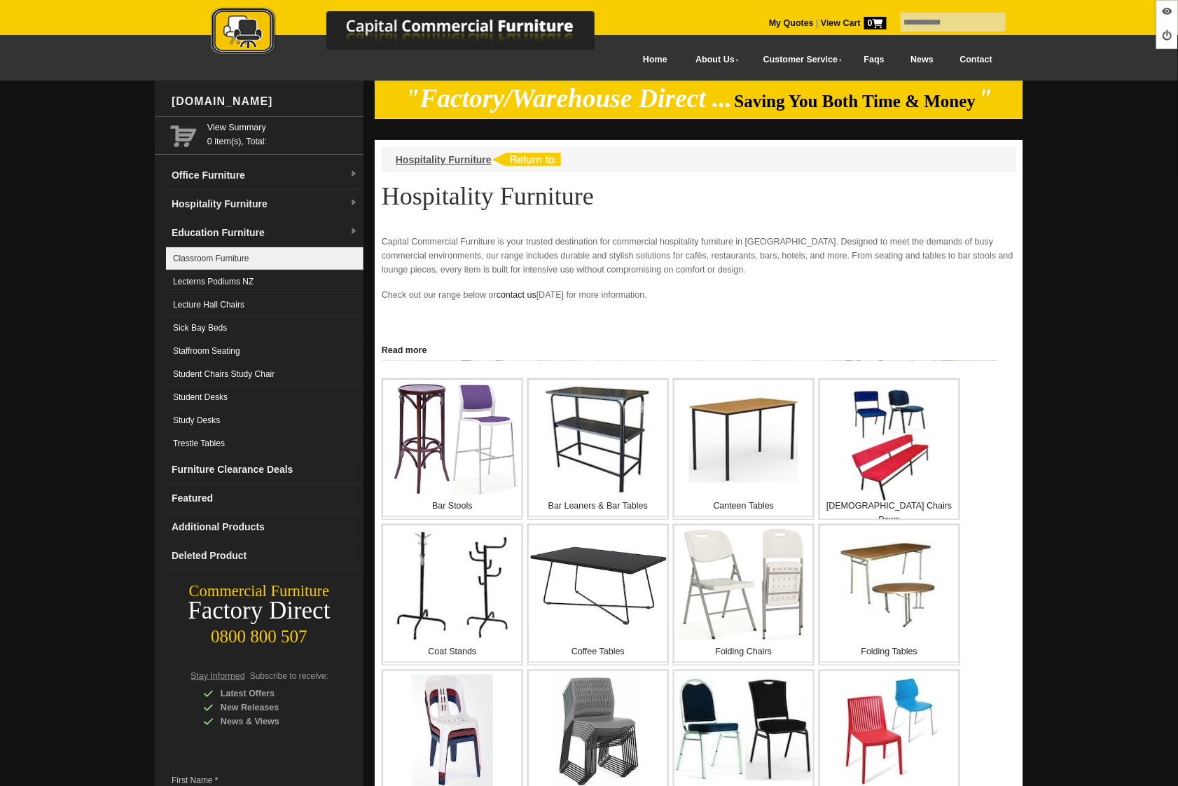
click at [226, 252] on link "Classroom Furniture" at bounding box center [265, 258] width 198 height 23
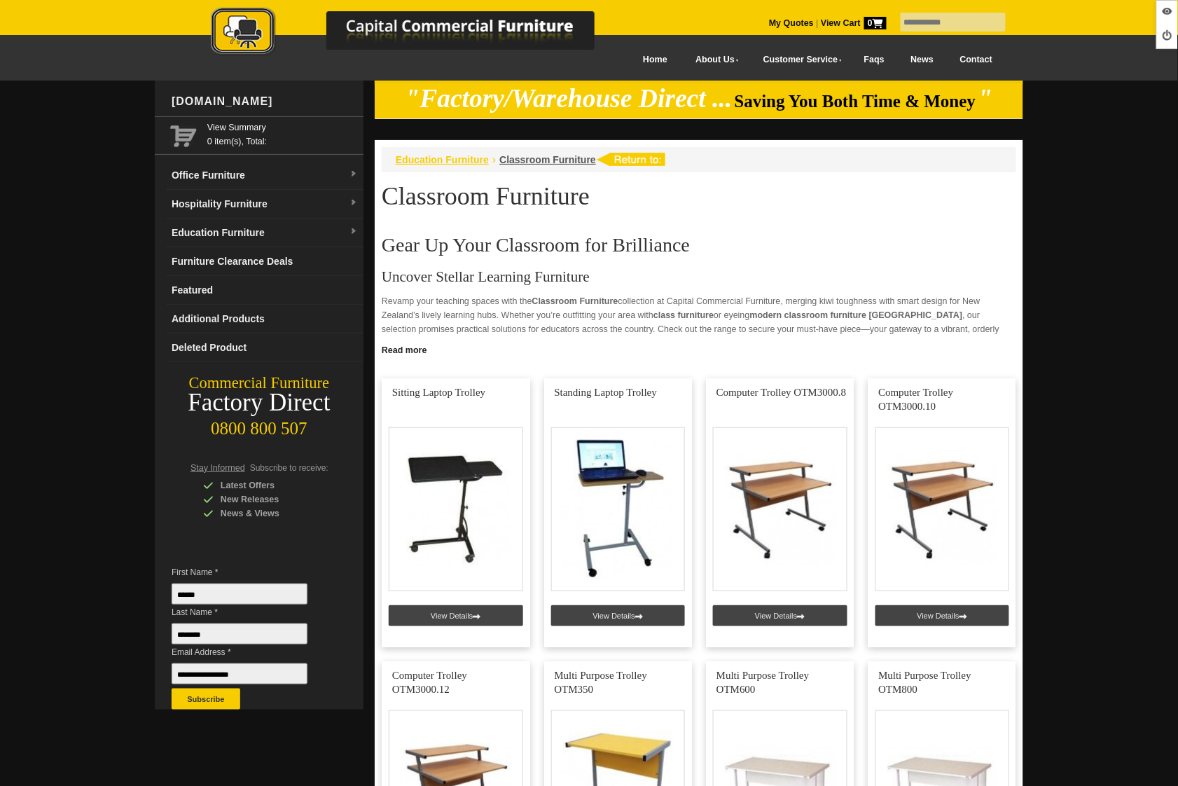
click at [452, 162] on span "Education Furniture" at bounding box center [442, 159] width 93 height 11
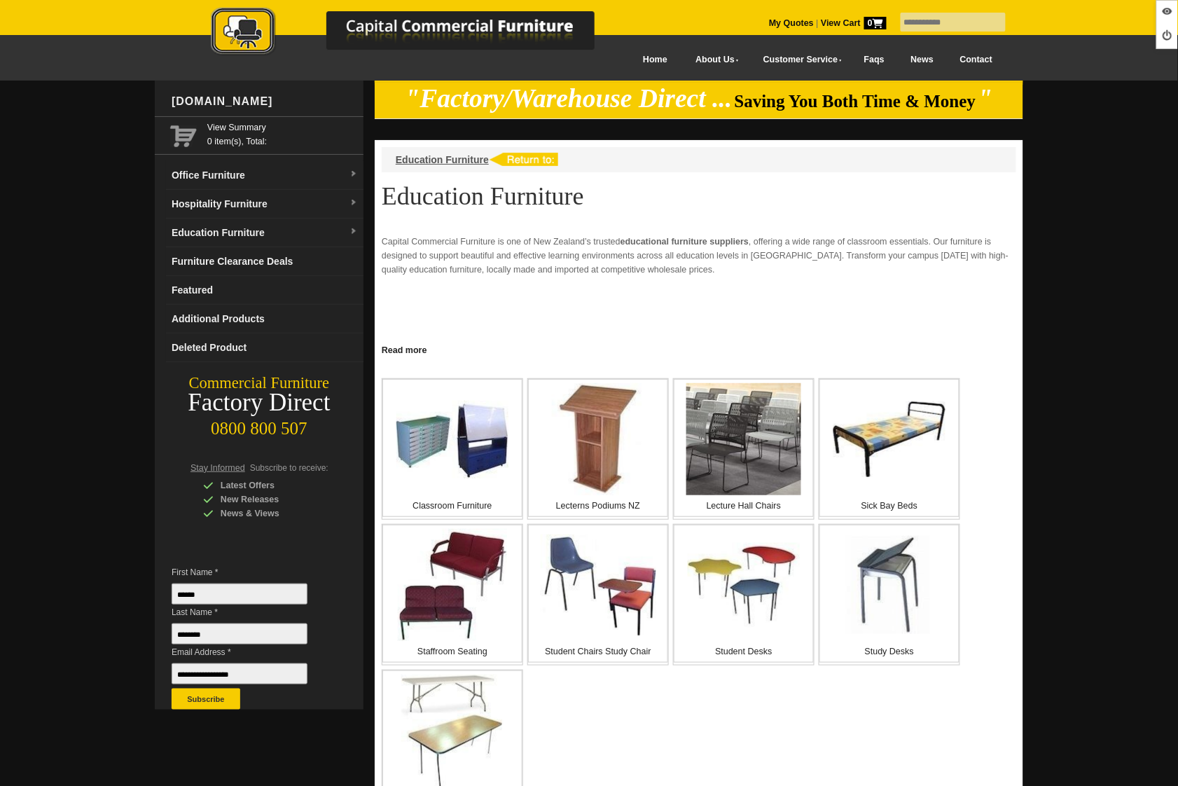
click at [392, 351] on link "Read more" at bounding box center [699, 349] width 649 height 18
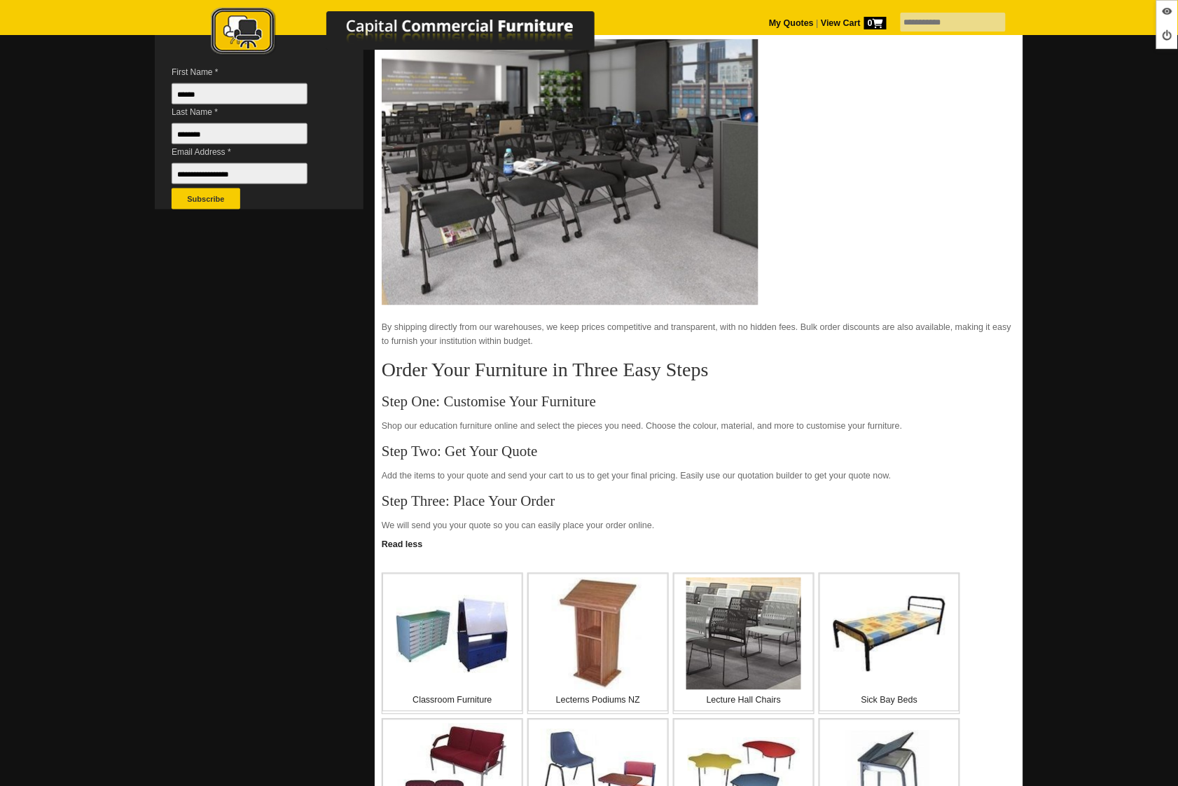
scroll to position [499, 0]
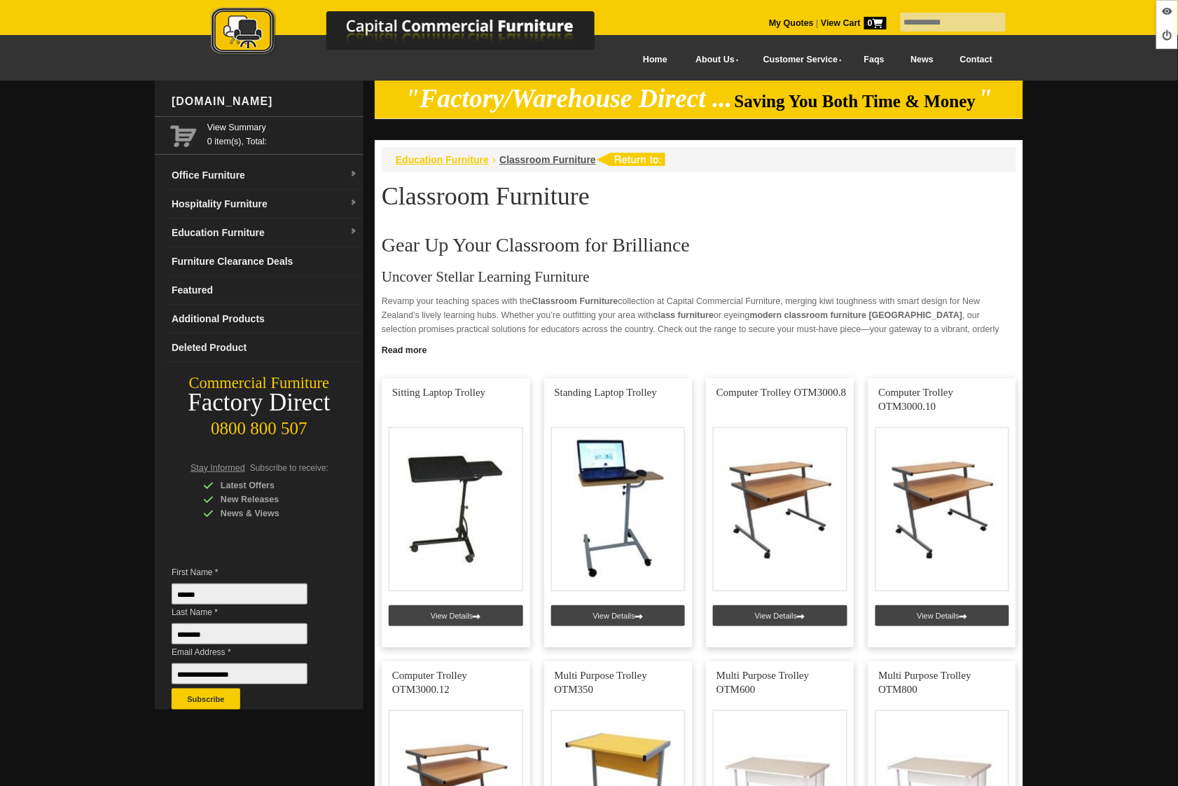
click at [458, 160] on span "Education Furniture" at bounding box center [442, 159] width 93 height 11
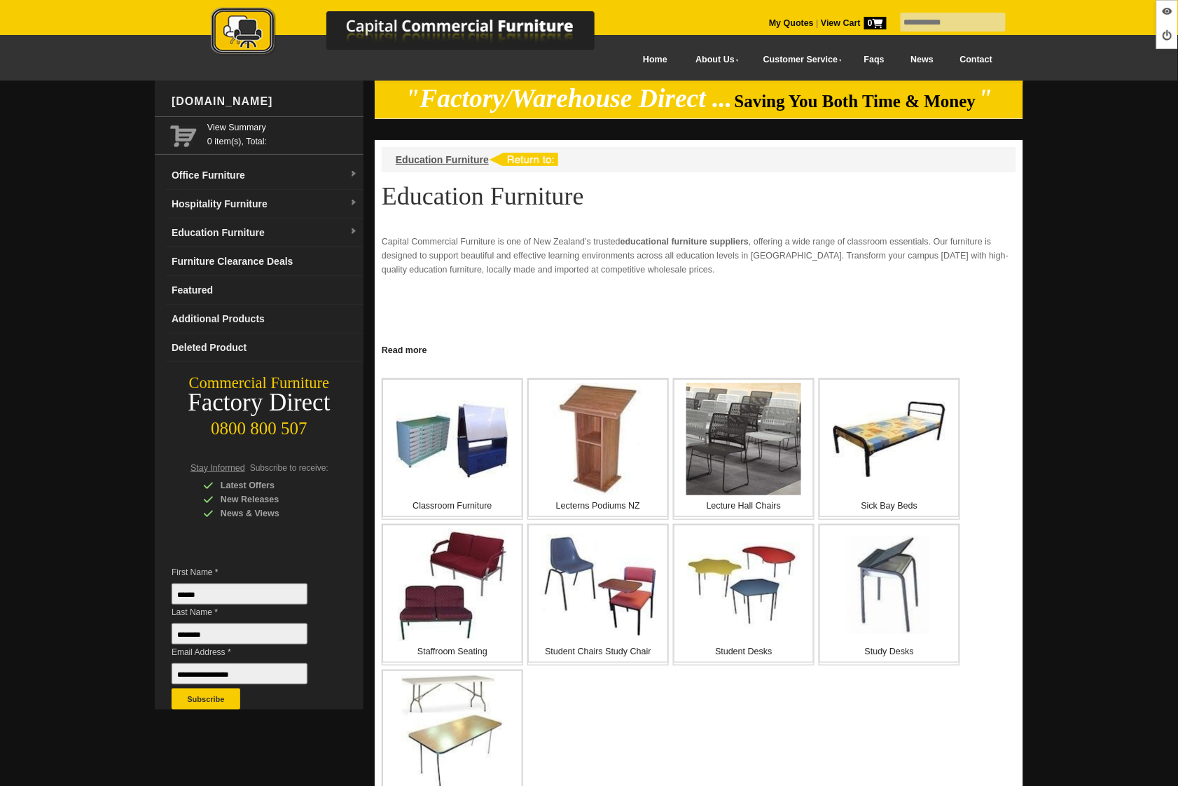
click at [437, 444] on img at bounding box center [452, 440] width 112 height 78
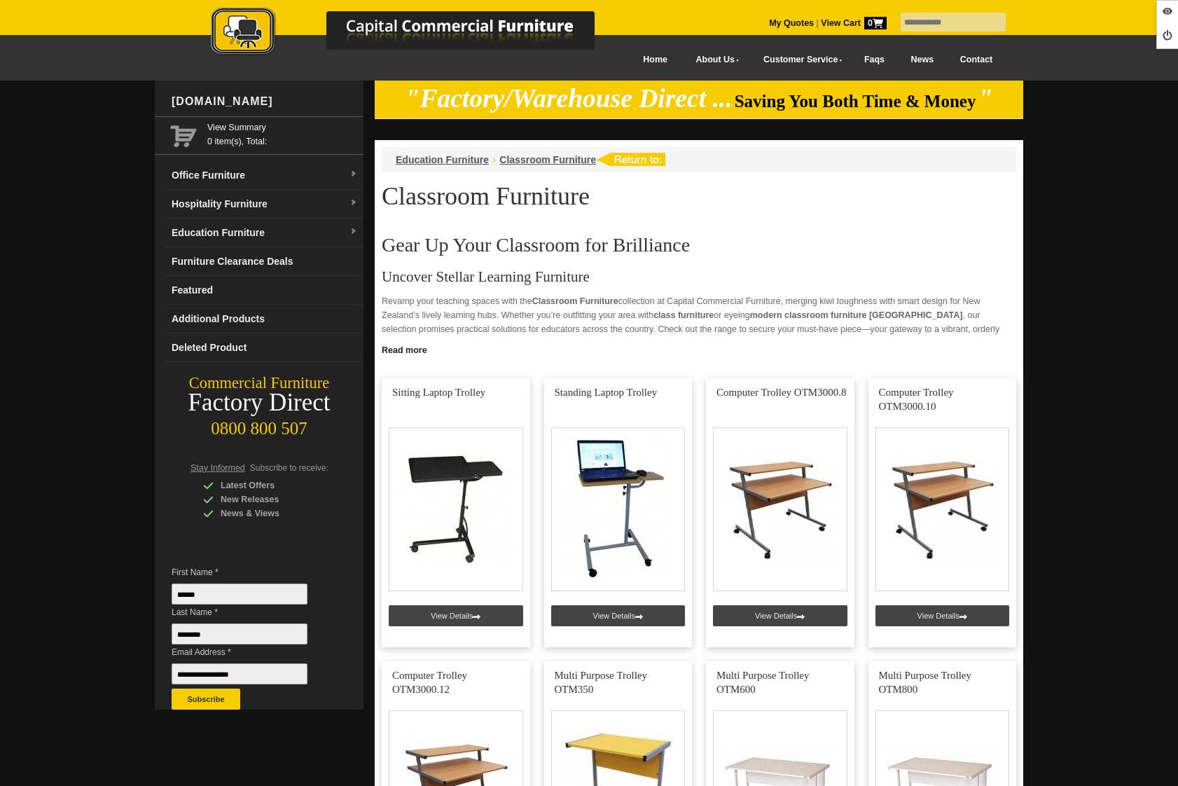
click at [415, 351] on link "Read more" at bounding box center [699, 349] width 649 height 18
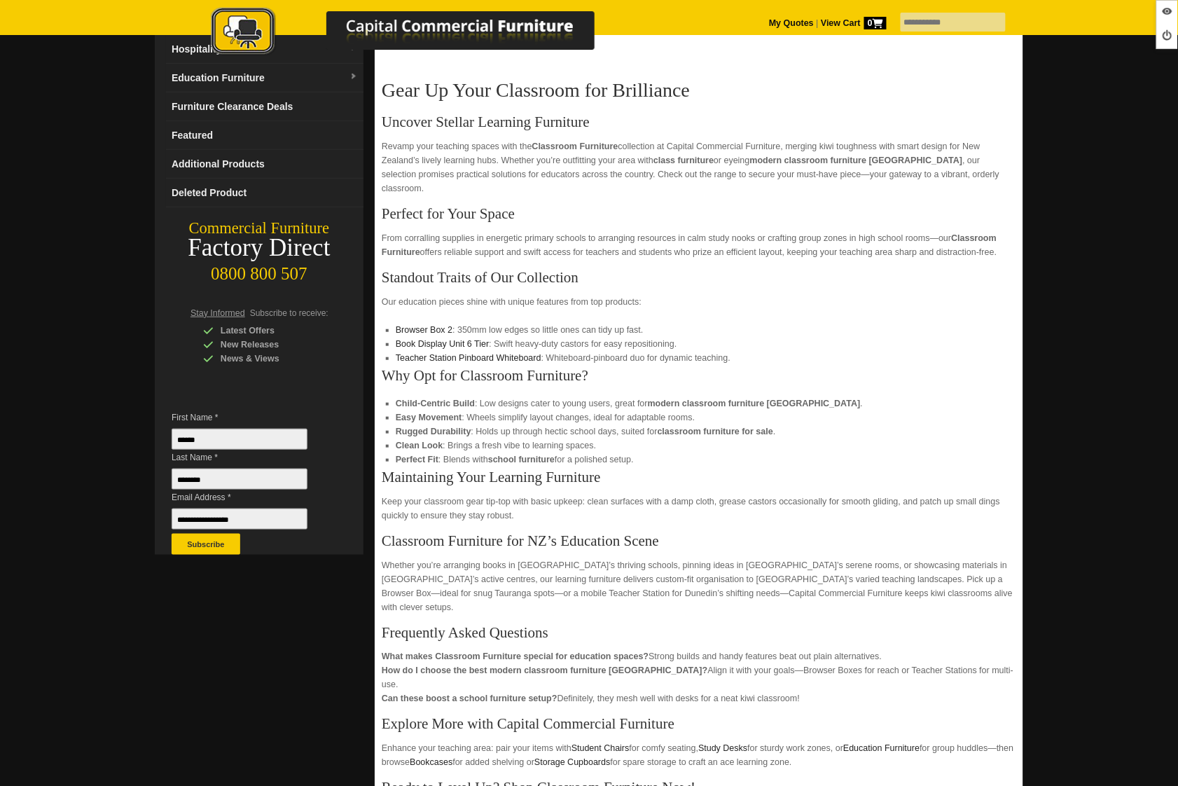
scroll to position [373, 0]
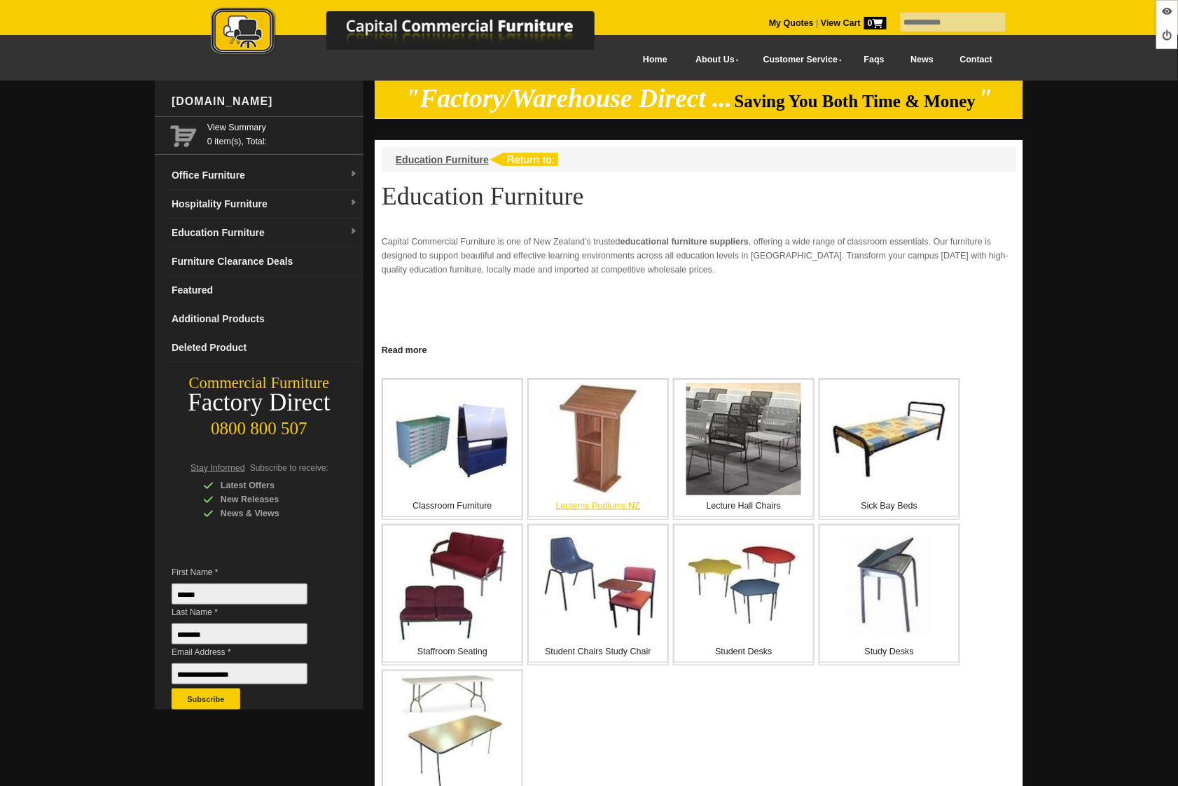
click at [579, 441] on img at bounding box center [599, 439] width 116 height 112
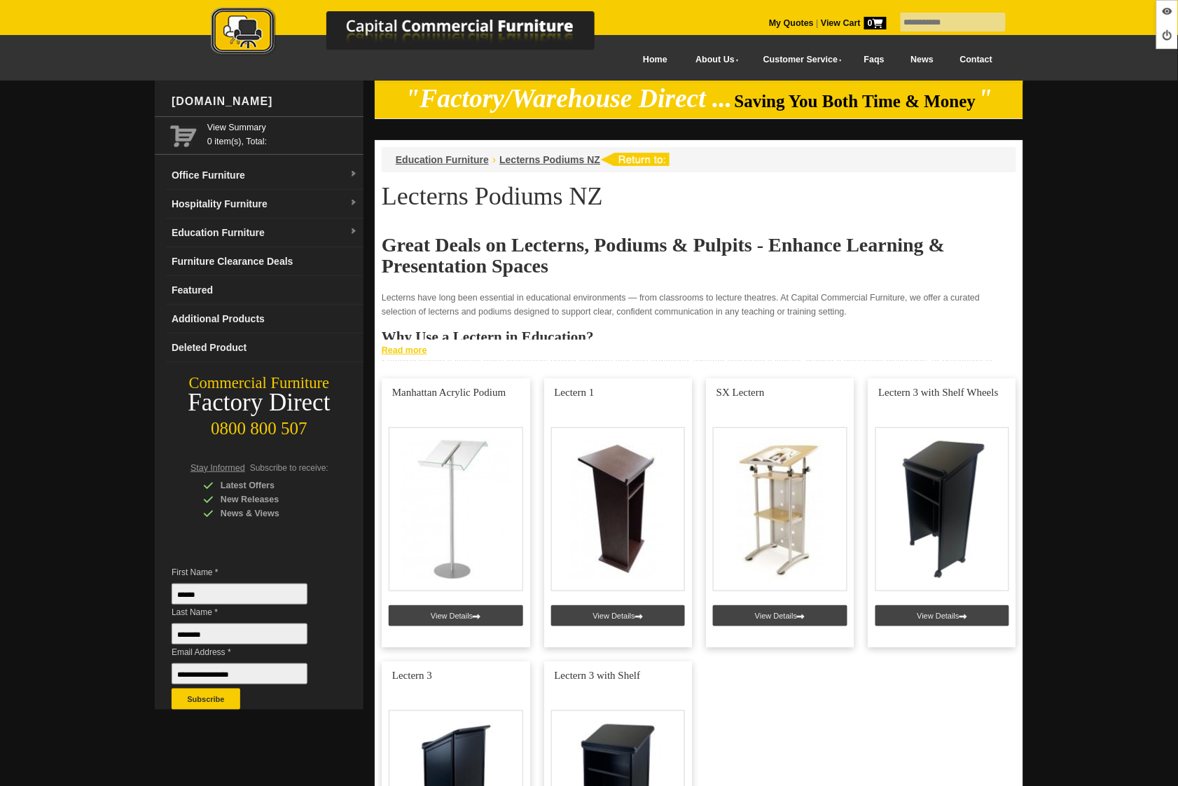
click at [410, 350] on link "Read more" at bounding box center [699, 349] width 649 height 18
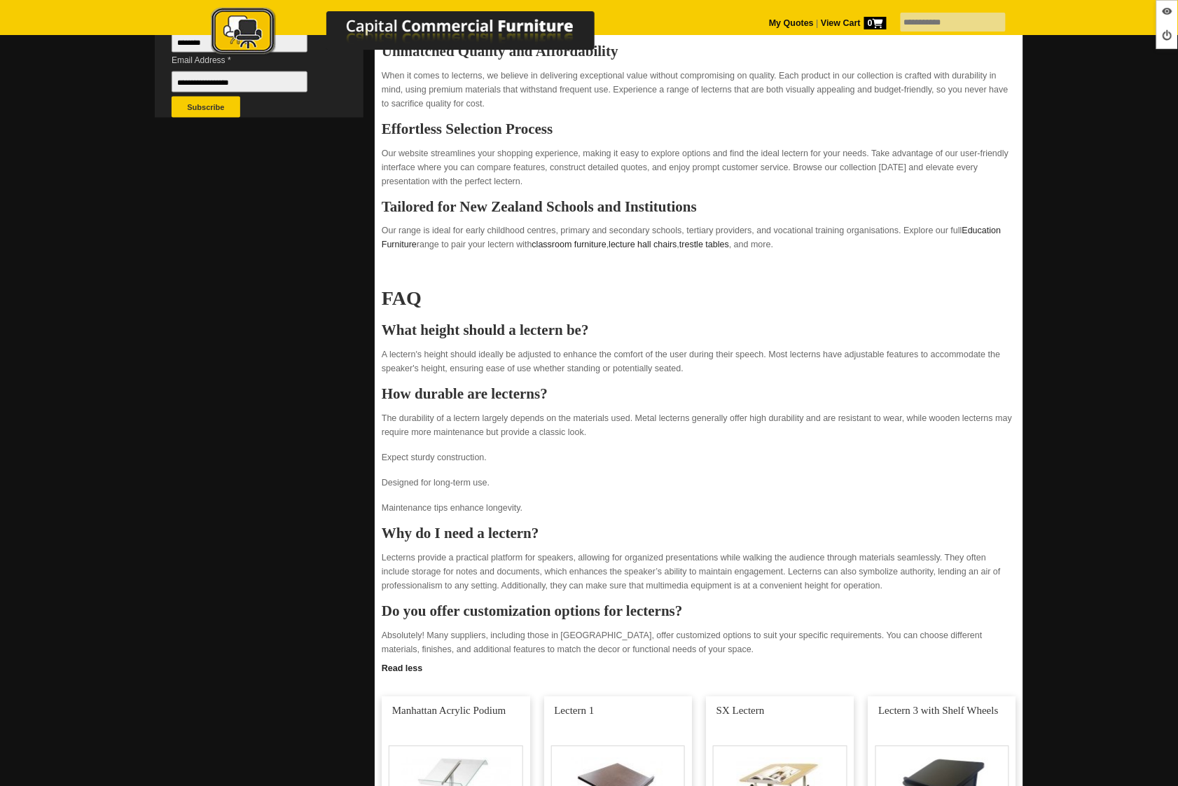
scroll to position [654, 0]
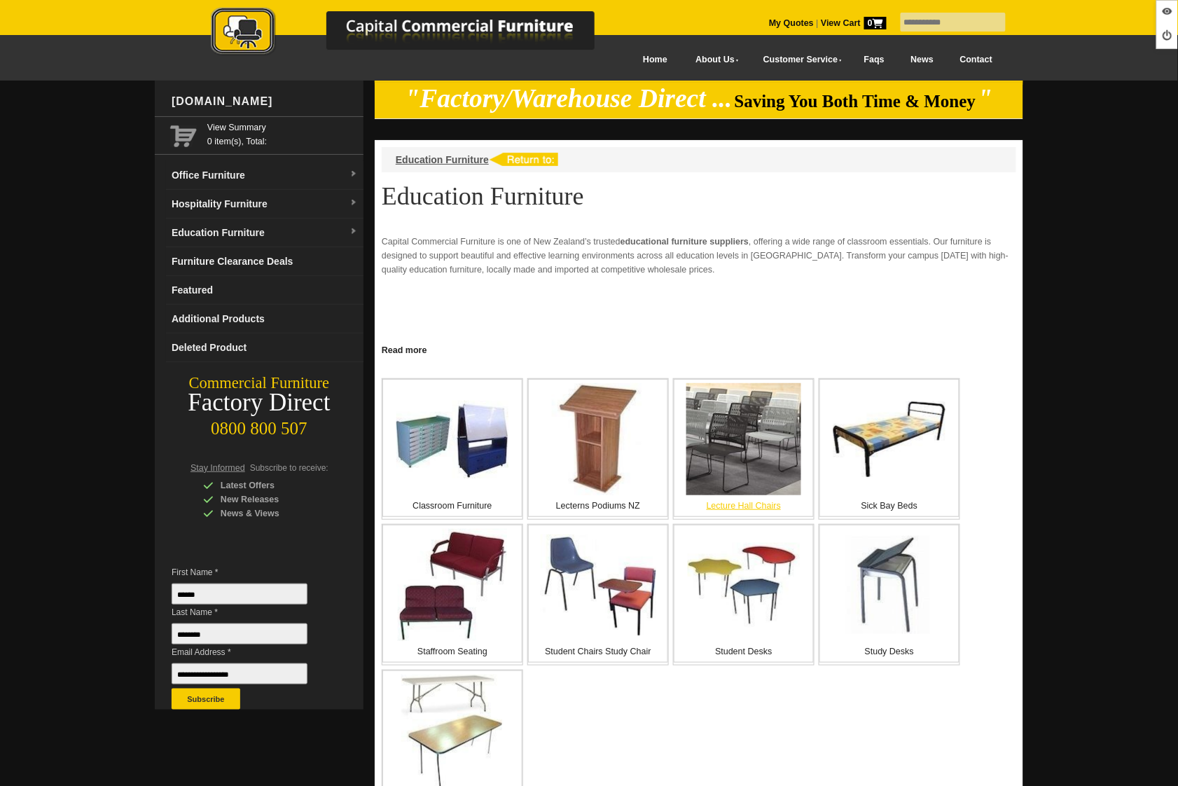
click at [724, 429] on img at bounding box center [743, 439] width 115 height 112
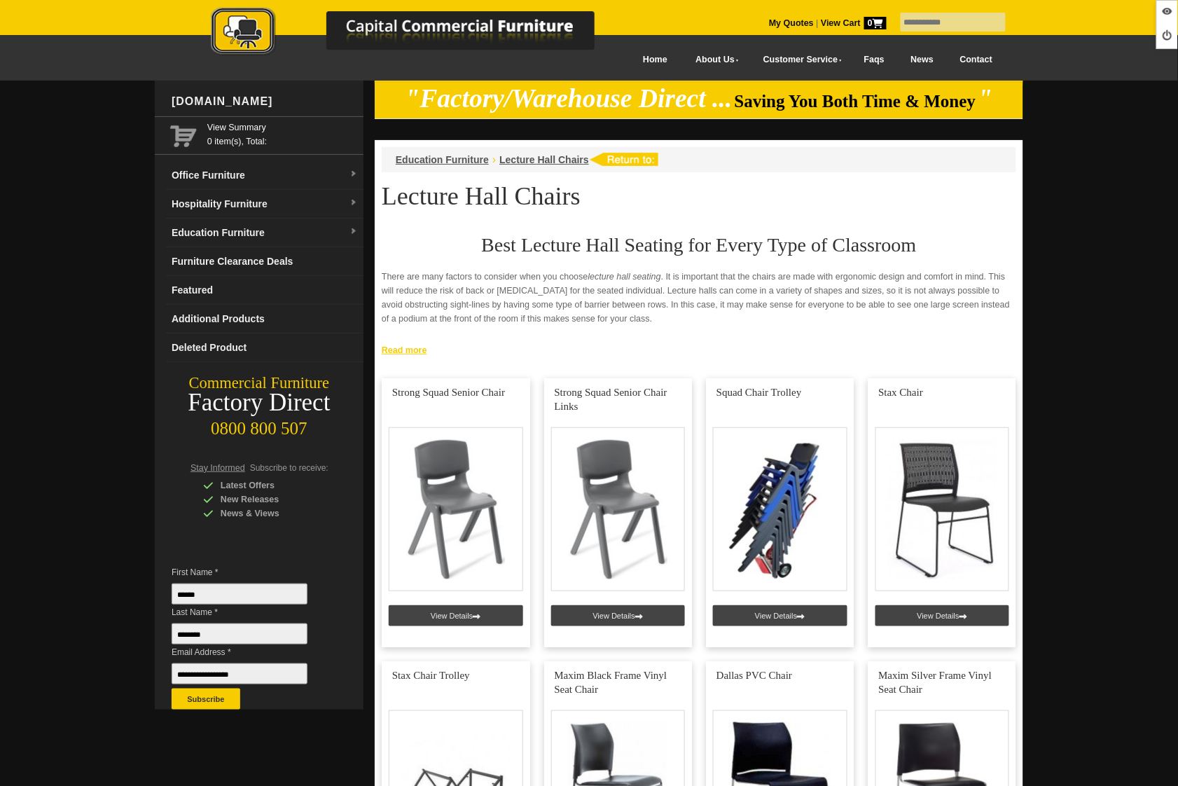
click at [389, 347] on link "Read more" at bounding box center [699, 349] width 649 height 18
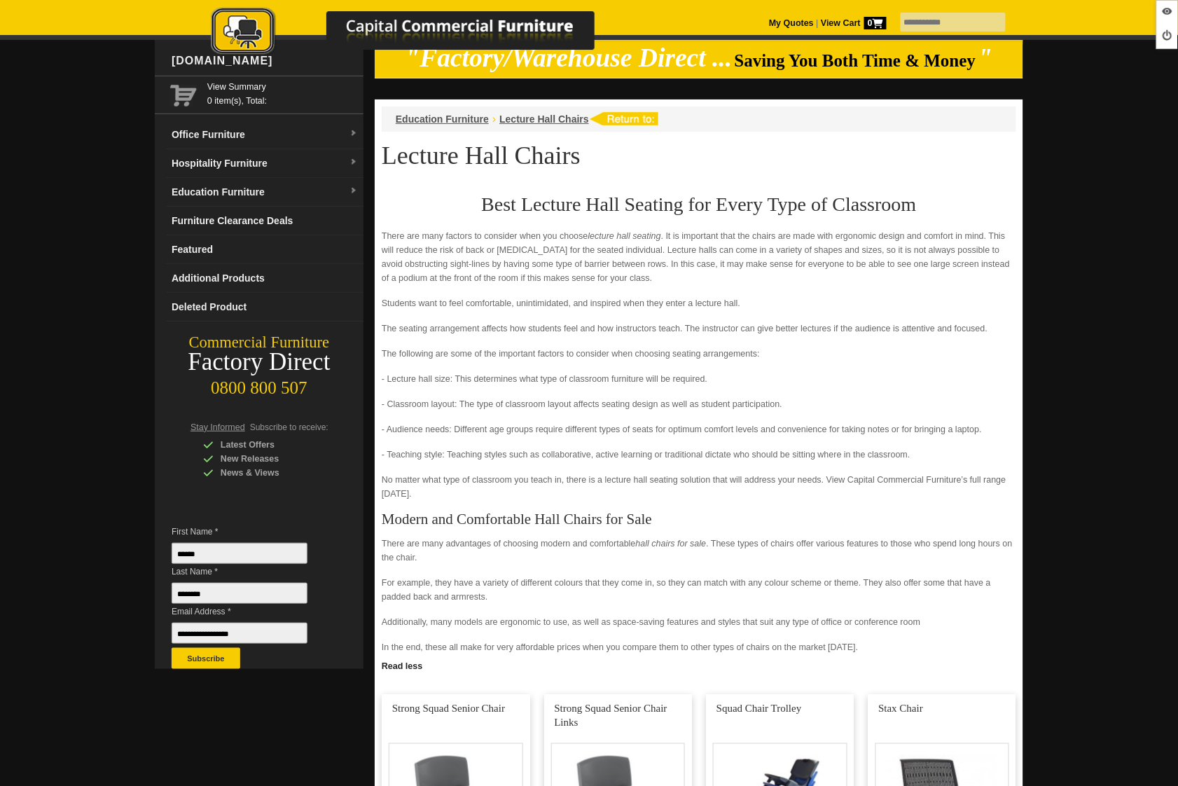
scroll to position [107, 0]
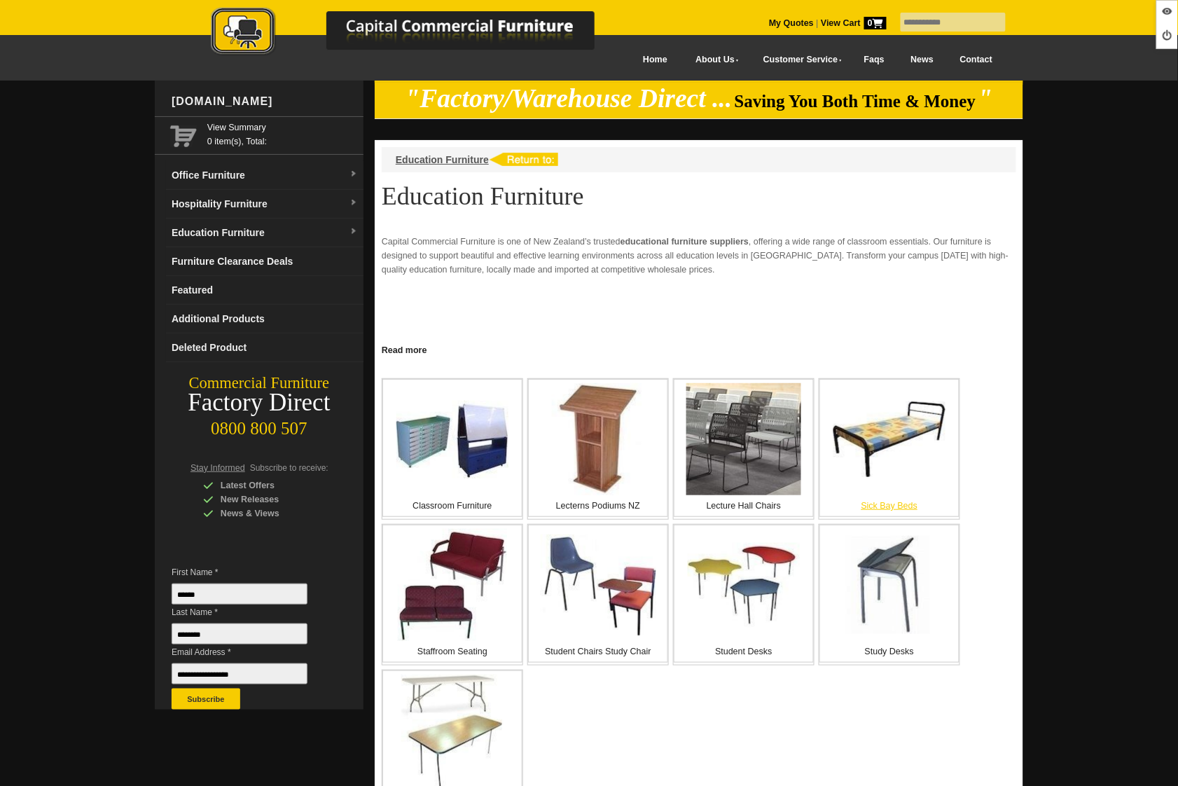
click at [861, 438] on img at bounding box center [889, 439] width 112 height 76
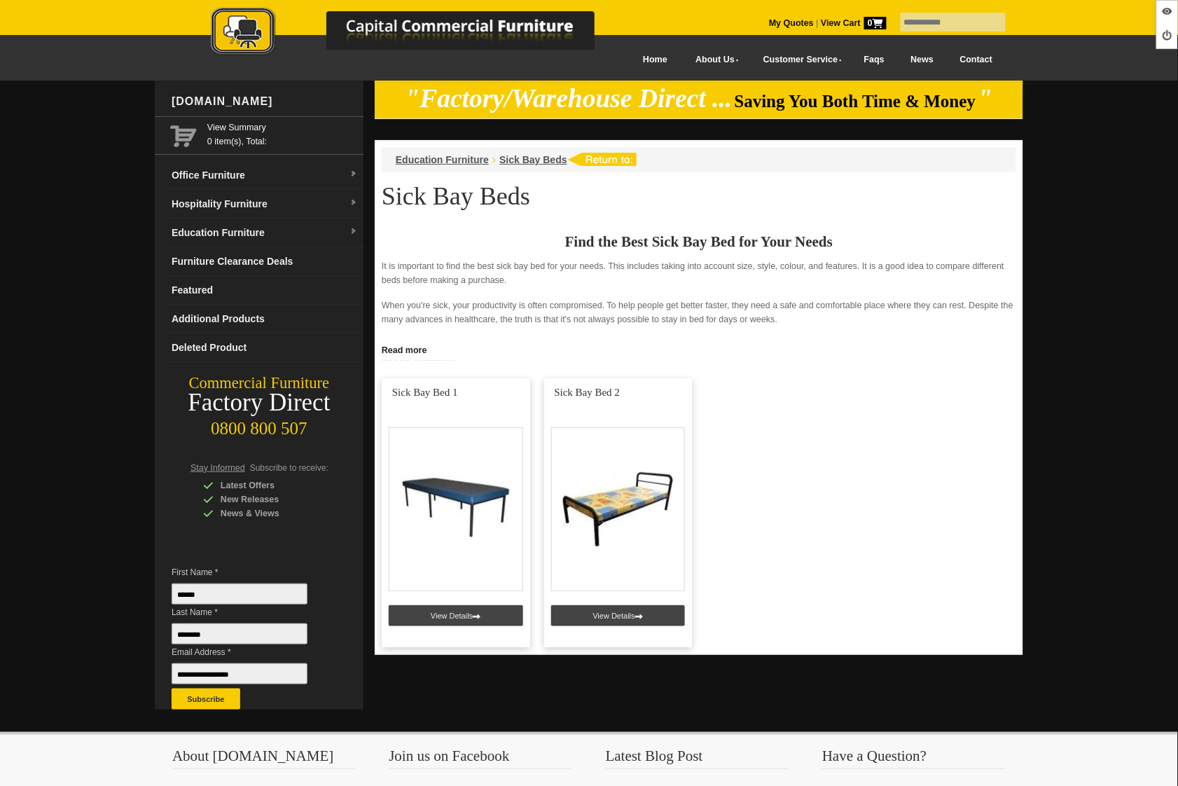
click at [402, 351] on link "Read more" at bounding box center [699, 349] width 649 height 18
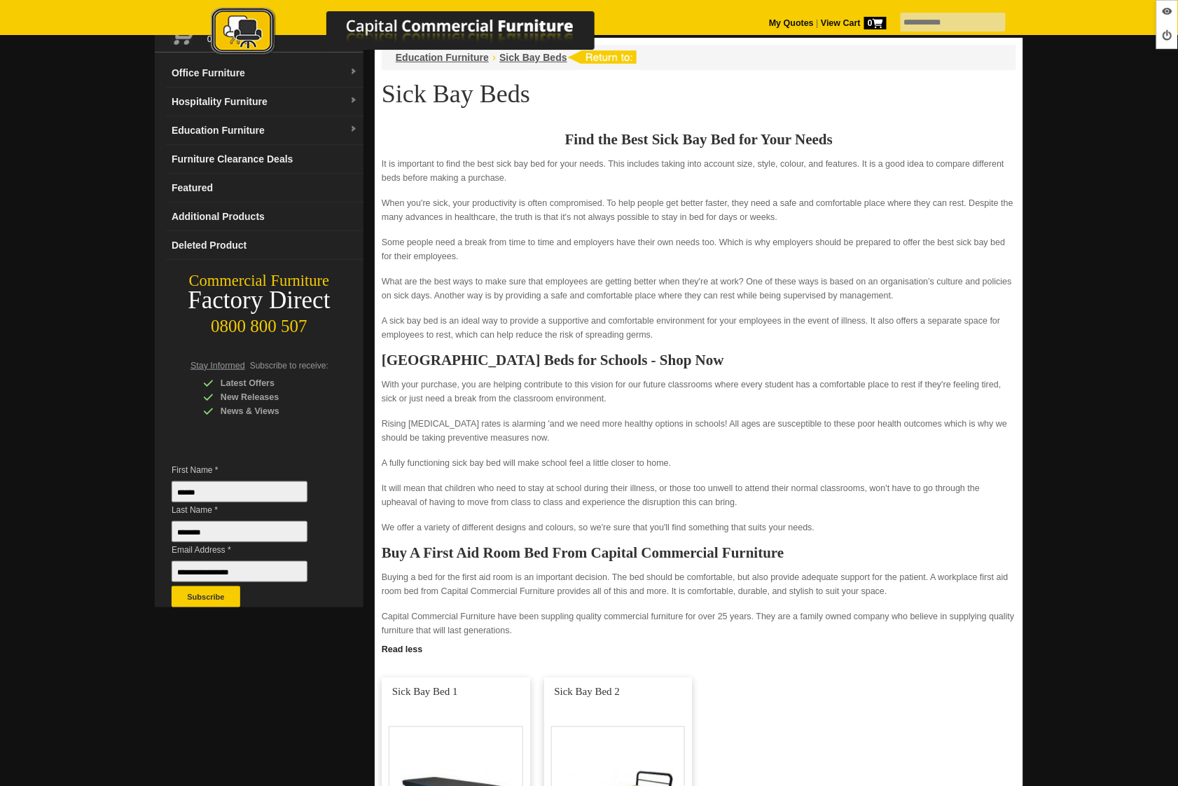
scroll to position [254, 0]
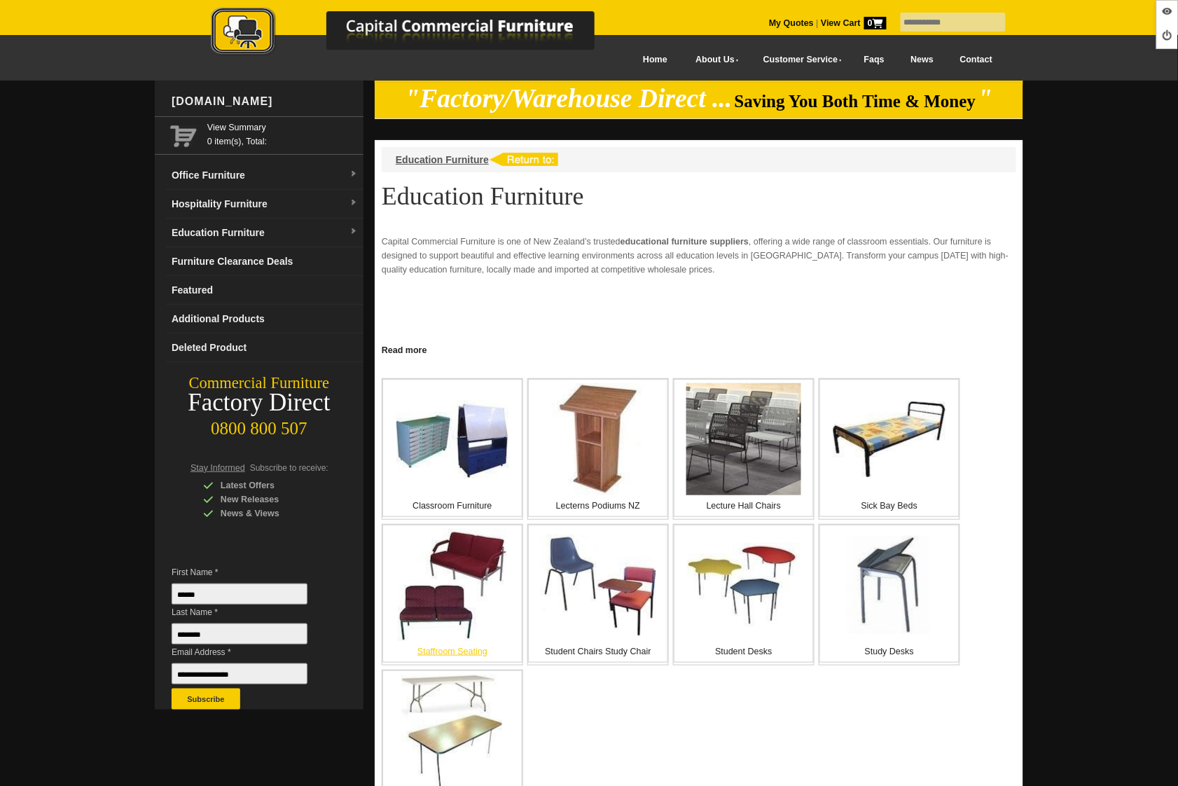
click at [443, 598] on img at bounding box center [452, 585] width 109 height 112
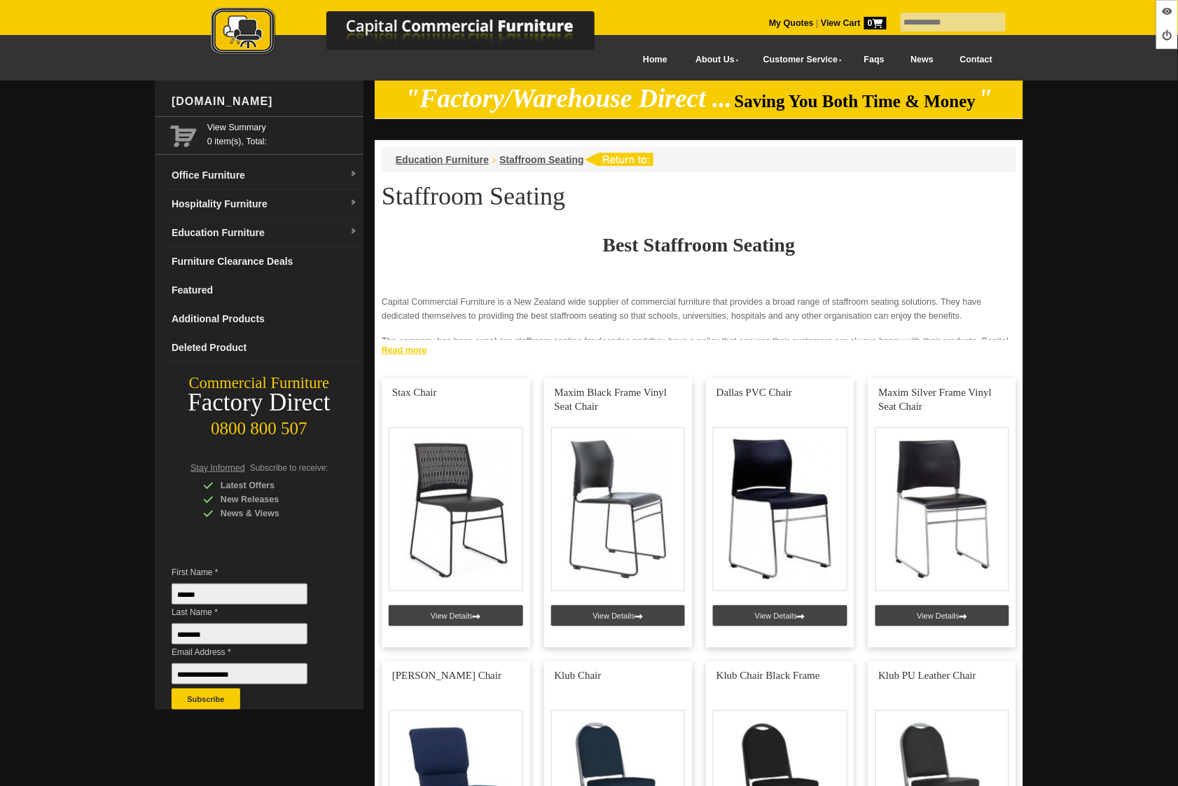
click at [409, 353] on link "Read more" at bounding box center [699, 349] width 649 height 18
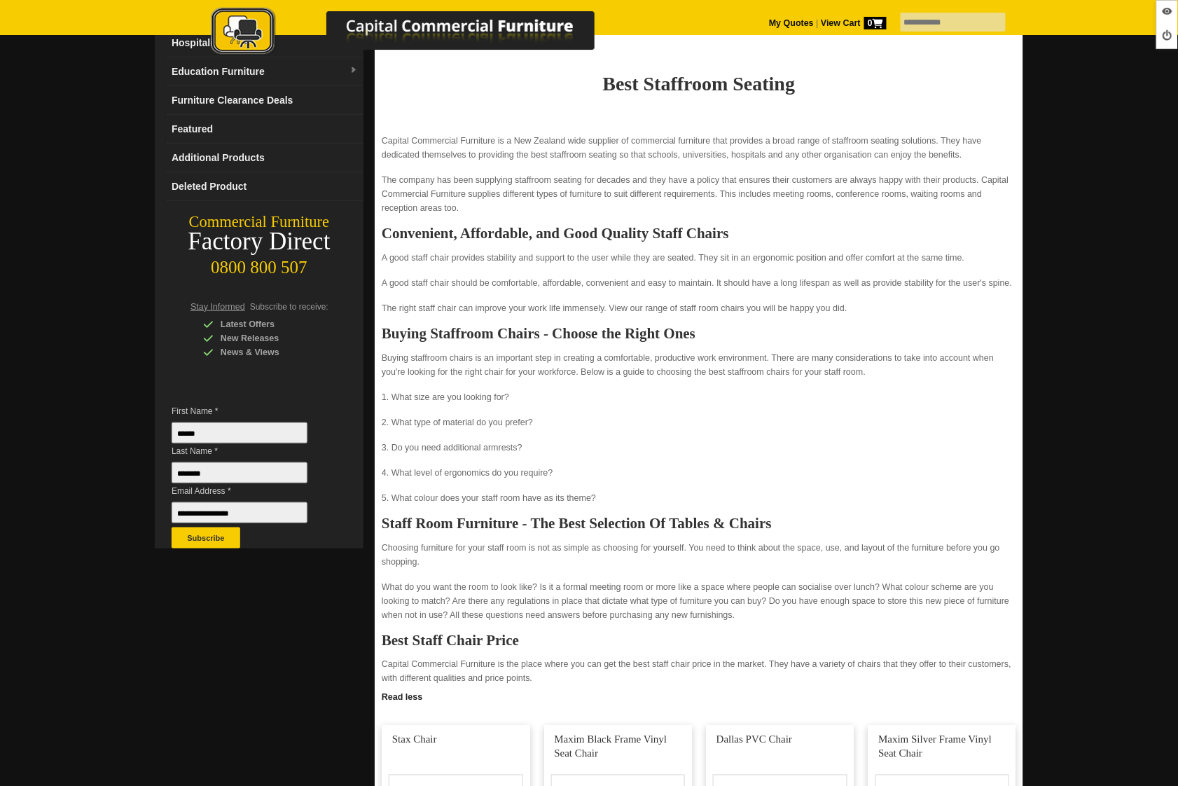
scroll to position [164, 0]
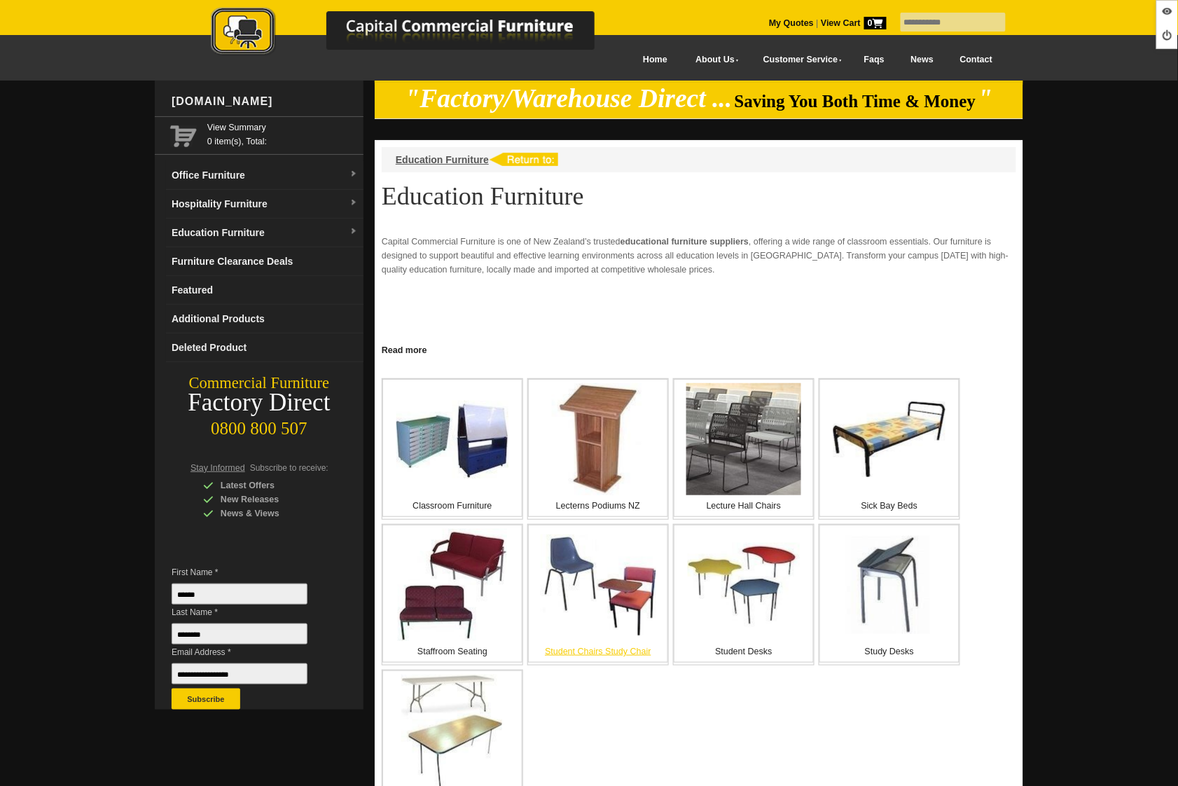
click at [592, 596] on img at bounding box center [599, 585] width 116 height 102
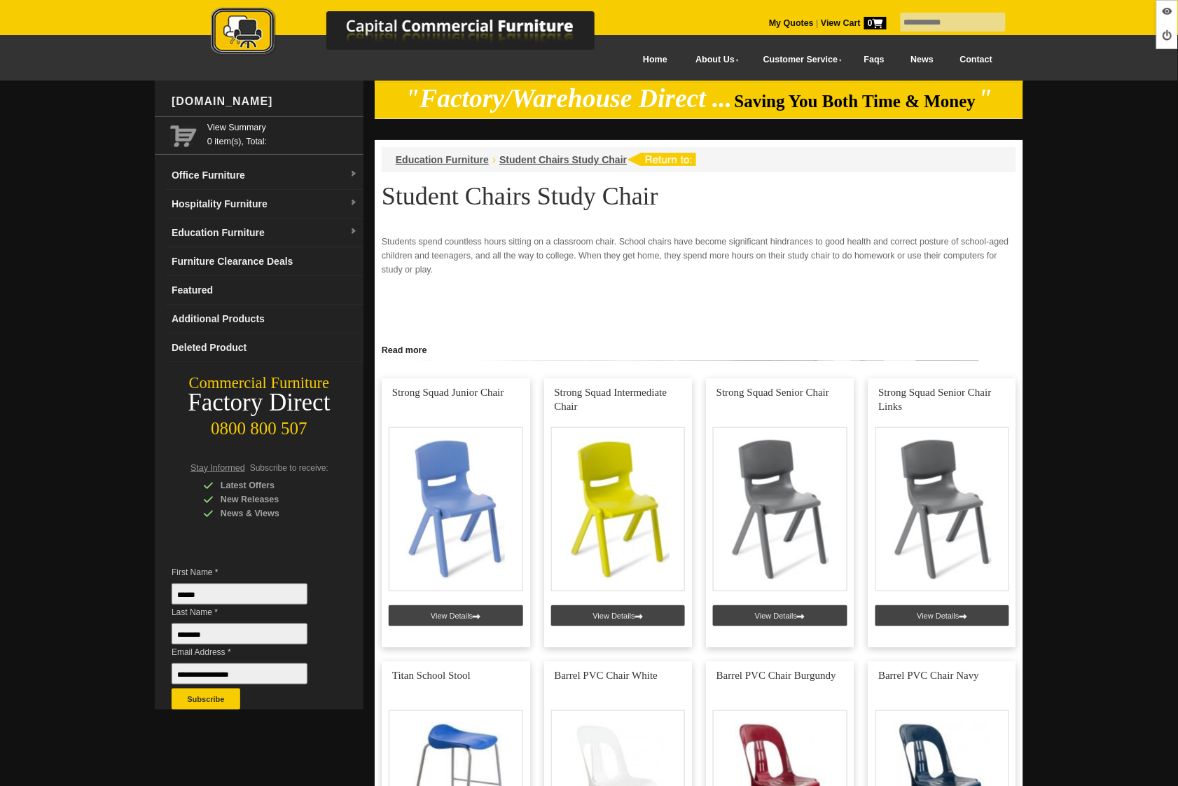
click at [412, 356] on link "Read more" at bounding box center [699, 349] width 649 height 18
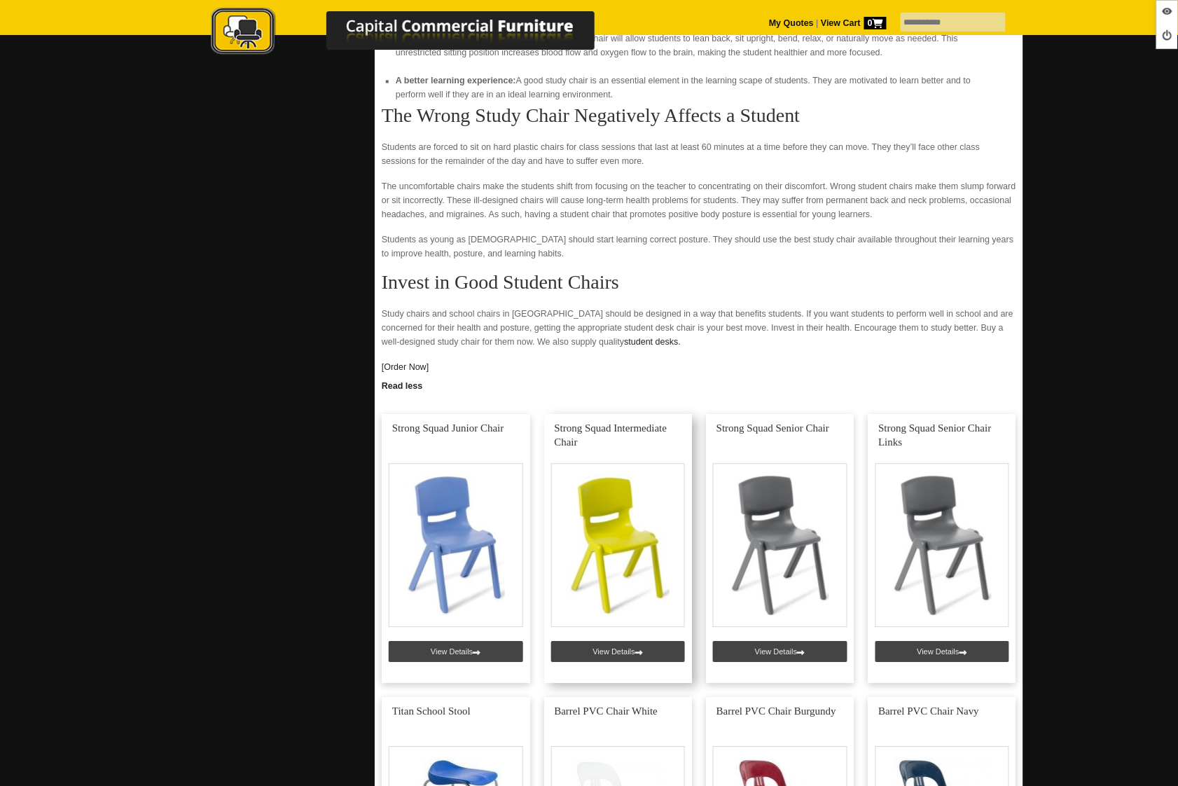
scroll to position [795, 0]
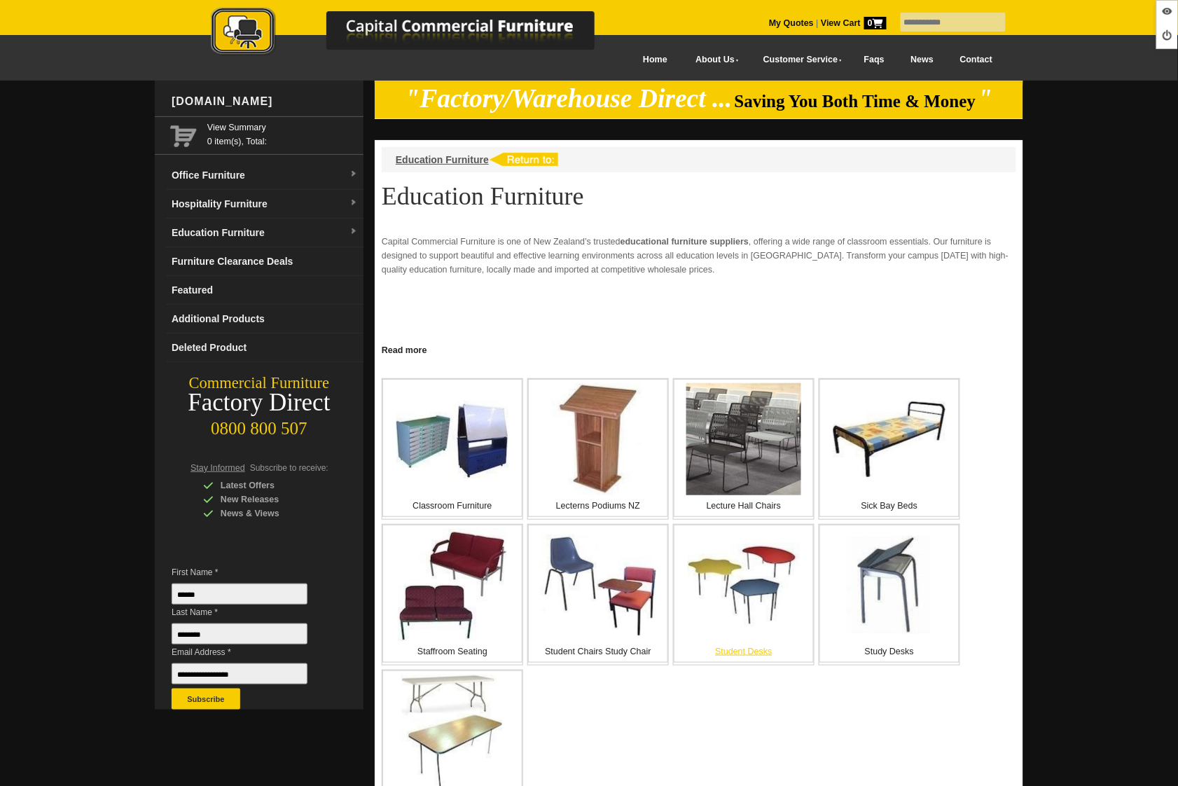
click at [751, 605] on img at bounding box center [744, 585] width 112 height 85
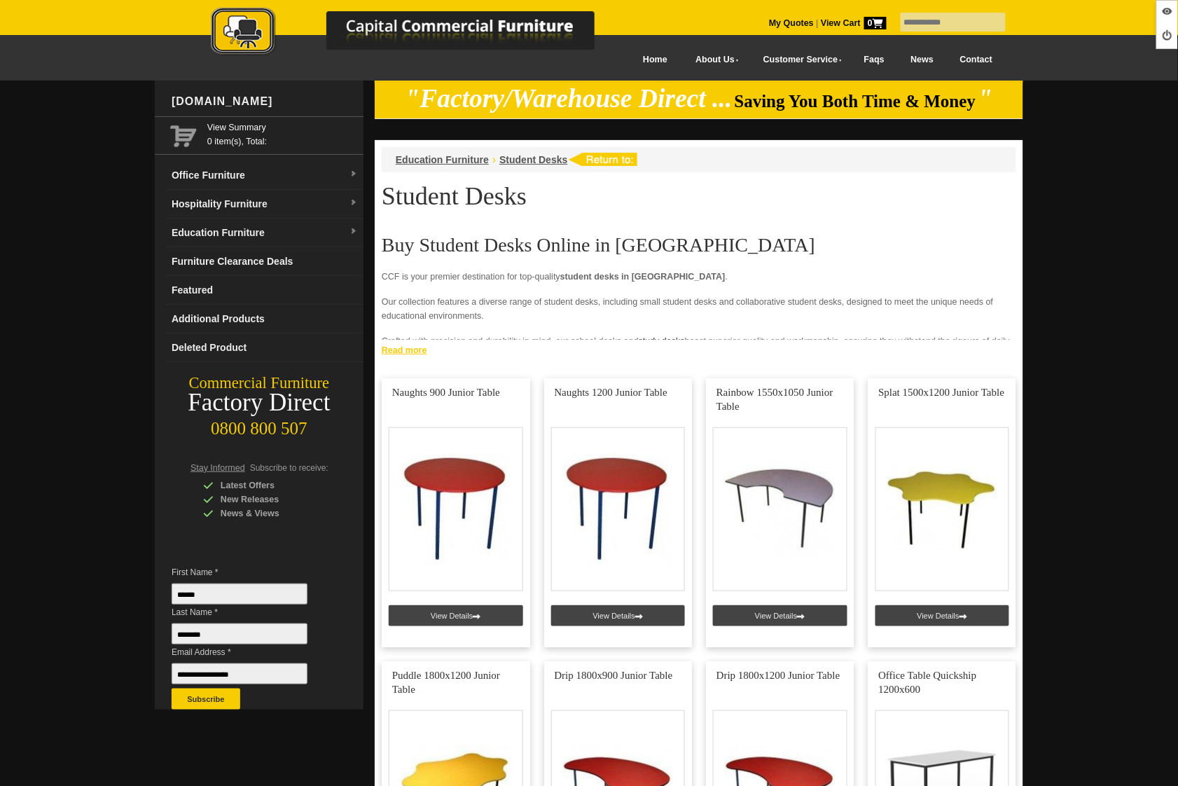
click at [397, 345] on link "Read more" at bounding box center [699, 349] width 649 height 18
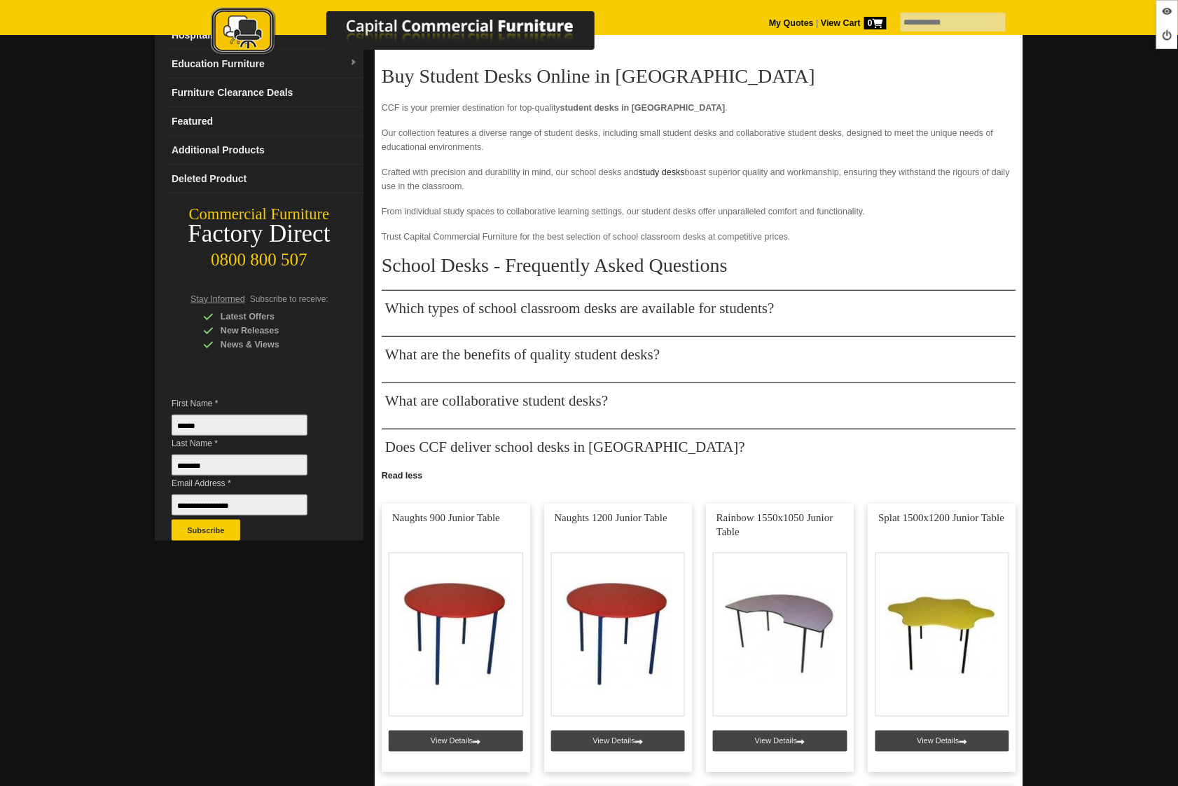
scroll to position [5, 0]
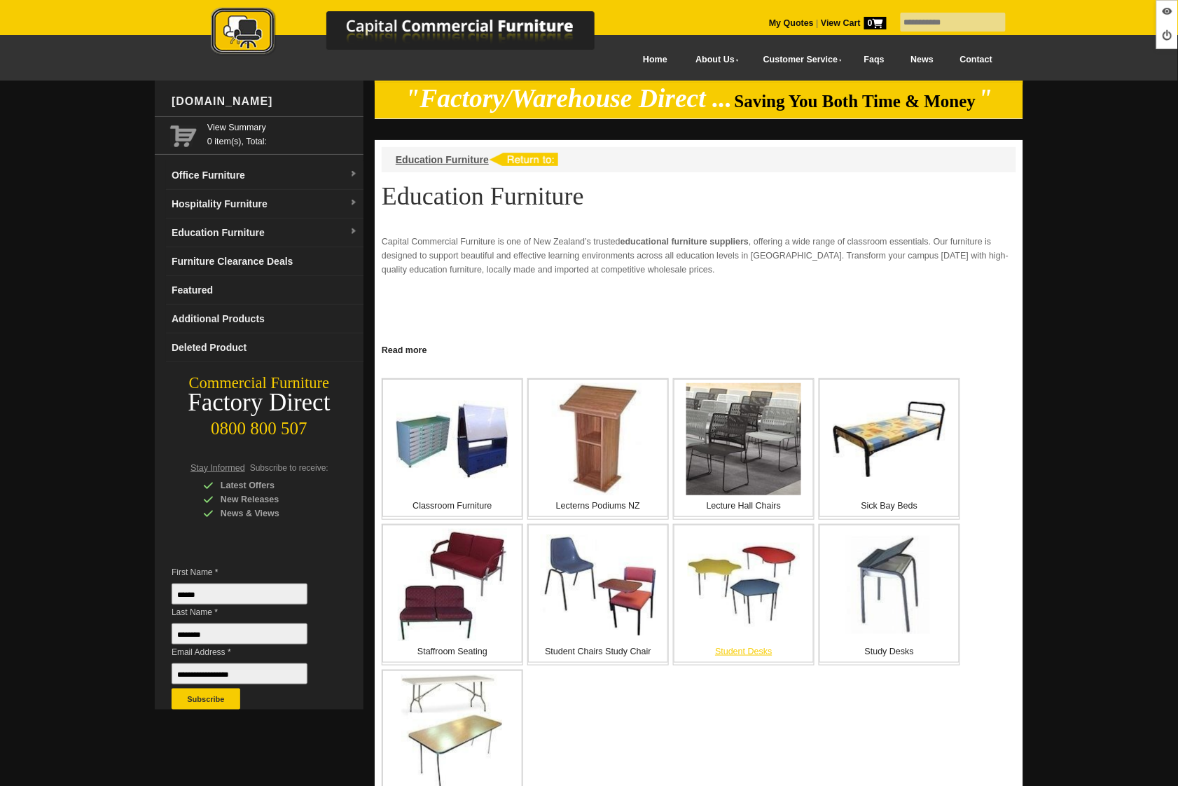
click at [742, 627] on div "Student Desks" at bounding box center [744, 594] width 140 height 138
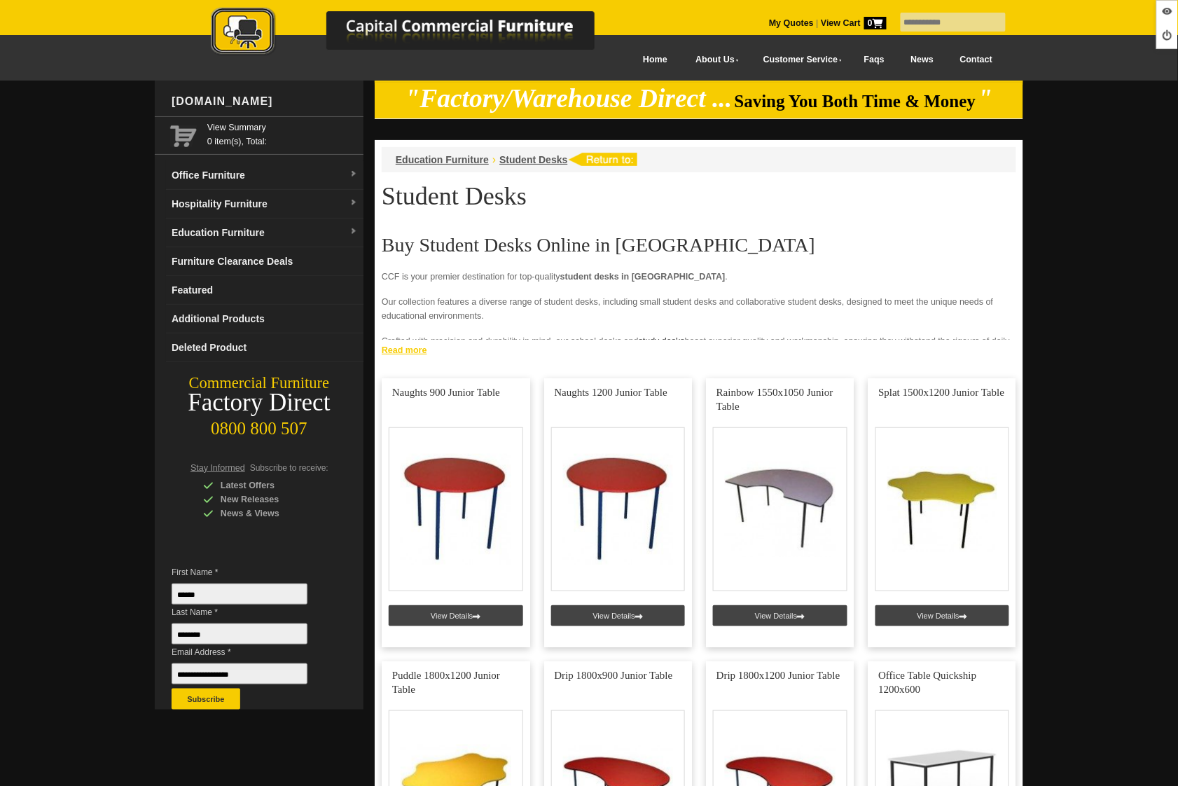
click at [423, 352] on link "Read more" at bounding box center [699, 349] width 649 height 18
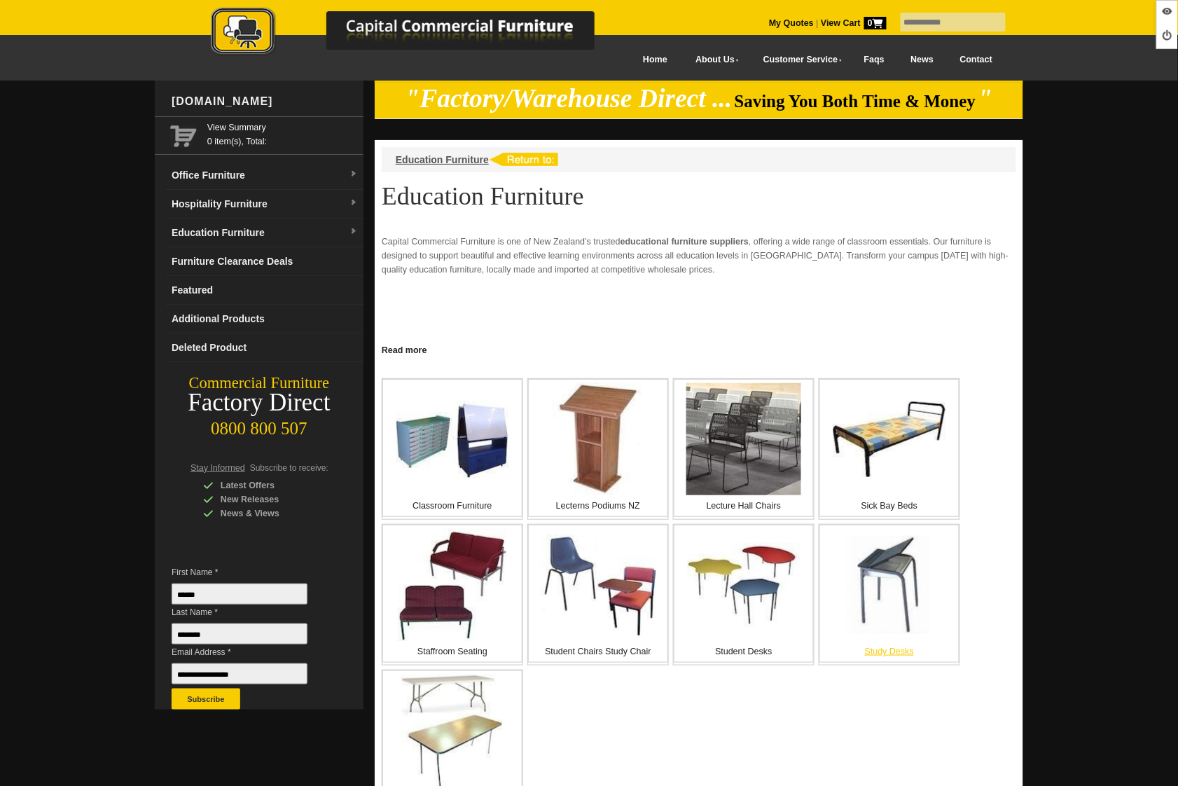
click at [880, 603] on img at bounding box center [889, 585] width 98 height 98
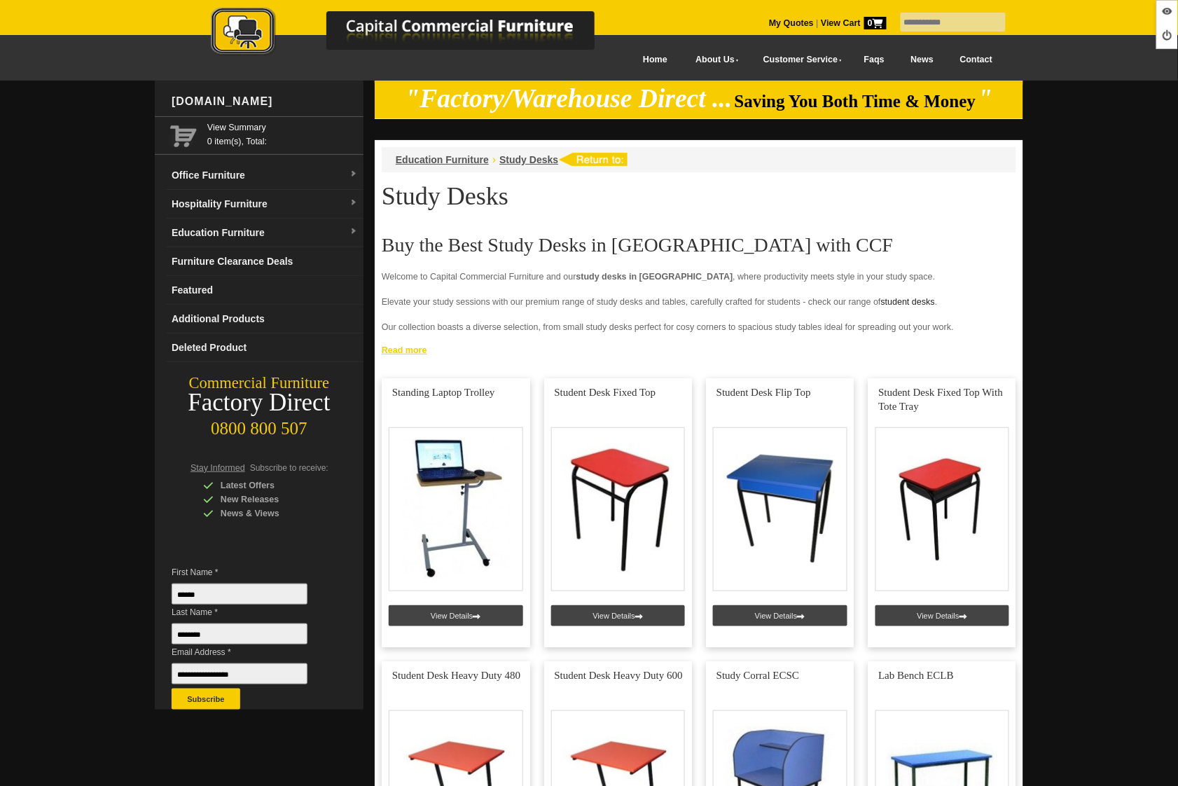
click at [408, 351] on link "Read more" at bounding box center [699, 349] width 649 height 18
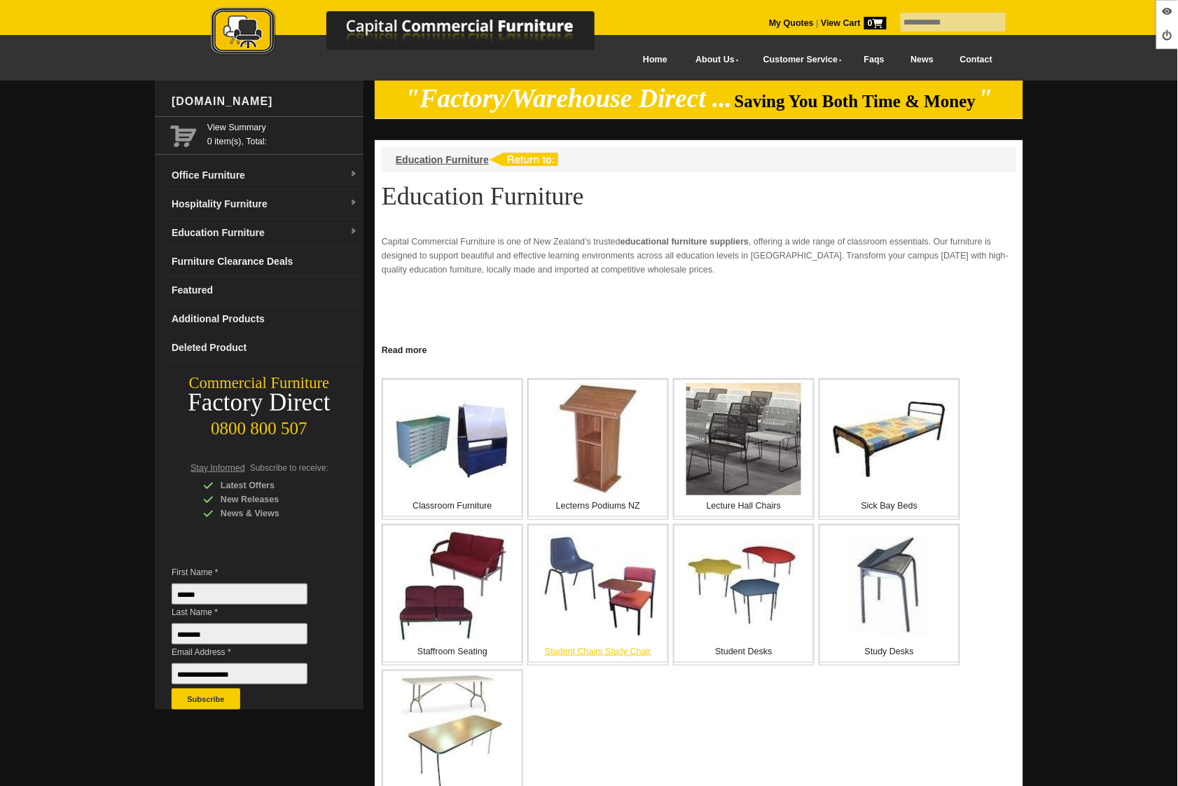
scroll to position [112, 0]
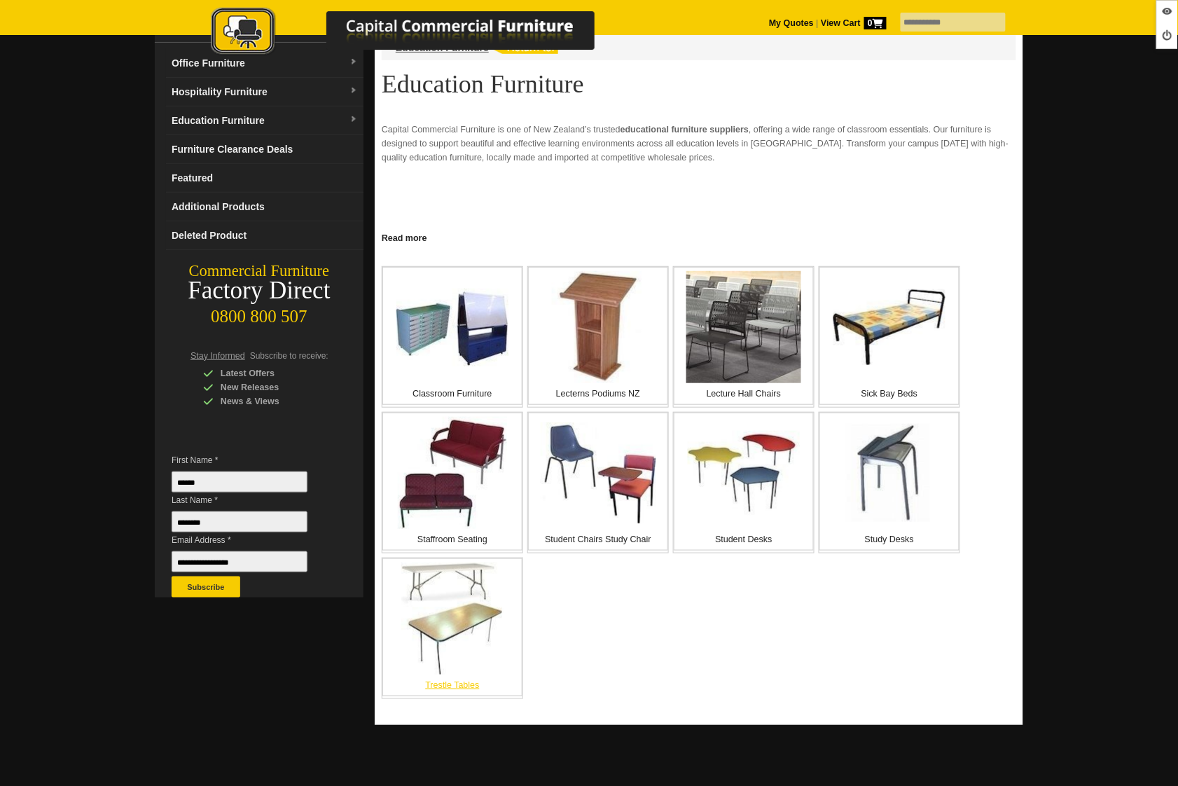
click at [455, 634] on img at bounding box center [452, 618] width 103 height 112
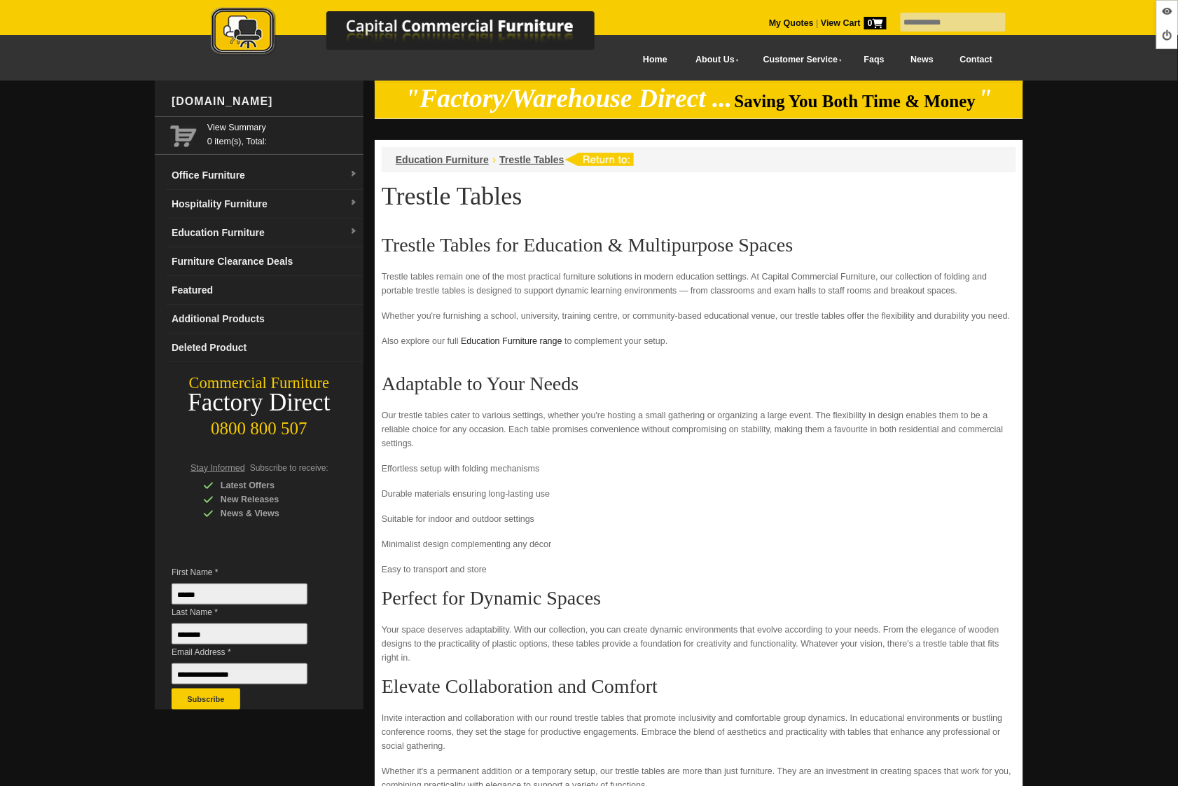
click at [916, 61] on link "News" at bounding box center [922, 60] width 49 height 32
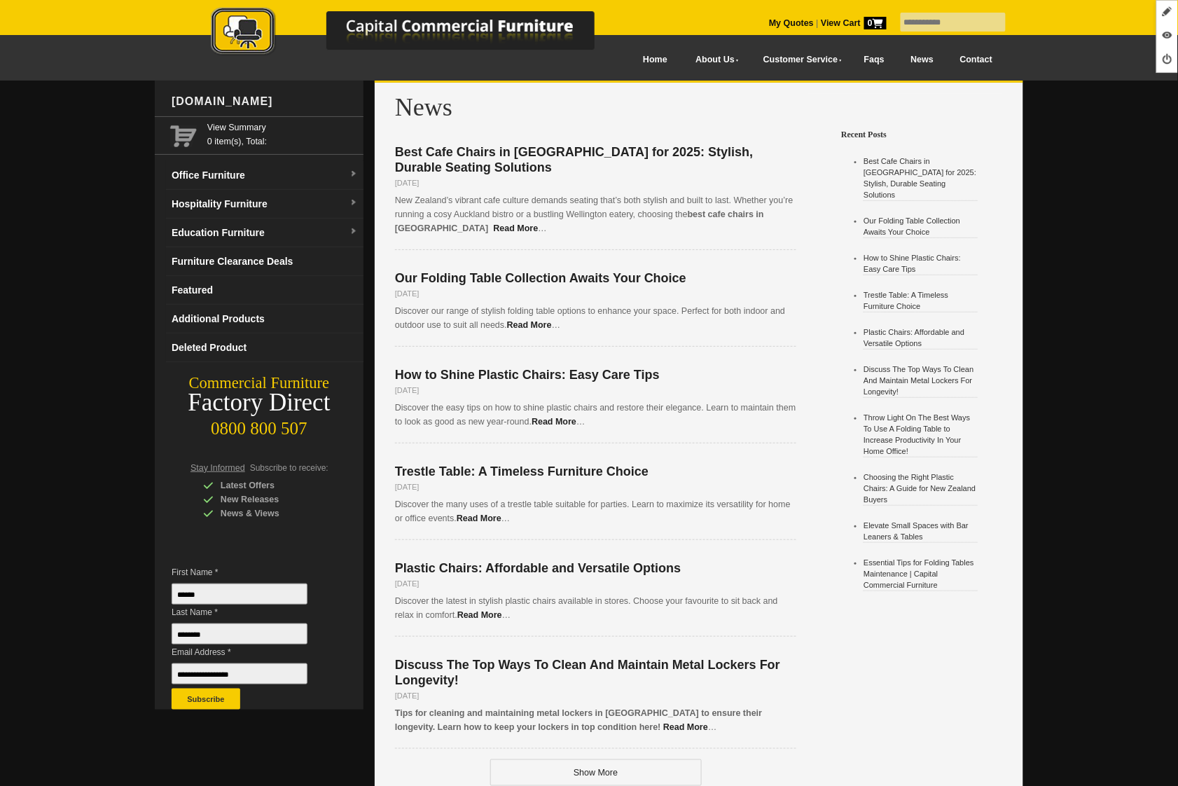
click at [457, 160] on p "Best Cafe Chairs in [GEOGRAPHIC_DATA] for 2025: Stylish, Durable Seating Soluti…" at bounding box center [595, 167] width 401 height 45
click at [456, 154] on span "Best Cafe Chairs in [GEOGRAPHIC_DATA] for 2025: Stylish, Durable Seating Soluti…" at bounding box center [574, 159] width 358 height 29
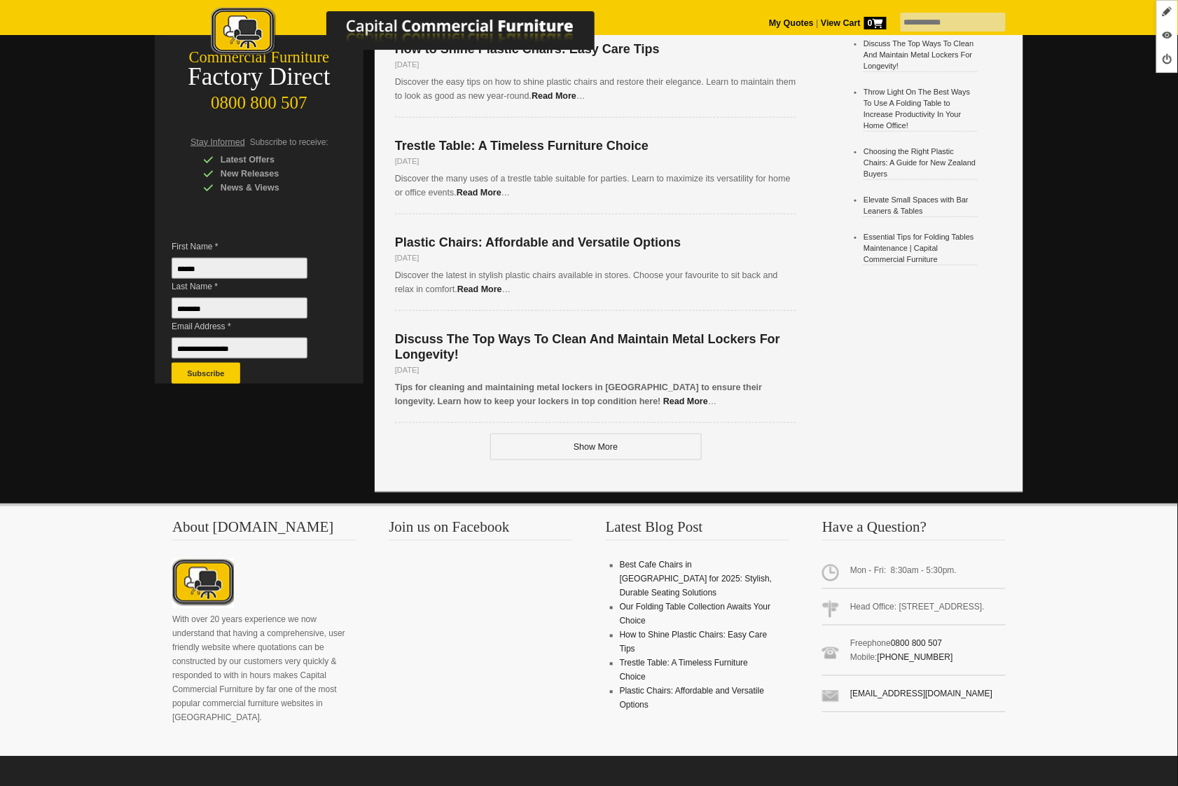
scroll to position [525, 0]
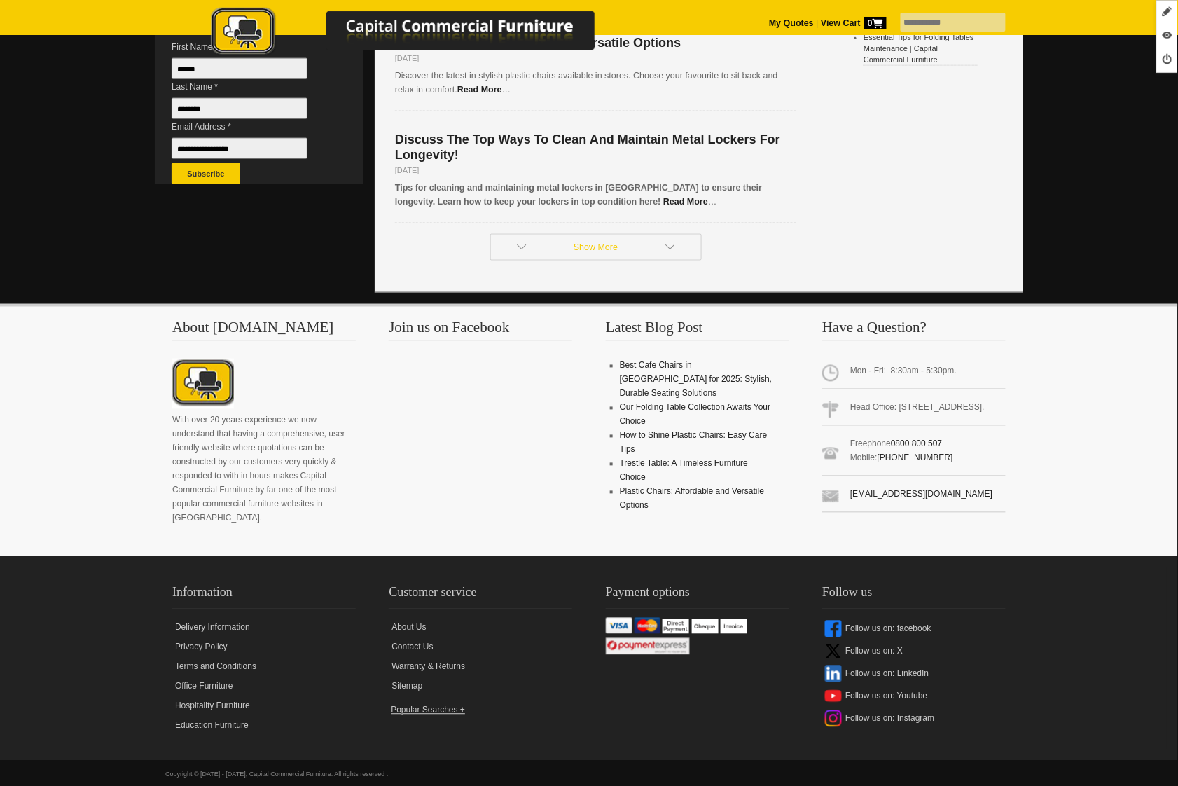
click at [630, 234] on link "Show More" at bounding box center [596, 247] width 212 height 27
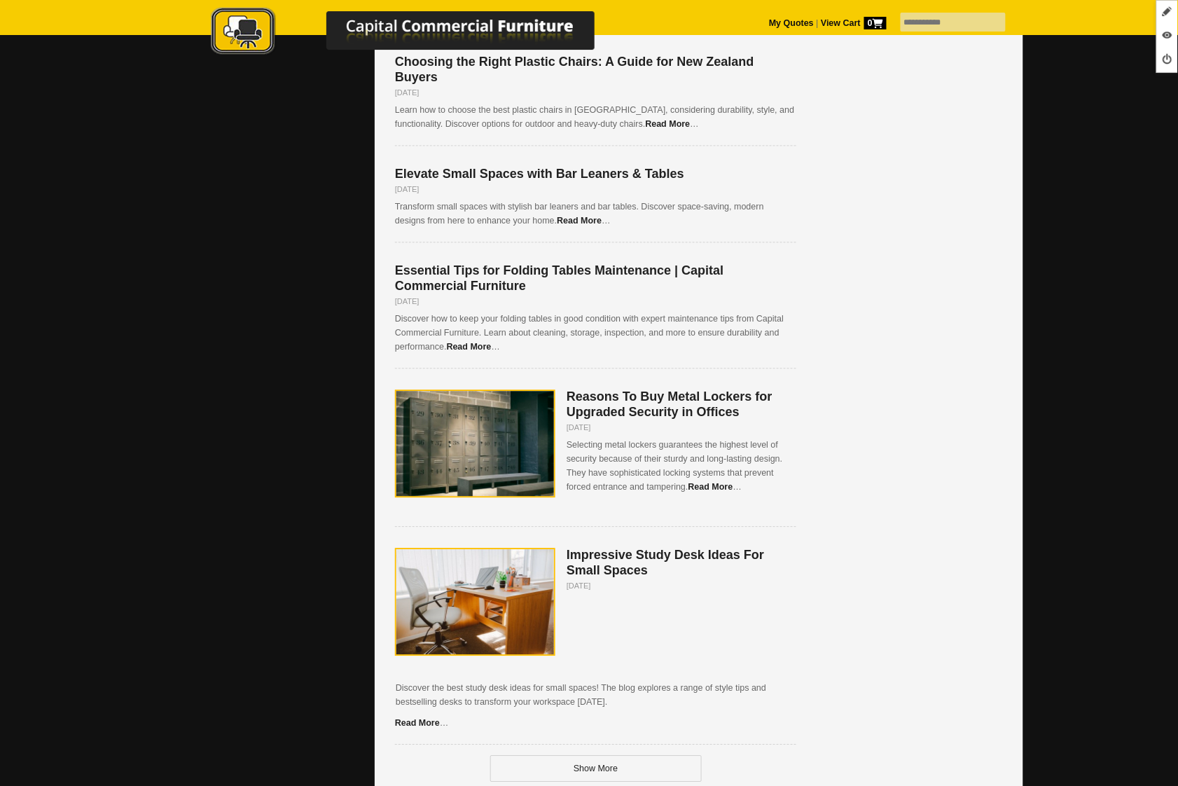
scroll to position [1129, 0]
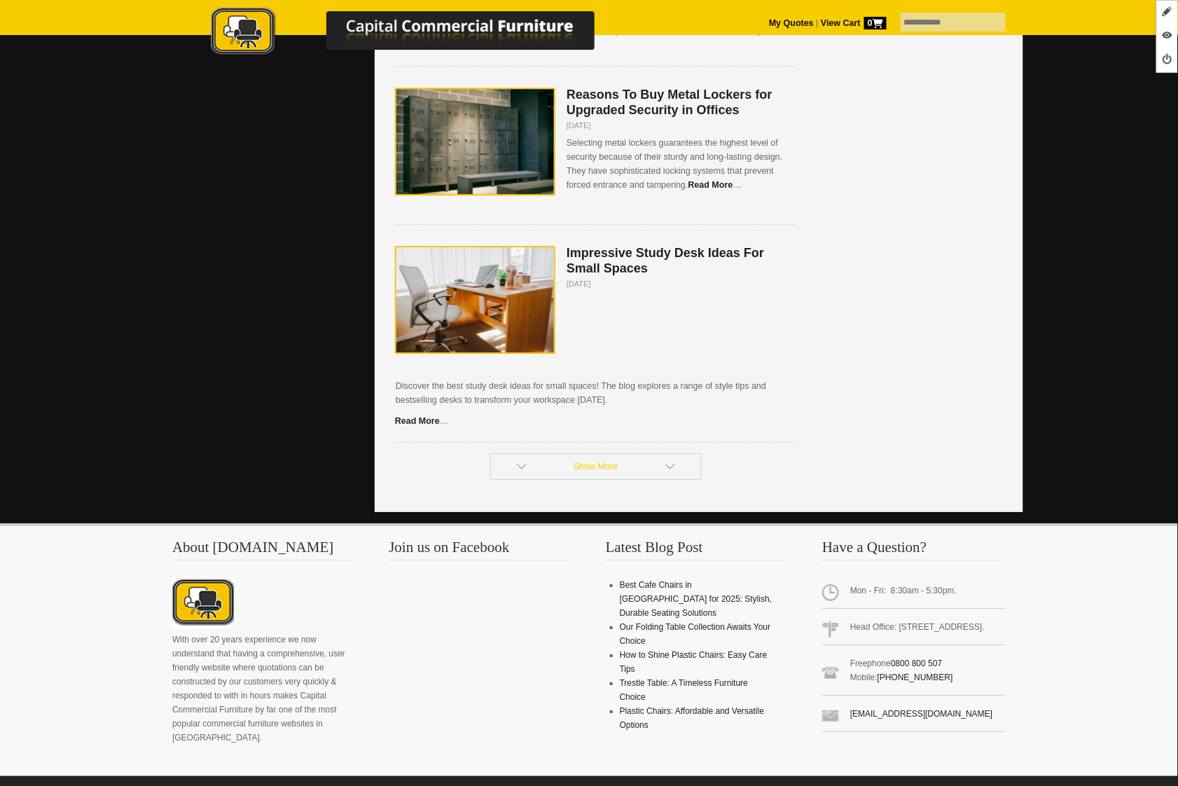
click at [619, 453] on link "Show More" at bounding box center [596, 466] width 212 height 27
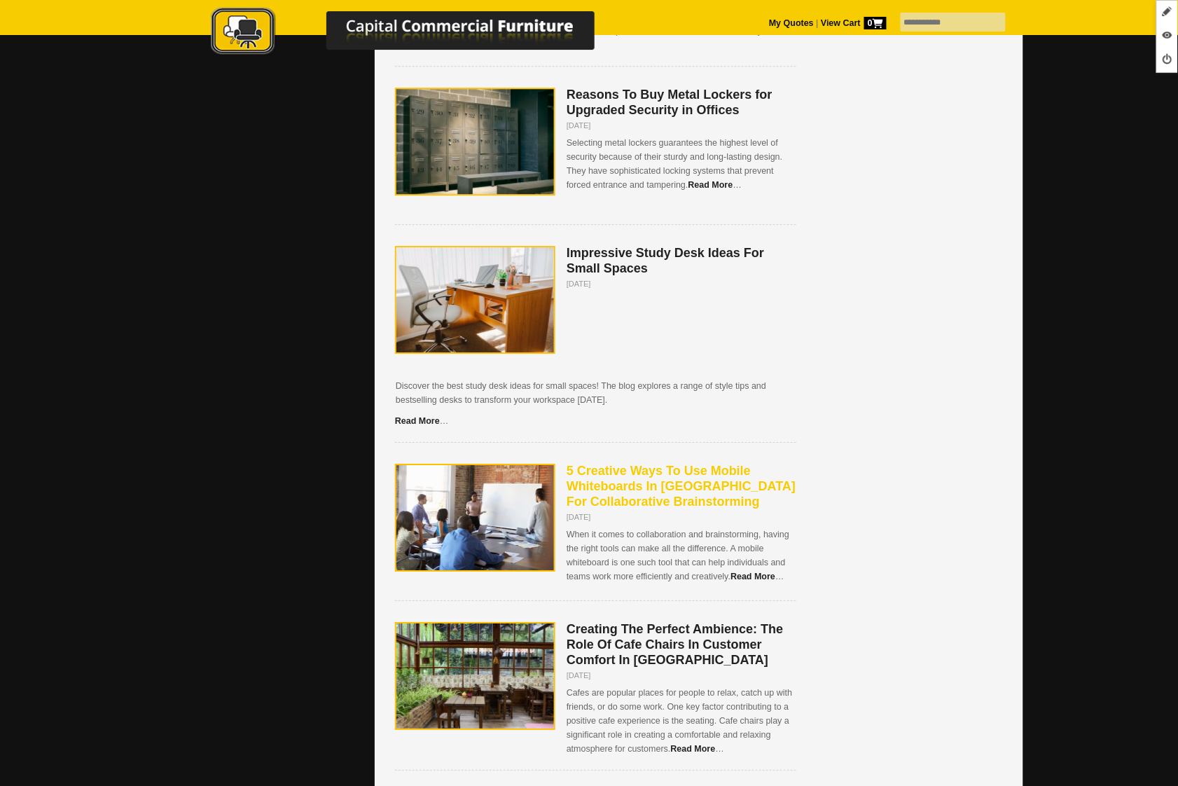
click at [621, 476] on span "5 Creative Ways To Use Mobile Whiteboards In NZ For Collaborative Brainstorming" at bounding box center [681, 486] width 229 height 45
